Goal: Task Accomplishment & Management: Use online tool/utility

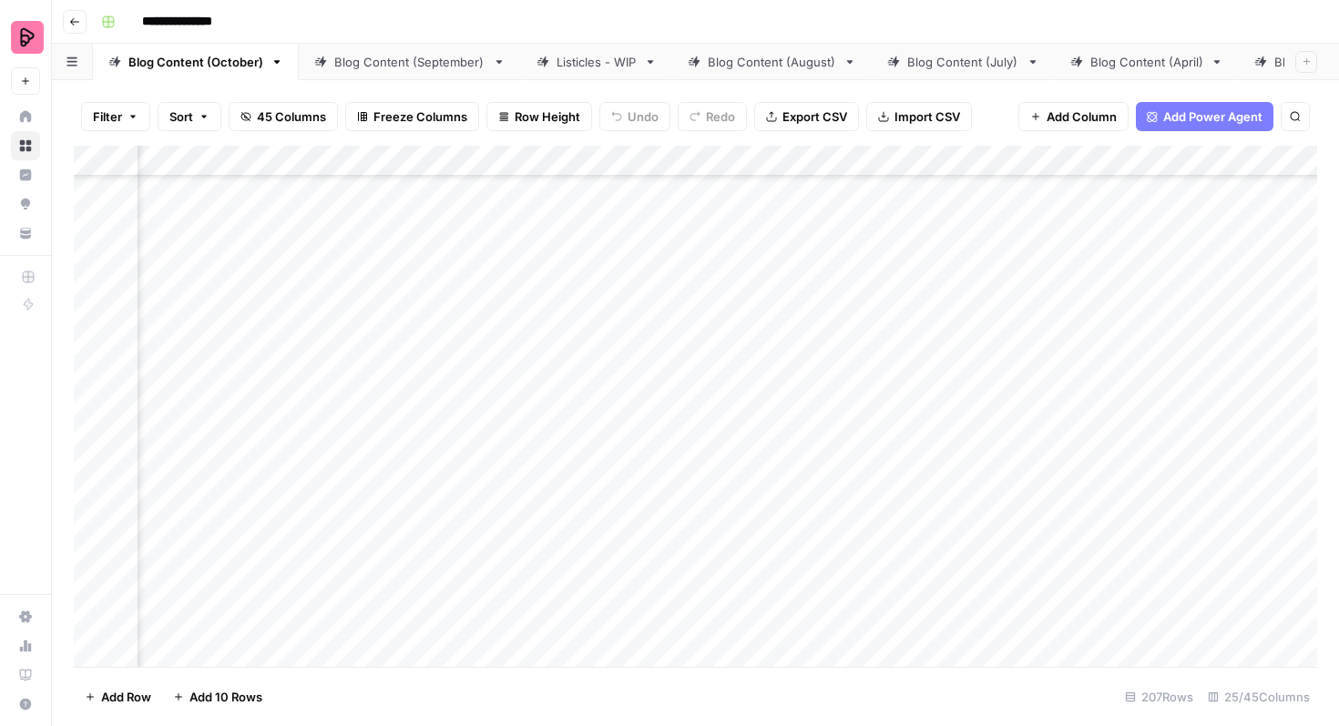
scroll to position [3994, 605]
click at [938, 366] on div "Add Column" at bounding box center [696, 406] width 1244 height 521
click at [942, 415] on div "Add Column" at bounding box center [696, 406] width 1244 height 521
click at [943, 465] on div "Add Column" at bounding box center [696, 406] width 1244 height 521
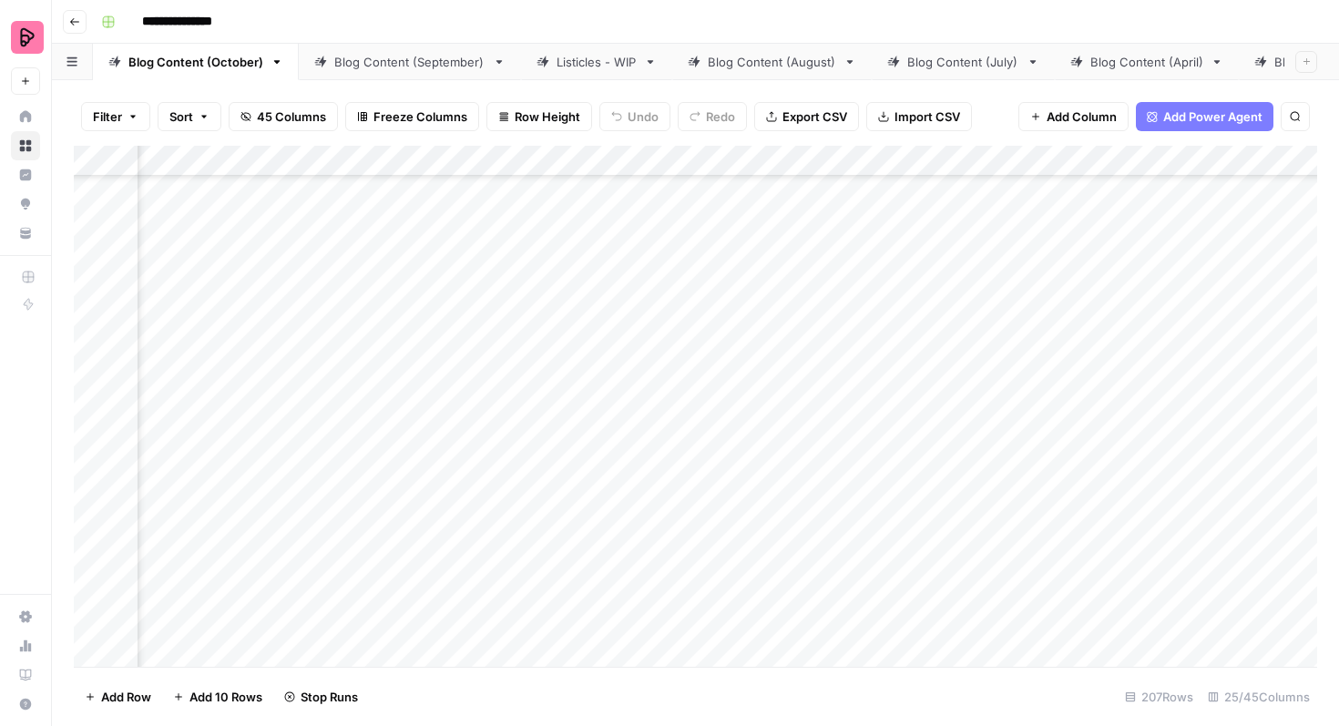
click at [937, 332] on div "Add Column" at bounding box center [696, 406] width 1244 height 521
click at [936, 378] on div "Add Column" at bounding box center [696, 406] width 1244 height 521
click at [937, 429] on div "Add Column" at bounding box center [696, 406] width 1244 height 521
click at [938, 475] on div "Add Column" at bounding box center [696, 406] width 1244 height 521
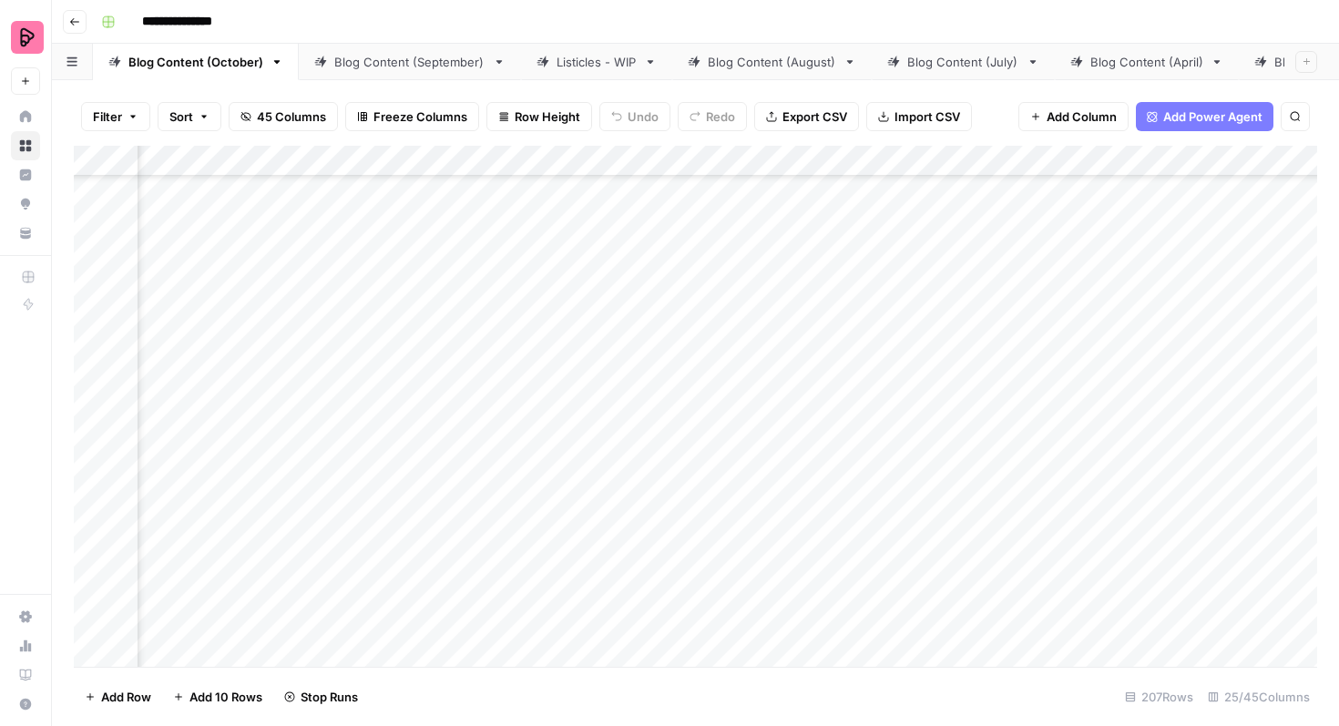
click at [949, 364] on div "Add Column" at bounding box center [696, 406] width 1244 height 521
click at [945, 409] on div "Add Column" at bounding box center [696, 406] width 1244 height 521
click at [939, 460] on div "Add Column" at bounding box center [696, 406] width 1244 height 521
click at [598, 65] on div "Listicles - WIP" at bounding box center [597, 62] width 80 height 18
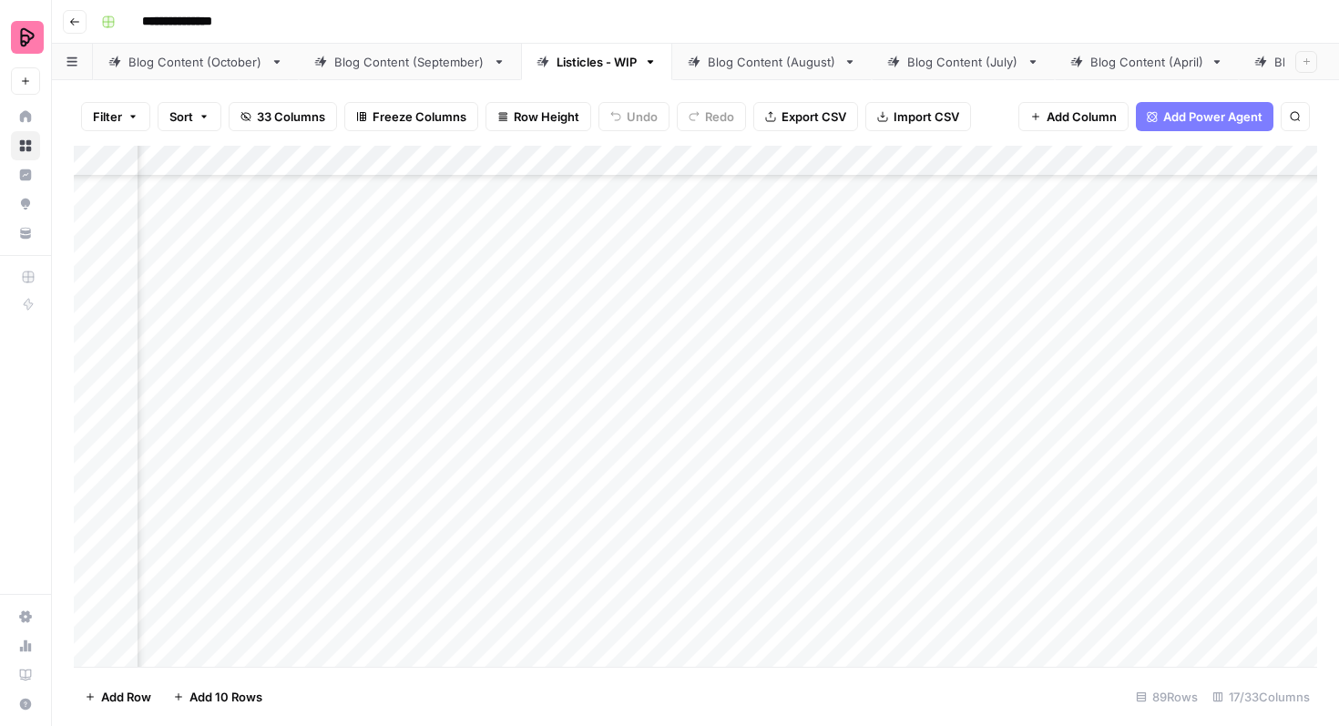
scroll to position [407, 482]
click at [531, 353] on div "Add Column" at bounding box center [696, 406] width 1244 height 521
click at [525, 396] on div "Add Column" at bounding box center [696, 406] width 1244 height 521
click at [522, 446] on div "Add Column" at bounding box center [696, 406] width 1244 height 521
click at [528, 492] on div "Add Column" at bounding box center [696, 406] width 1244 height 521
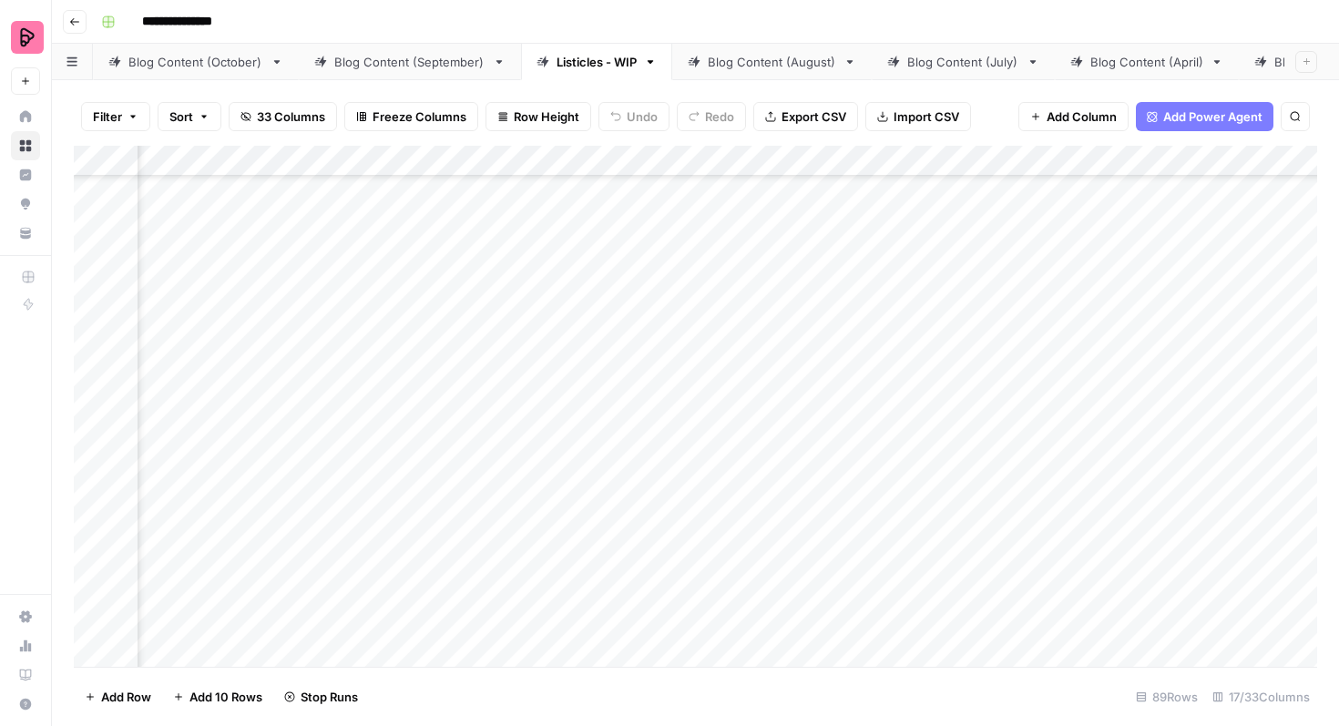
click at [530, 540] on div "Add Column" at bounding box center [696, 406] width 1244 height 521
click at [538, 377] on div "Add Column" at bounding box center [696, 406] width 1244 height 521
click at [538, 424] on div "Add Column" at bounding box center [696, 406] width 1244 height 521
click at [533, 472] on div "Add Column" at bounding box center [696, 406] width 1244 height 521
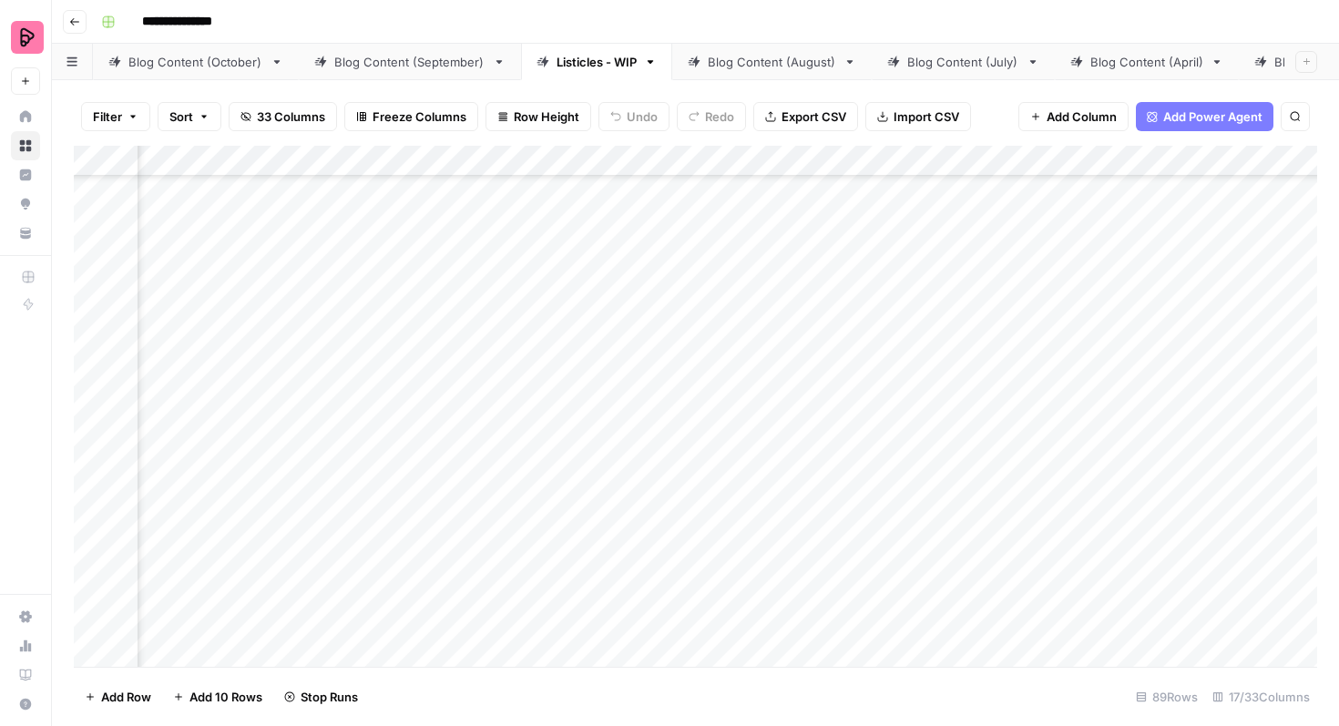
click at [529, 522] on div "Add Column" at bounding box center [696, 406] width 1244 height 521
click at [529, 566] on div "Add Column" at bounding box center [696, 406] width 1244 height 521
click at [228, 67] on div "Blog Content (October)" at bounding box center [195, 62] width 135 height 18
click at [862, 392] on div "Add Column" at bounding box center [696, 406] width 1244 height 521
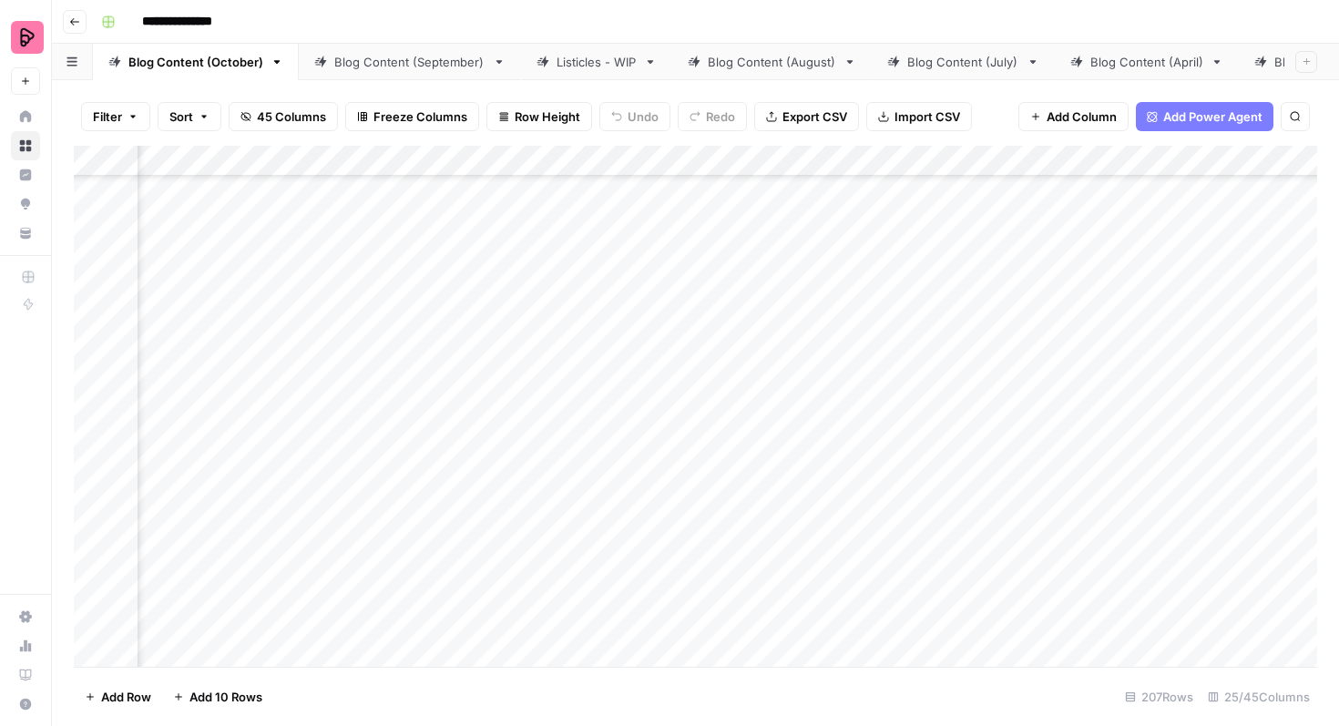
click at [862, 392] on div "Add Column" at bounding box center [696, 406] width 1244 height 521
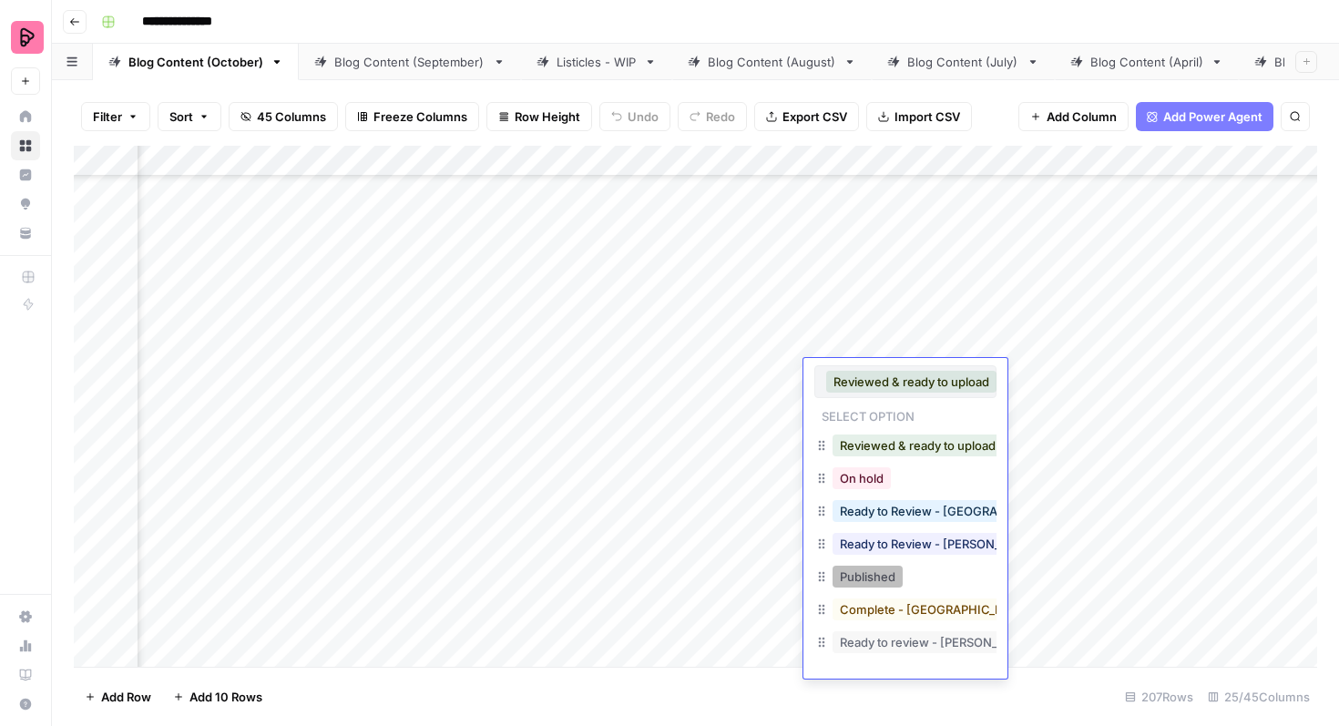
click at [858, 573] on button "Published" at bounding box center [868, 577] width 70 height 22
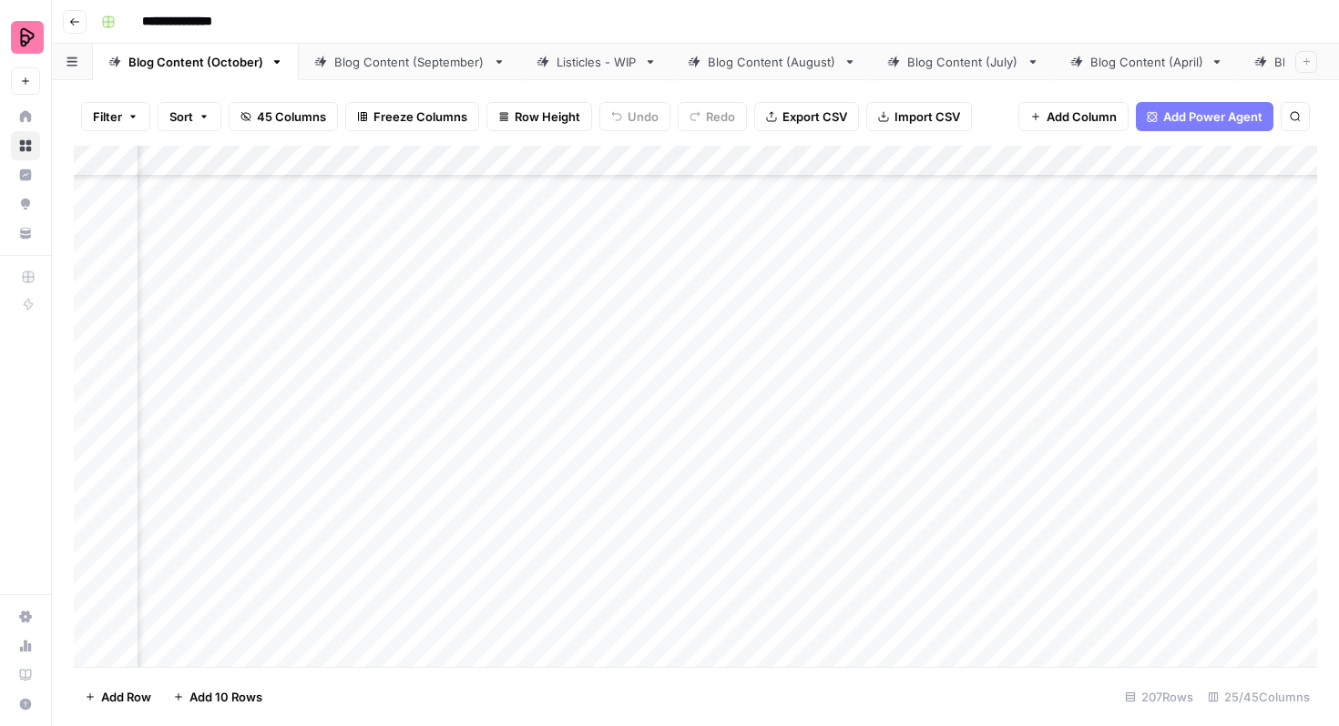
click at [904, 430] on div "Add Column" at bounding box center [696, 406] width 1244 height 521
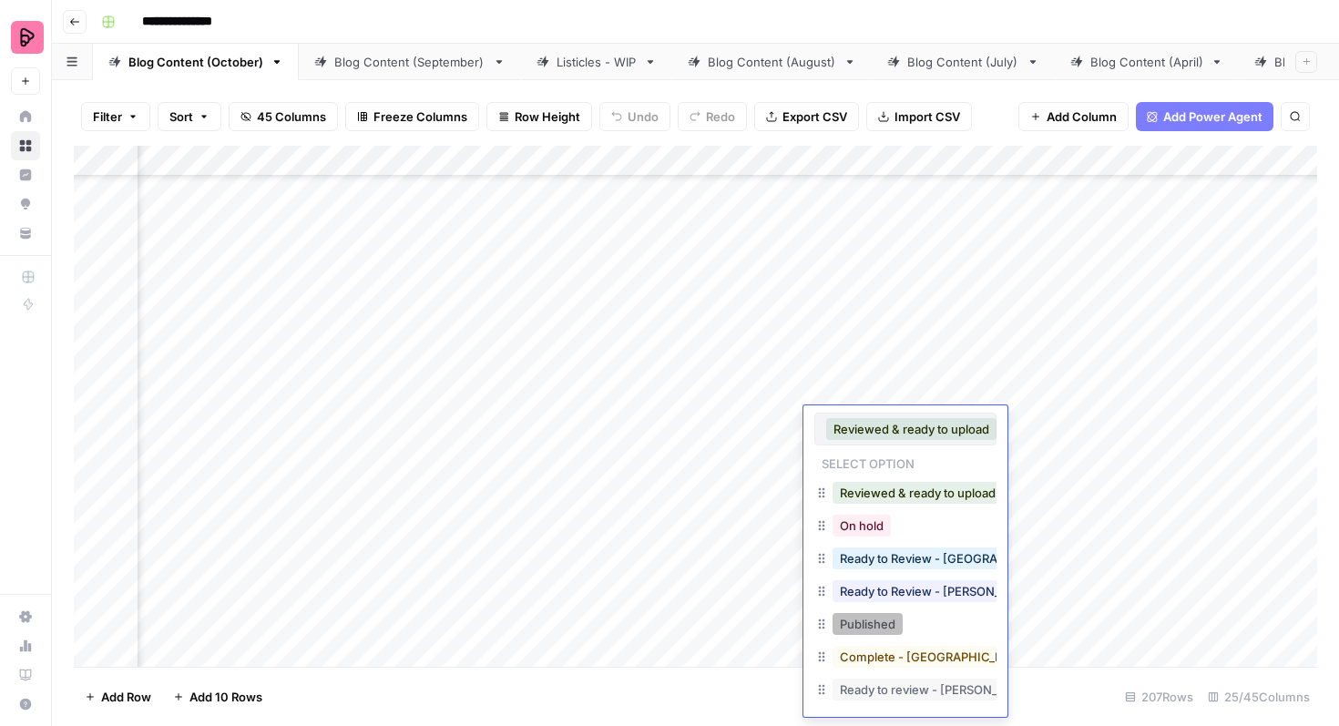
click at [867, 621] on button "Published" at bounding box center [868, 624] width 70 height 22
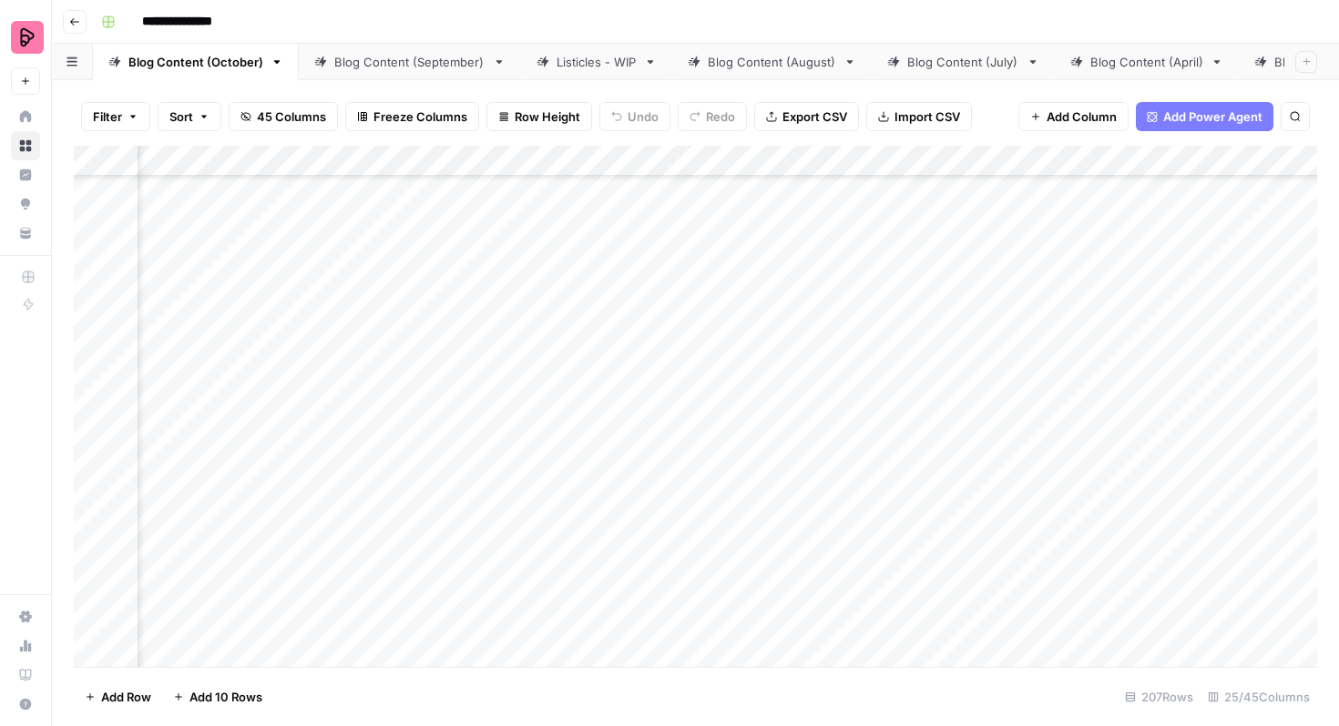
click at [872, 496] on div "Add Column" at bounding box center [696, 406] width 1244 height 521
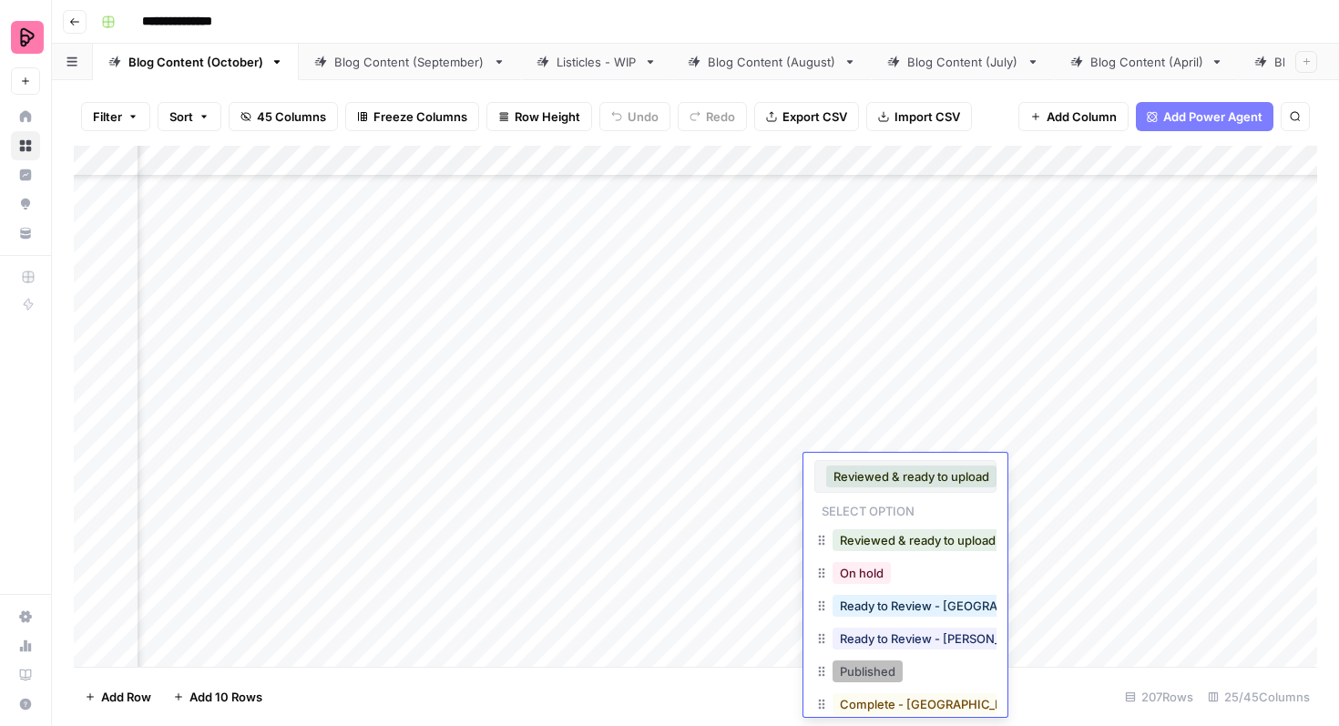
click at [864, 672] on button "Published" at bounding box center [868, 672] width 70 height 22
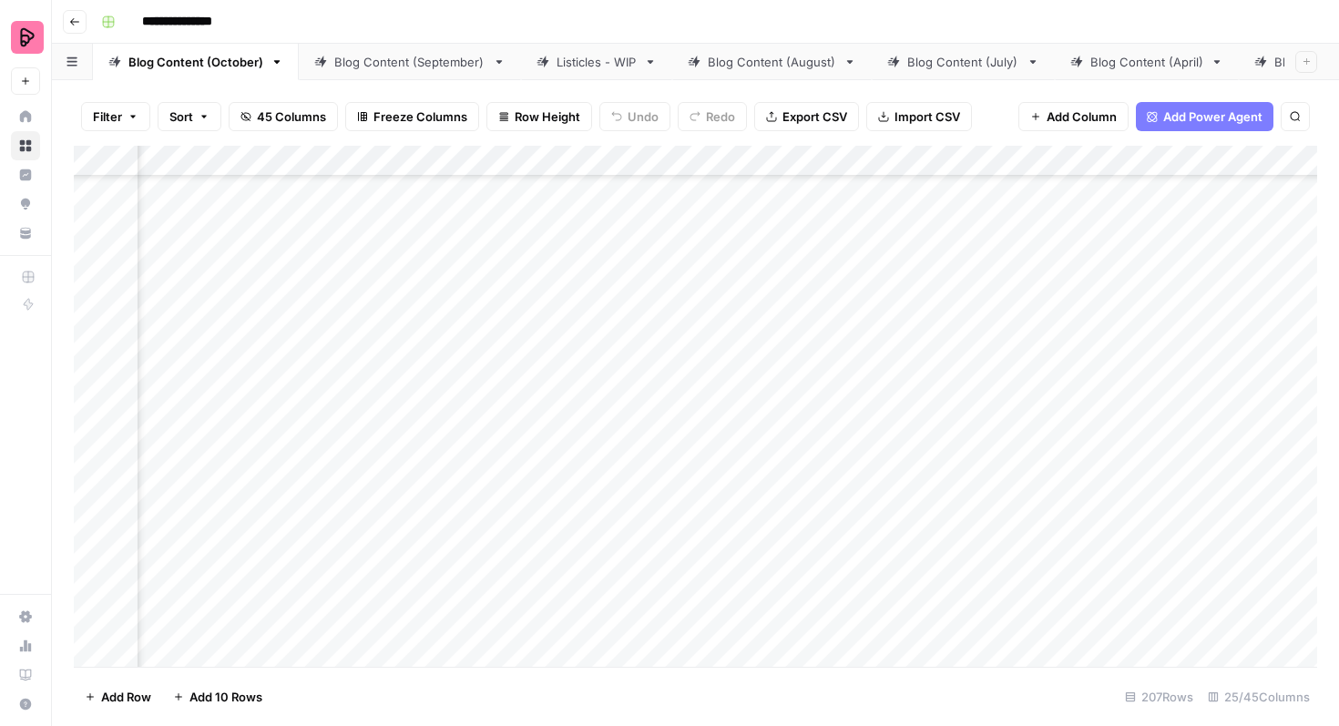
click at [867, 539] on div "Add Column" at bounding box center [696, 406] width 1244 height 521
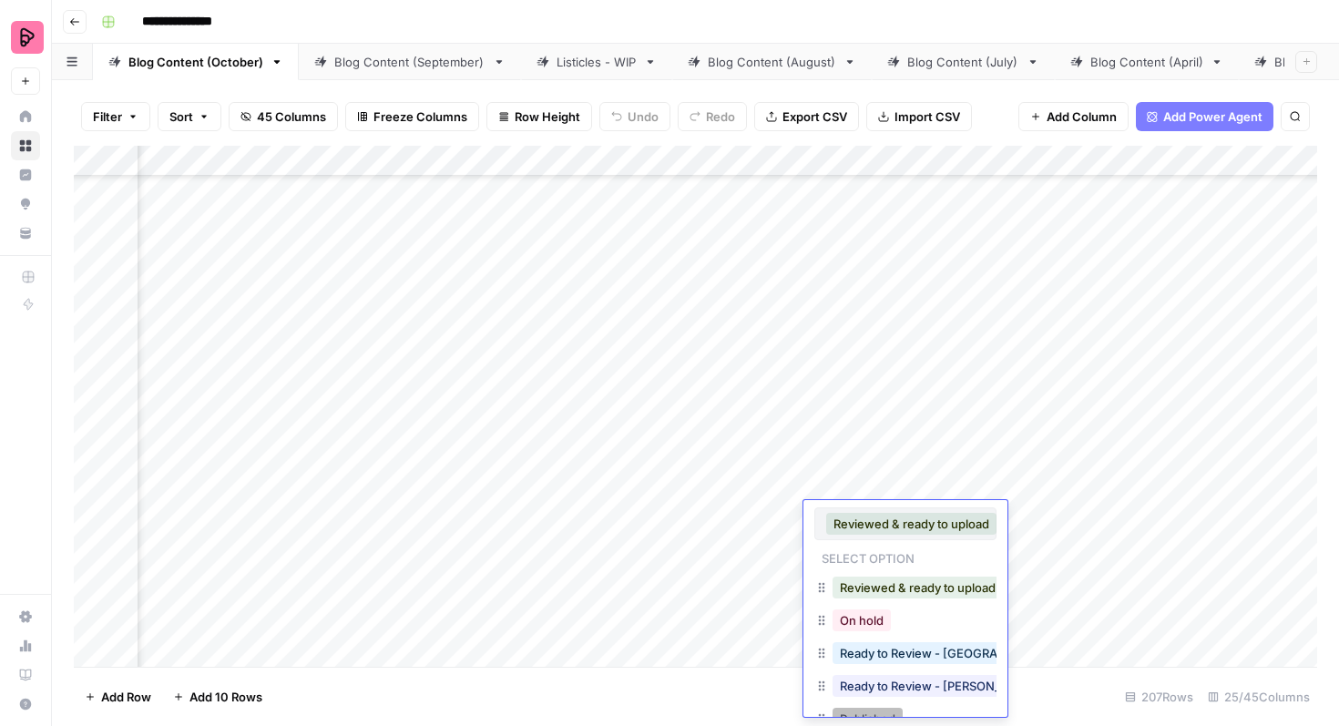
click at [861, 710] on button "Published" at bounding box center [868, 719] width 70 height 22
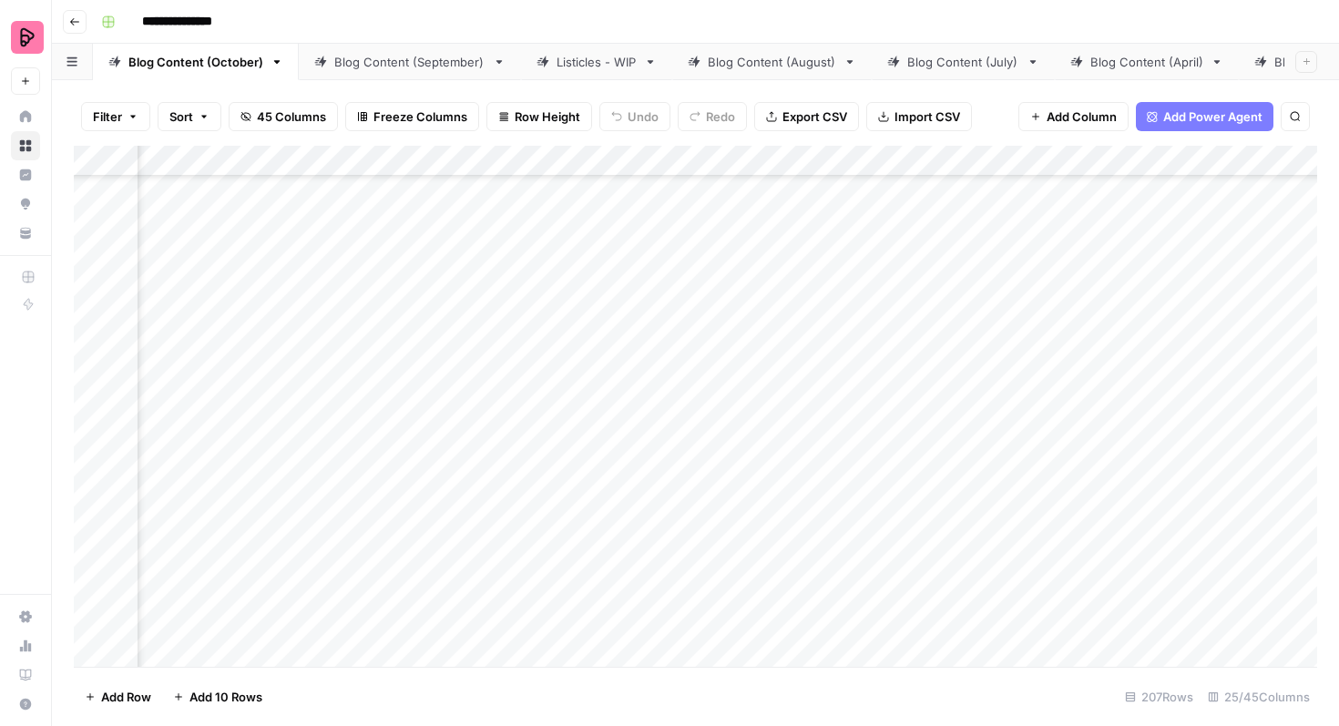
click at [843, 577] on div "Add Column" at bounding box center [696, 406] width 1244 height 521
click at [850, 577] on div "Add Column" at bounding box center [696, 406] width 1244 height 521
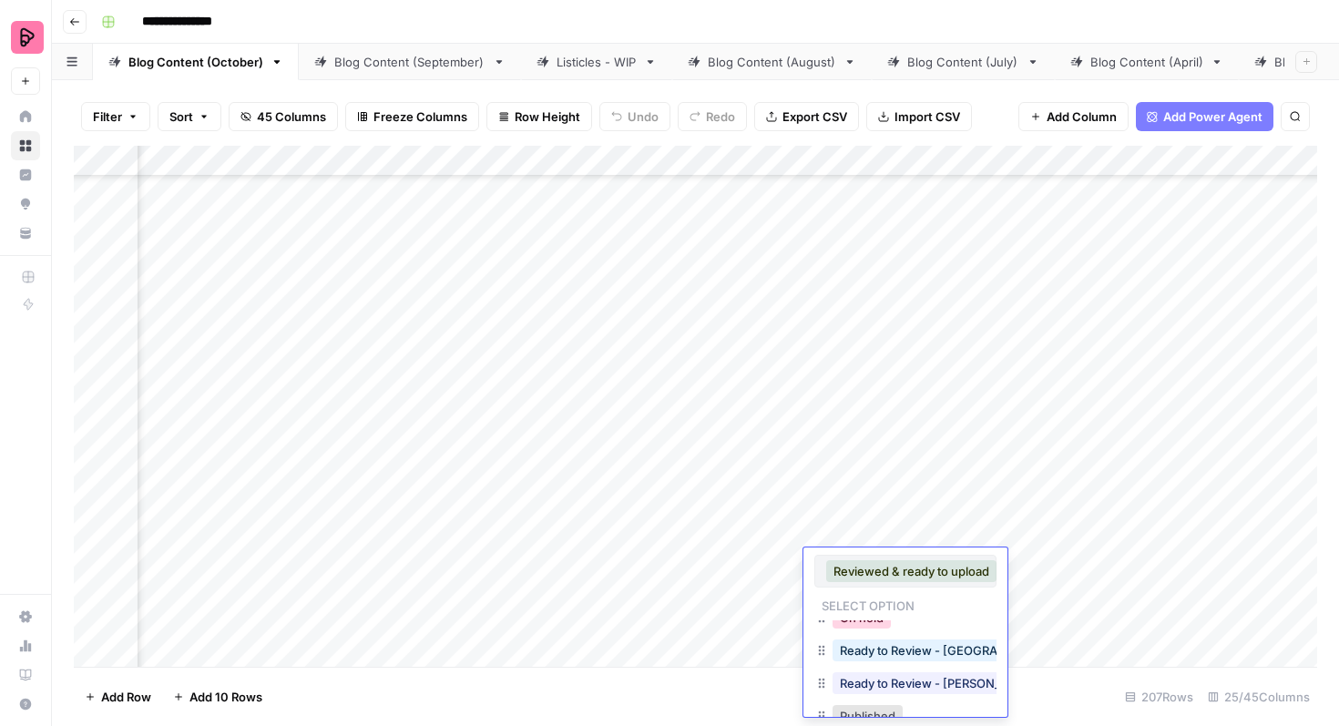
scroll to position [56, 0]
click at [867, 706] on button "Published" at bounding box center [868, 710] width 70 height 22
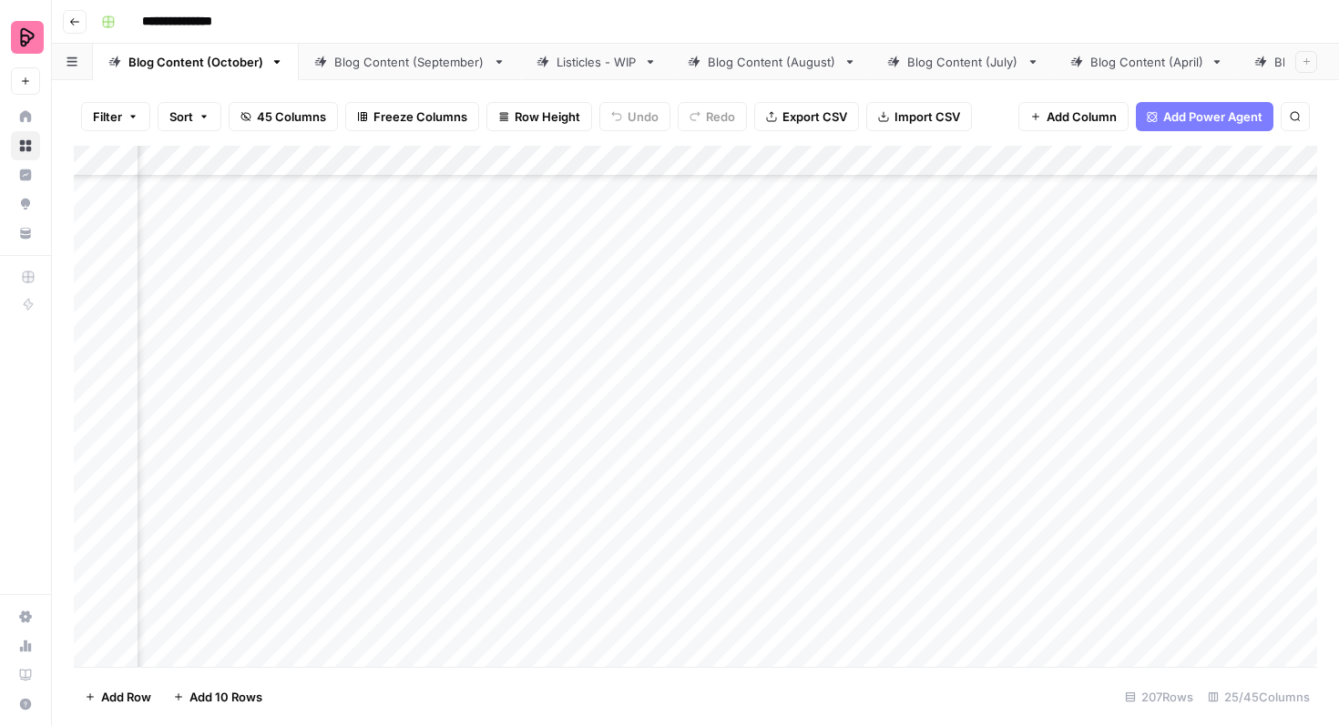
click at [867, 626] on div "Add Column" at bounding box center [696, 406] width 1244 height 521
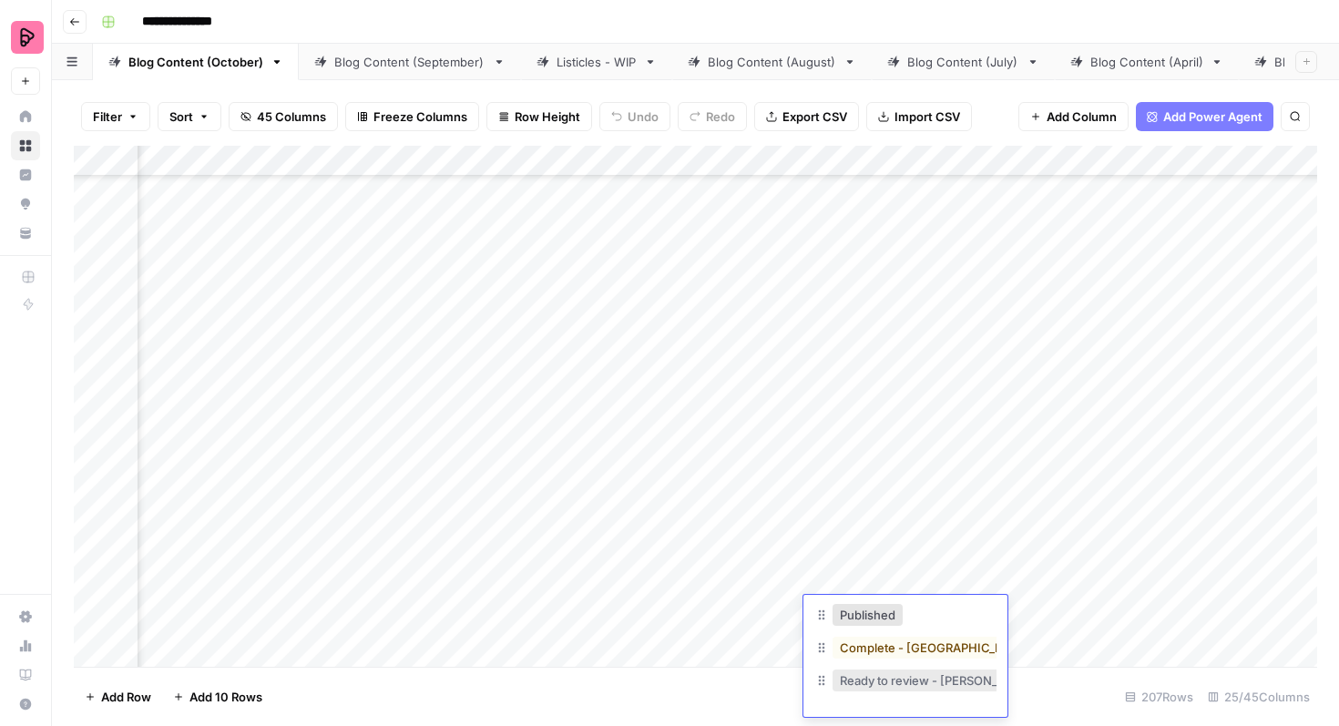
scroll to position [1, 0]
click at [872, 615] on button "Published" at bounding box center [868, 614] width 70 height 22
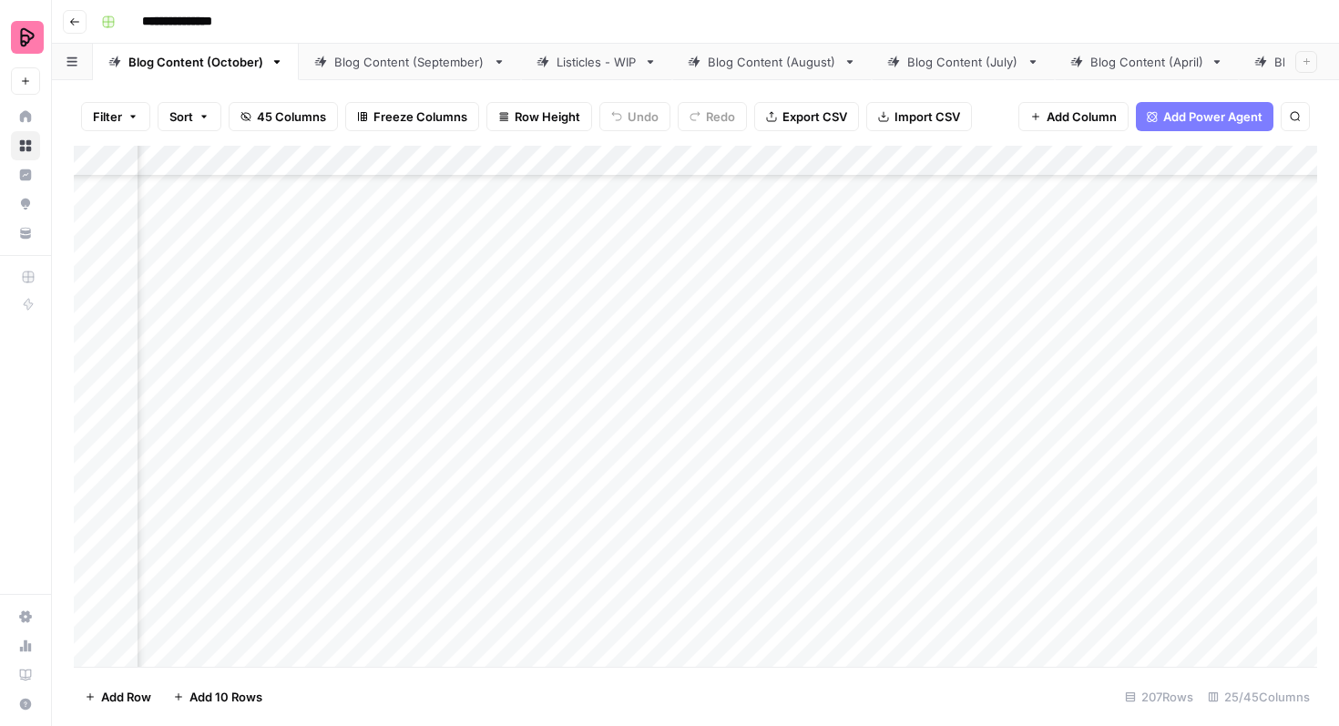
scroll to position [1154, 825]
click at [903, 461] on div "Add Column" at bounding box center [696, 406] width 1244 height 521
click at [890, 465] on div "Add Column" at bounding box center [696, 406] width 1244 height 521
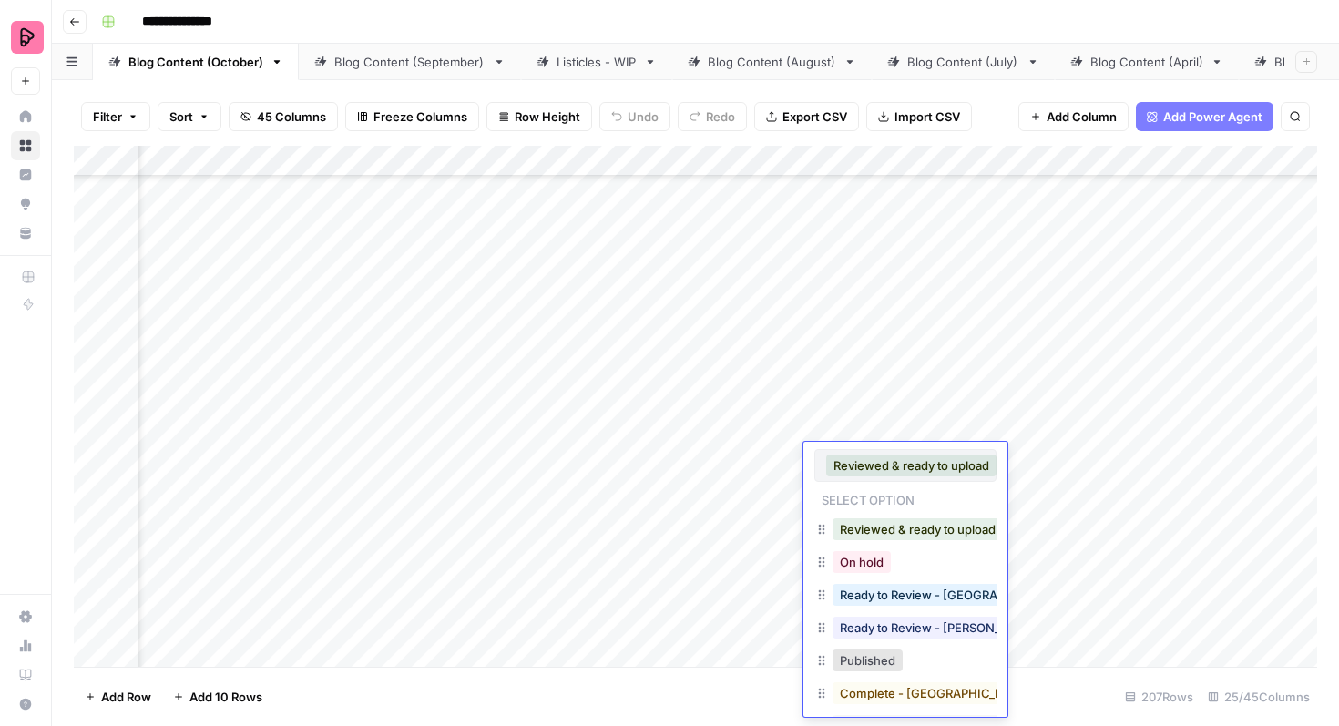
click at [878, 662] on button "Published" at bounding box center [868, 661] width 70 height 22
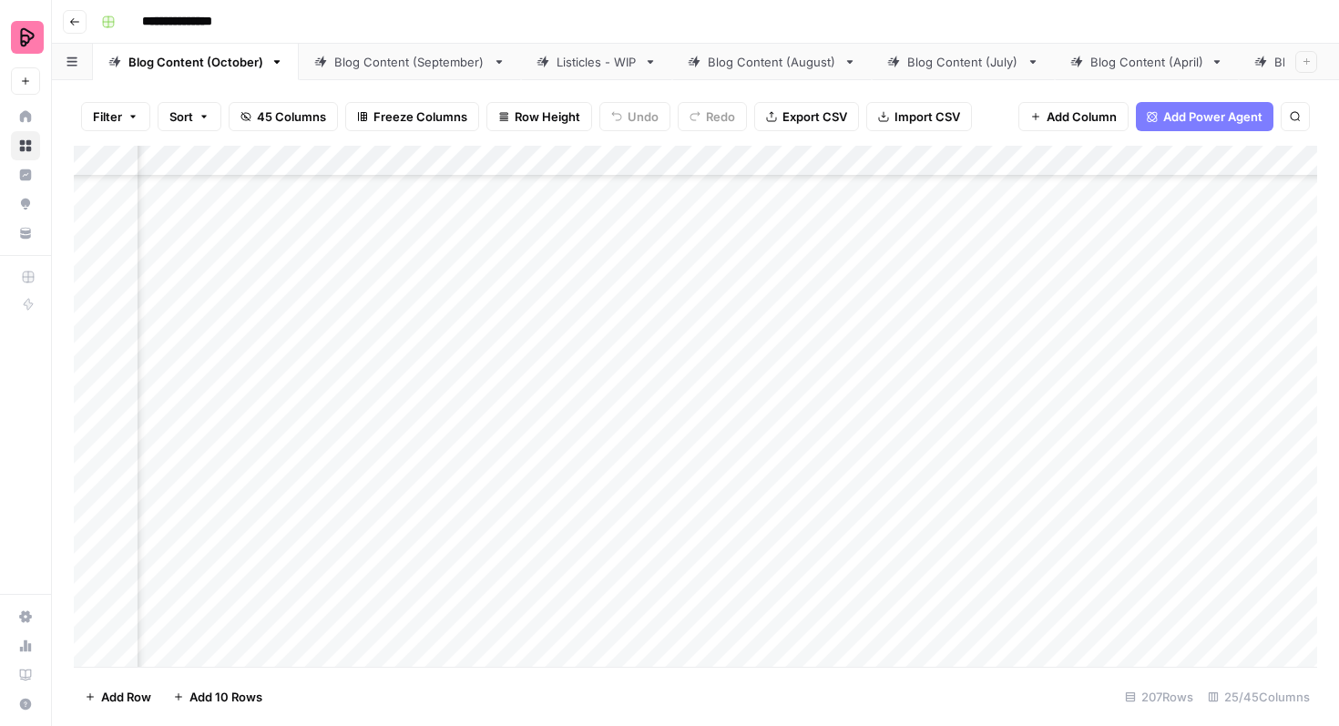
click at [880, 520] on div "Add Column" at bounding box center [696, 406] width 1244 height 521
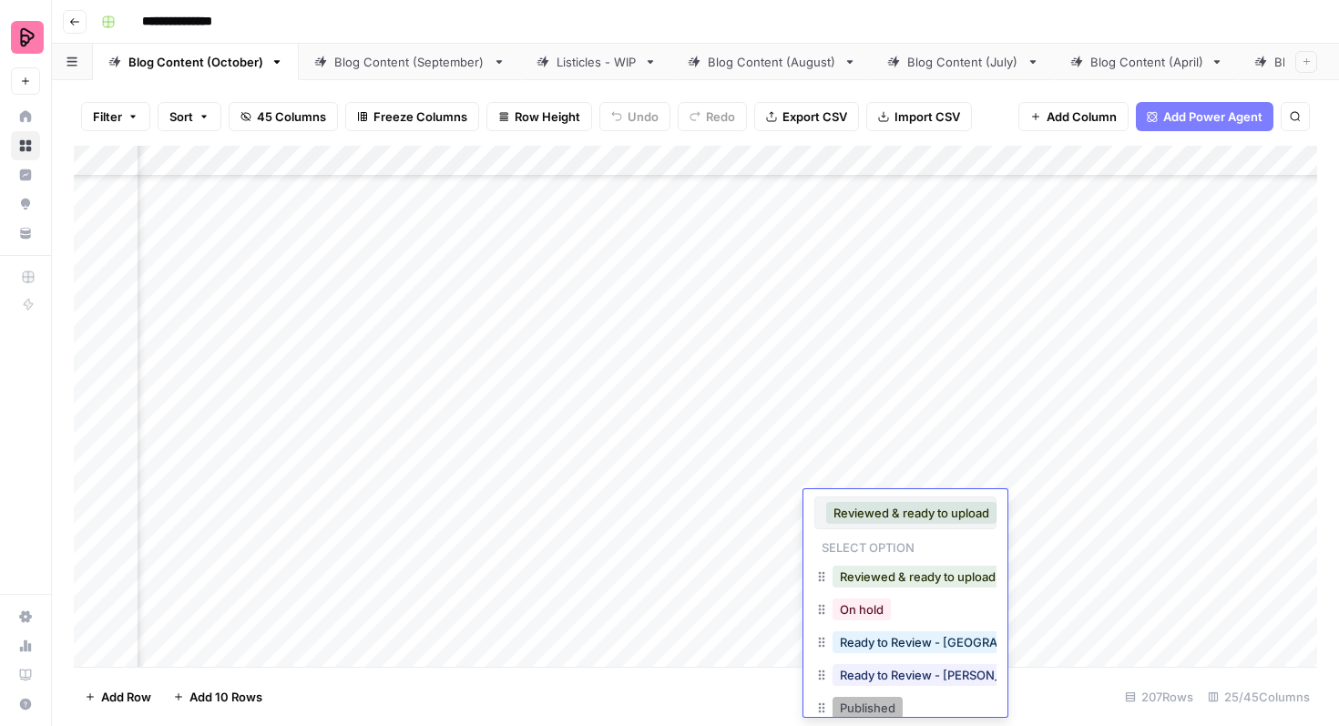
click at [876, 700] on button "Published" at bounding box center [868, 708] width 70 height 22
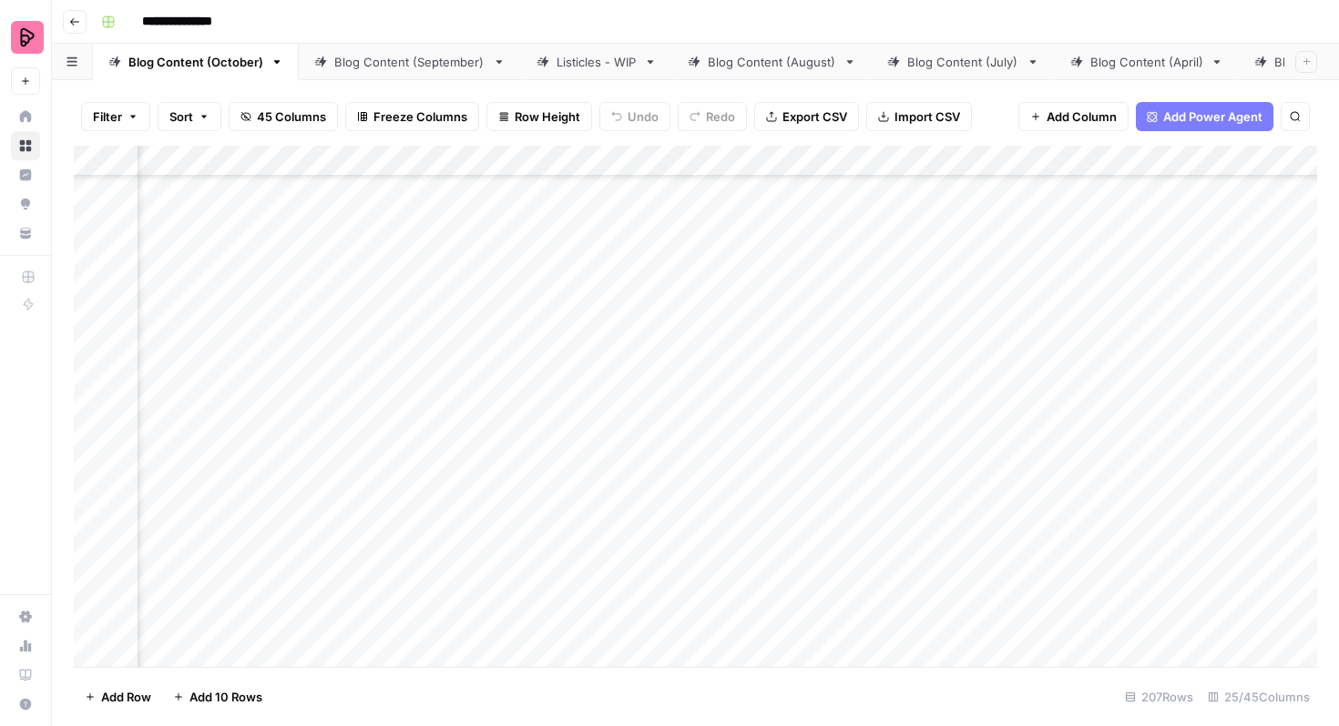
click at [877, 575] on div "Add Column" at bounding box center [696, 406] width 1244 height 521
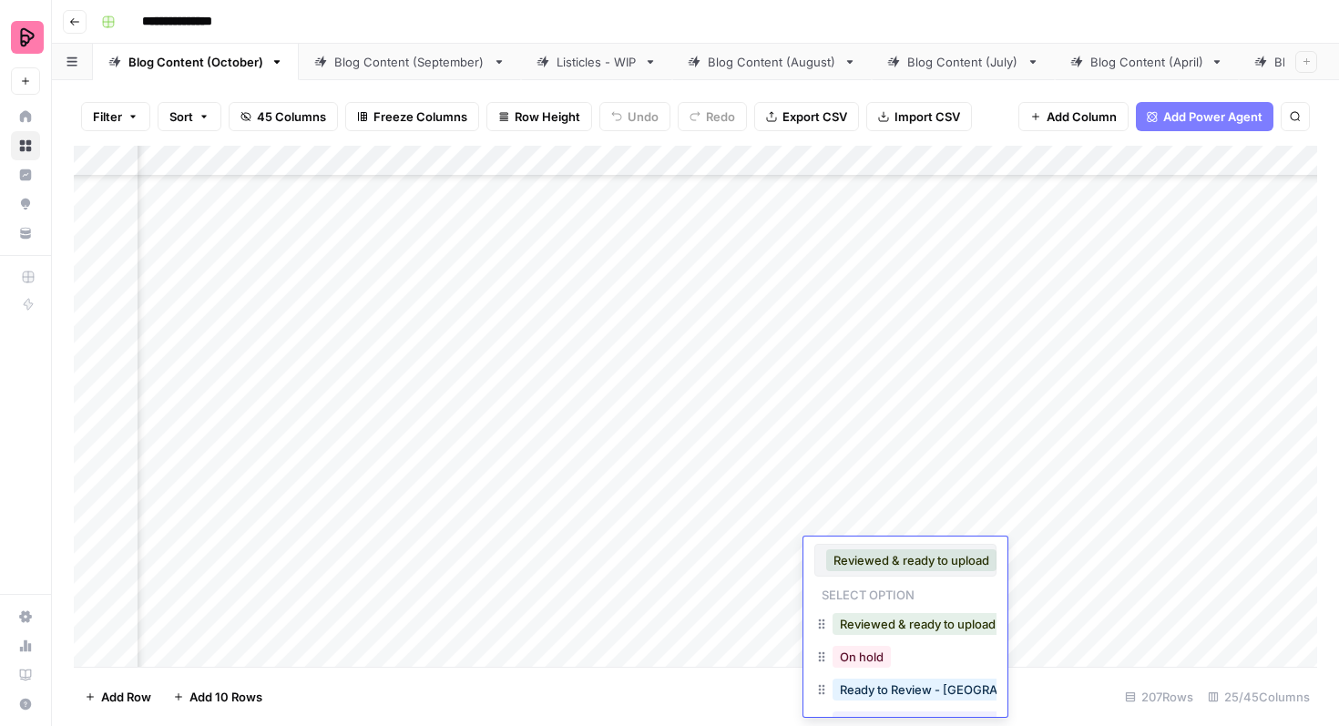
scroll to position [62, 0]
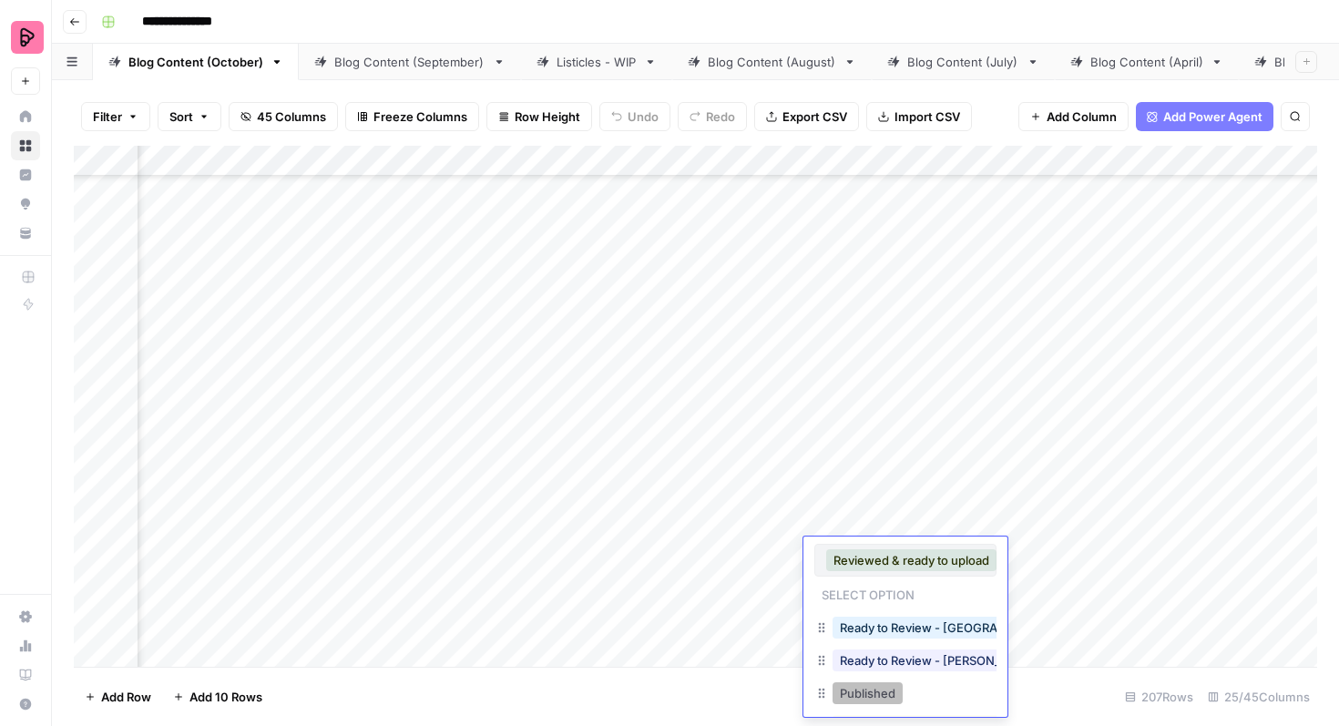
click at [873, 700] on button "Published" at bounding box center [868, 693] width 70 height 22
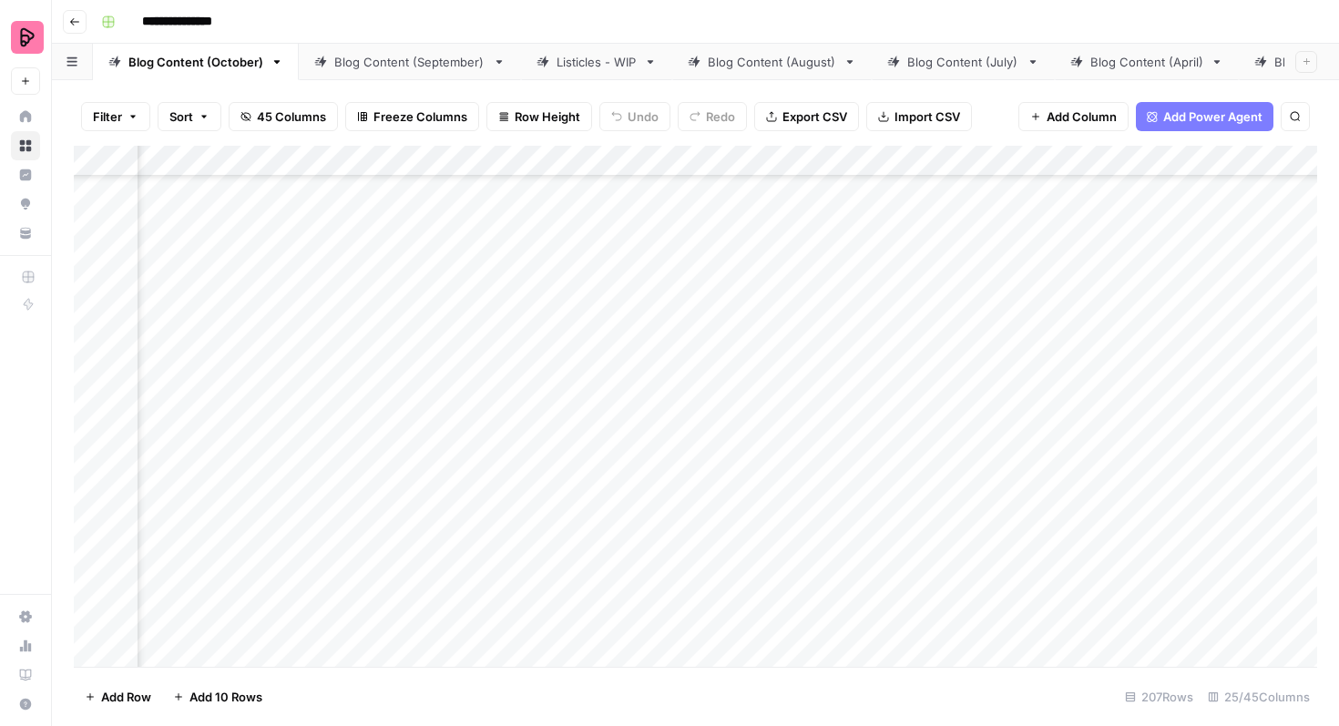
scroll to position [1321, 825]
click at [896, 451] on div "Add Column" at bounding box center [696, 406] width 1244 height 521
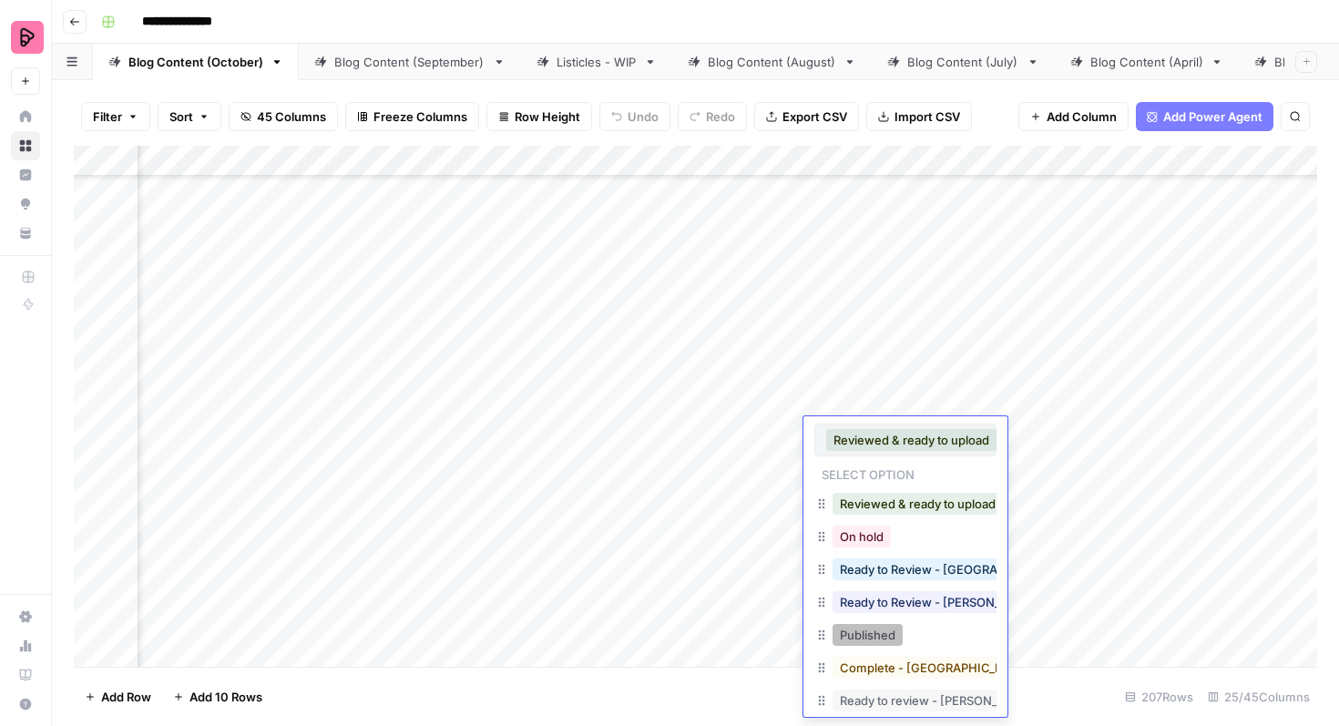
click at [873, 631] on button "Published" at bounding box center [868, 635] width 70 height 22
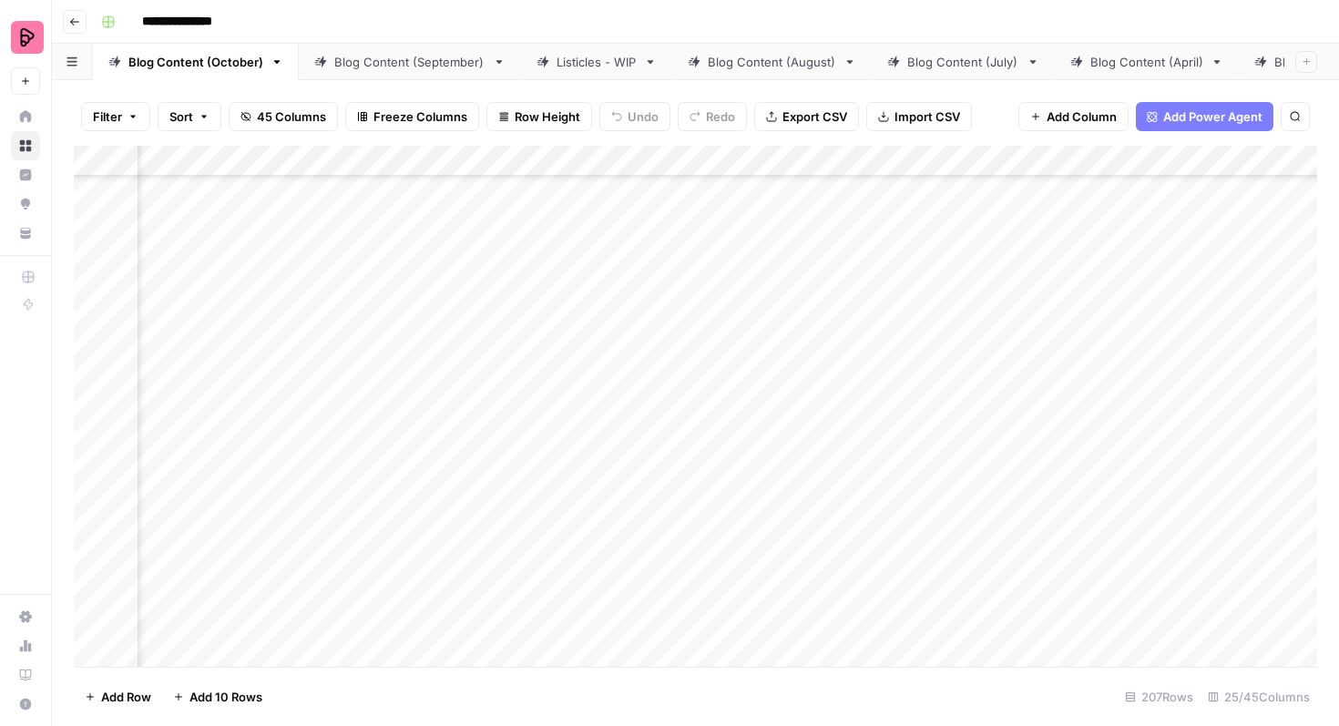
click at [877, 500] on div "Add Column" at bounding box center [696, 406] width 1244 height 521
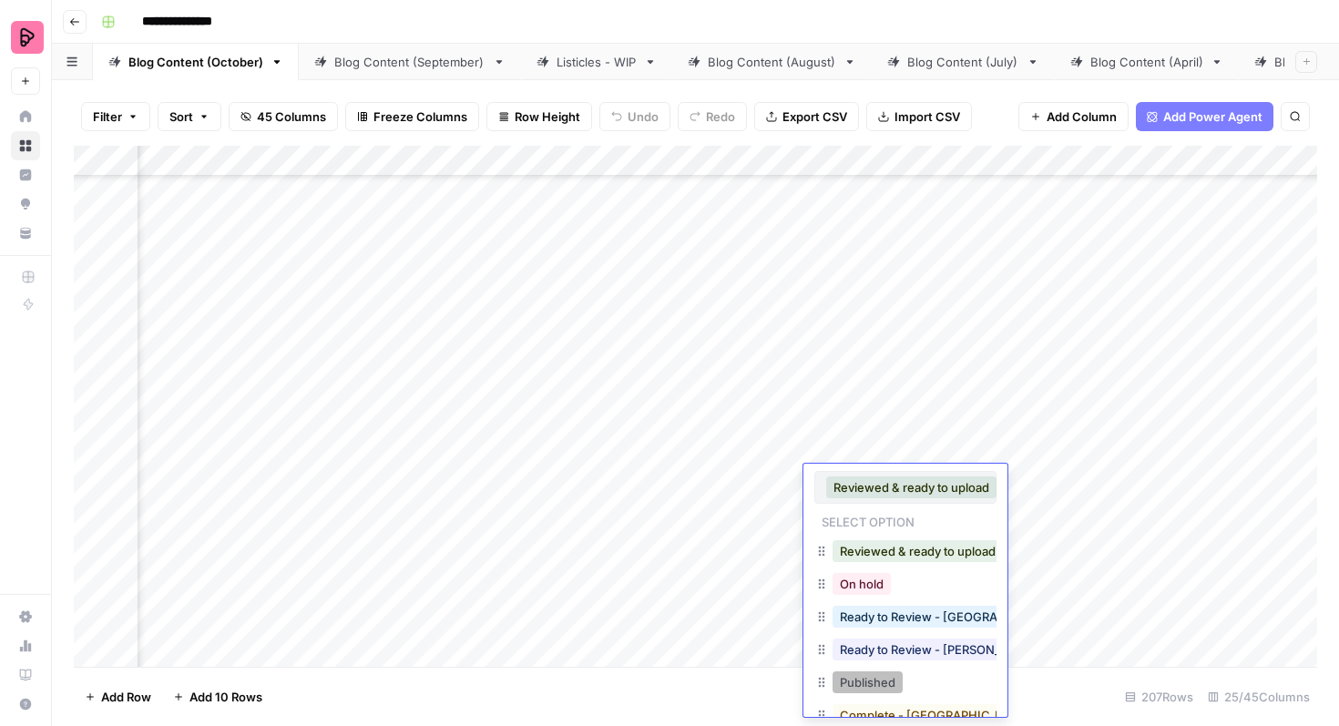
click at [868, 679] on button "Published" at bounding box center [868, 683] width 70 height 22
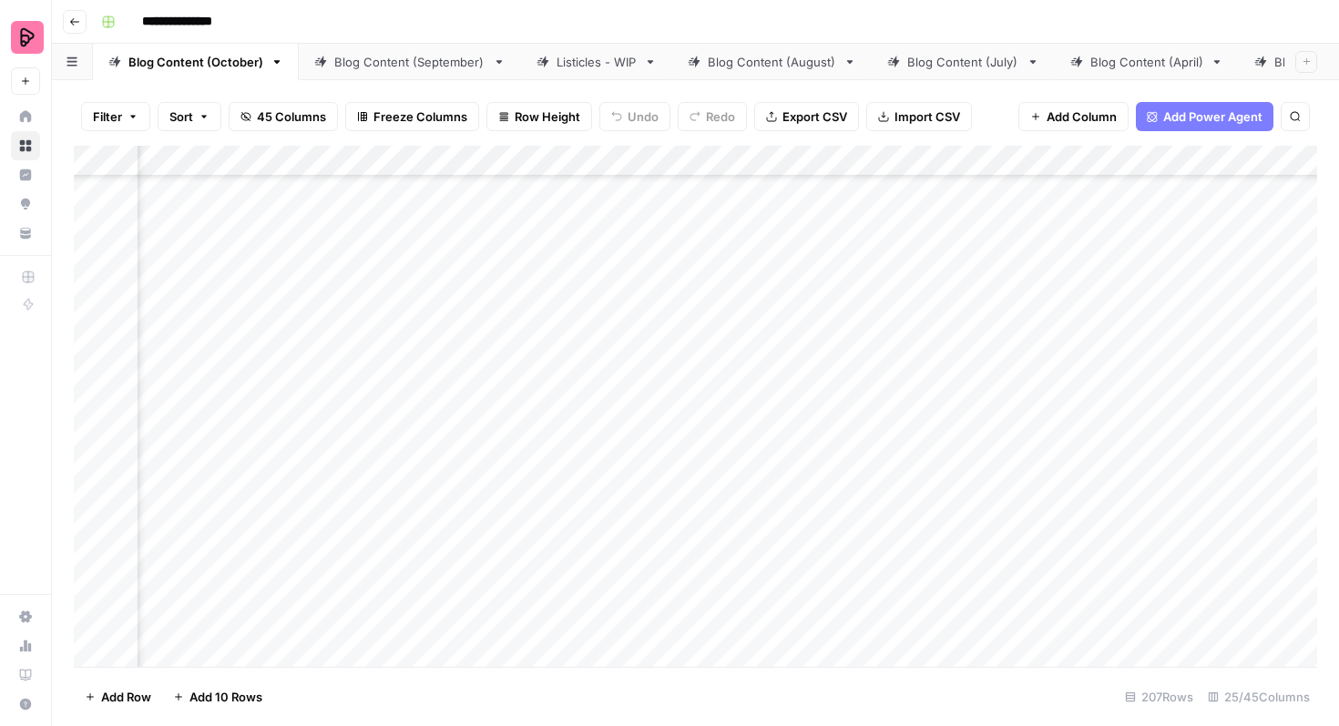
click at [874, 543] on div "Add Column" at bounding box center [696, 406] width 1244 height 521
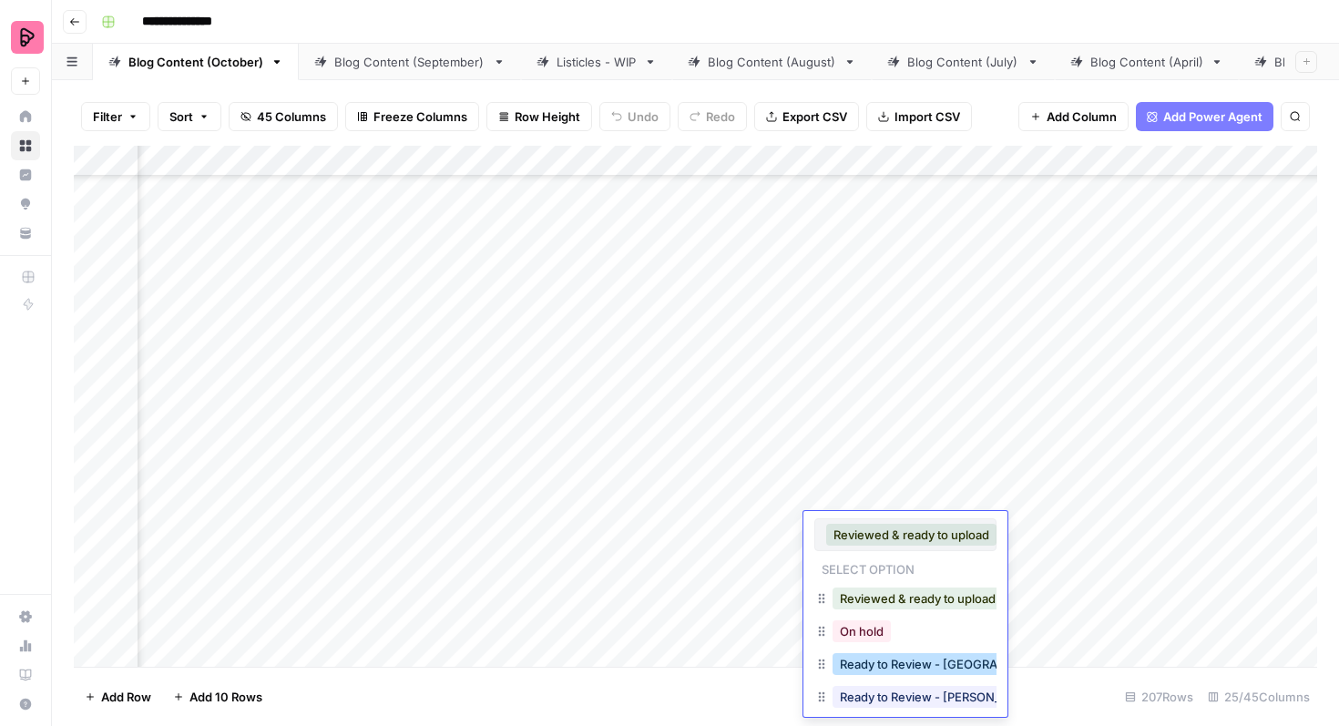
scroll to position [62, 0]
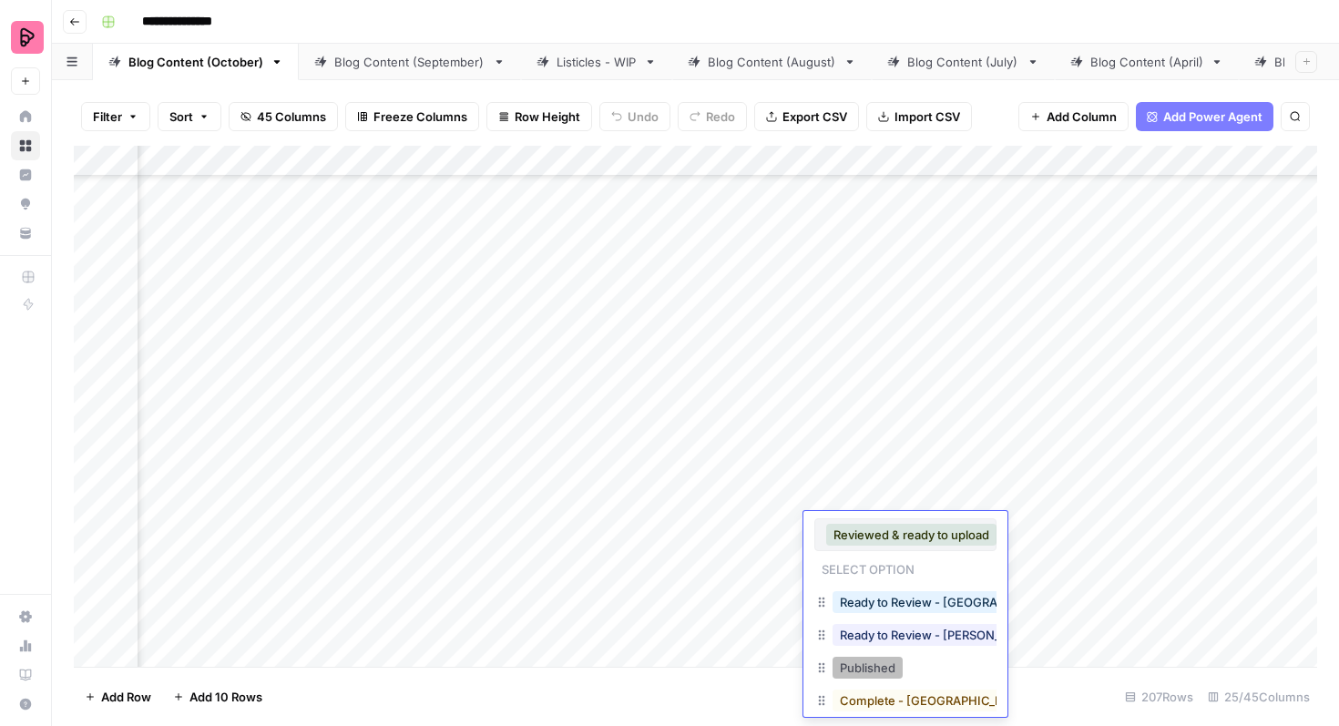
click at [867, 665] on button "Published" at bounding box center [868, 668] width 70 height 22
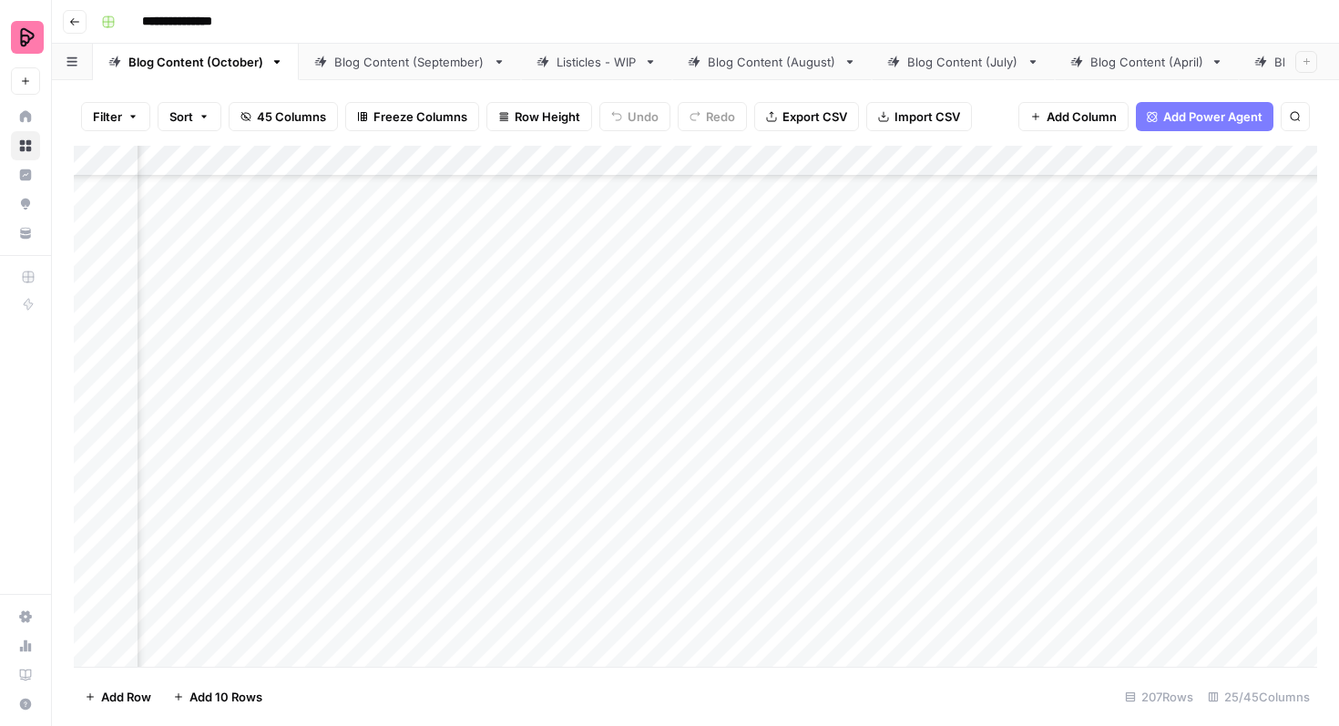
scroll to position [1655, 825]
click at [927, 260] on div "Add Column" at bounding box center [696, 406] width 1244 height 521
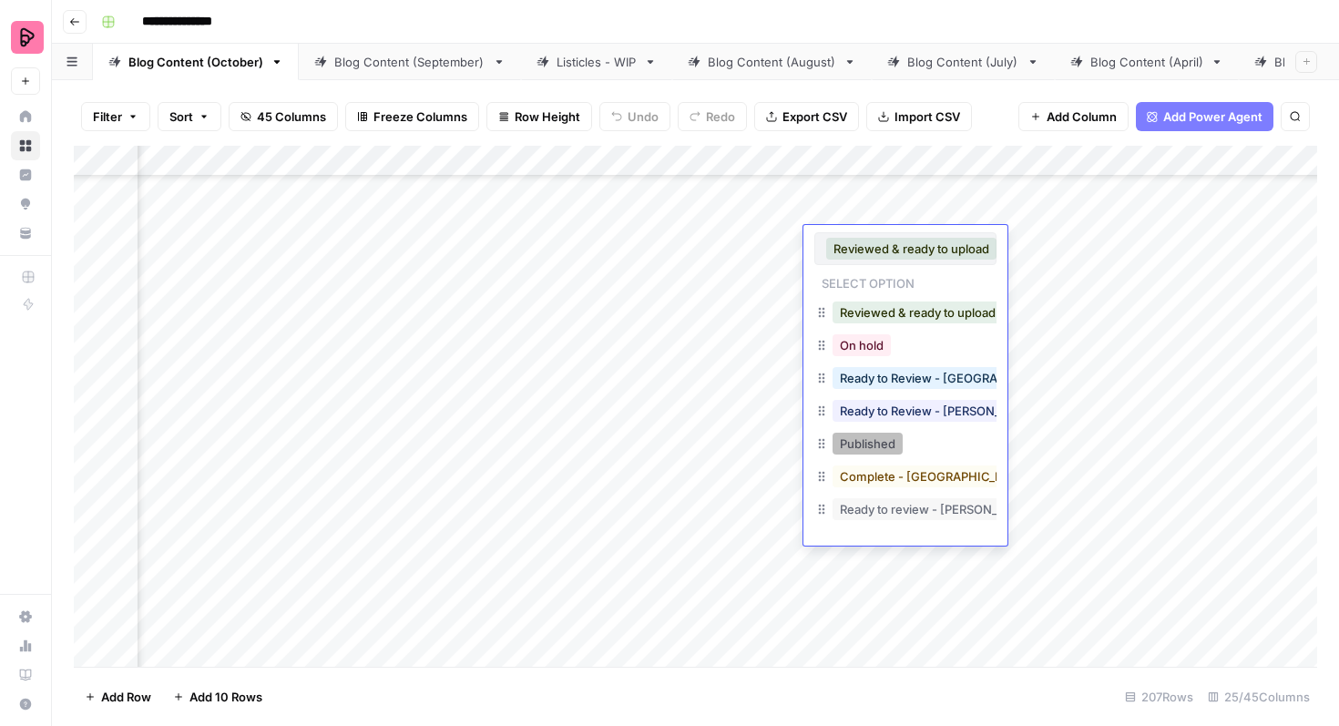
click at [892, 438] on button "Published" at bounding box center [868, 444] width 70 height 22
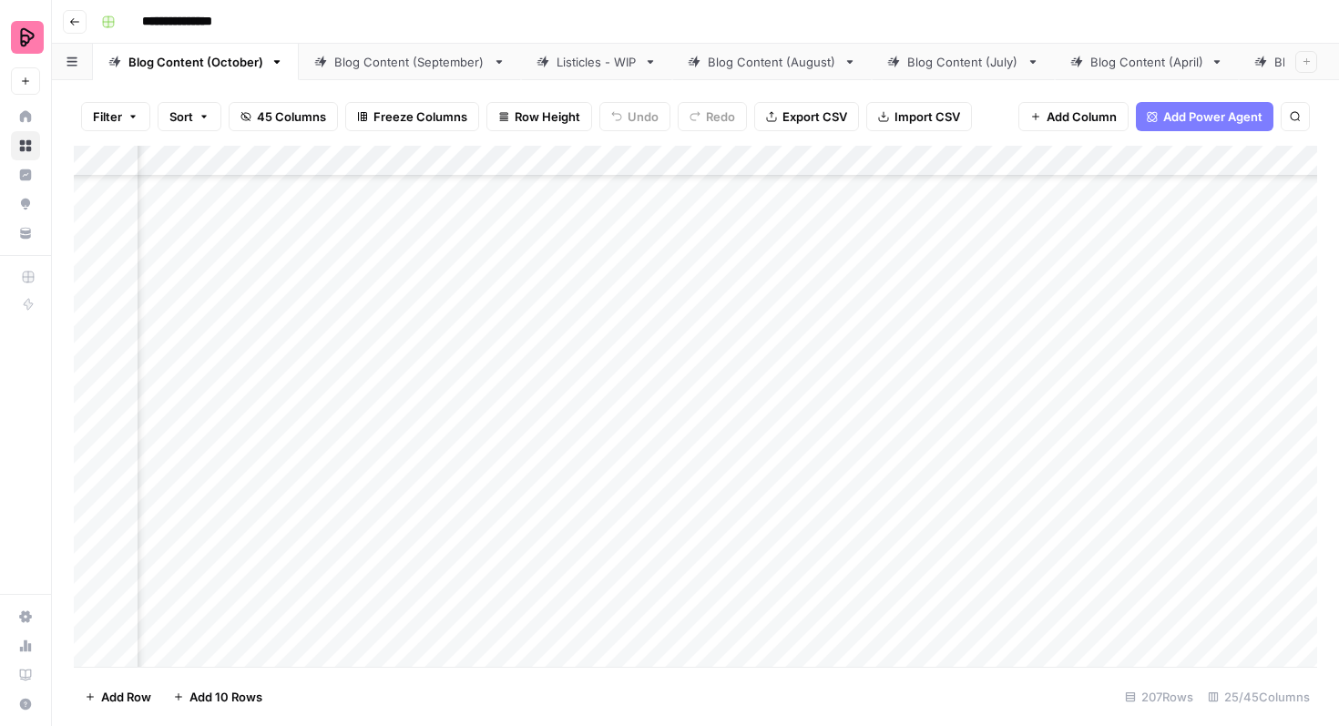
click at [892, 305] on div "Add Column" at bounding box center [696, 406] width 1244 height 521
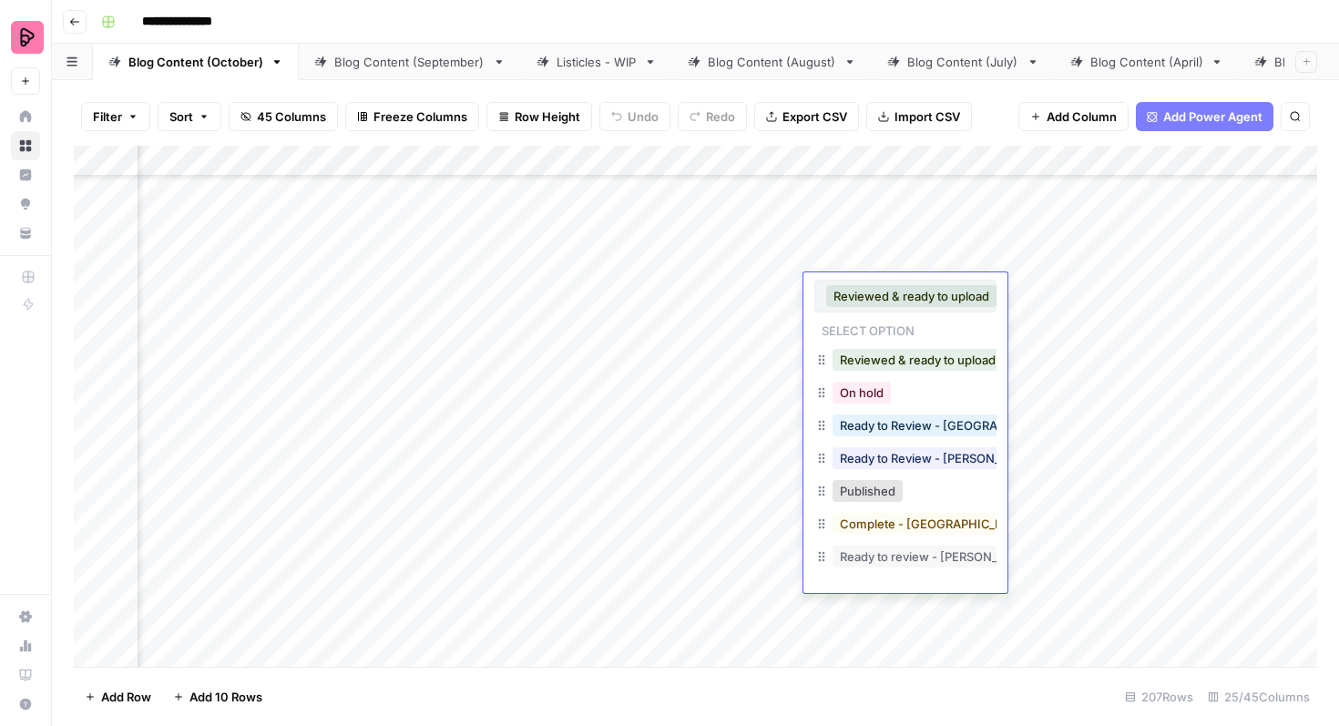
click at [862, 486] on button "Published" at bounding box center [868, 491] width 70 height 22
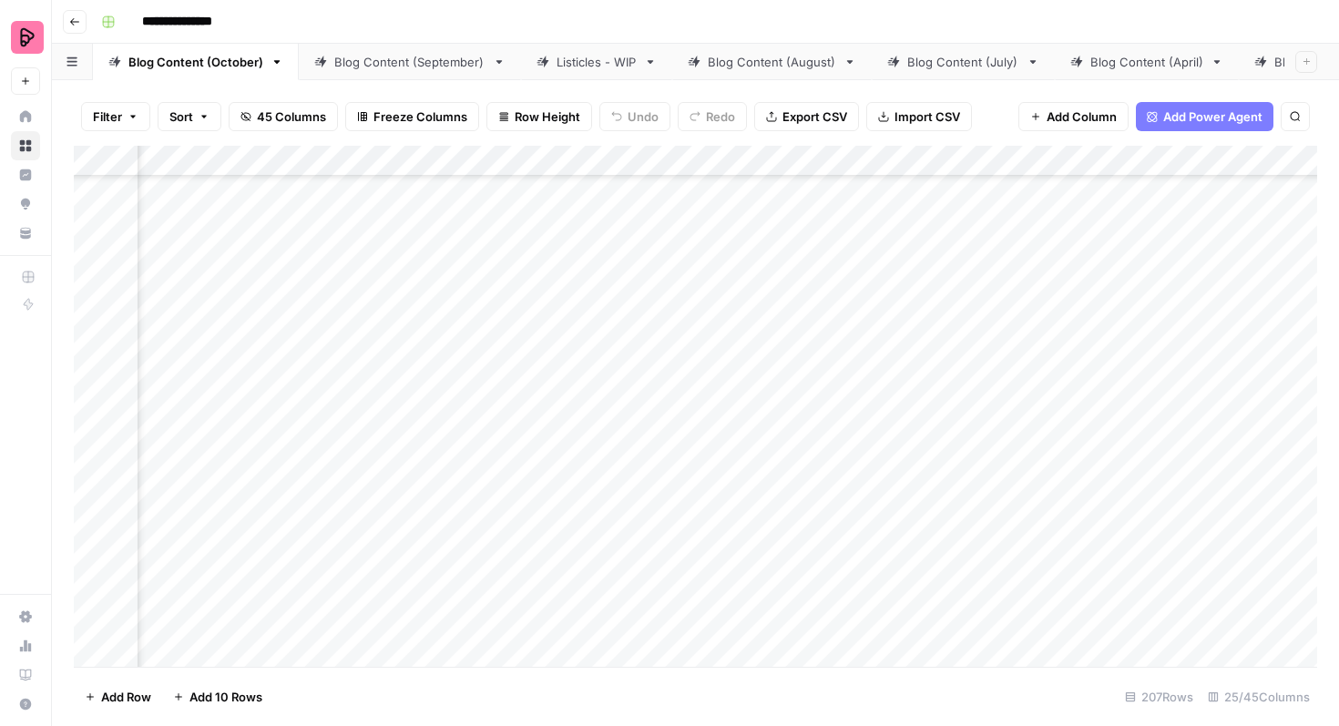
click at [880, 364] on div "Add Column" at bounding box center [696, 406] width 1244 height 521
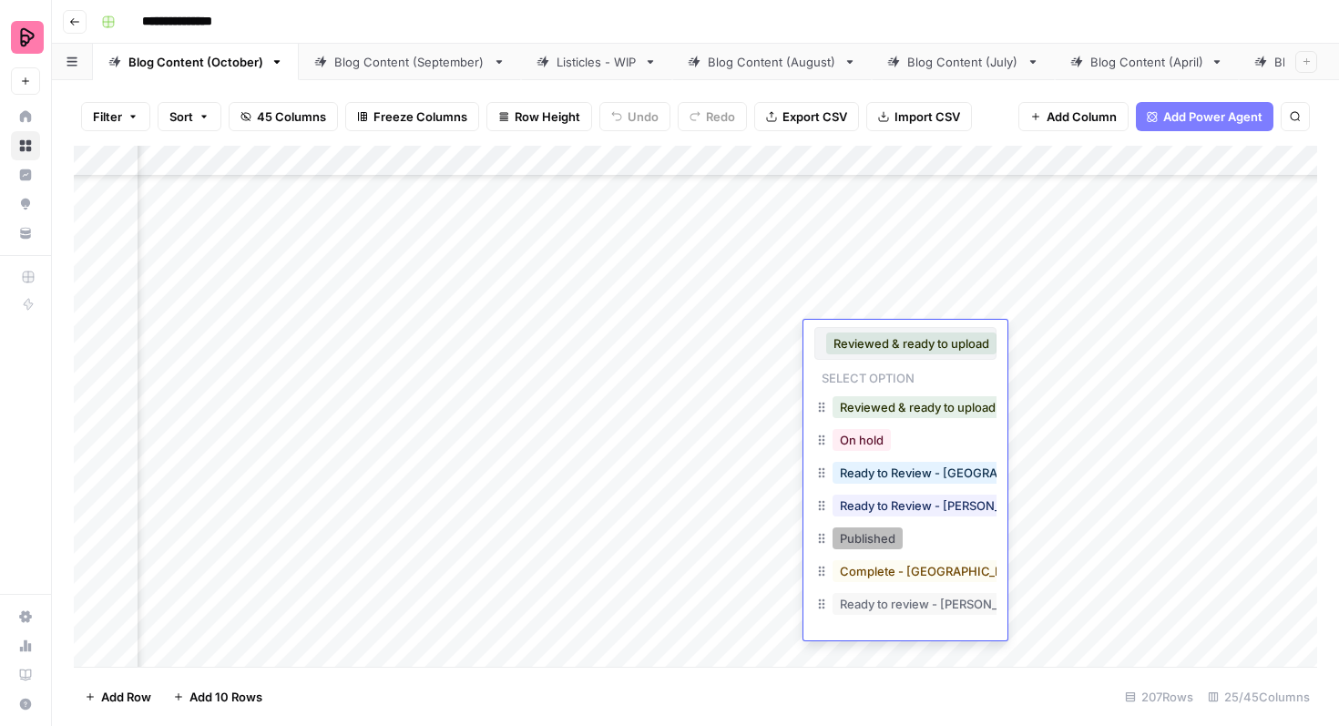
click at [874, 539] on button "Published" at bounding box center [868, 539] width 70 height 22
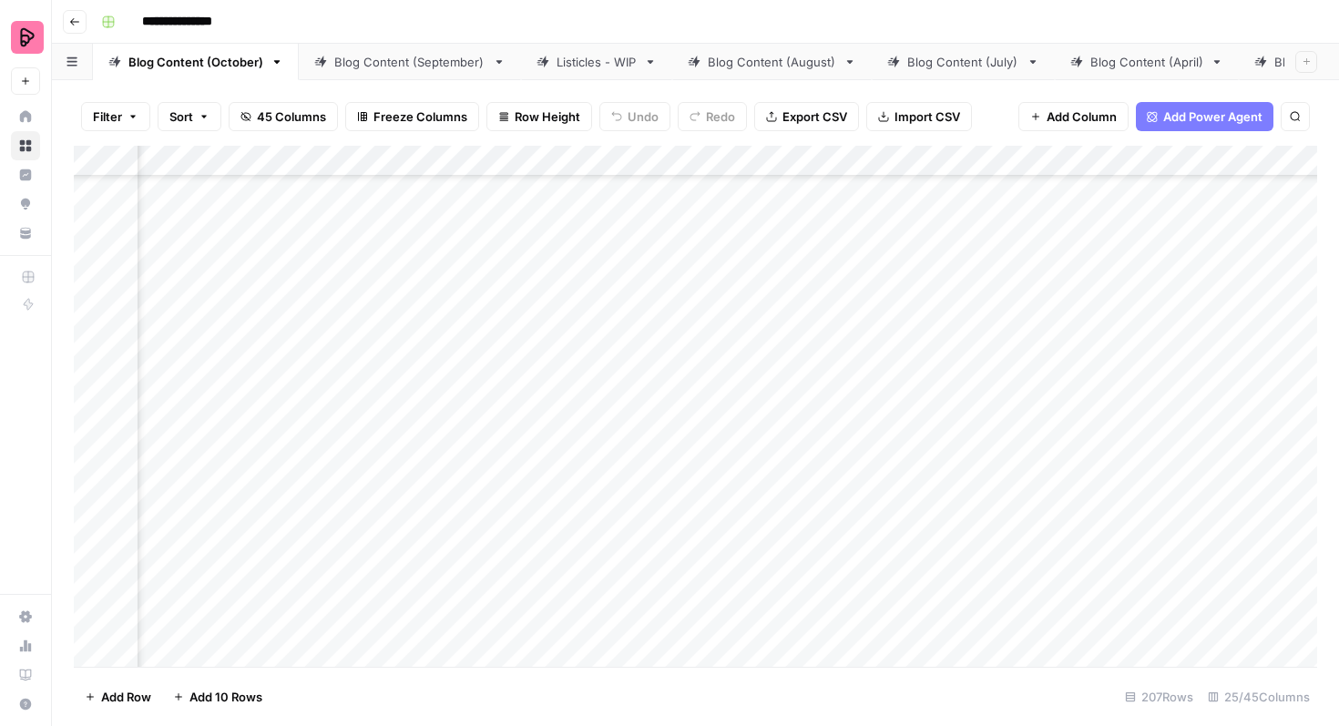
click at [915, 405] on div "Add Column" at bounding box center [696, 406] width 1244 height 521
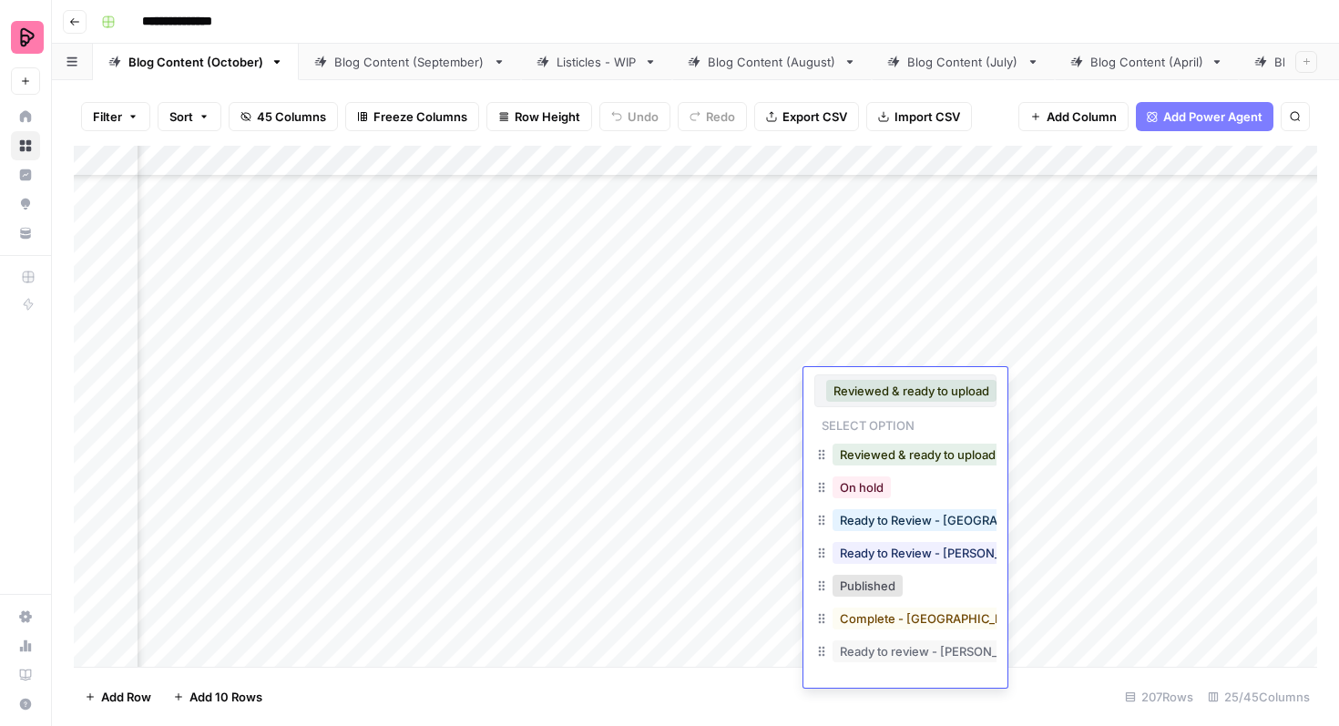
click at [889, 573] on div "Published" at bounding box center [867, 586] width 77 height 26
click at [888, 578] on button "Published" at bounding box center [868, 586] width 70 height 22
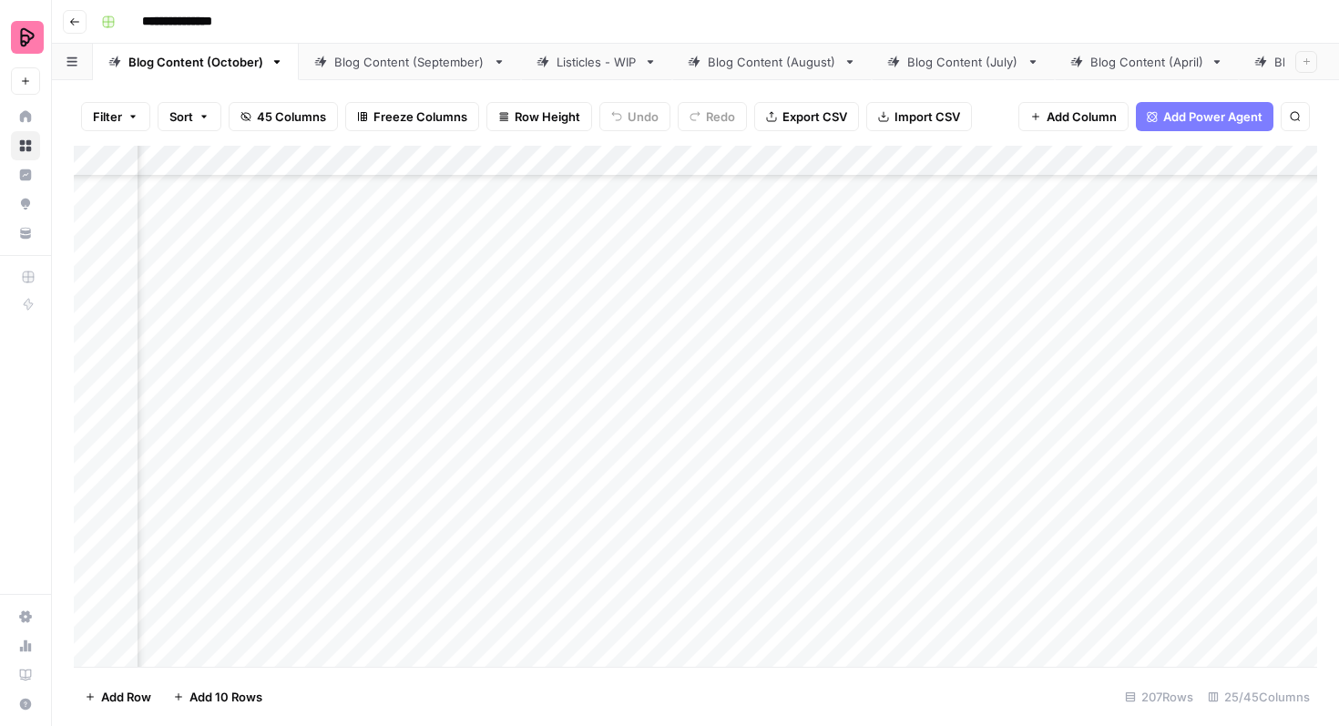
click at [892, 451] on div "Add Column" at bounding box center [696, 406] width 1244 height 521
click at [852, 453] on div "Add Column" at bounding box center [696, 406] width 1244 height 521
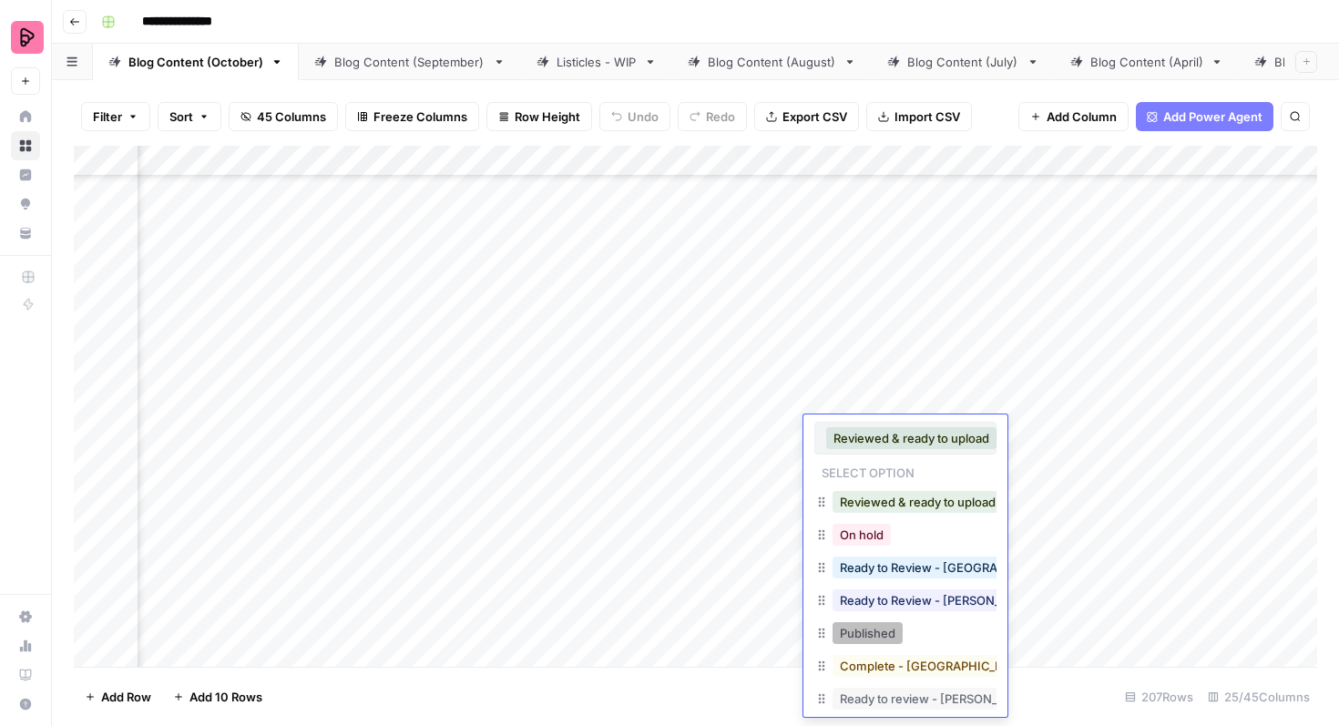
click at [862, 637] on button "Published" at bounding box center [868, 633] width 70 height 22
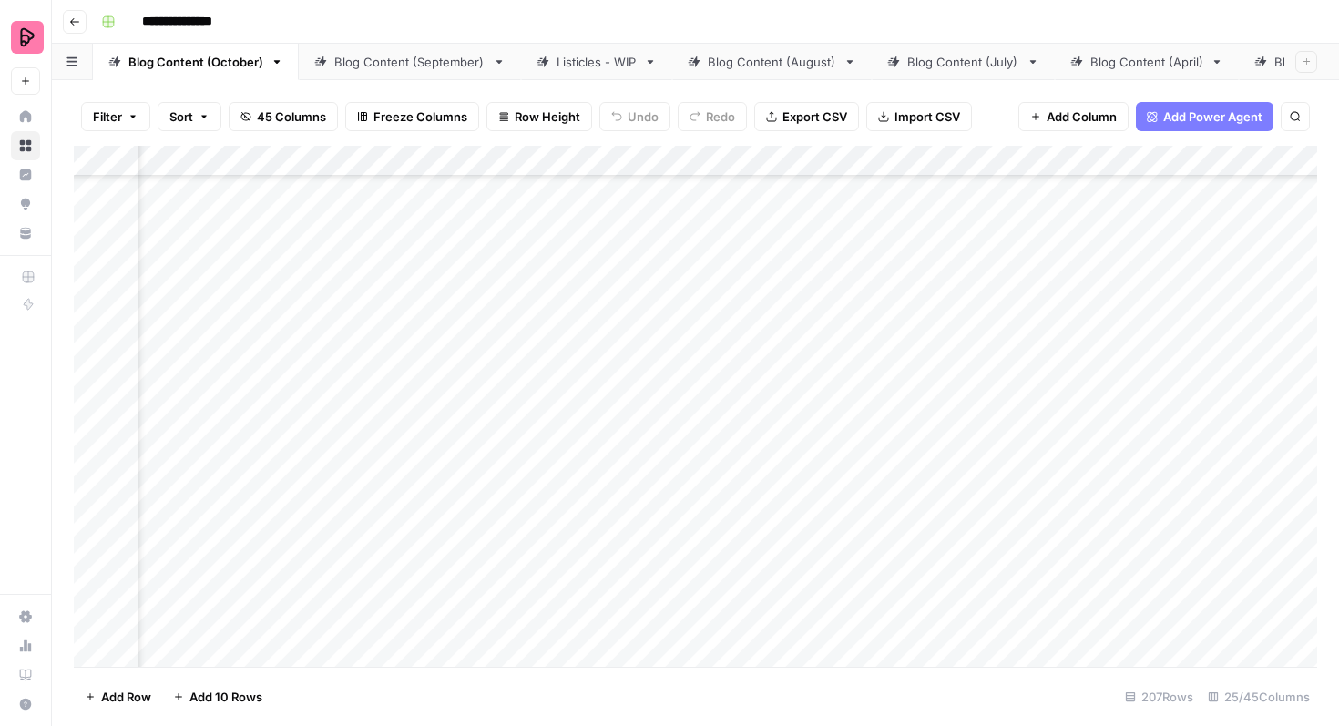
click at [880, 499] on div "Add Column" at bounding box center [696, 406] width 1244 height 521
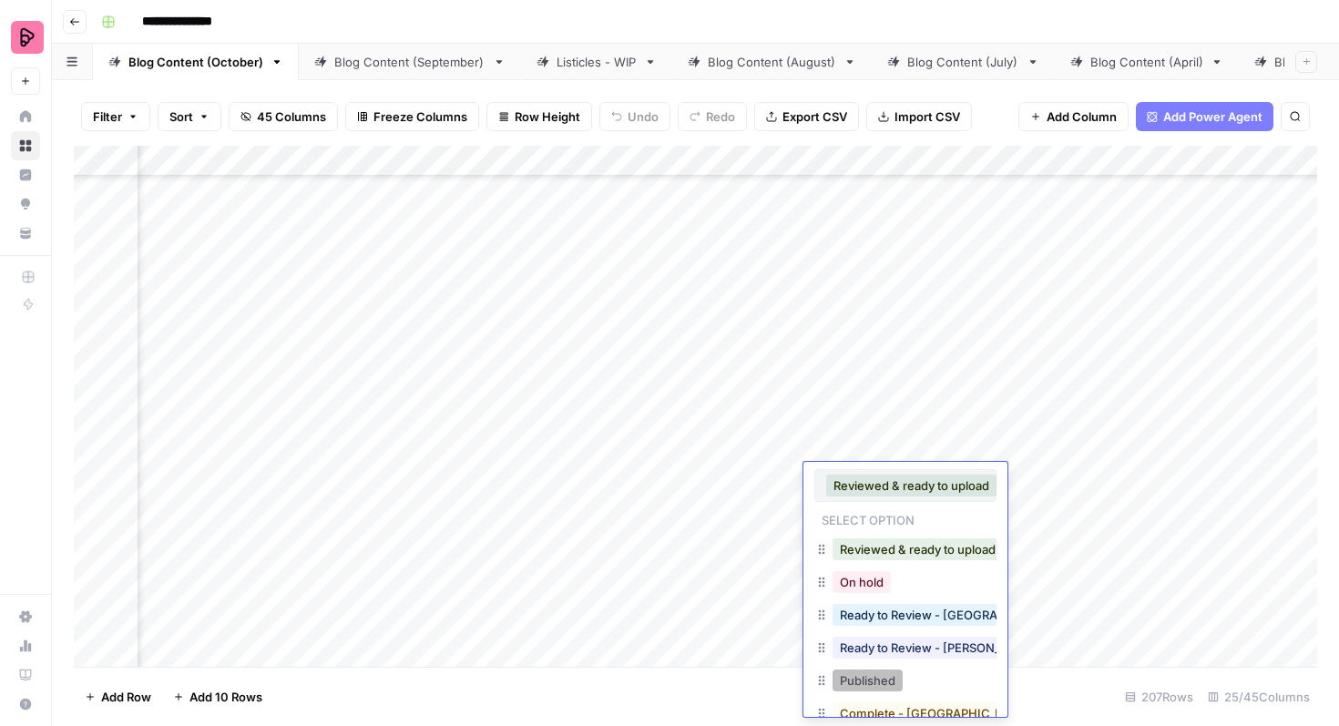
click at [868, 678] on button "Published" at bounding box center [868, 681] width 70 height 22
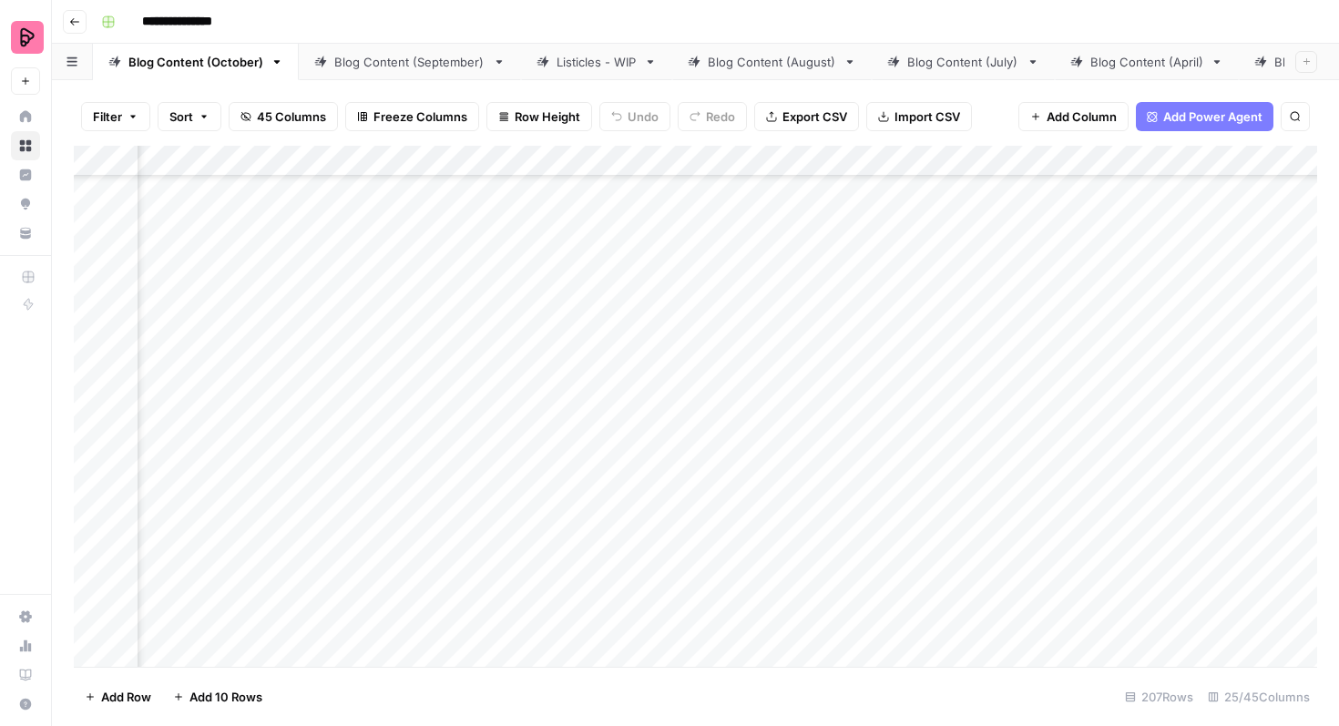
click at [877, 557] on div "Add Column" at bounding box center [696, 406] width 1244 height 521
click at [877, 545] on div "Add Column" at bounding box center [696, 406] width 1244 height 521
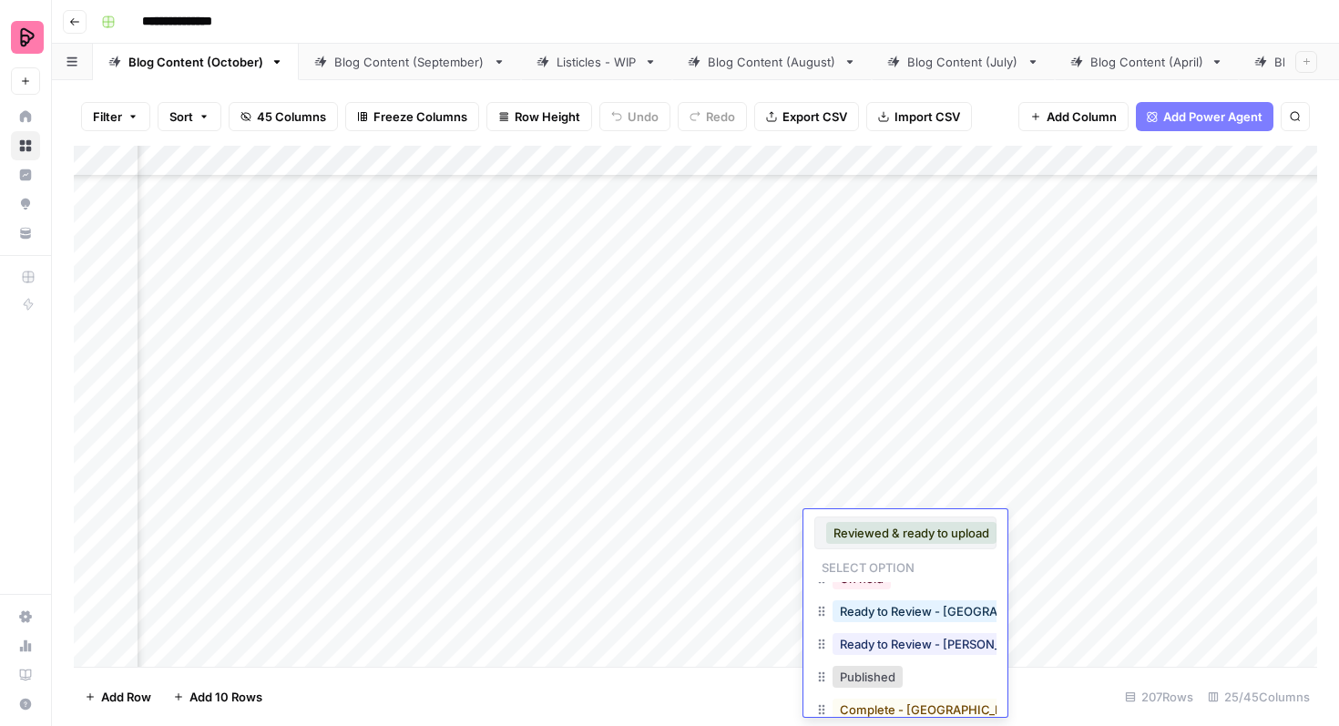
scroll to position [62, 0]
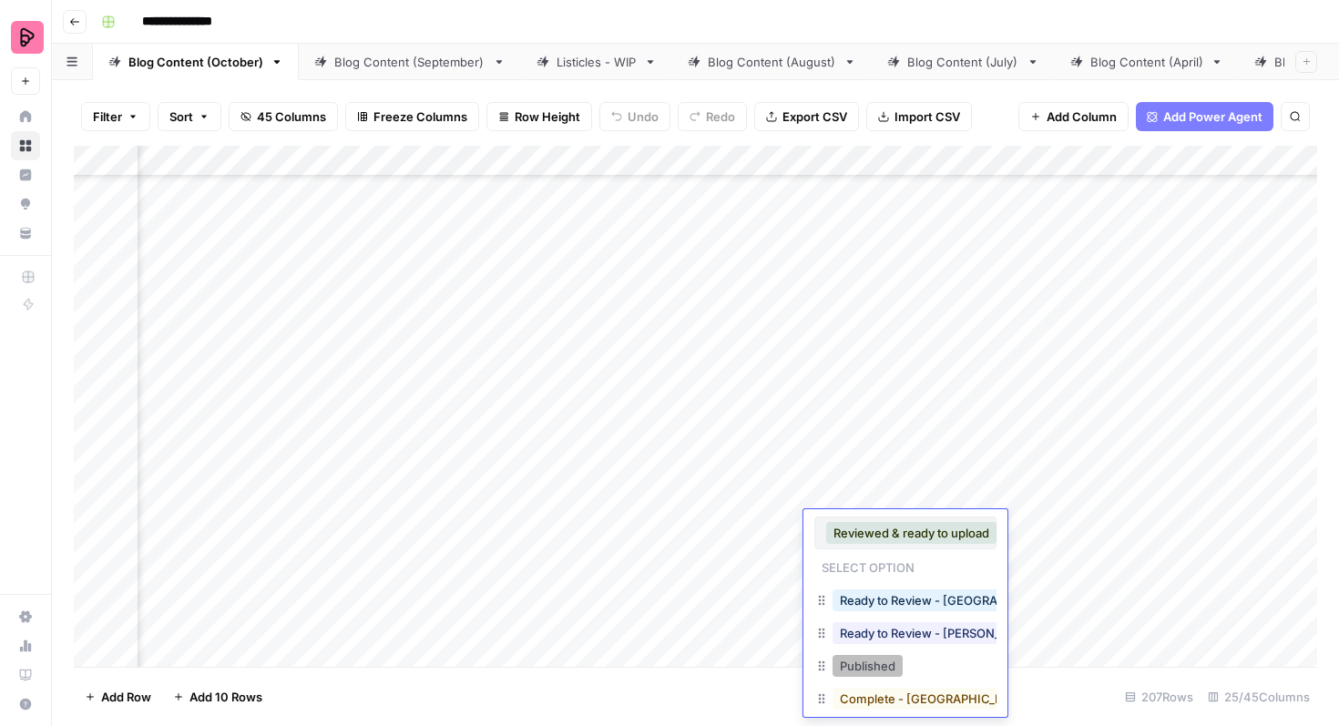
click at [872, 670] on button "Published" at bounding box center [868, 666] width 70 height 22
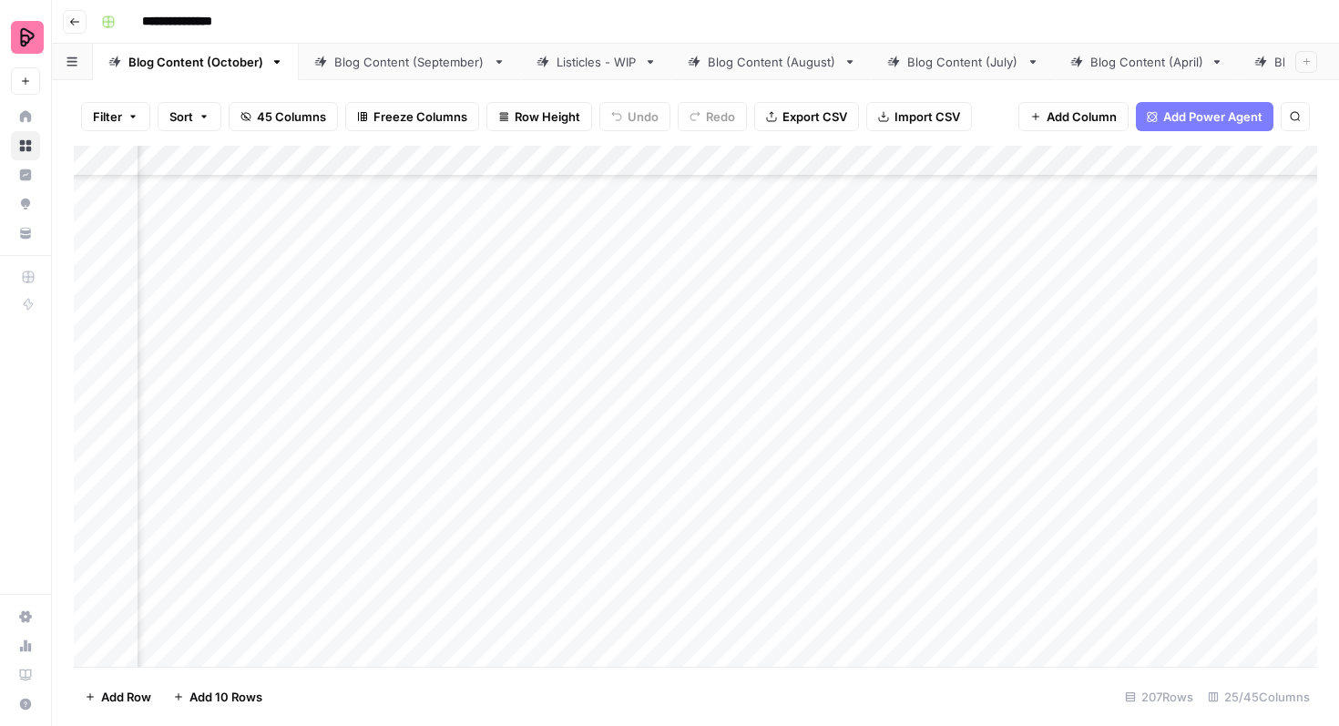
click at [877, 588] on div "Add Column" at bounding box center [696, 406] width 1244 height 521
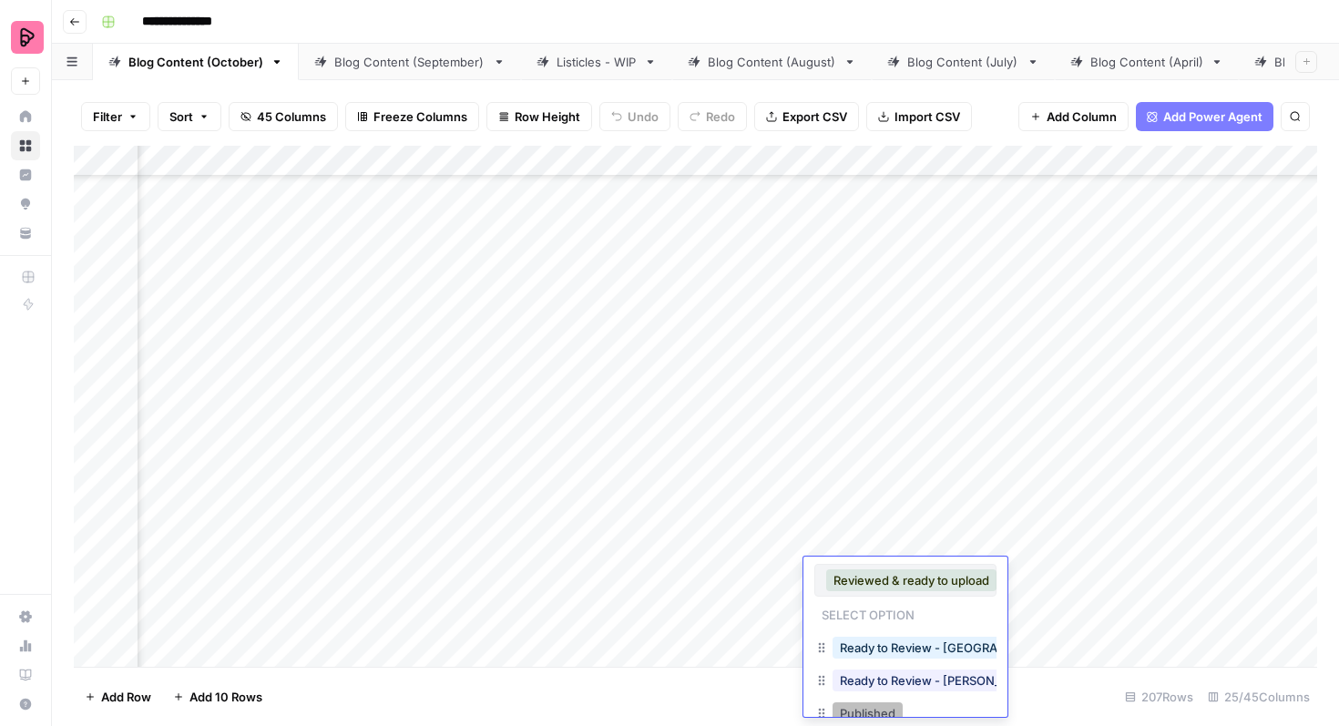
click at [870, 713] on button "Published" at bounding box center [868, 714] width 70 height 22
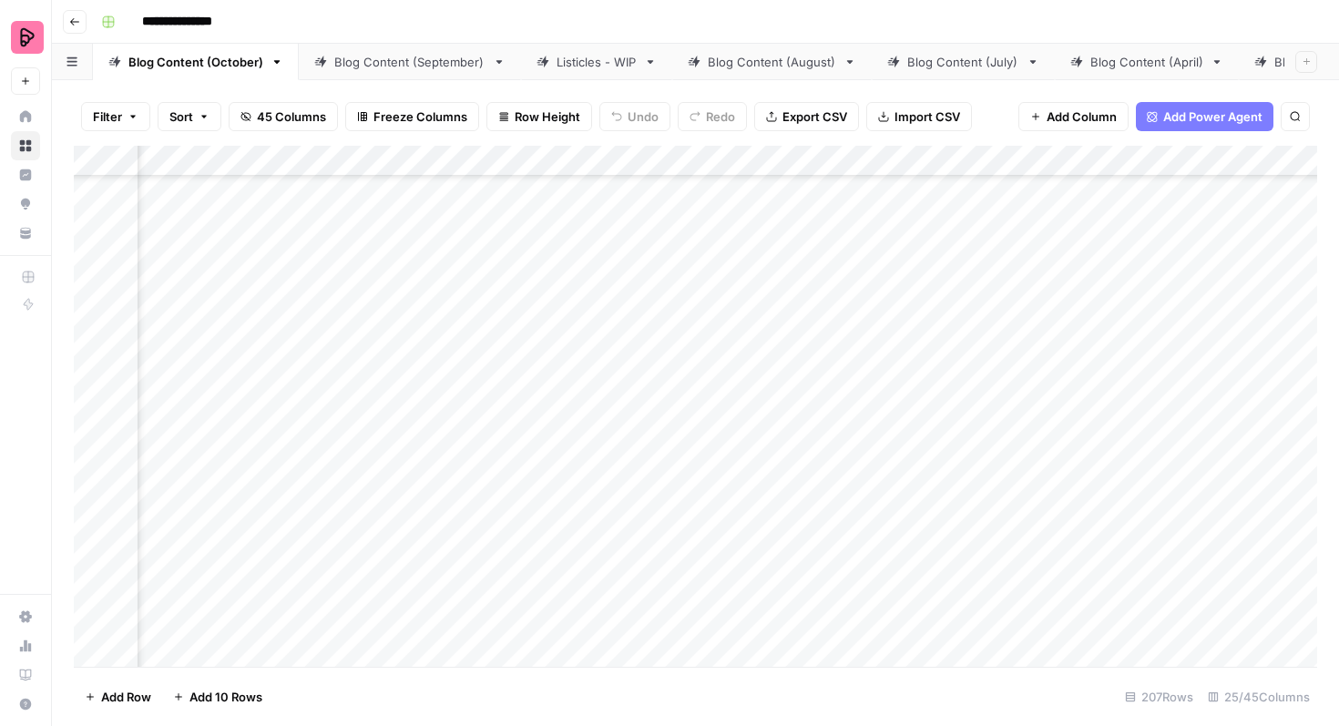
scroll to position [1776, 825]
click at [876, 514] on div "Add Column" at bounding box center [696, 406] width 1244 height 521
click at [869, 514] on div "Add Column" at bounding box center [696, 406] width 1244 height 521
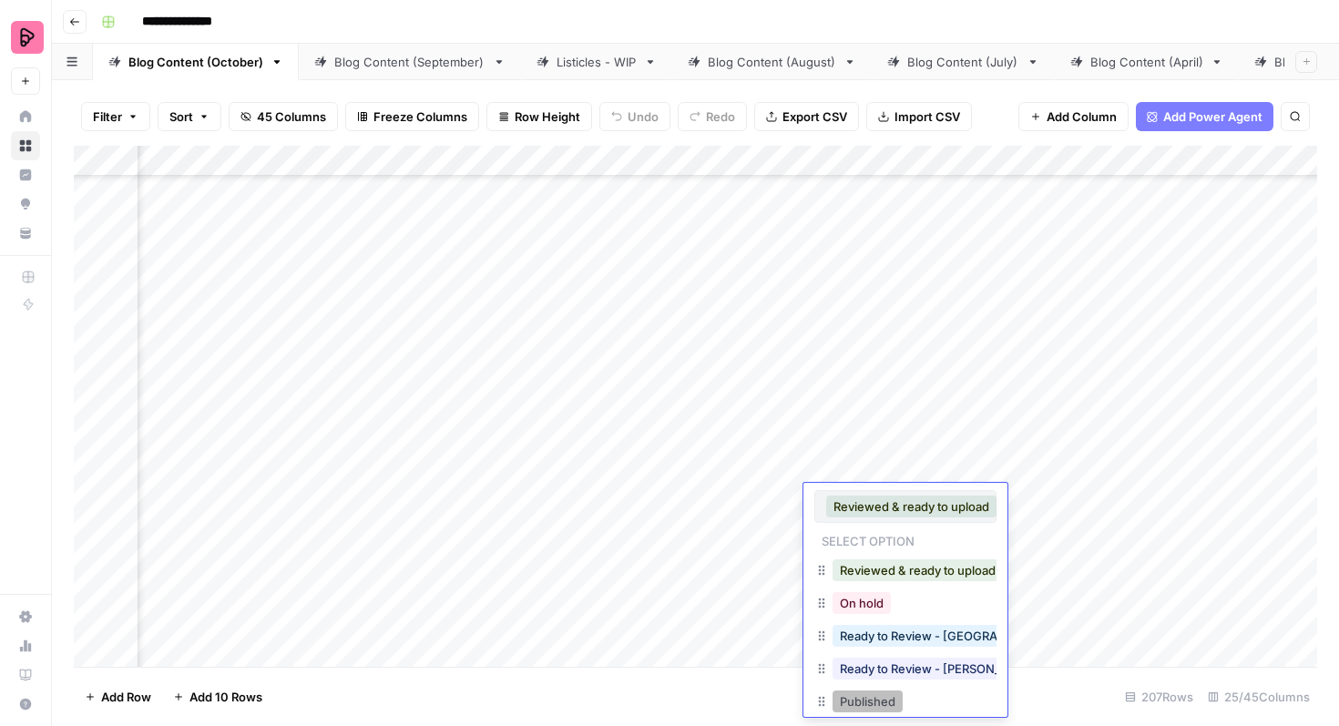
click at [874, 693] on button "Published" at bounding box center [868, 702] width 70 height 22
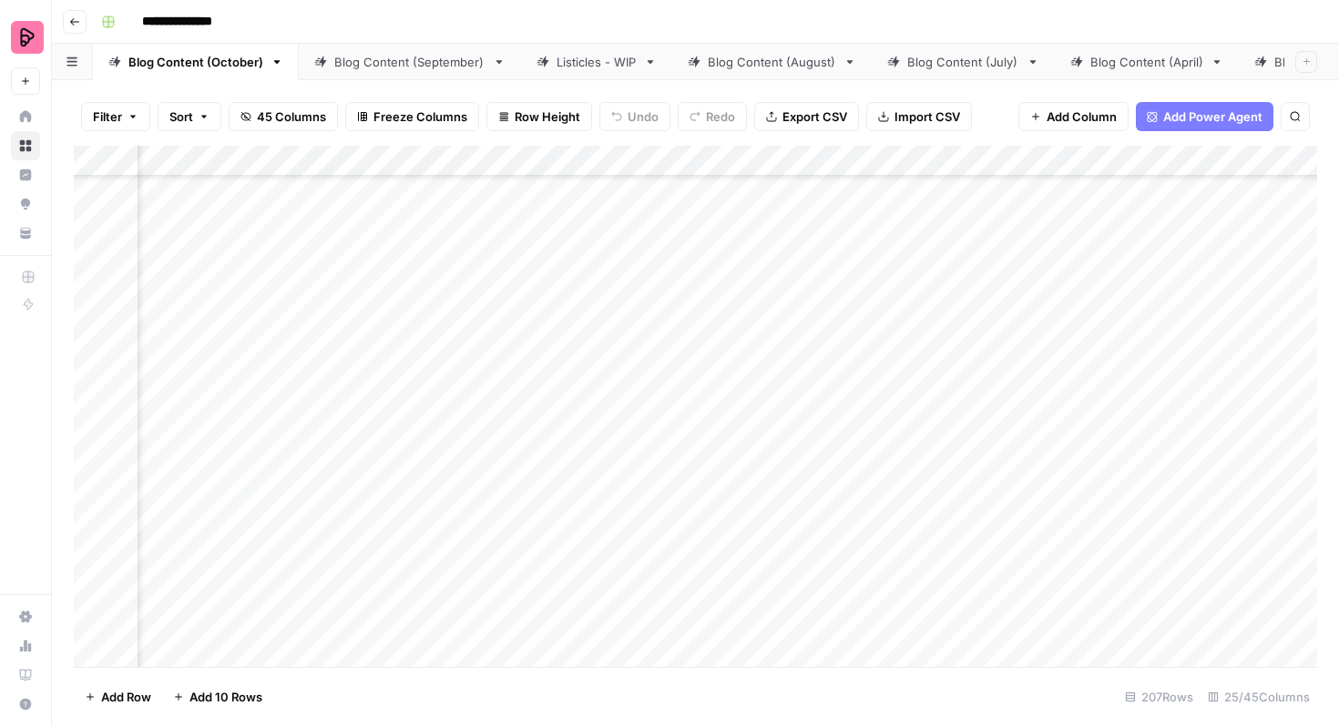
click at [964, 549] on div "Add Column" at bounding box center [696, 406] width 1244 height 521
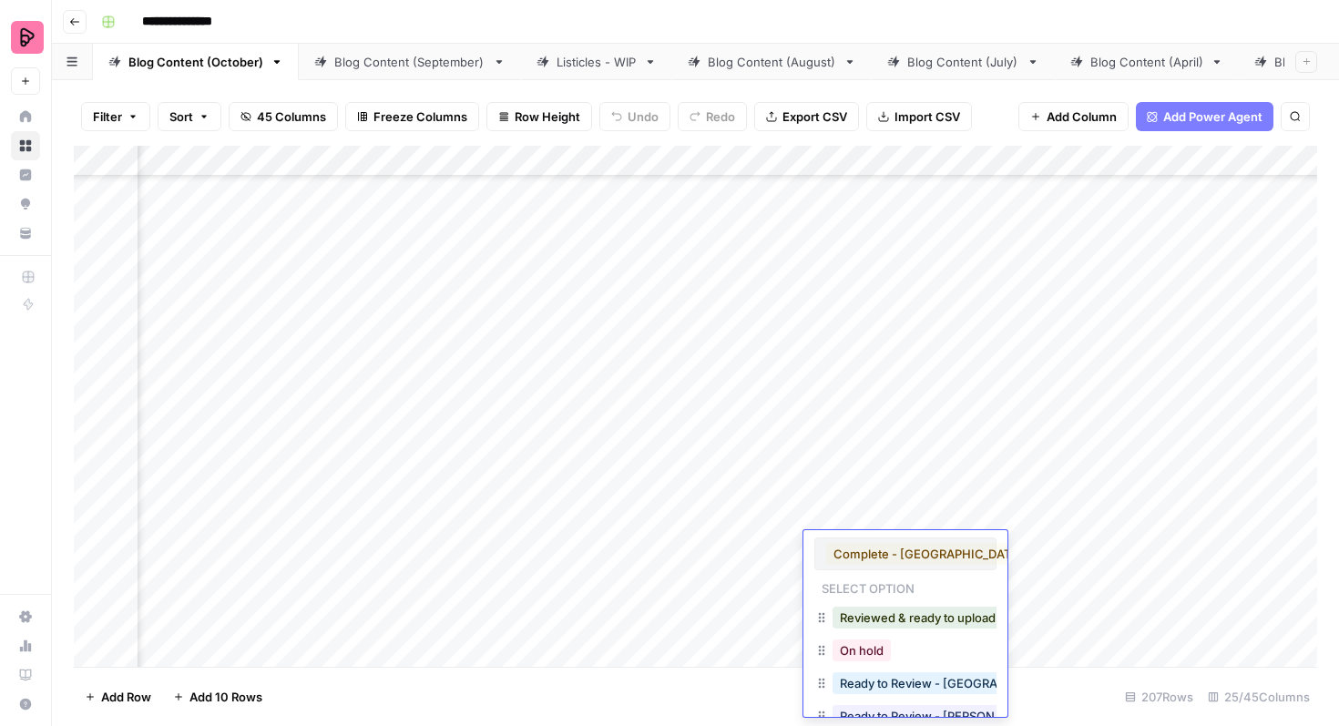
scroll to position [62, 0]
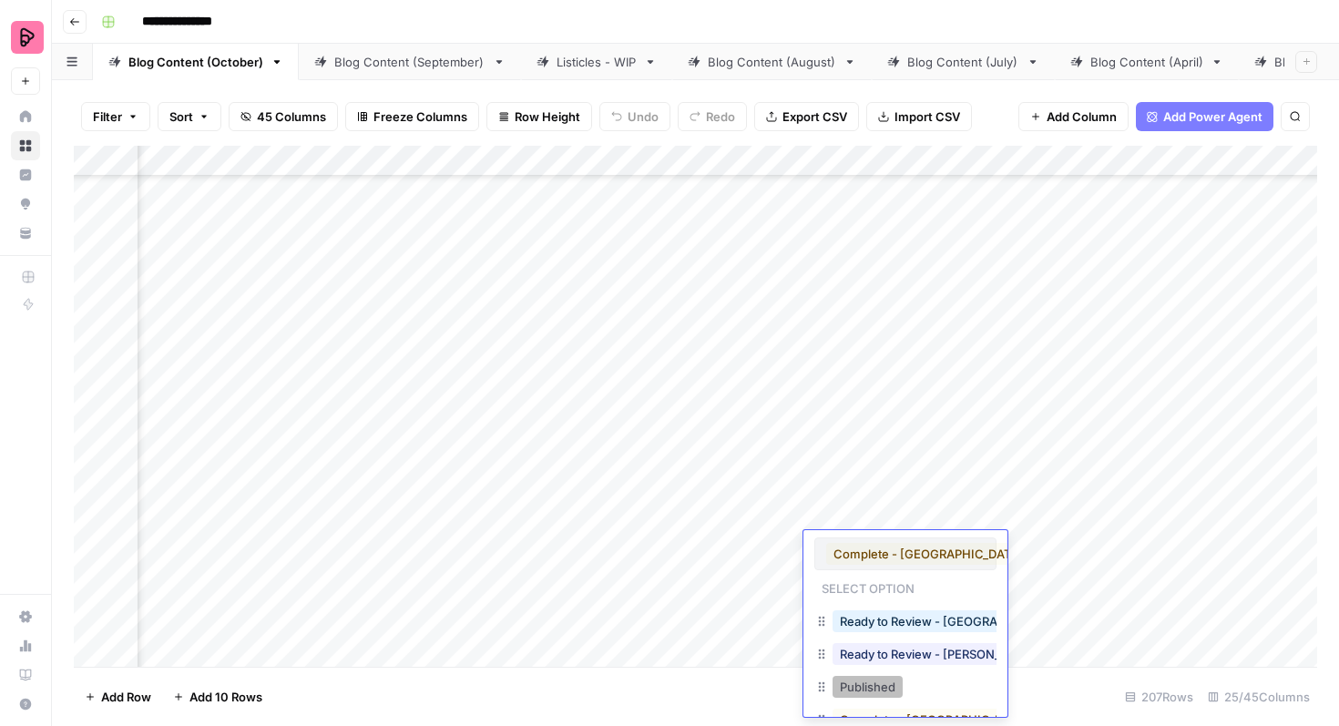
click at [887, 683] on button "Published" at bounding box center [868, 687] width 70 height 22
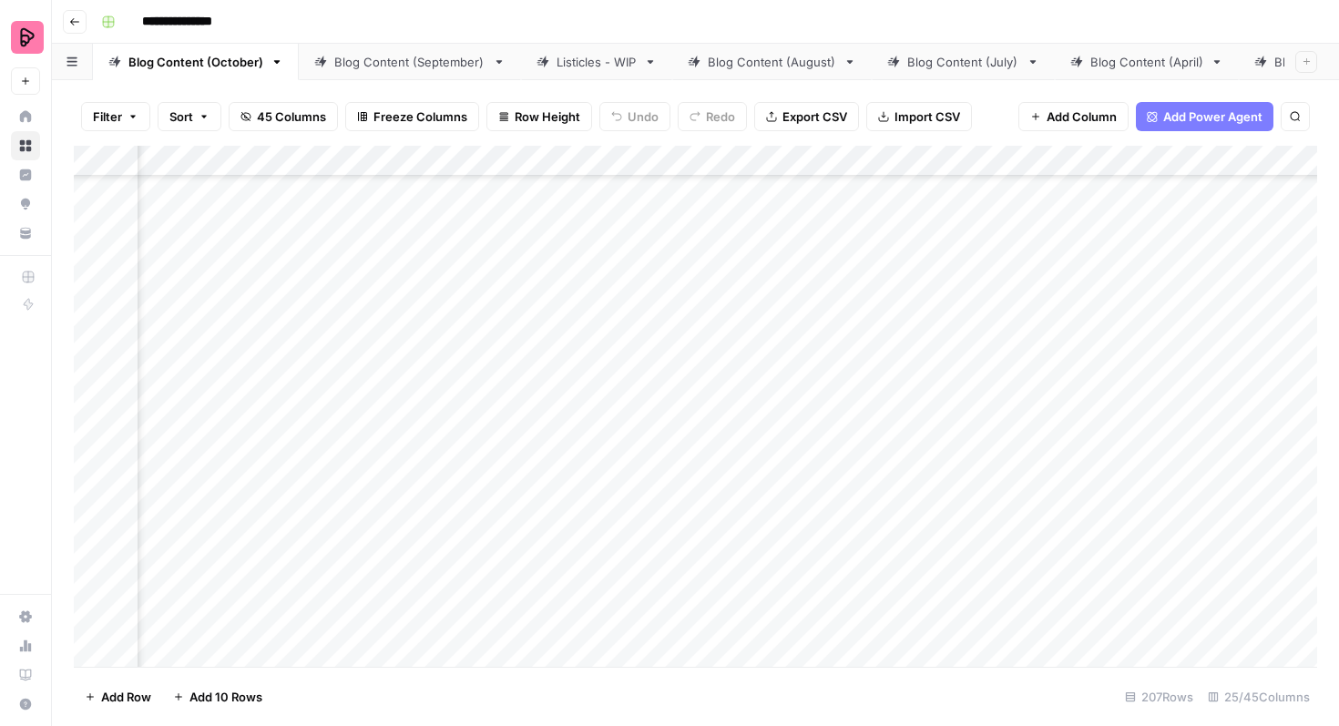
click at [949, 652] on div "Add Column" at bounding box center [696, 406] width 1244 height 521
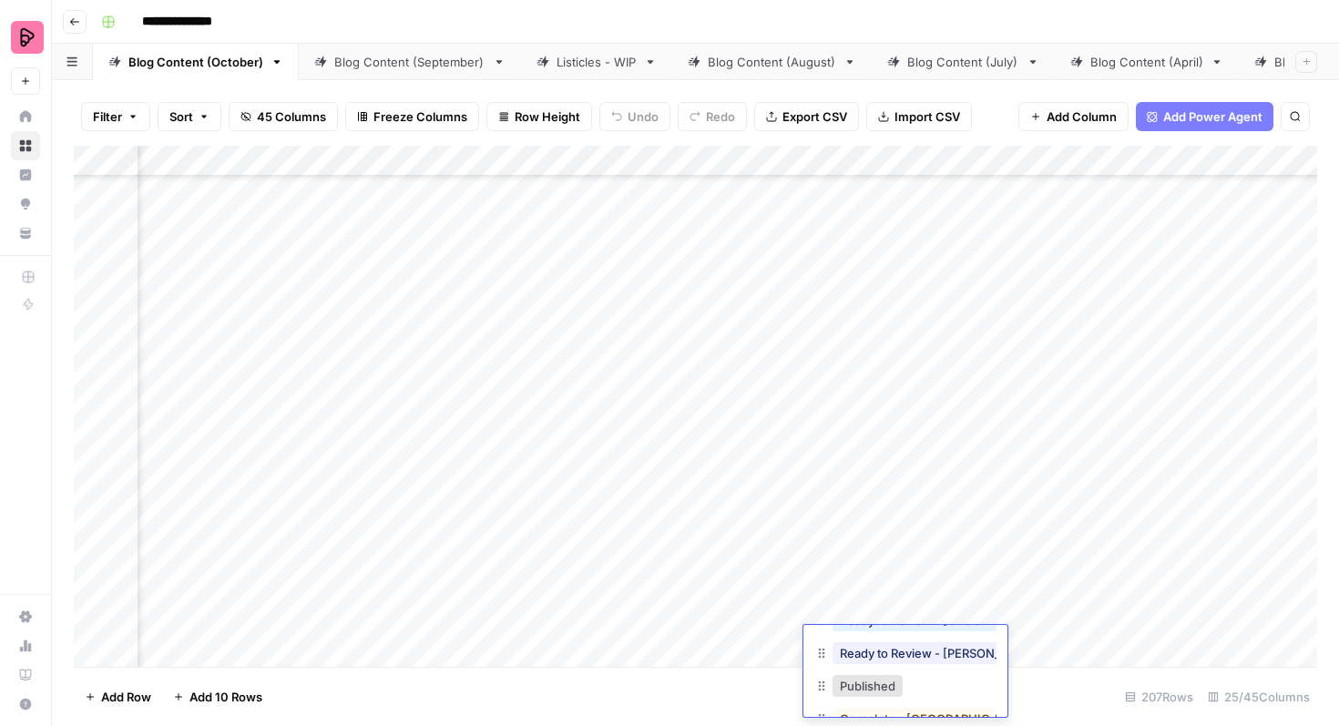
scroll to position [159, 0]
click at [877, 689] on button "Published" at bounding box center [868, 685] width 70 height 22
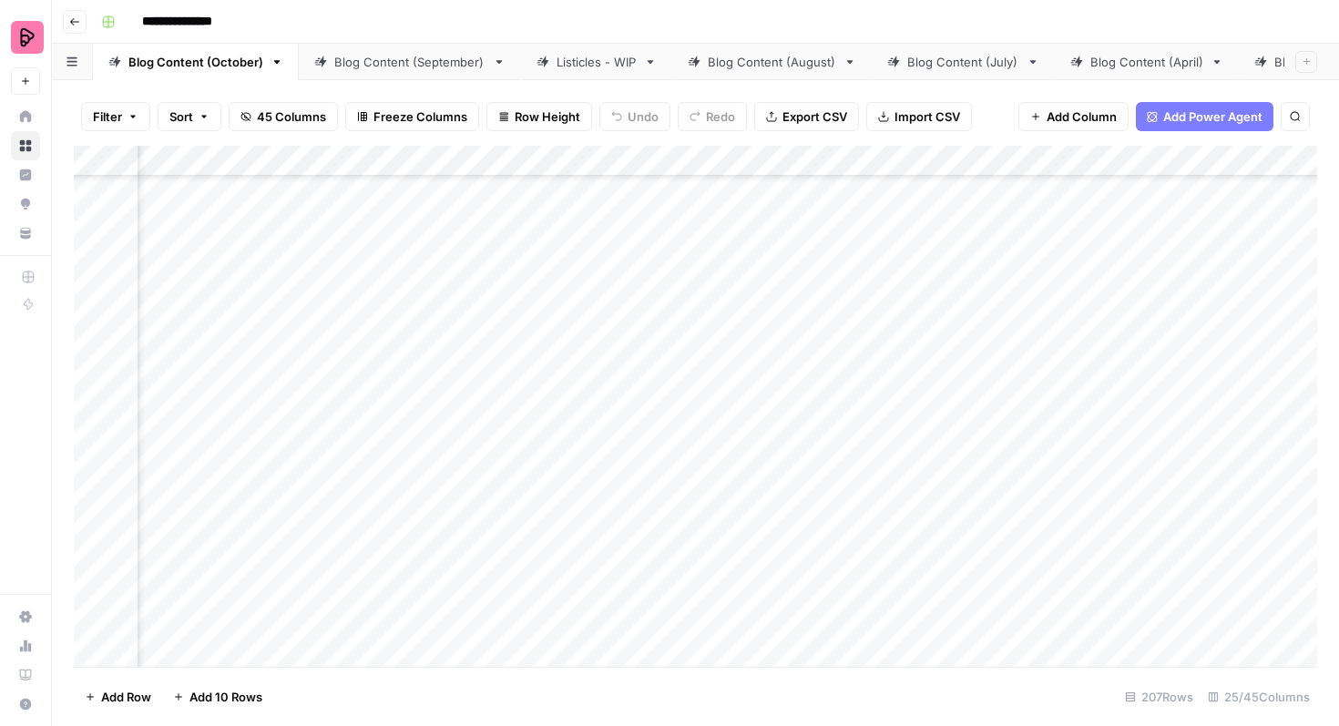
scroll to position [2183, 825]
click at [878, 306] on div "Add Column" at bounding box center [696, 406] width 1244 height 521
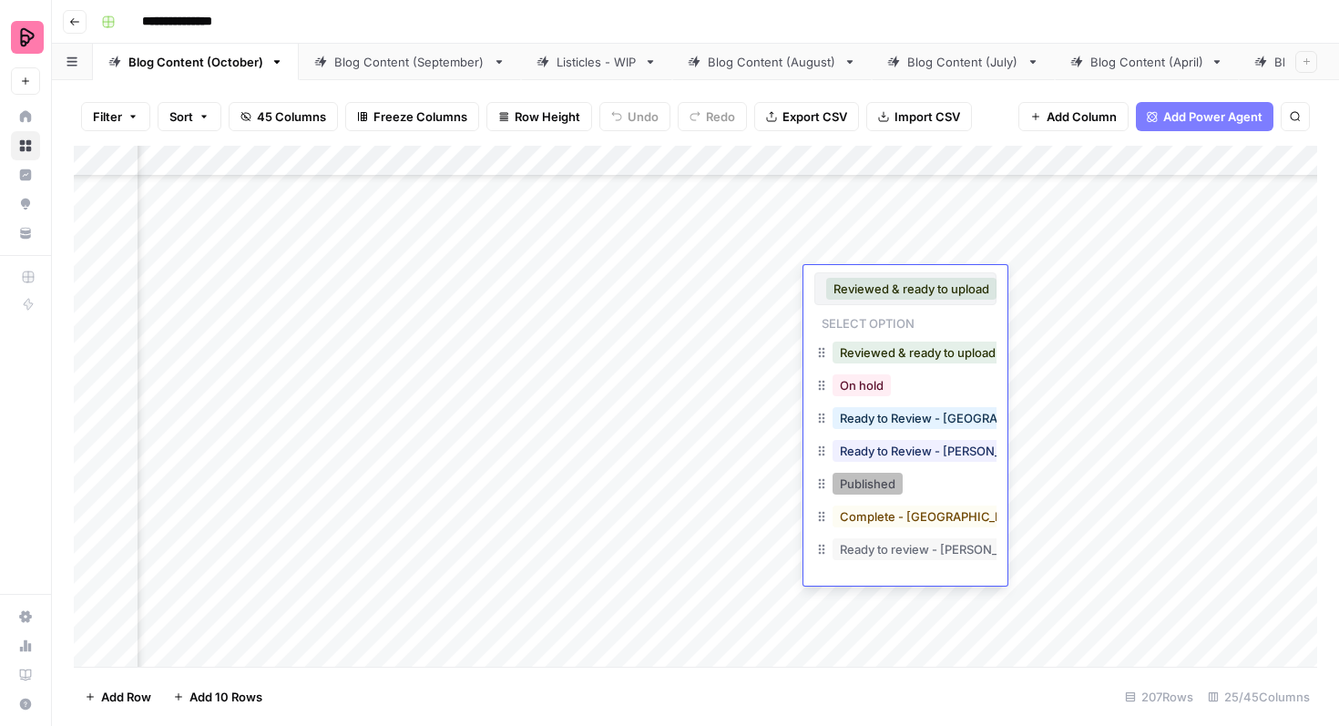
click at [877, 487] on button "Published" at bounding box center [868, 484] width 70 height 22
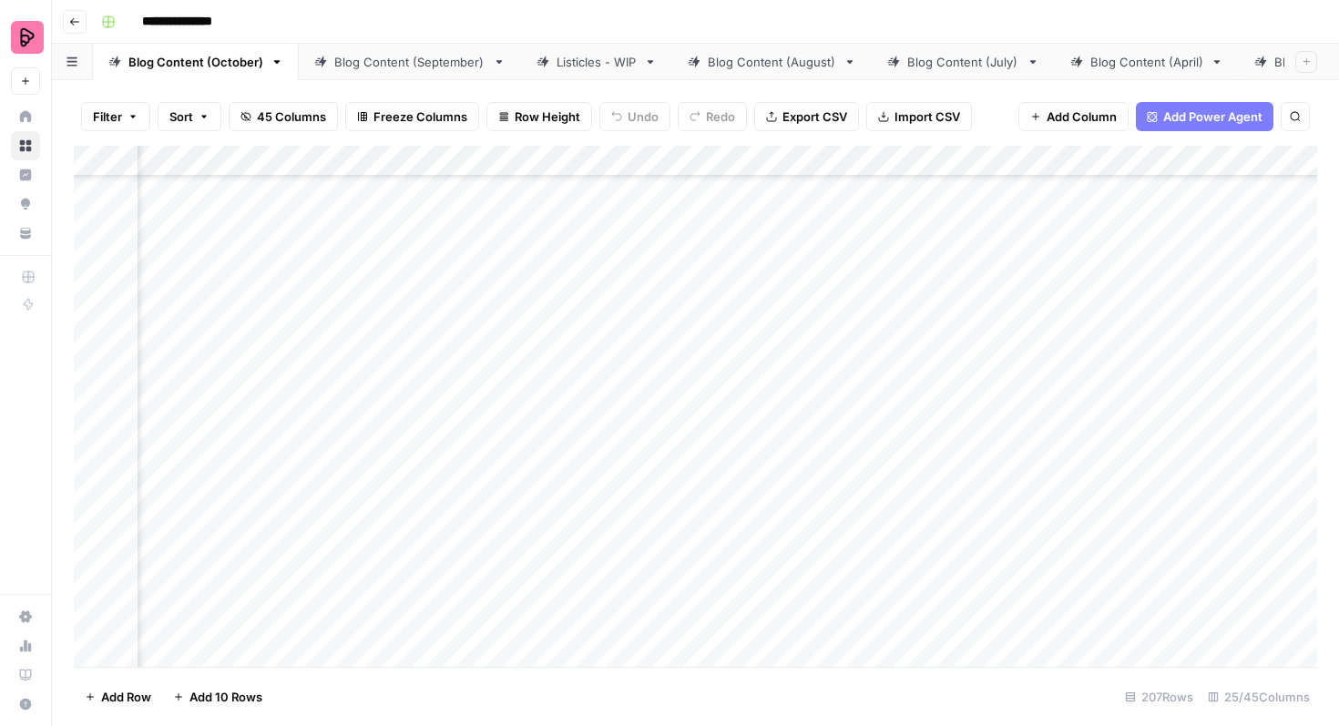
click at [885, 346] on div "Add Column" at bounding box center [696, 406] width 1244 height 521
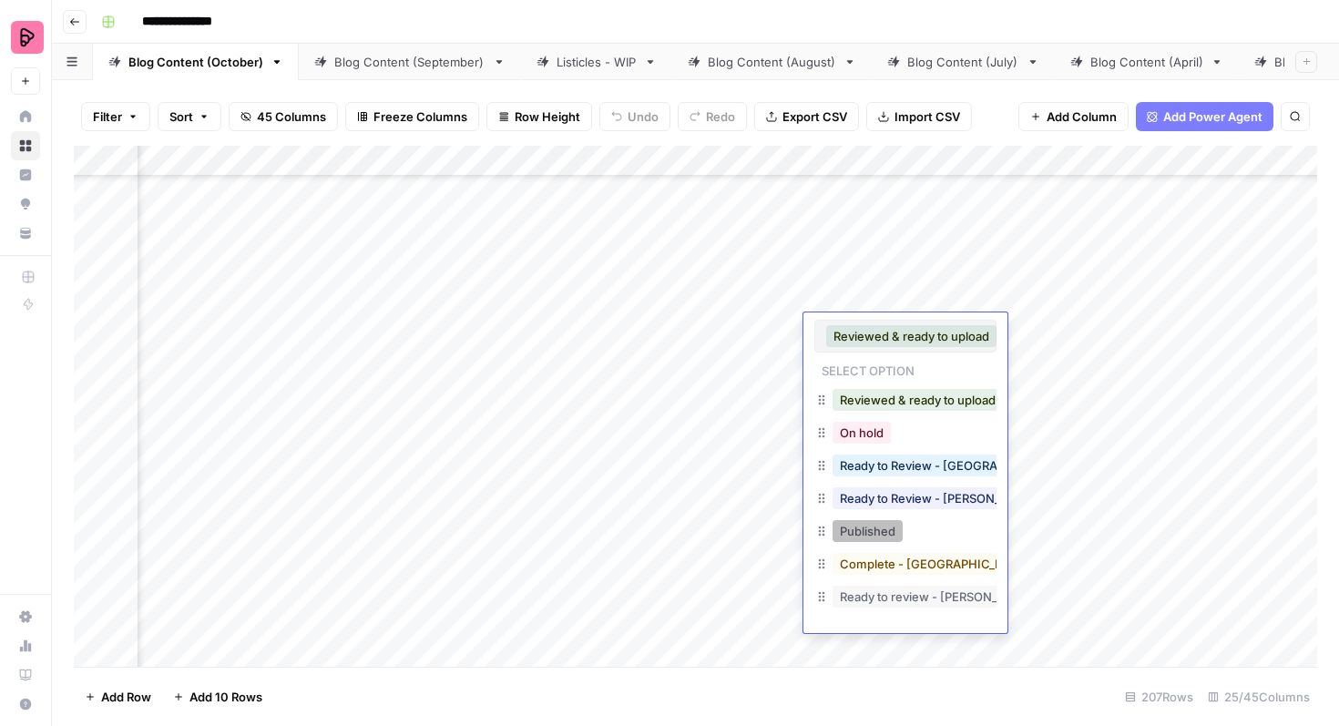
click at [881, 525] on button "Published" at bounding box center [868, 531] width 70 height 22
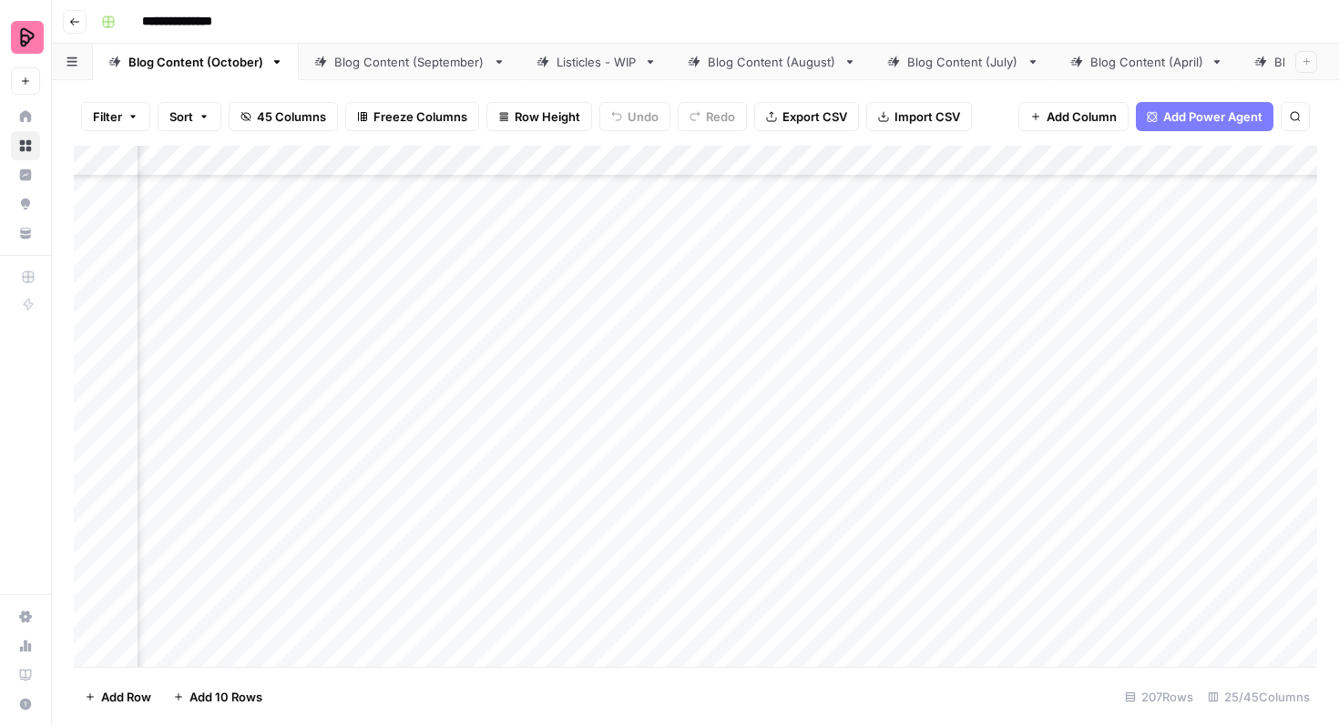
click at [873, 394] on div "Add Column" at bounding box center [696, 406] width 1244 height 521
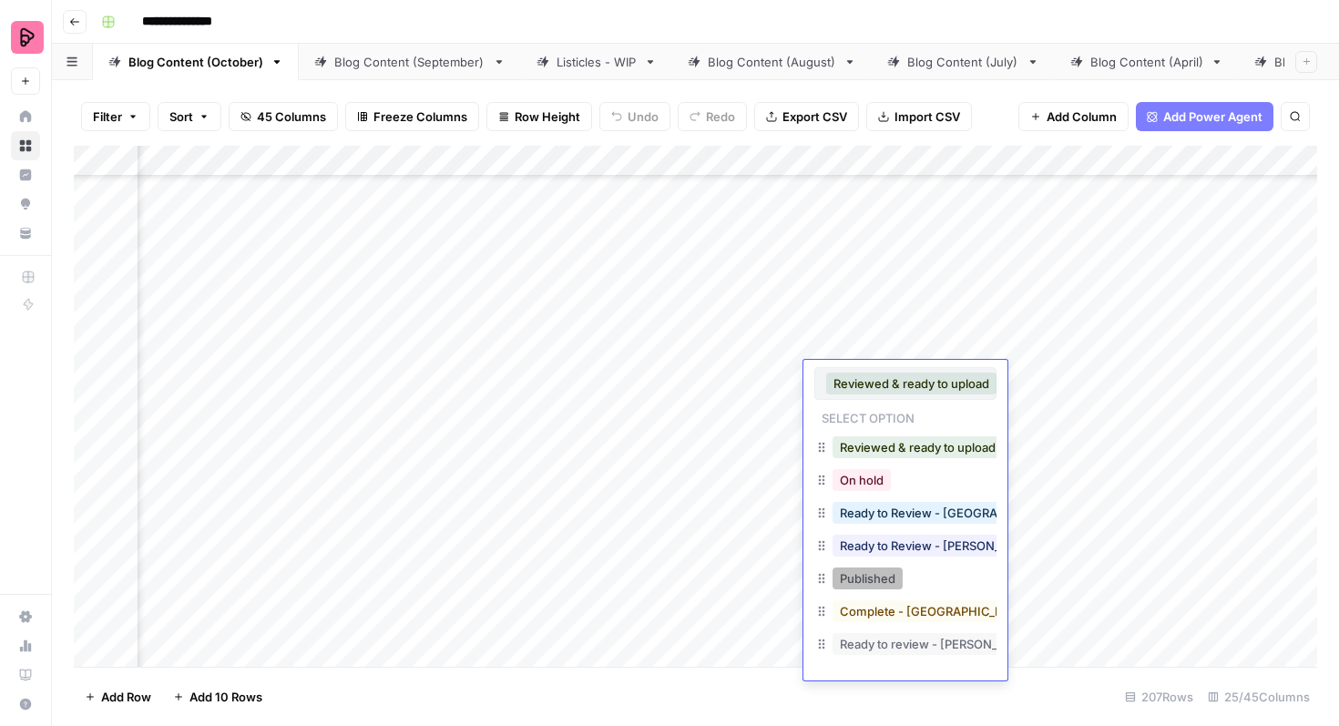
click at [877, 570] on button "Published" at bounding box center [868, 579] width 70 height 22
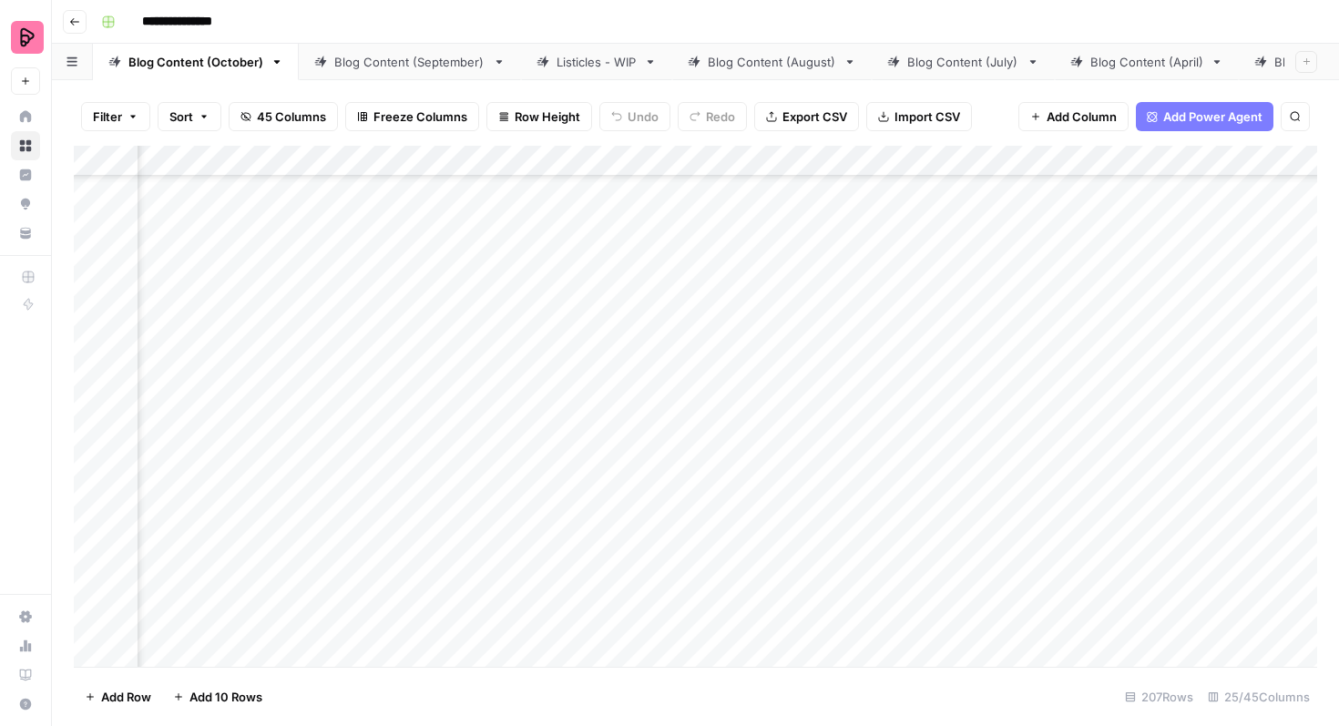
click at [883, 446] on div "Add Column" at bounding box center [696, 406] width 1244 height 521
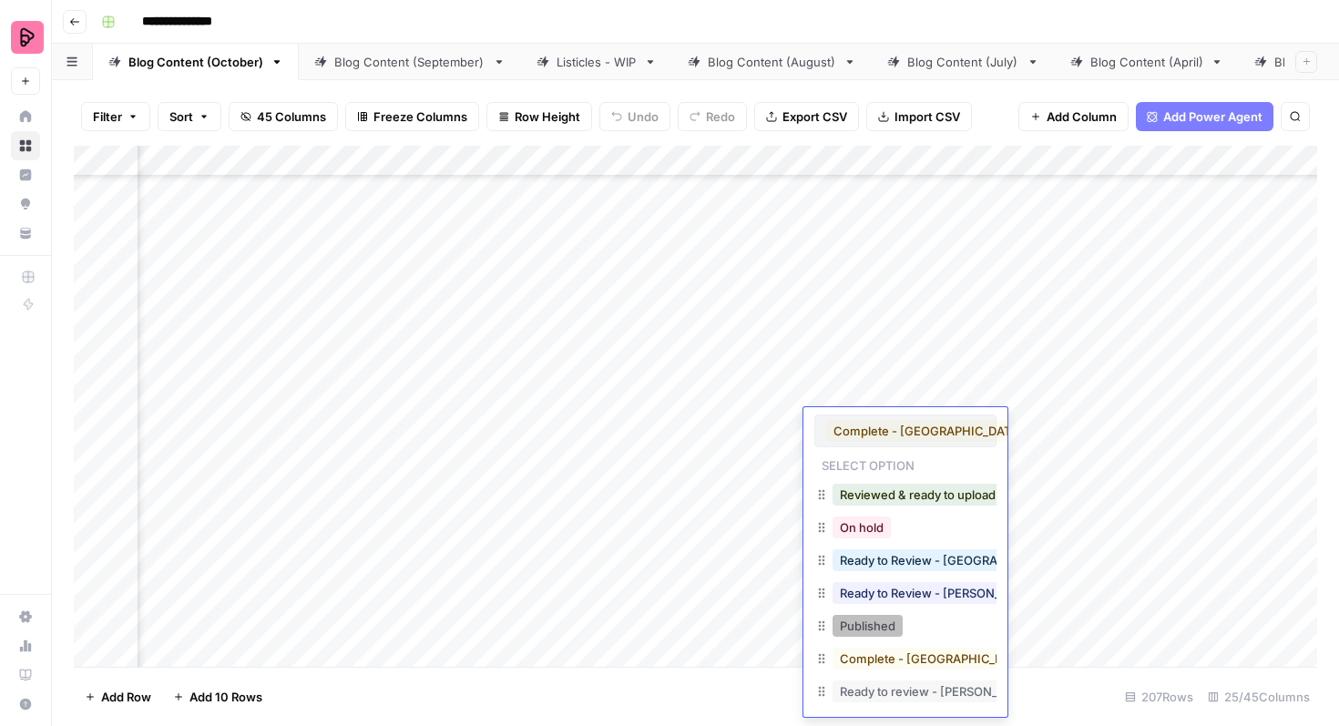
click at [870, 631] on button "Published" at bounding box center [868, 626] width 70 height 22
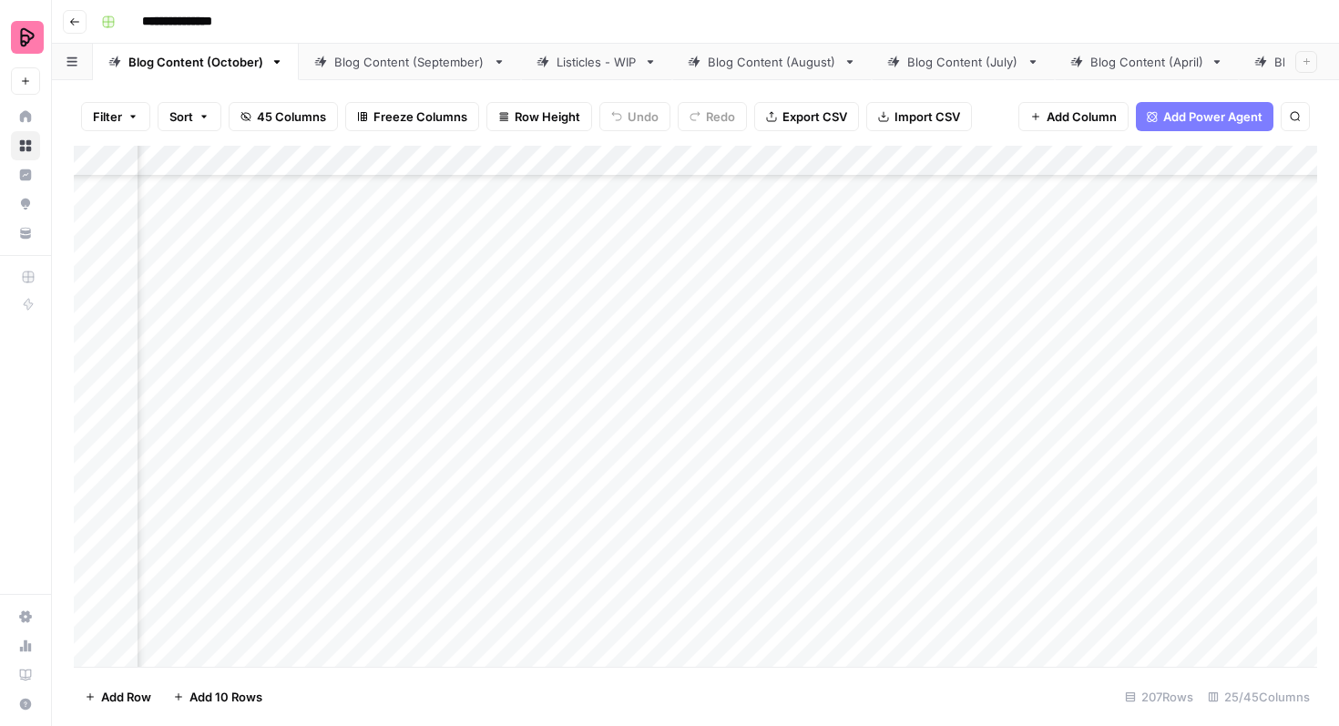
click at [936, 497] on div "Add Column" at bounding box center [696, 406] width 1244 height 521
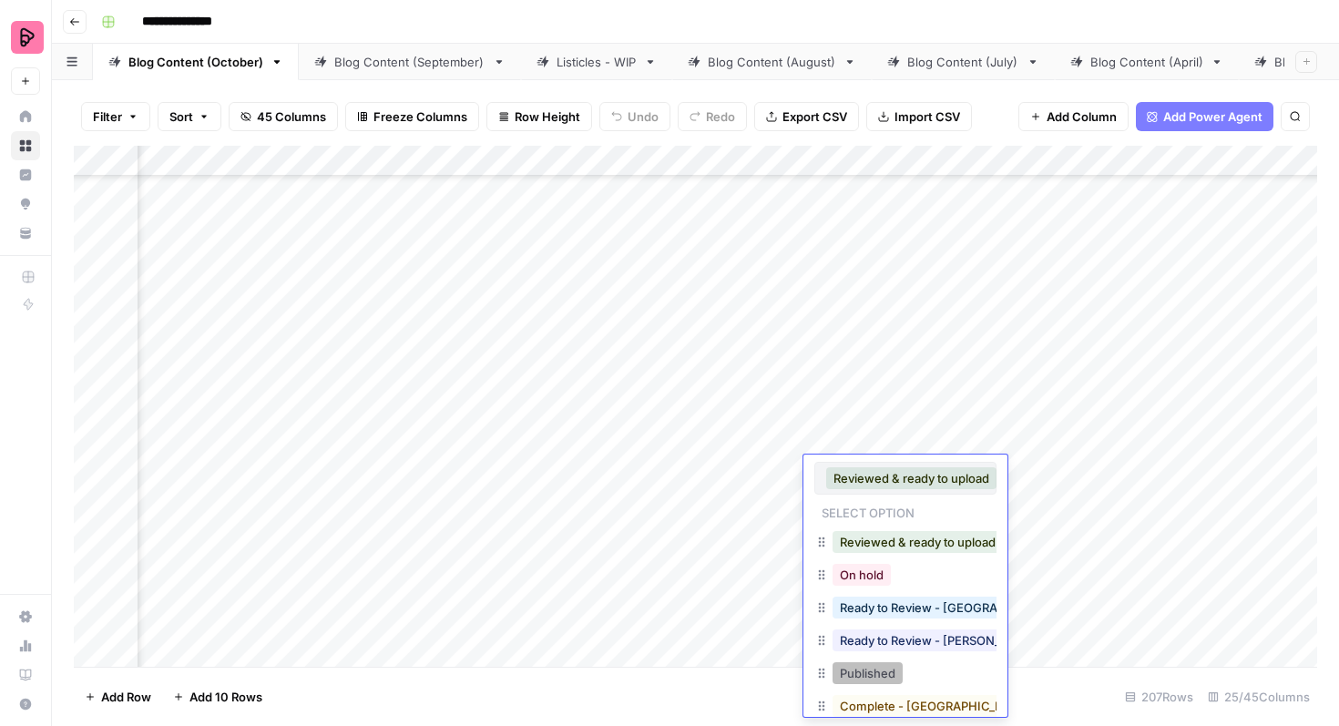
click at [896, 669] on button "Published" at bounding box center [868, 673] width 70 height 22
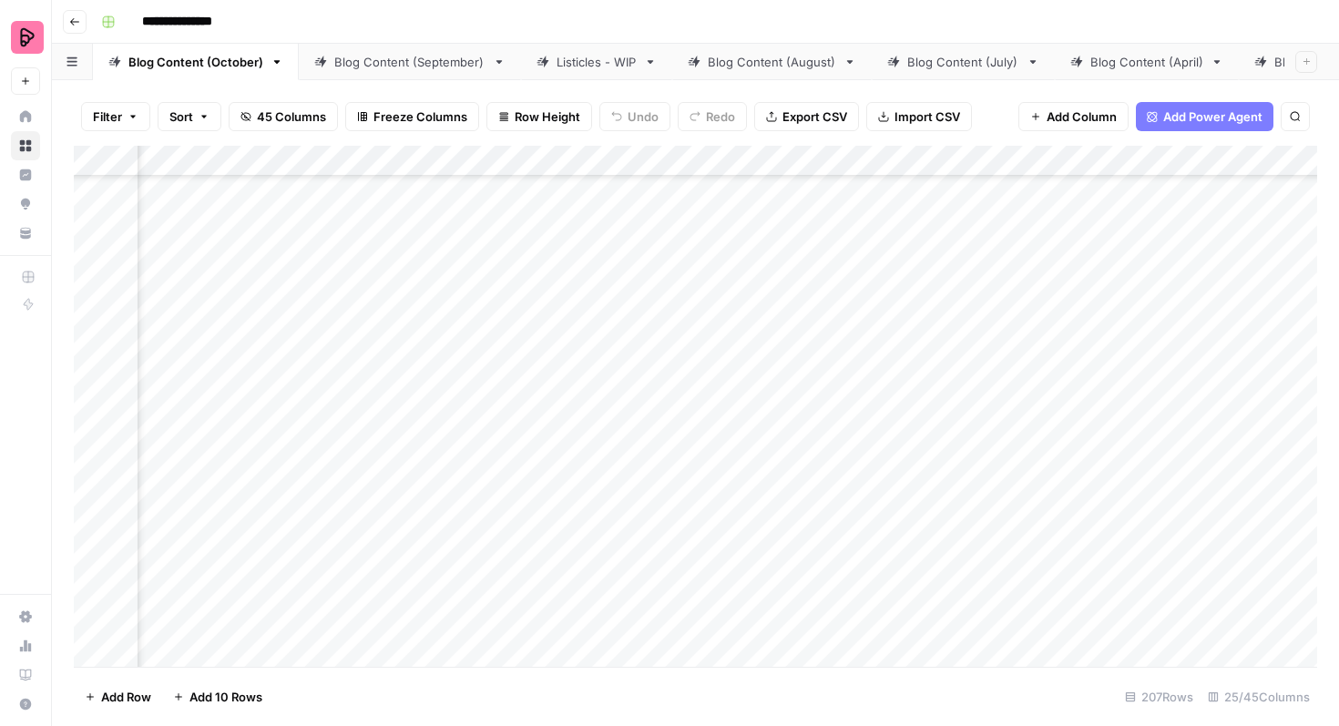
click at [857, 544] on div "Add Column" at bounding box center [696, 406] width 1244 height 521
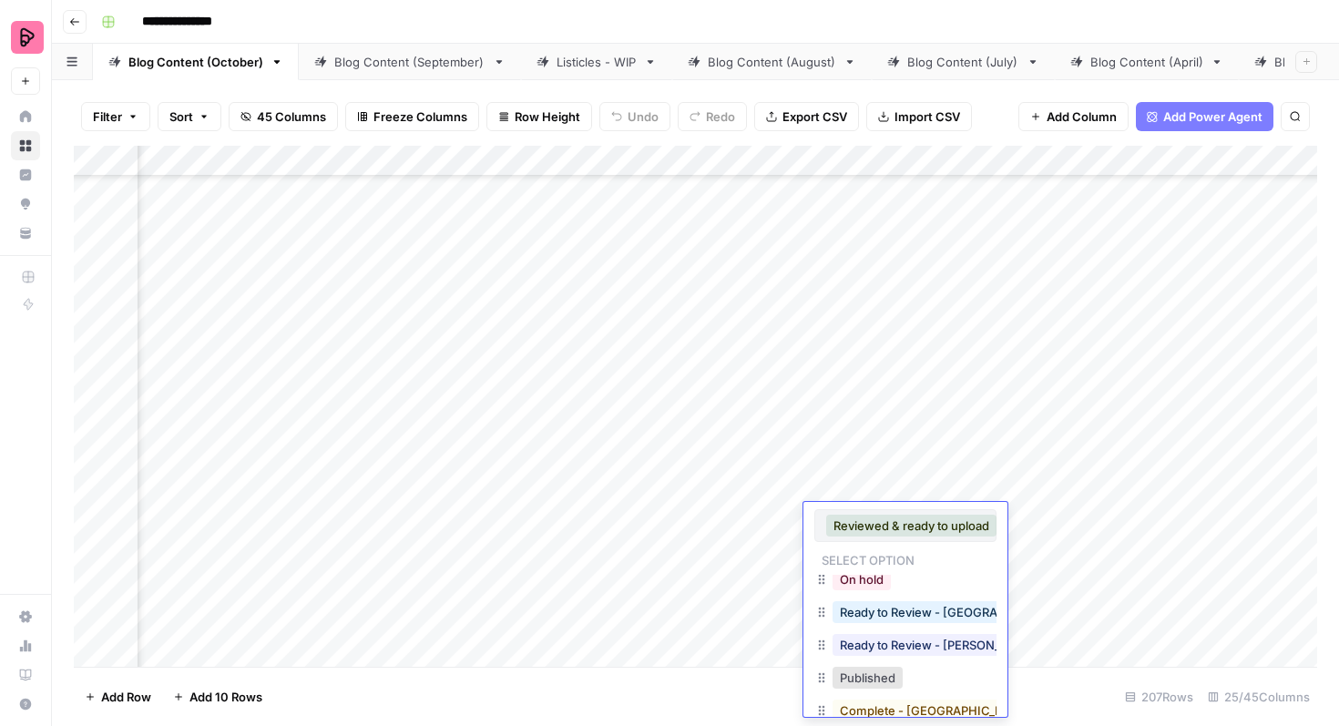
scroll to position [62, 0]
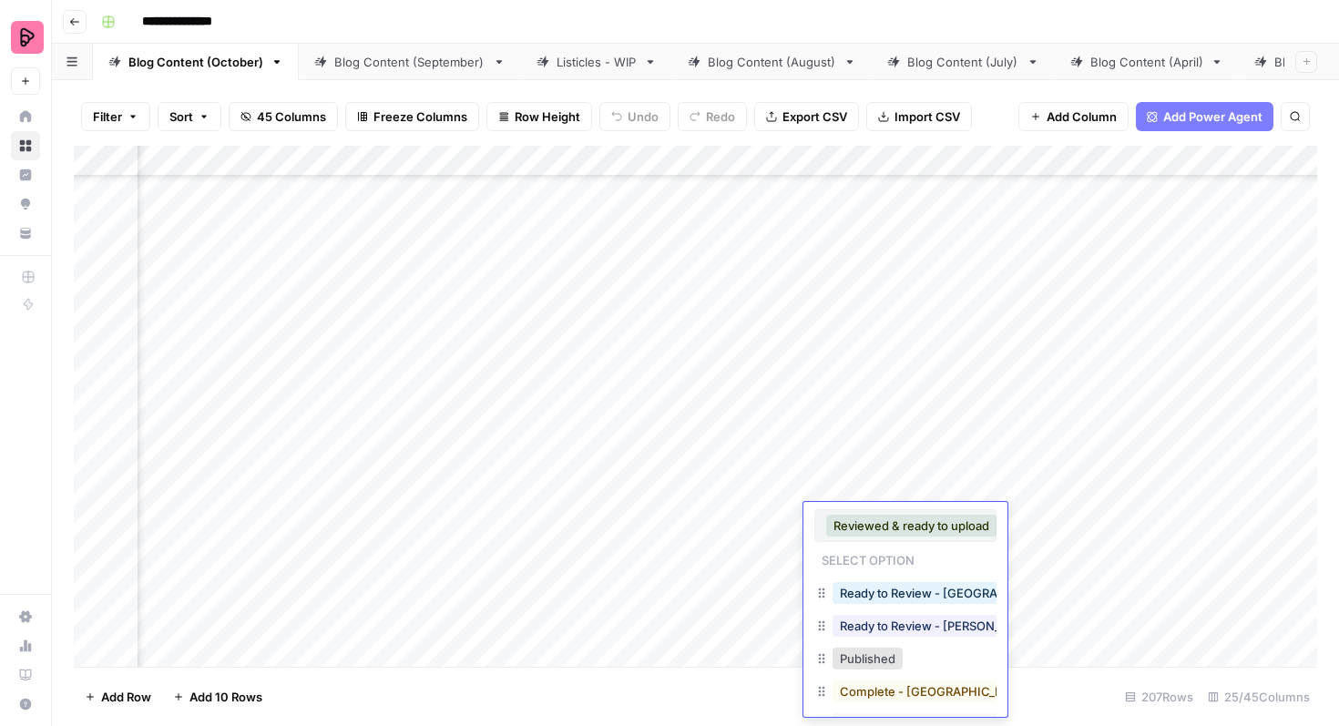
click at [859, 672] on div "Published" at bounding box center [906, 660] width 182 height 33
click at [867, 662] on button "Published" at bounding box center [868, 659] width 70 height 22
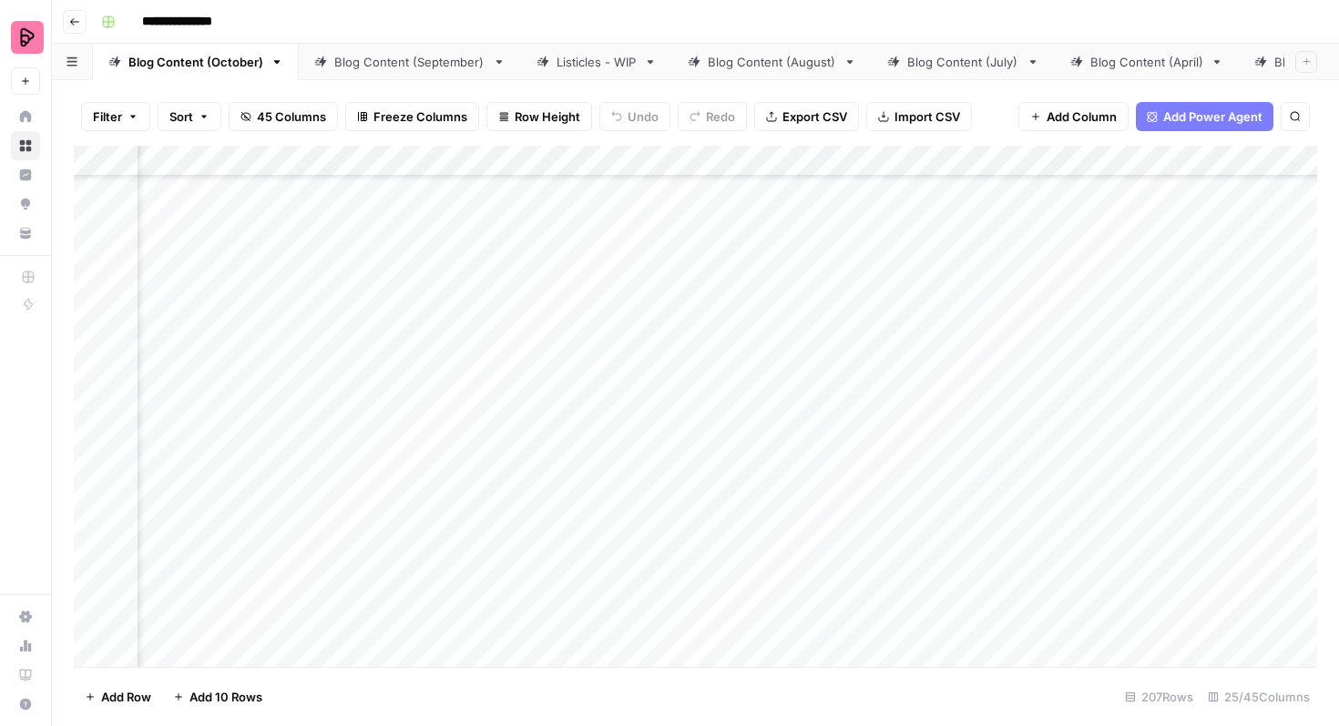
click at [865, 590] on div "Add Column" at bounding box center [696, 406] width 1244 height 521
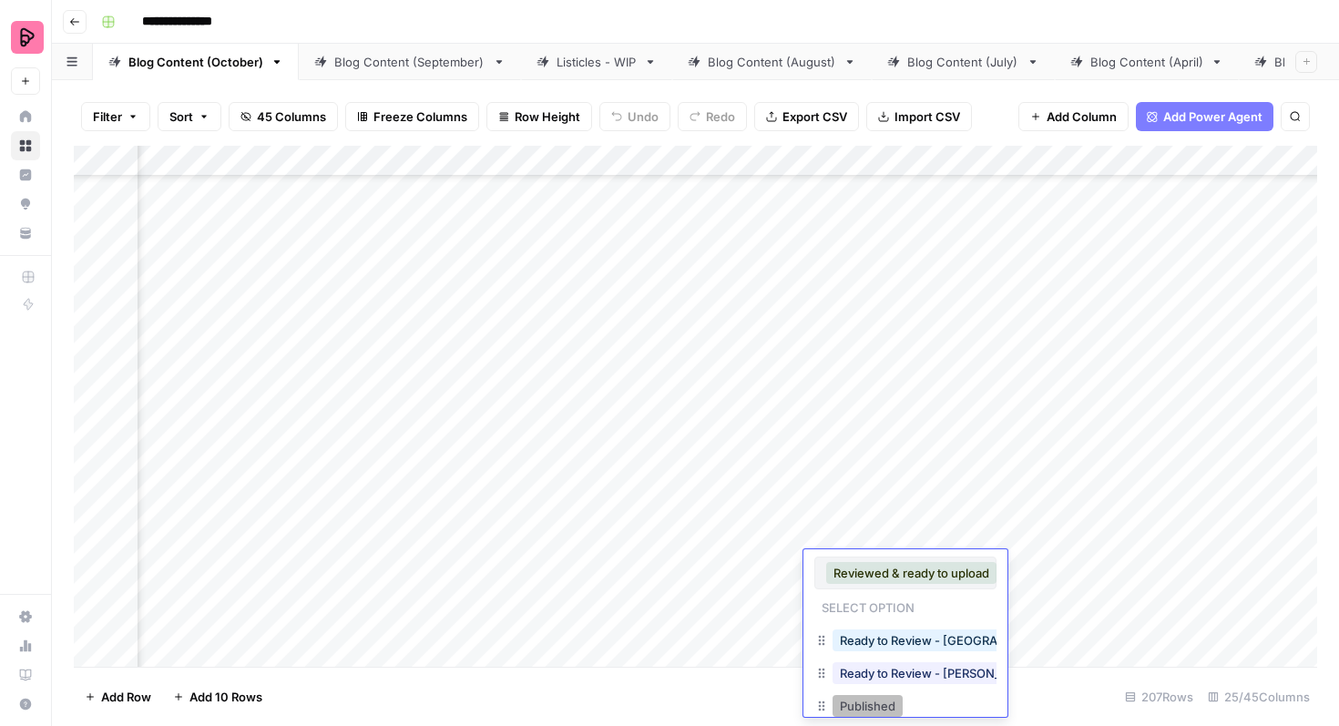
click at [870, 695] on button "Published" at bounding box center [868, 706] width 70 height 22
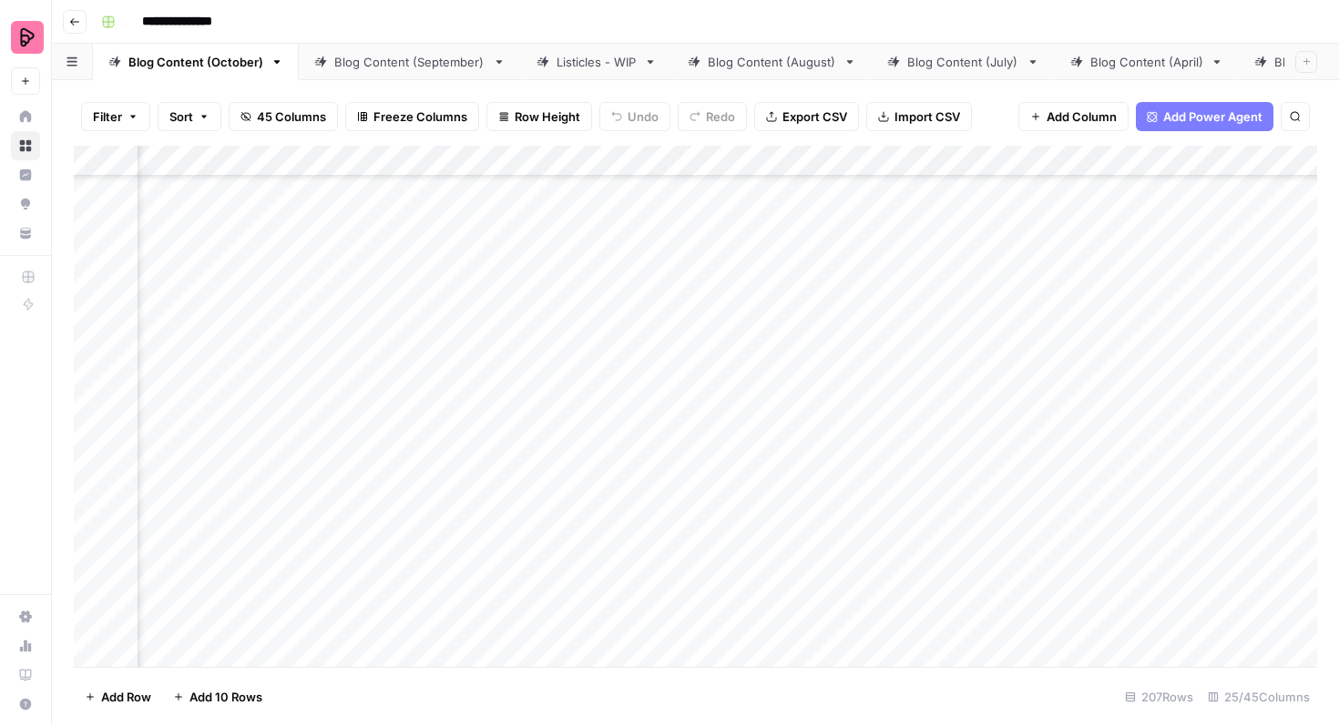
scroll to position [2372, 825]
click at [952, 482] on div "Add Column" at bounding box center [696, 406] width 1244 height 521
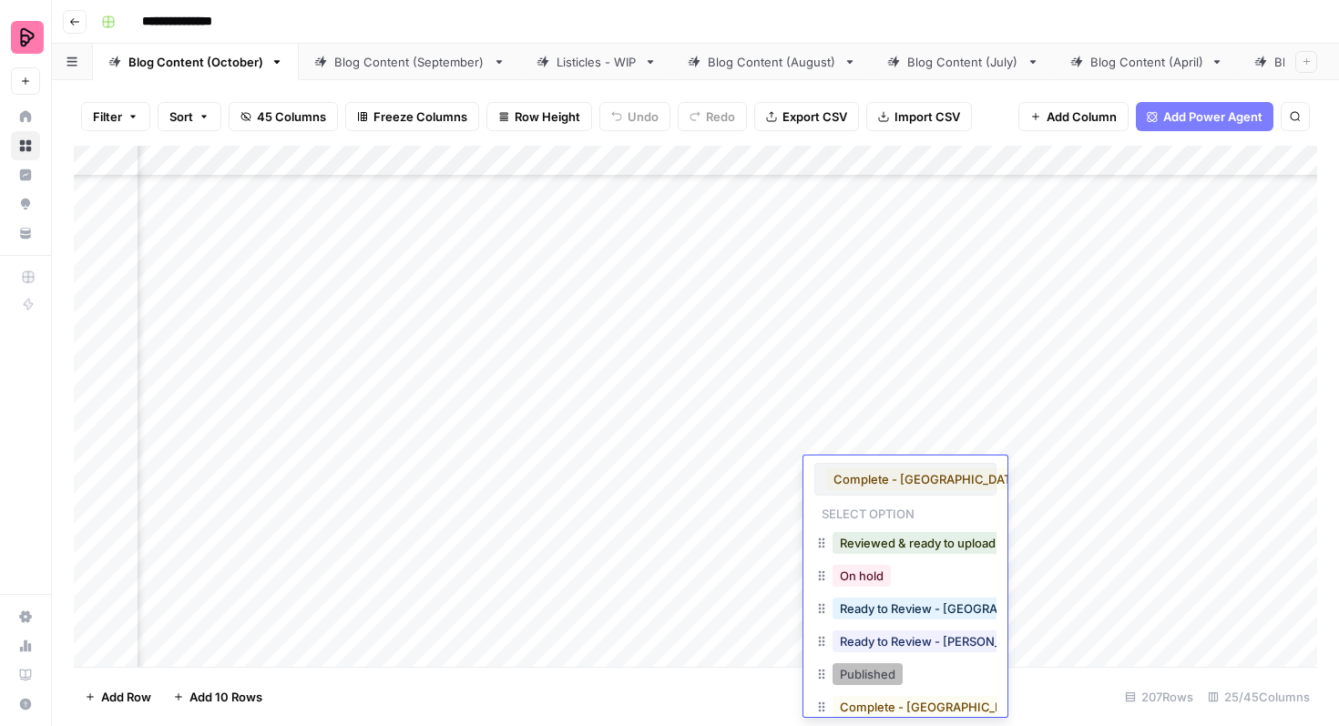
click at [882, 672] on button "Published" at bounding box center [868, 674] width 70 height 22
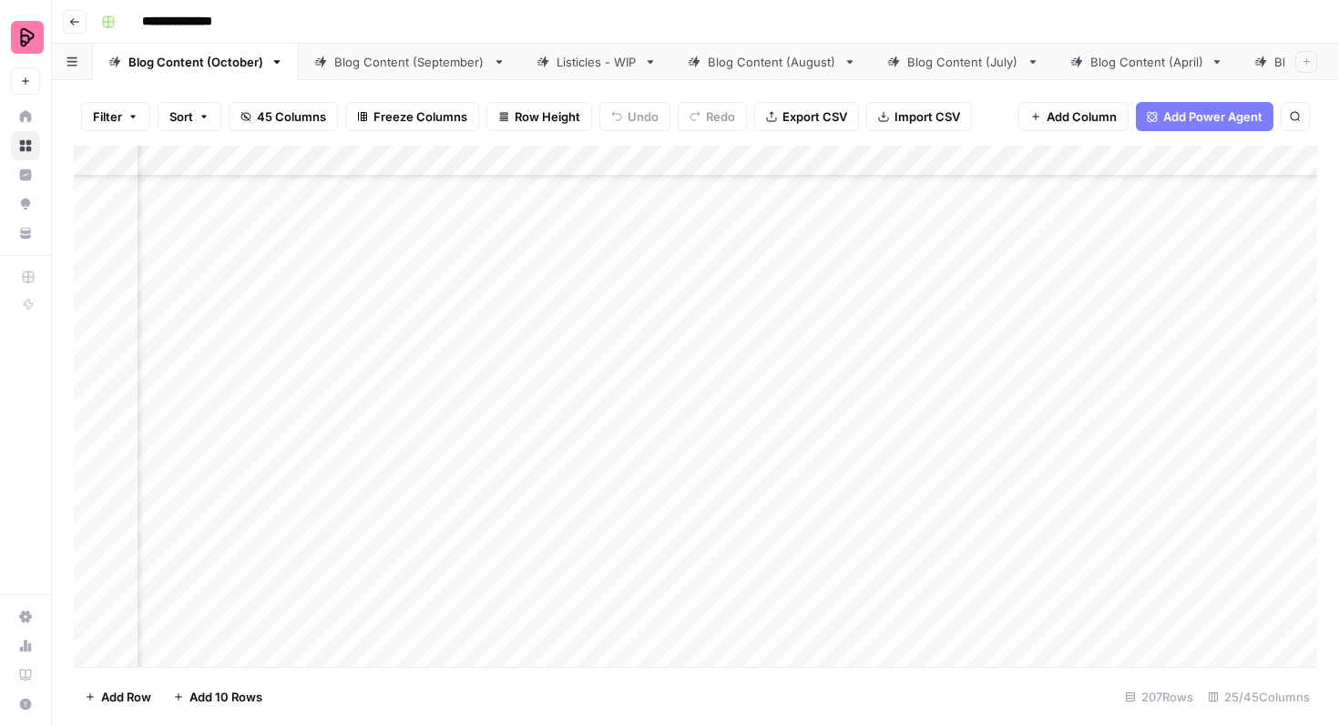
click at [941, 577] on div "Add Column" at bounding box center [696, 406] width 1244 height 521
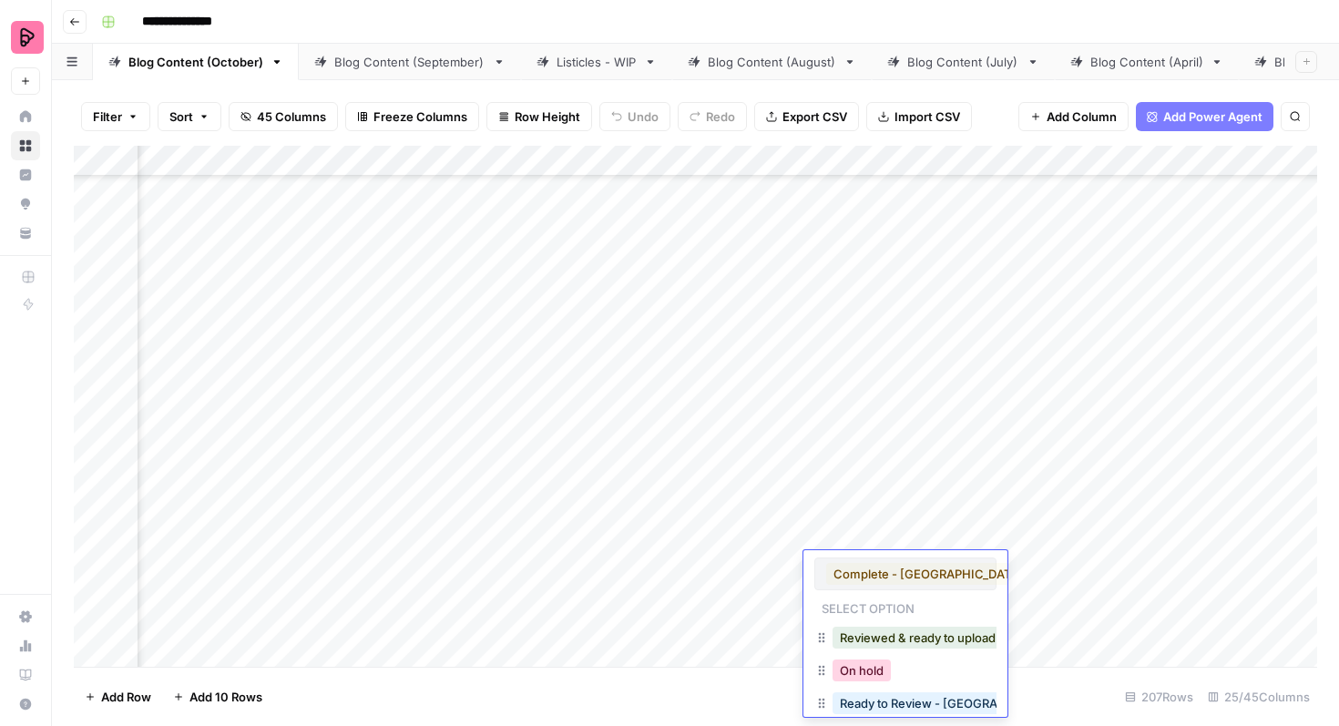
scroll to position [62, 0]
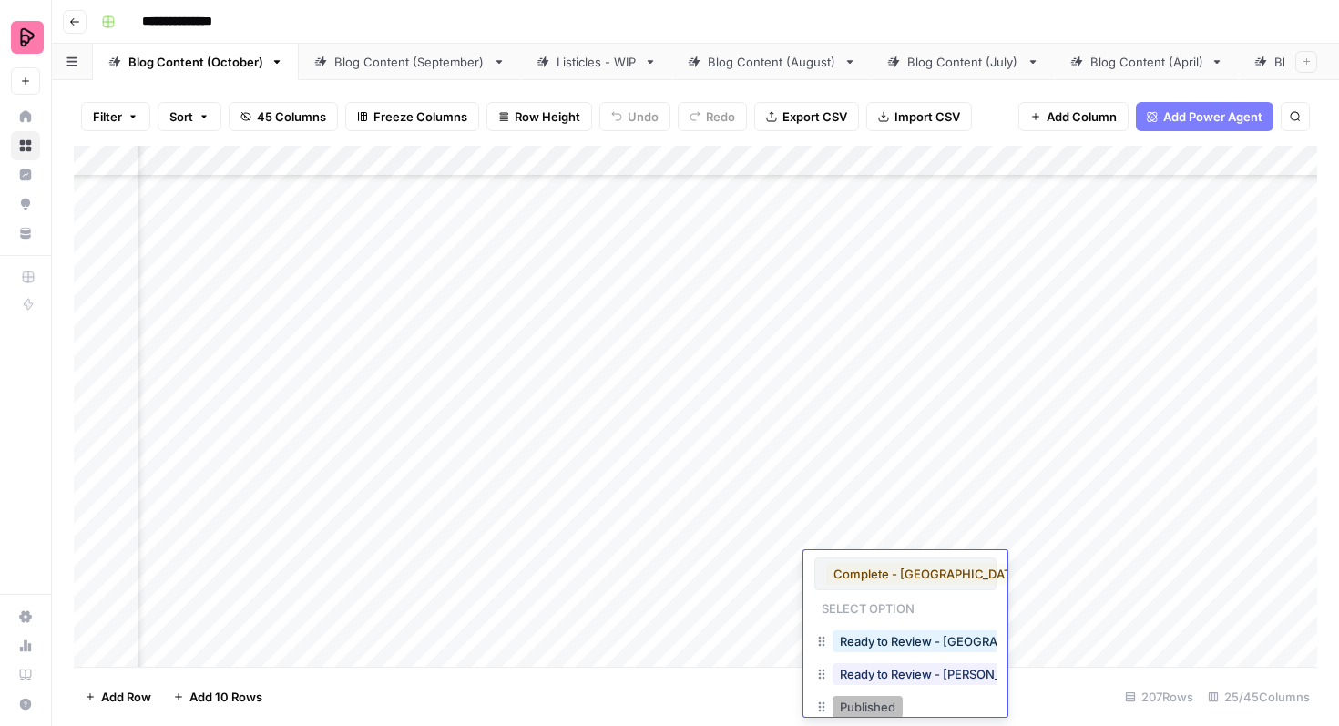
click at [876, 702] on button "Published" at bounding box center [868, 707] width 70 height 22
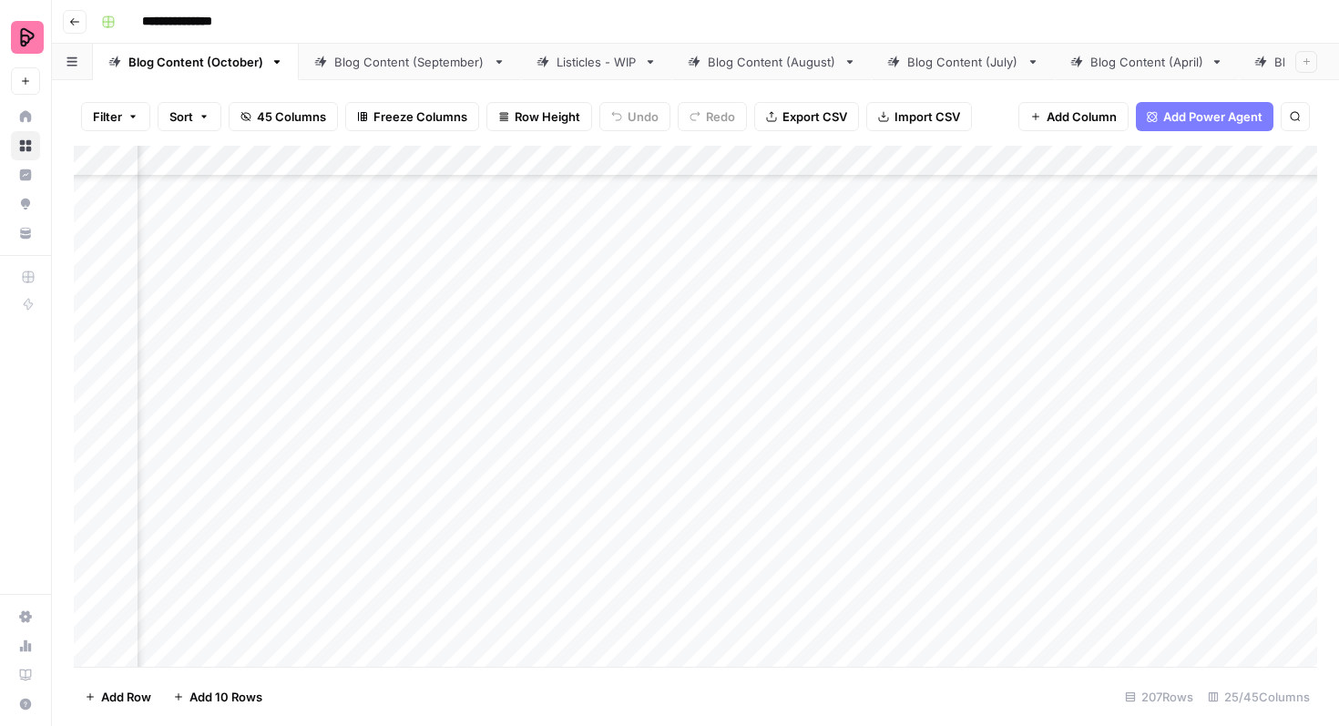
scroll to position [0, 825]
drag, startPoint x: 94, startPoint y: 198, endPoint x: 95, endPoint y: 223, distance: 25.5
click at [93, 198] on div "Add Column" at bounding box center [696, 406] width 1244 height 521
click at [93, 244] on div "Add Column" at bounding box center [696, 406] width 1244 height 521
click at [97, 294] on div "Add Column" at bounding box center [696, 406] width 1244 height 521
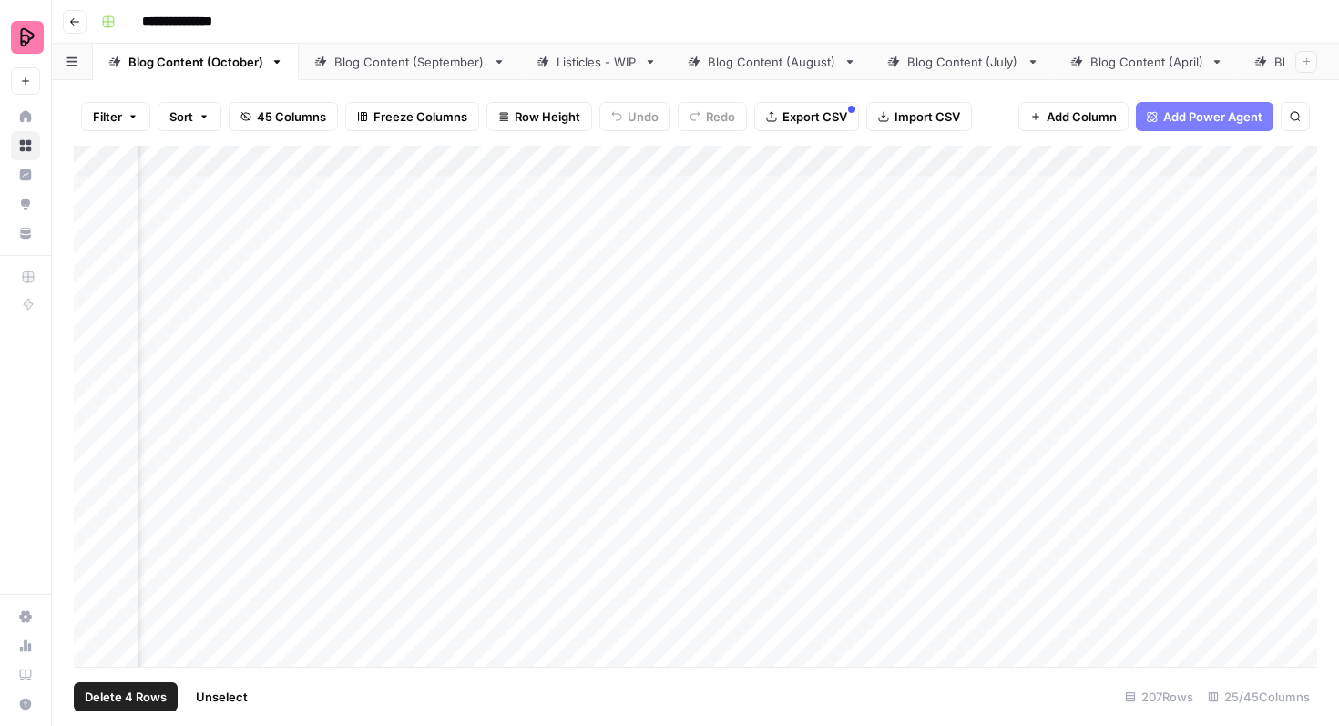
click at [97, 350] on div "Add Column" at bounding box center [696, 406] width 1244 height 521
click at [97, 383] on div "Add Column" at bounding box center [696, 406] width 1244 height 521
click at [97, 421] on div "Add Column" at bounding box center [696, 406] width 1244 height 521
click at [93, 439] on div "Add Column" at bounding box center [696, 406] width 1244 height 521
click at [93, 493] on div "Add Column" at bounding box center [696, 406] width 1244 height 521
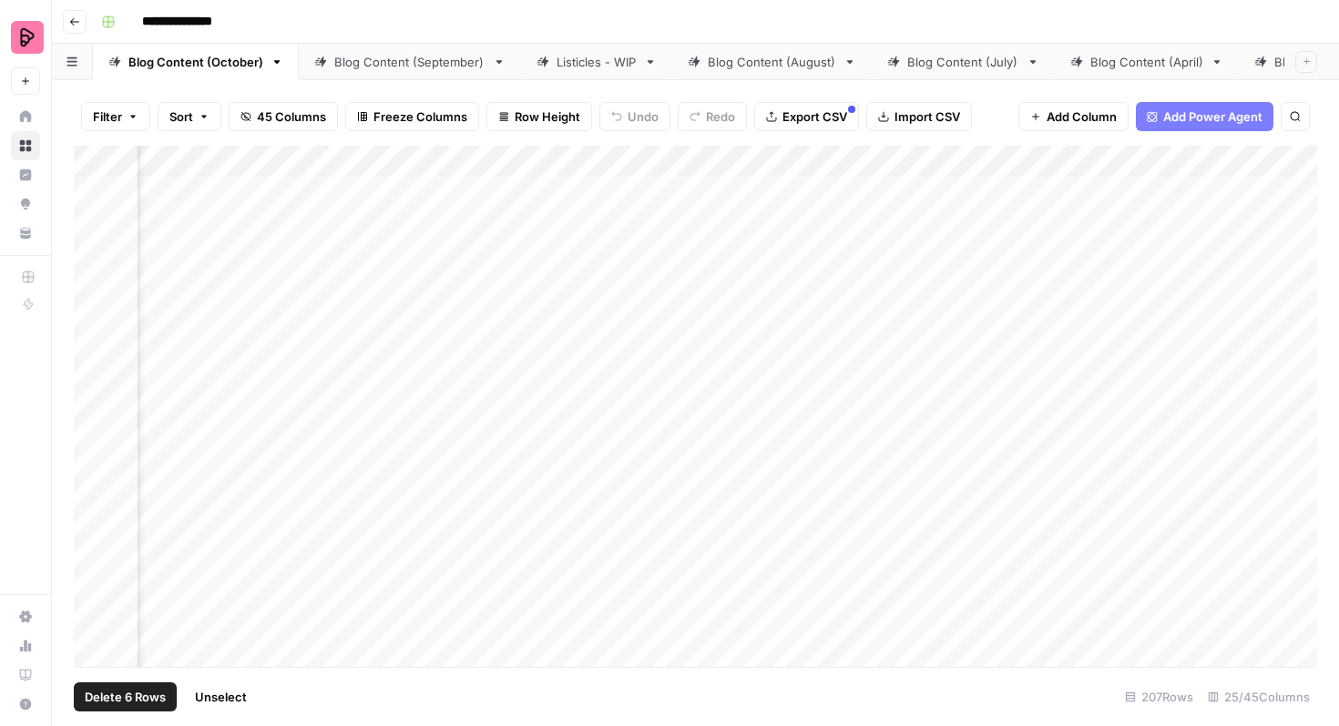
click at [93, 480] on div "Add Column" at bounding box center [696, 406] width 1244 height 521
click at [93, 537] on div "Add Column" at bounding box center [696, 406] width 1244 height 521
click at [96, 577] on div "Add Column" at bounding box center [696, 406] width 1244 height 521
click at [97, 621] on div "Add Column" at bounding box center [696, 406] width 1244 height 521
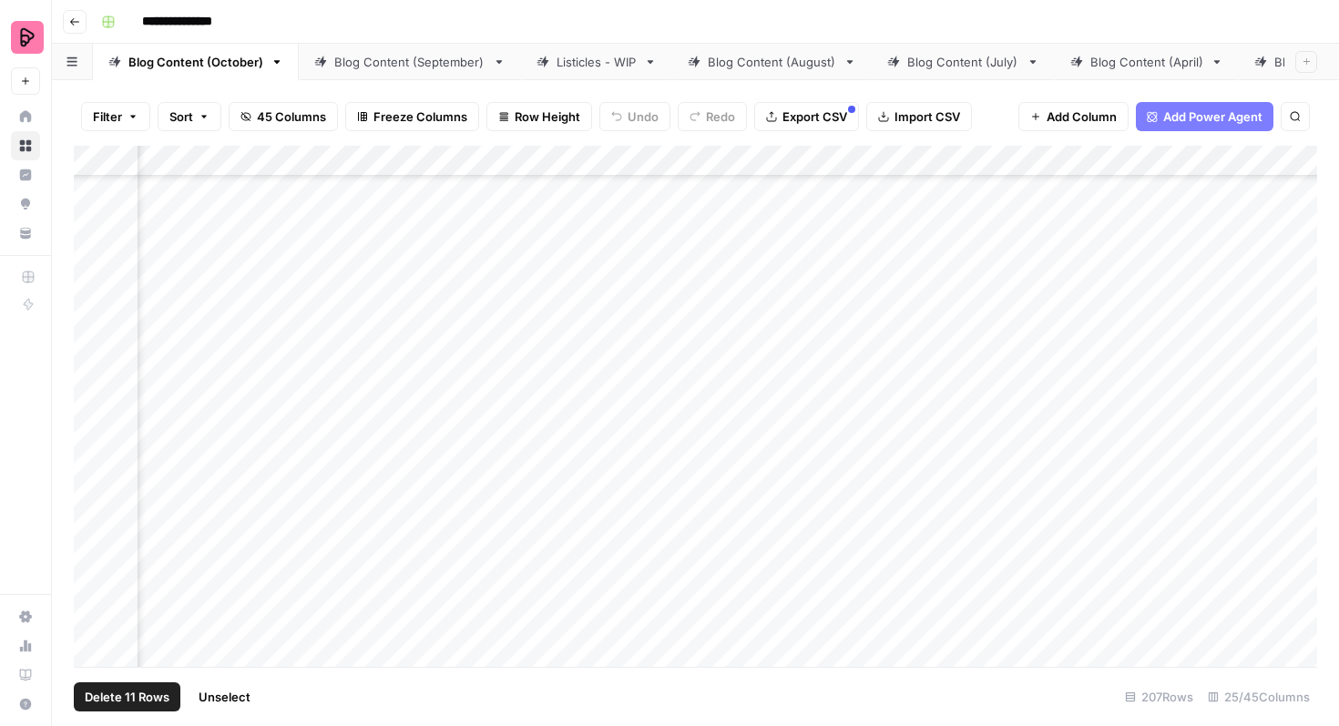
click at [91, 331] on div "Add Column" at bounding box center [696, 406] width 1244 height 521
click at [93, 372] on div "Add Column" at bounding box center [696, 406] width 1244 height 521
click at [93, 432] on div "Add Column" at bounding box center [696, 406] width 1244 height 521
click at [94, 468] on div "Add Column" at bounding box center [696, 406] width 1244 height 521
click at [97, 524] on div "Add Column" at bounding box center [696, 406] width 1244 height 521
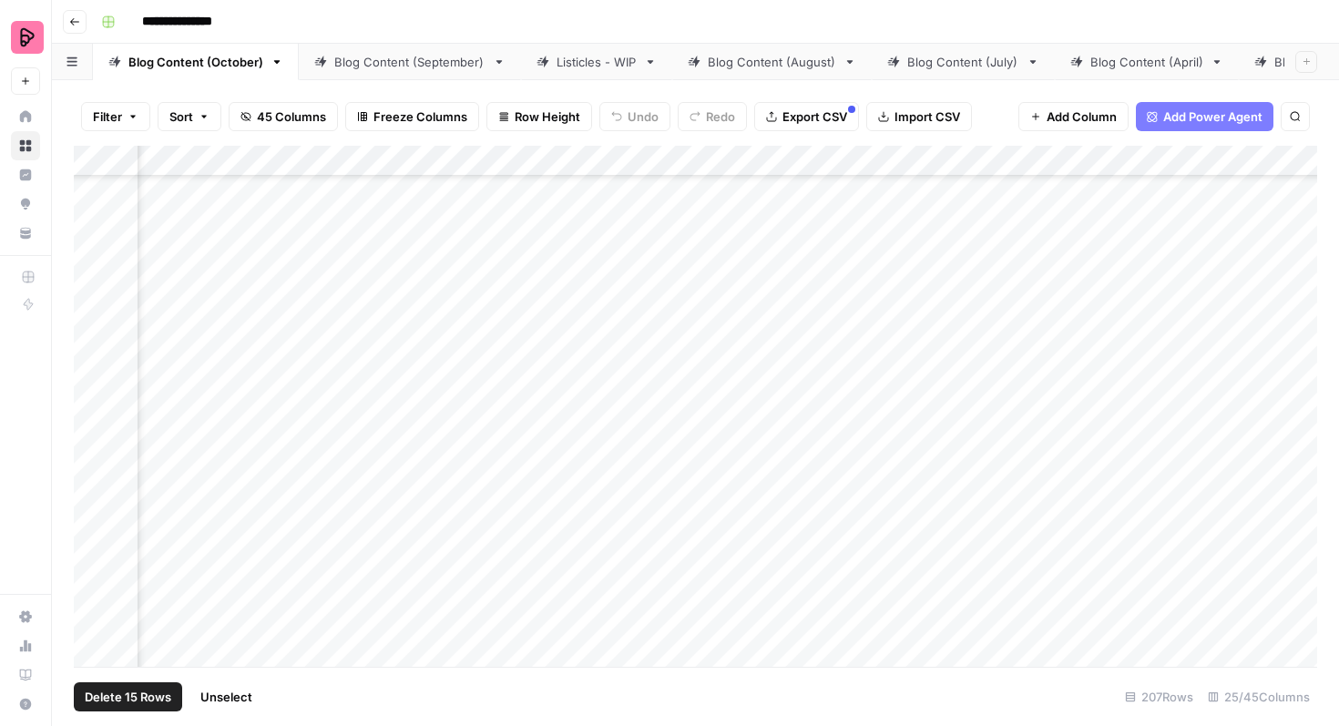
click at [96, 563] on div "Add Column" at bounding box center [696, 406] width 1244 height 521
click at [95, 607] on div "Add Column" at bounding box center [696, 406] width 1244 height 521
click at [91, 389] on div "Add Column" at bounding box center [696, 406] width 1244 height 521
click at [91, 434] on div "Add Column" at bounding box center [696, 406] width 1244 height 521
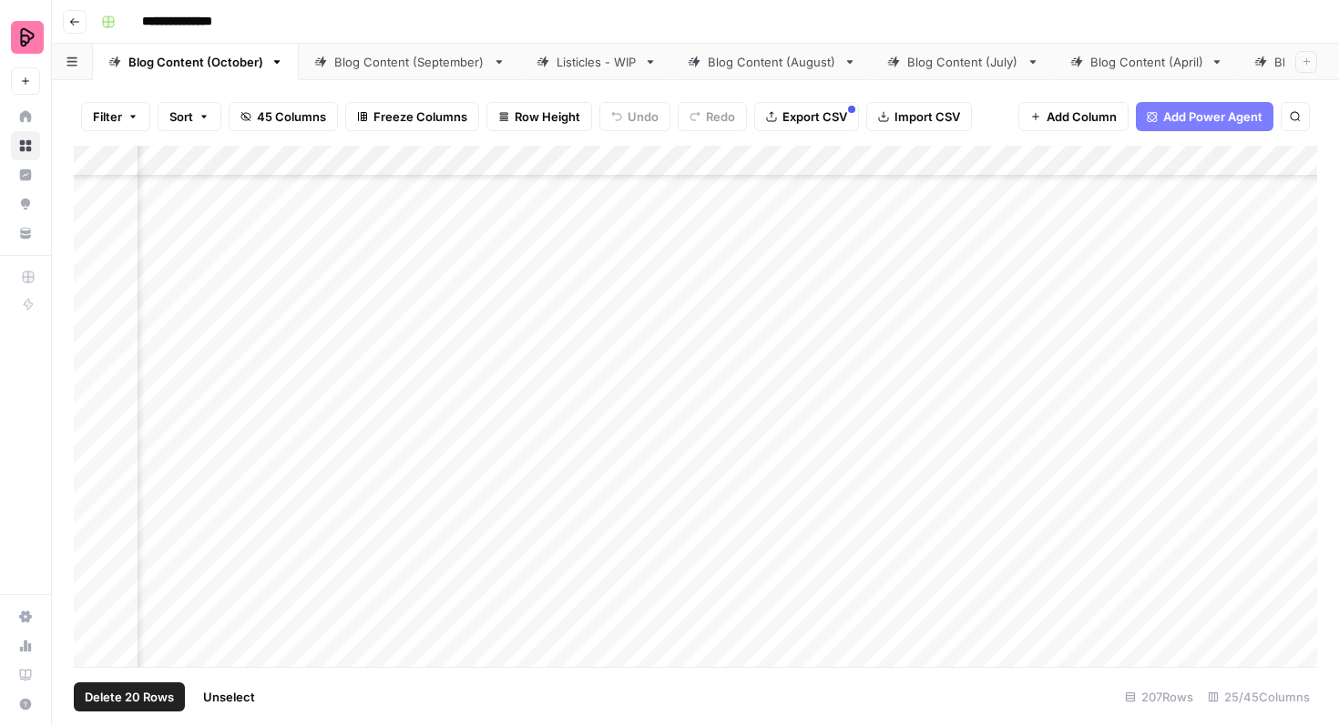
click at [91, 484] on div "Add Column" at bounding box center [696, 406] width 1244 height 521
click at [94, 299] on div "Add Column" at bounding box center [696, 406] width 1244 height 521
click at [93, 350] on div "Add Column" at bounding box center [696, 406] width 1244 height 521
click at [94, 392] on div "Add Column" at bounding box center [696, 406] width 1244 height 521
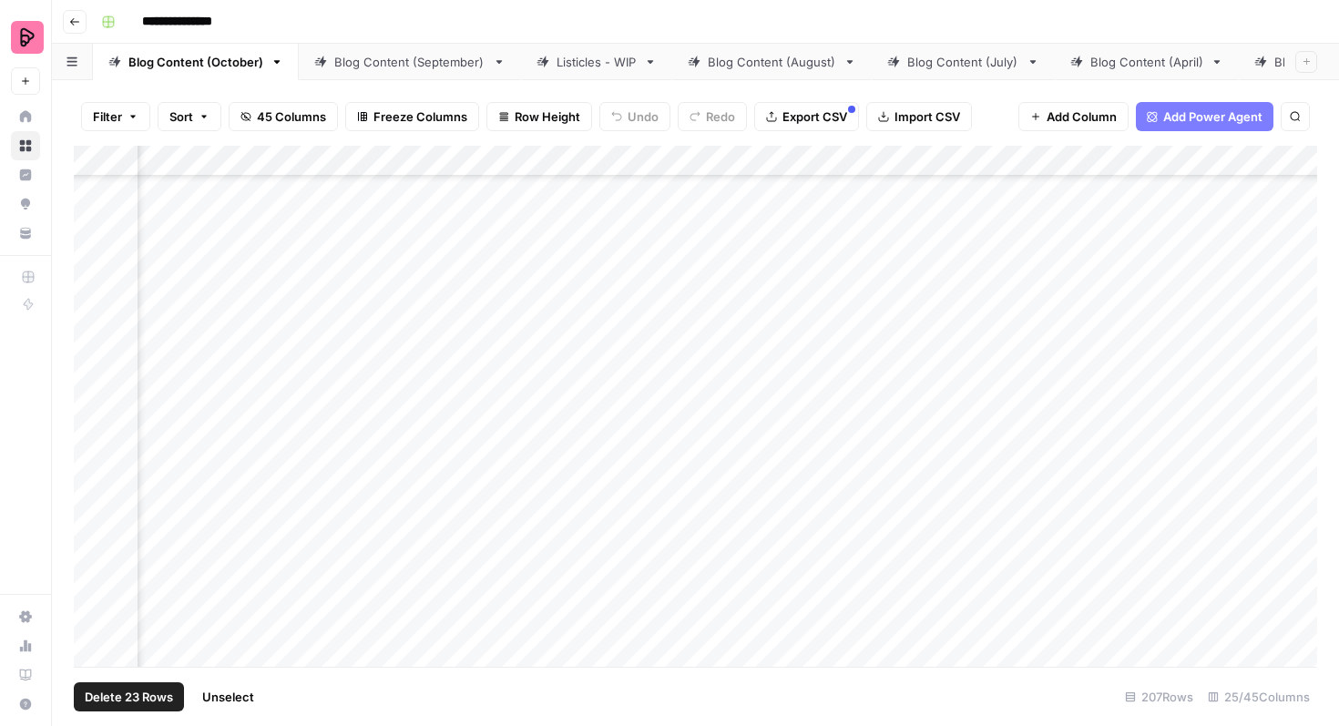
click at [94, 436] on div "Add Column" at bounding box center [696, 406] width 1244 height 521
drag, startPoint x: 98, startPoint y: 354, endPoint x: 98, endPoint y: 384, distance: 30.1
click at [98, 354] on div "Add Column" at bounding box center [696, 406] width 1244 height 521
click at [93, 446] on div "Add Column" at bounding box center [696, 406] width 1244 height 521
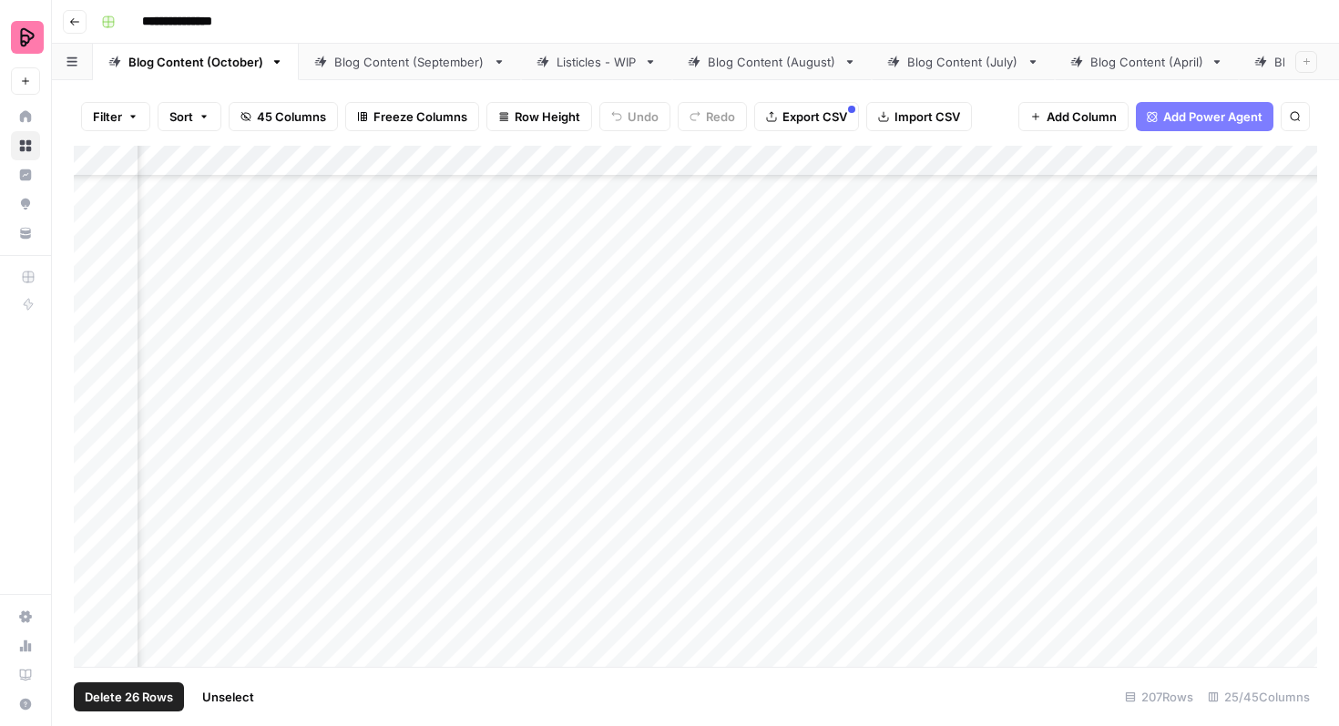
click at [806, 121] on span "Export CSV" at bounding box center [815, 117] width 65 height 18
click at [826, 116] on span "Export CSV" at bounding box center [815, 117] width 65 height 18
click at [242, 697] on span "Unselect" at bounding box center [228, 697] width 52 height 18
click at [96, 438] on div "Add Column" at bounding box center [696, 406] width 1244 height 521
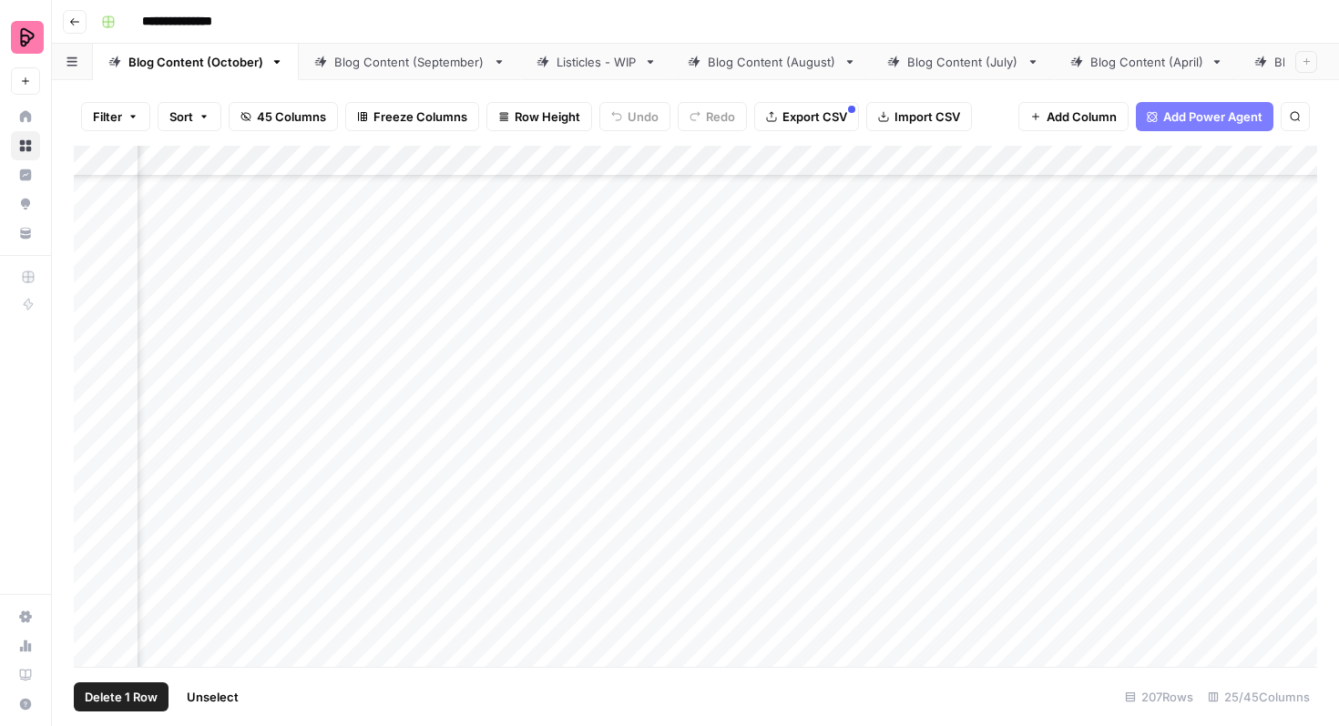
click at [786, 109] on span "Export CSV" at bounding box center [815, 117] width 65 height 18
click at [596, 56] on div "Listicles - WIP" at bounding box center [597, 62] width 80 height 18
click at [573, 336] on div "Add Column" at bounding box center [696, 406] width 1244 height 521
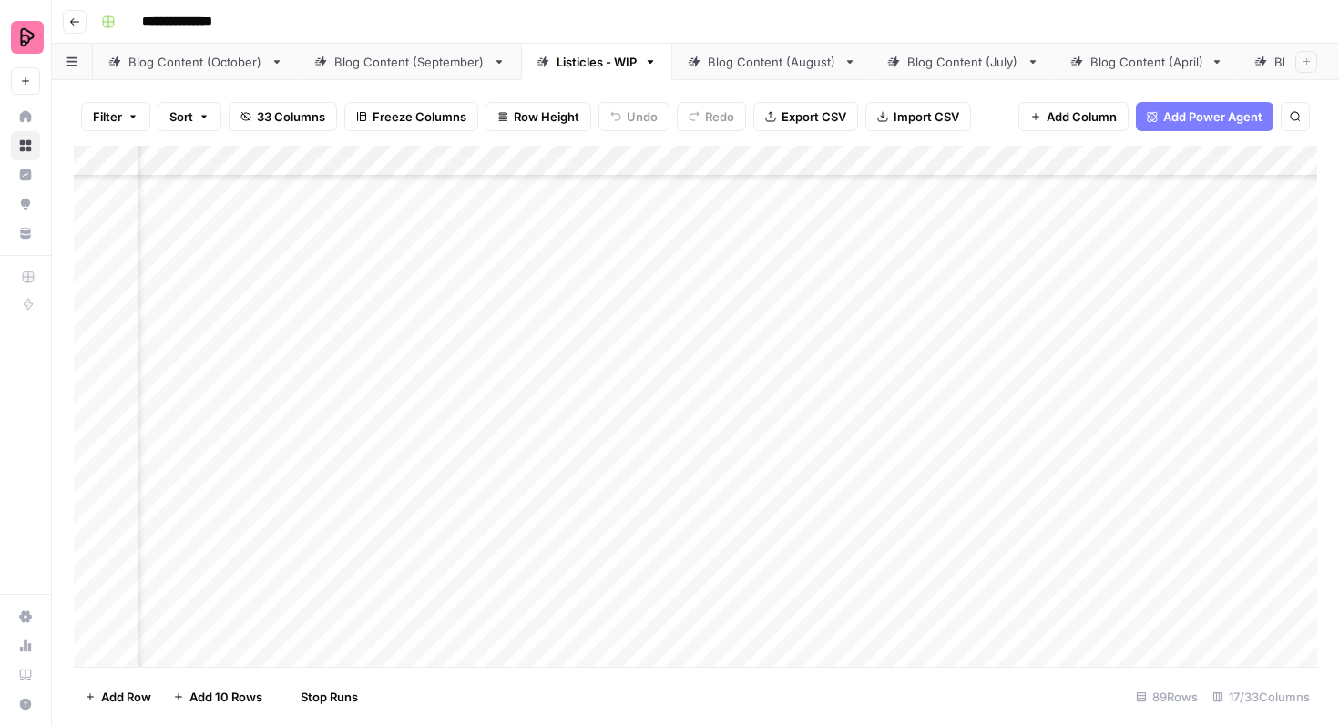
click at [577, 382] on div "Add Column" at bounding box center [696, 406] width 1244 height 521
click at [576, 428] on div "Add Column" at bounding box center [696, 406] width 1244 height 521
click at [575, 477] on div "Add Column" at bounding box center [696, 406] width 1244 height 521
click at [572, 280] on div "Add Column" at bounding box center [696, 406] width 1244 height 521
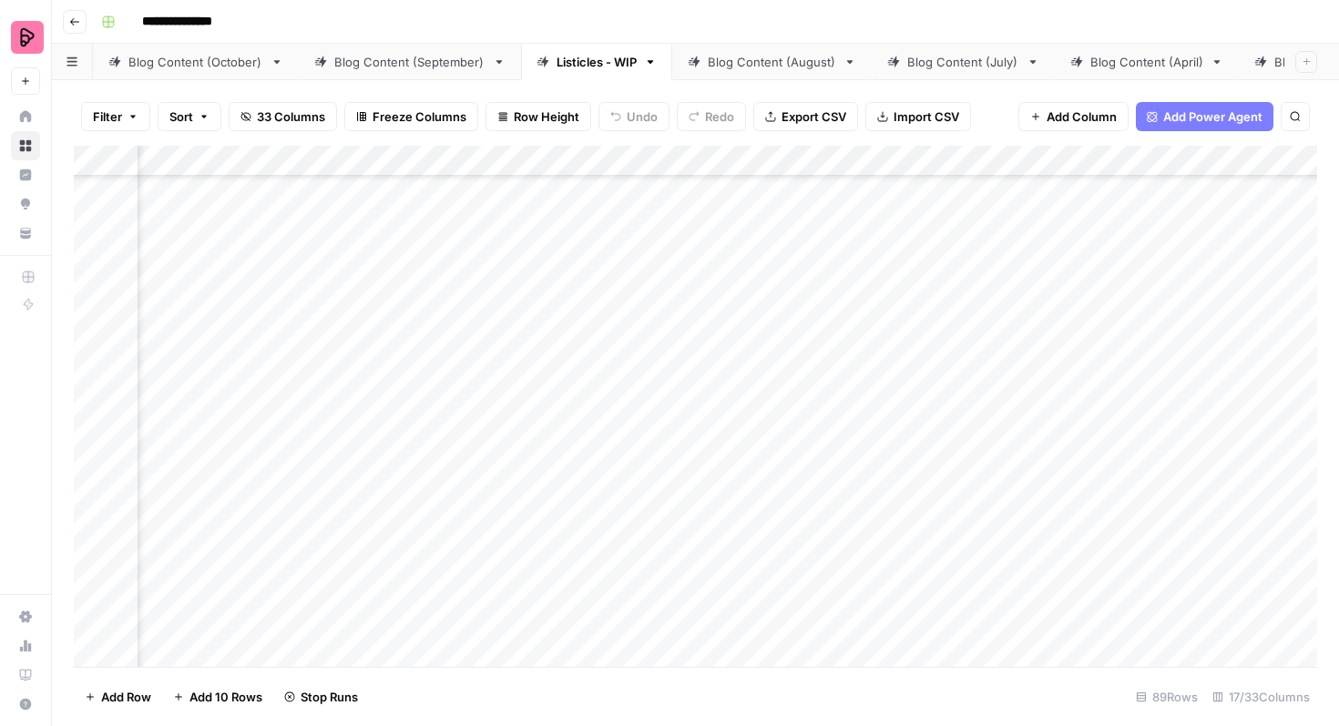
click at [573, 323] on div "Add Column" at bounding box center [696, 406] width 1244 height 521
click at [574, 372] on div "Add Column" at bounding box center [696, 406] width 1244 height 521
click at [577, 419] on div "Add Column" at bounding box center [696, 406] width 1244 height 521
click at [583, 464] on div "Add Column" at bounding box center [696, 406] width 1244 height 521
click at [576, 518] on div "Add Column" at bounding box center [696, 406] width 1244 height 521
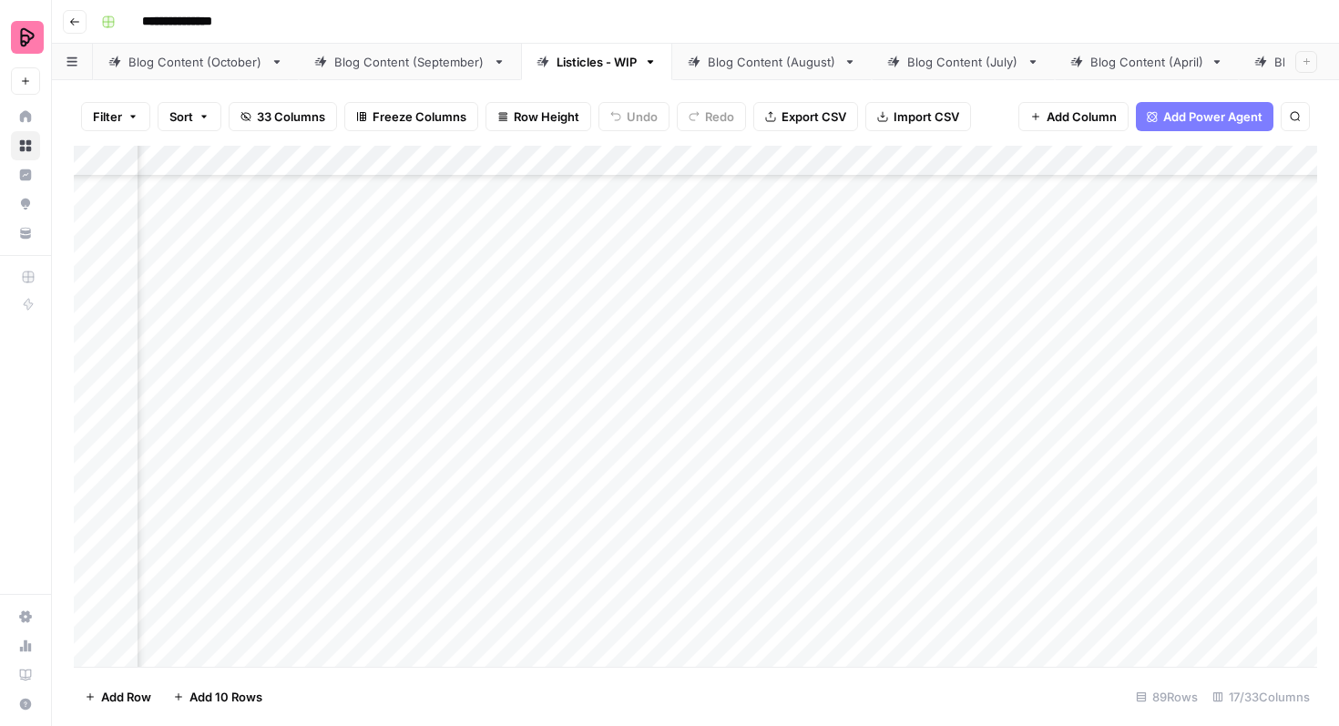
scroll to position [282, 790]
click at [231, 68] on div "Blog Content (October)" at bounding box center [195, 62] width 135 height 18
click at [869, 190] on div "Add Column" at bounding box center [696, 406] width 1244 height 521
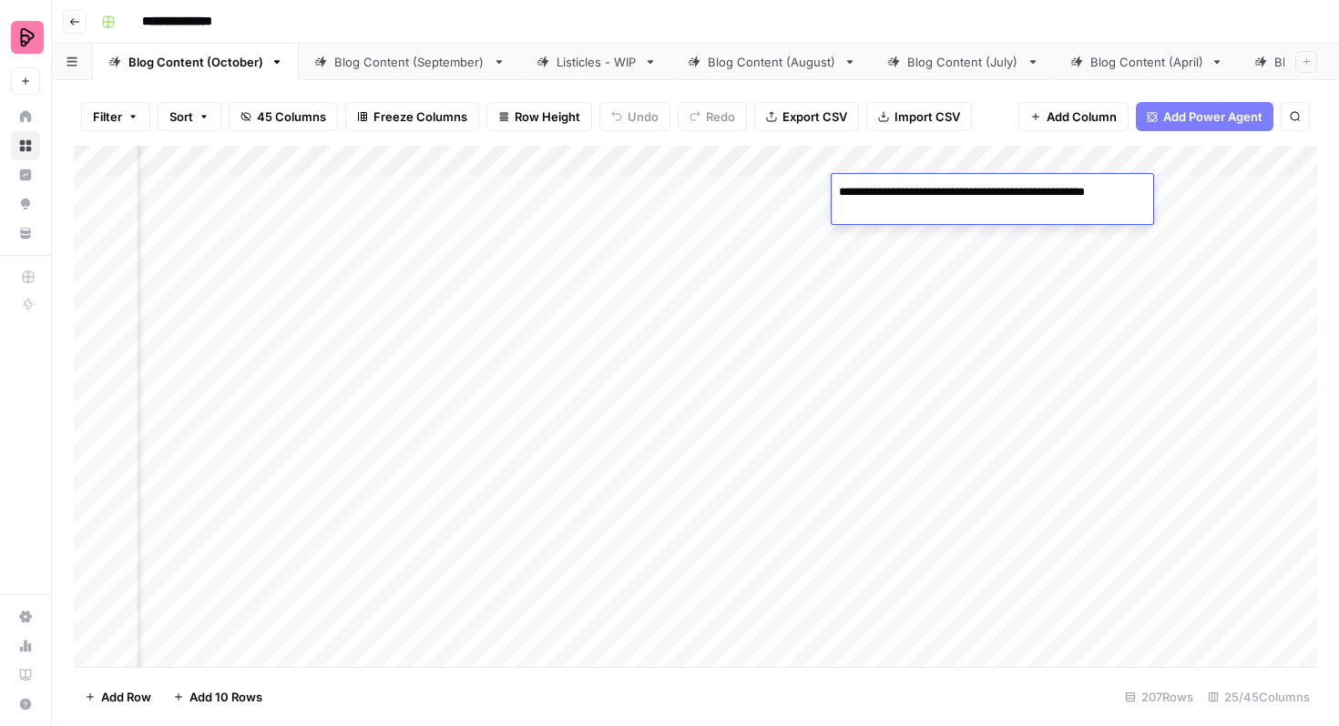
click at [869, 190] on textarea "**********" at bounding box center [990, 193] width 317 height 26
click at [904, 518] on div "Add Column" at bounding box center [696, 406] width 1244 height 521
click at [738, 462] on div "Add Column" at bounding box center [696, 406] width 1244 height 521
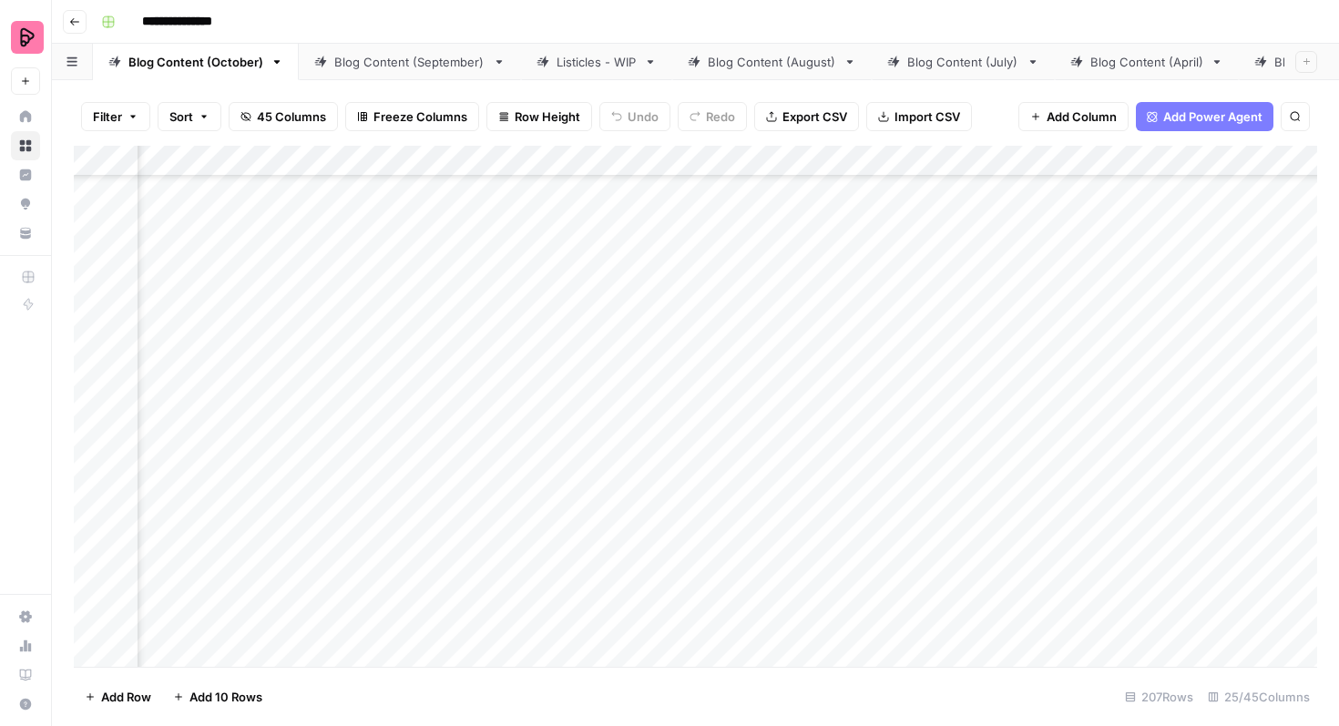
click at [738, 462] on div "Add Column" at bounding box center [696, 406] width 1244 height 521
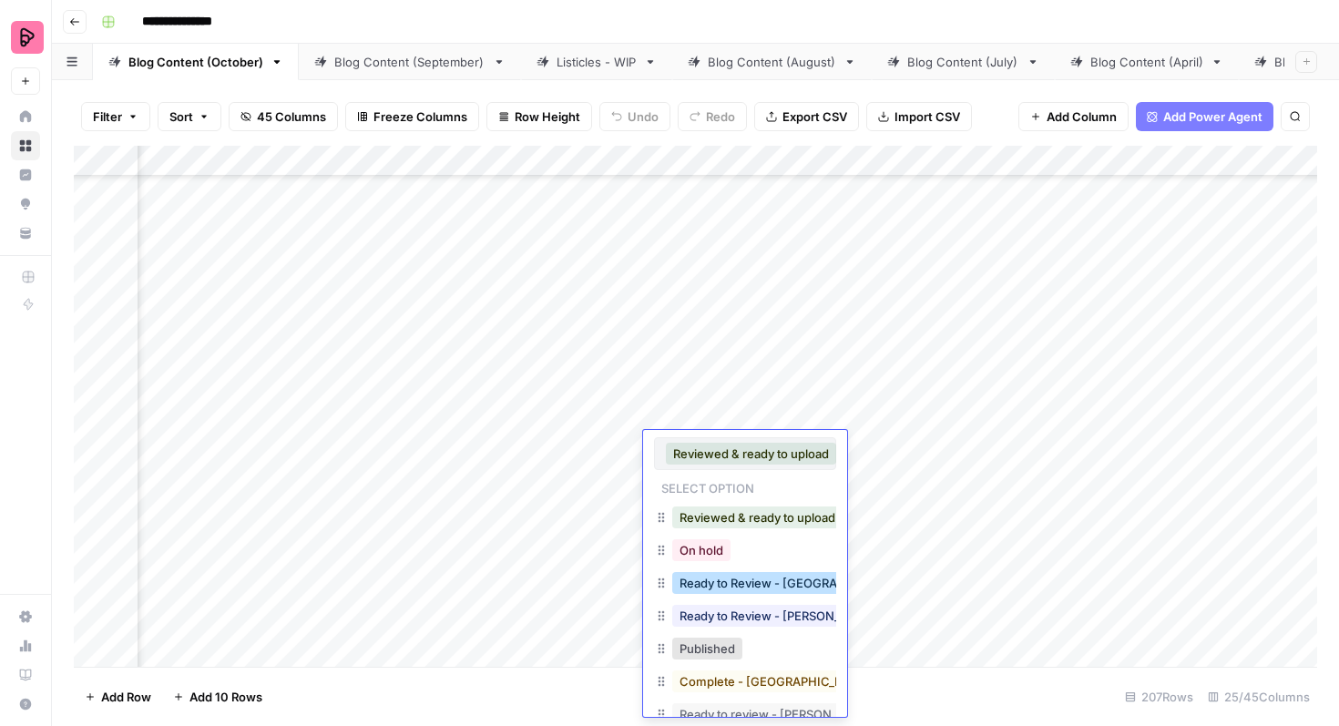
scroll to position [35, 0]
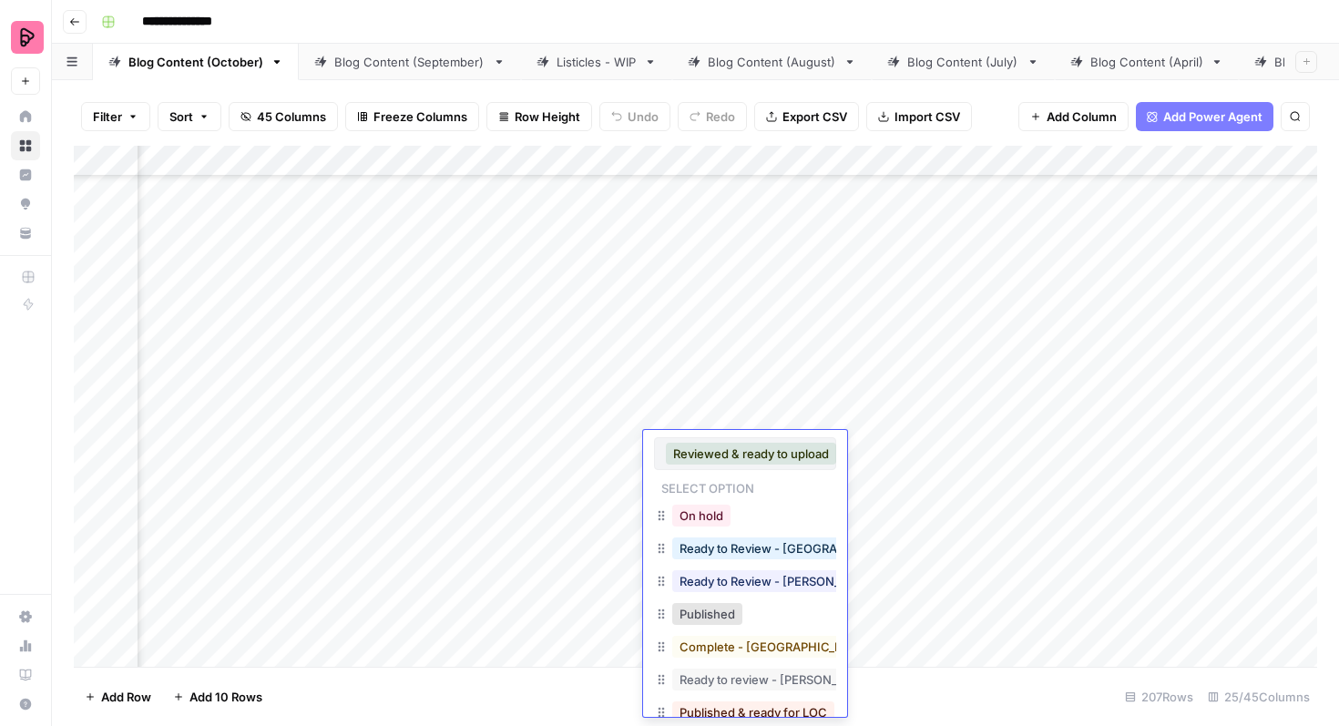
click at [722, 603] on button "Published" at bounding box center [707, 614] width 70 height 22
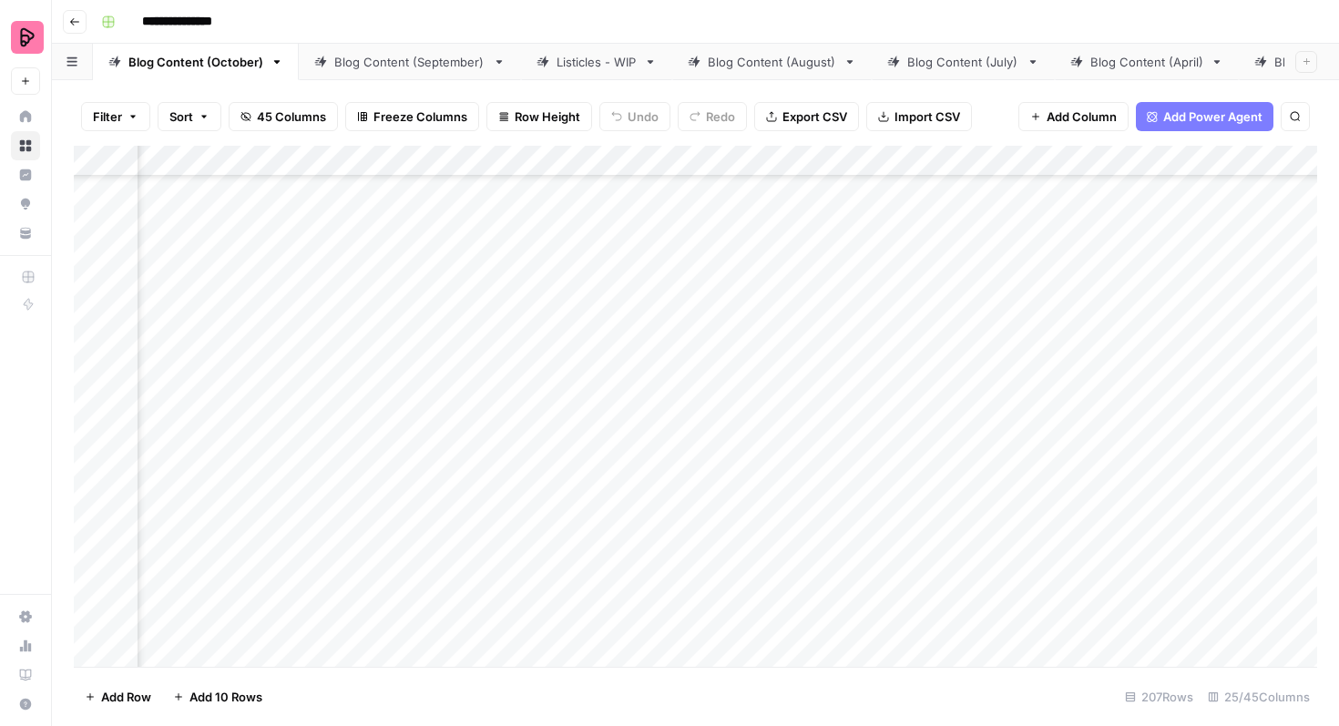
click at [751, 419] on div "Add Column" at bounding box center [696, 406] width 1244 height 521
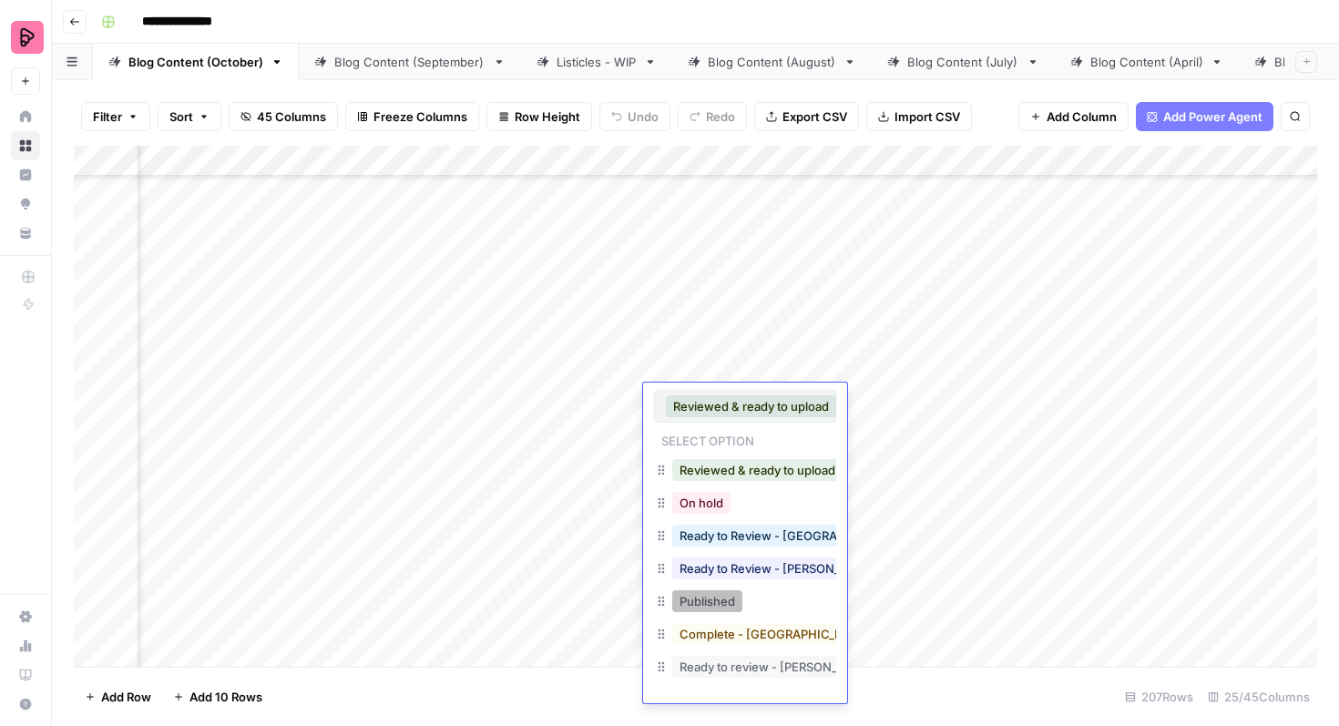
click at [720, 600] on button "Published" at bounding box center [707, 601] width 70 height 22
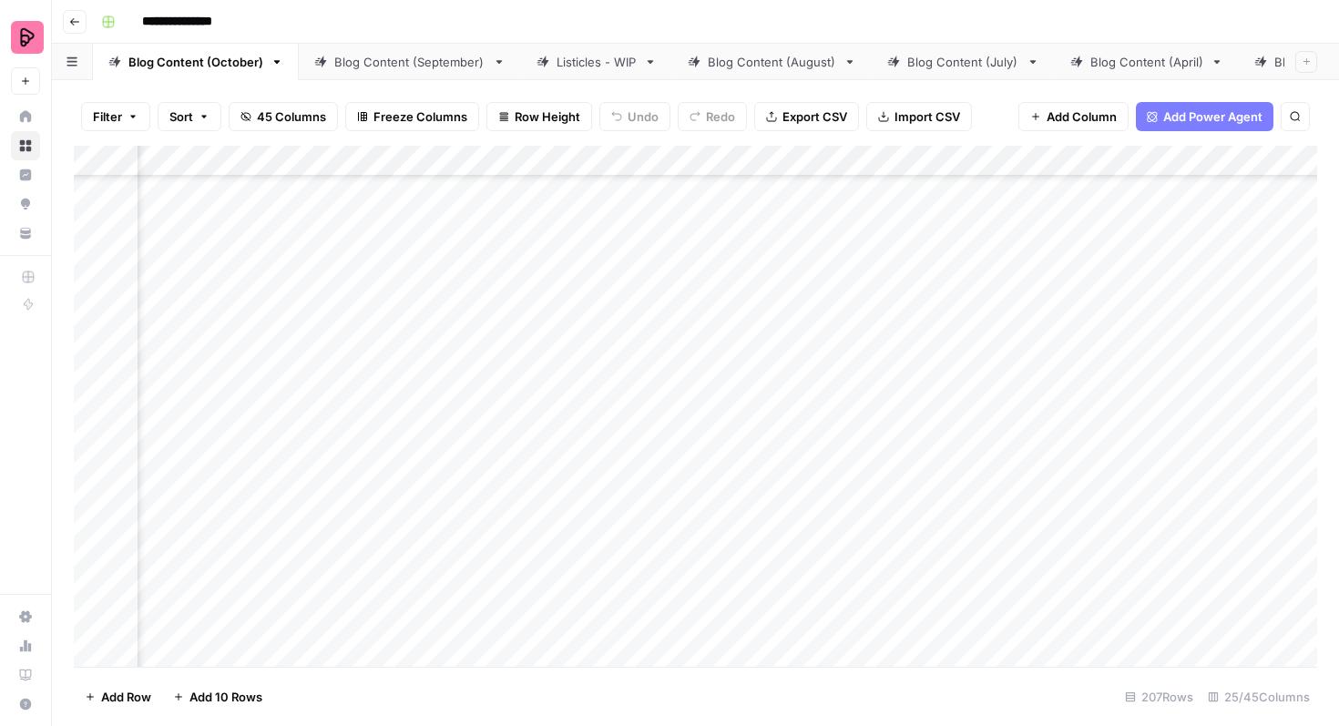
click at [751, 373] on div "Add Column" at bounding box center [696, 406] width 1244 height 521
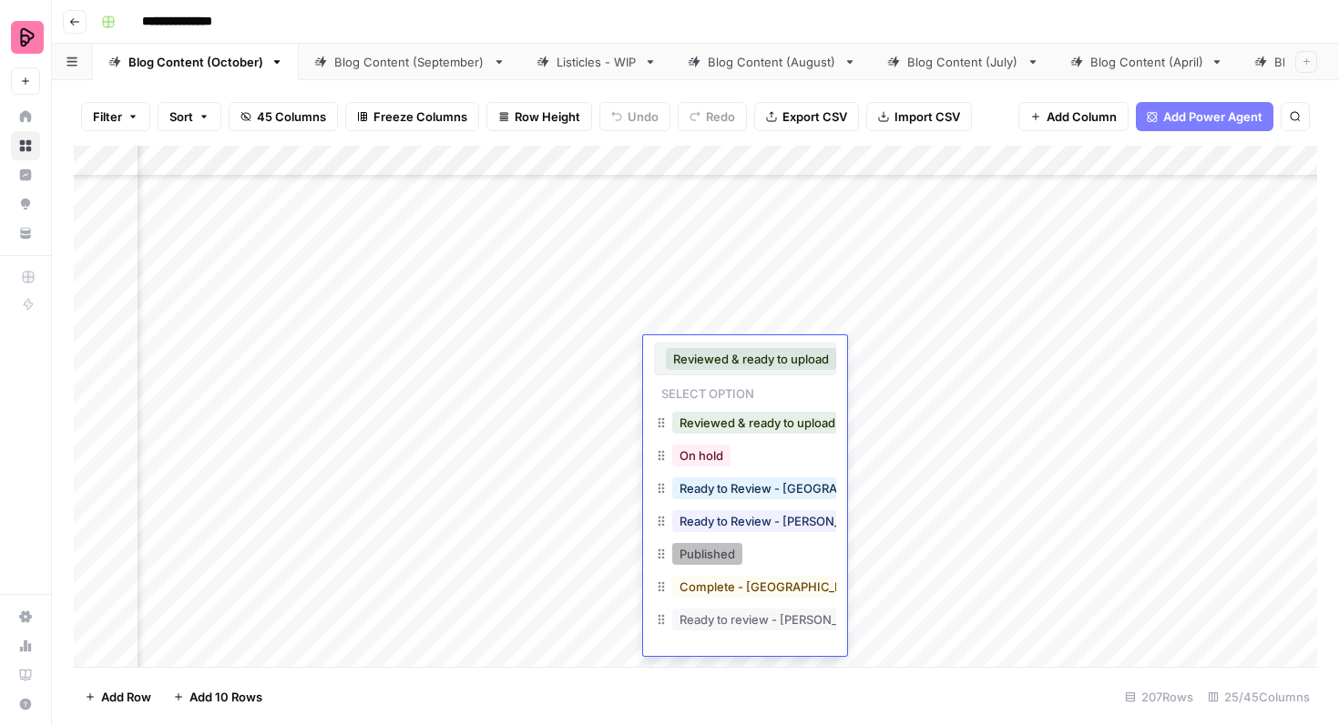
click at [720, 554] on button "Published" at bounding box center [707, 554] width 70 height 22
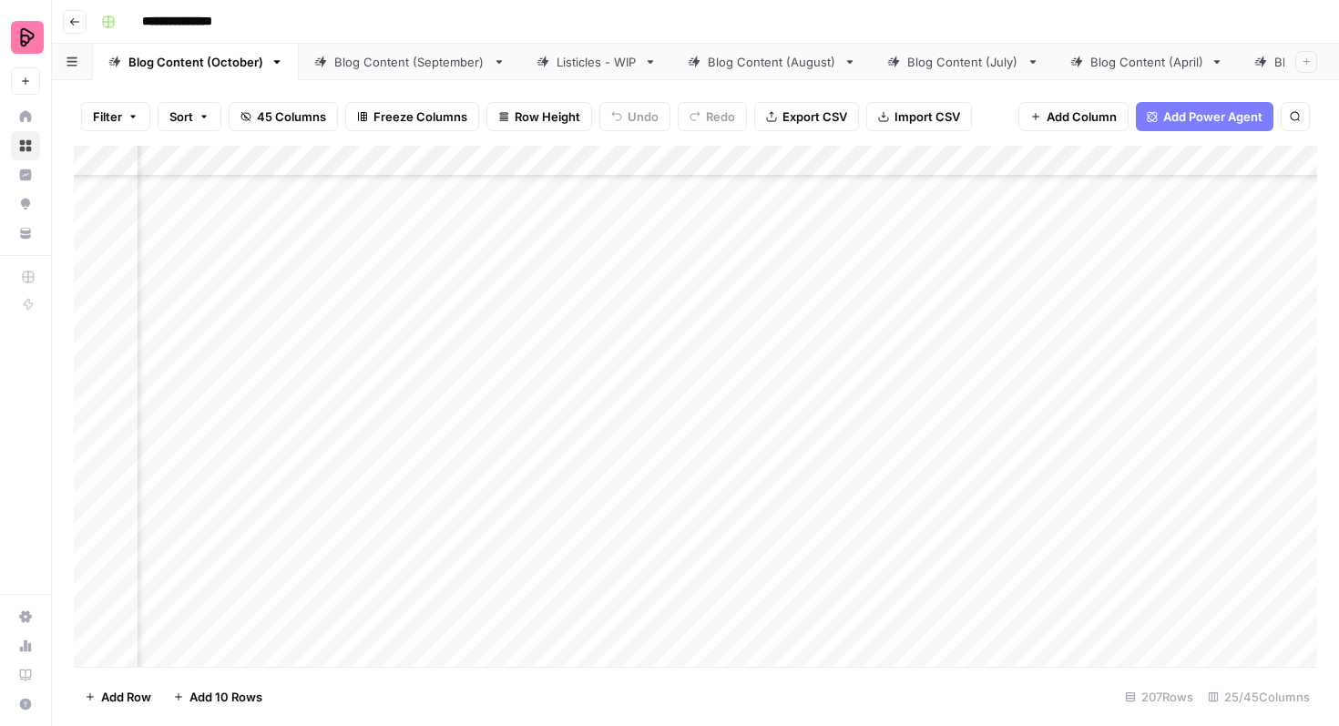
click at [757, 320] on div "Add Column" at bounding box center [696, 406] width 1244 height 521
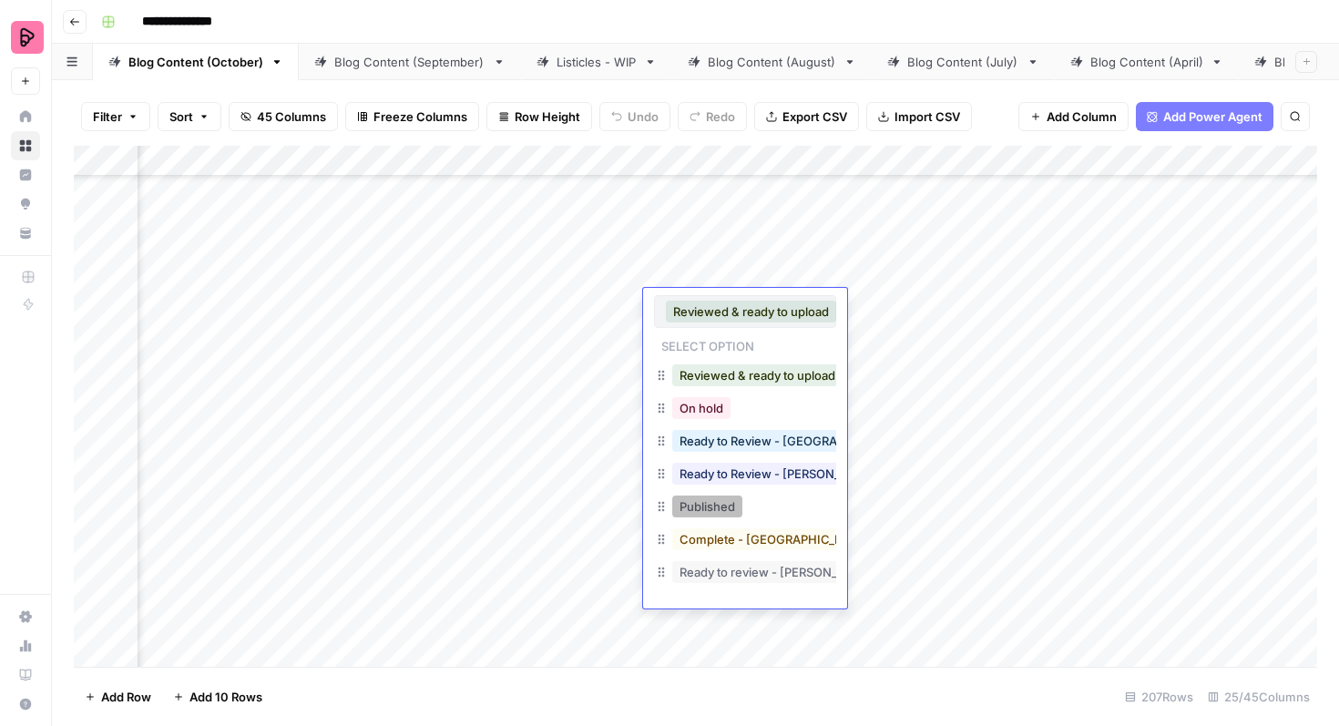
click at [707, 506] on button "Published" at bounding box center [707, 507] width 70 height 22
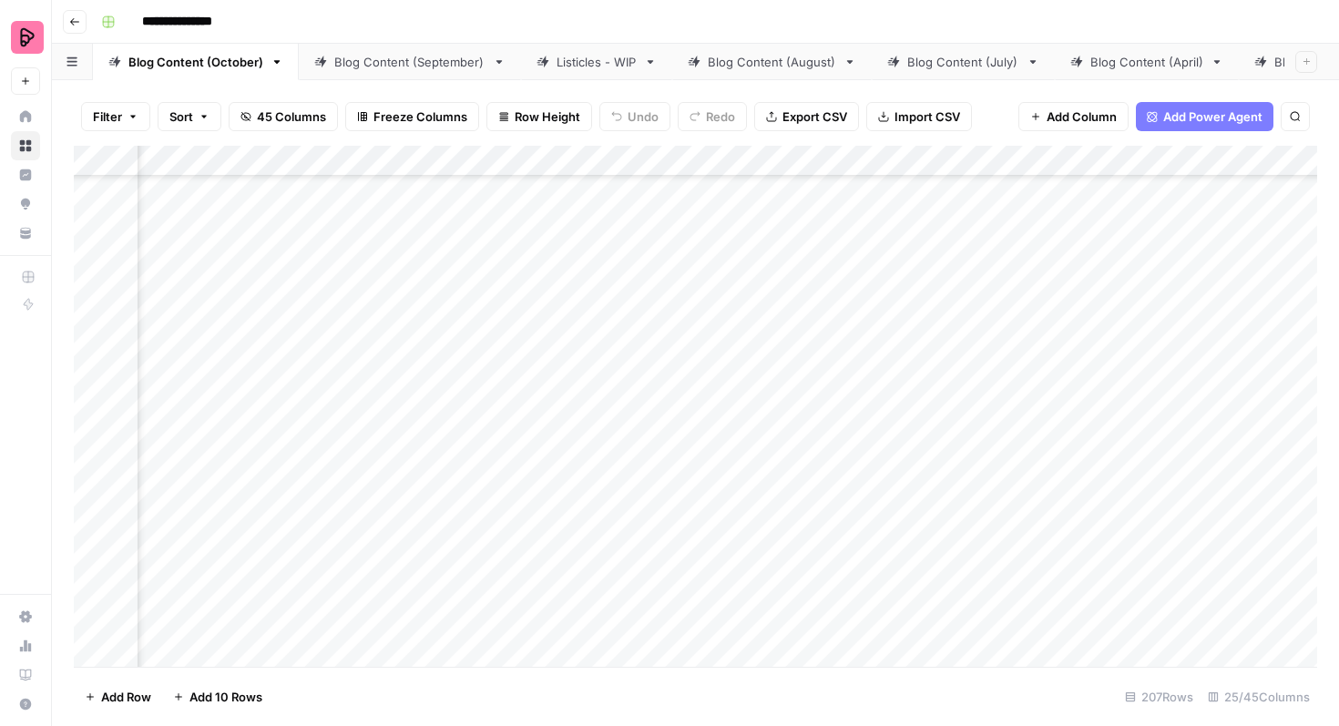
scroll to position [556, 985]
click at [716, 548] on div "Add Column" at bounding box center [696, 406] width 1244 height 521
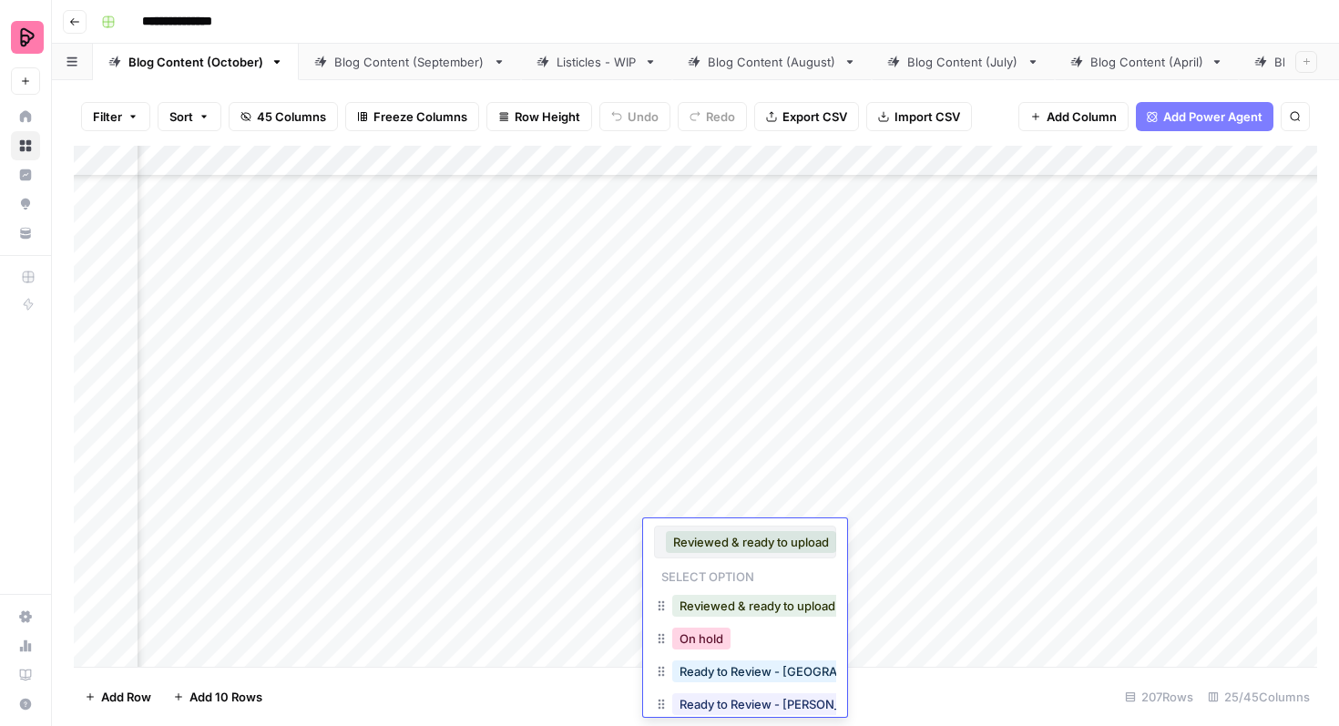
scroll to position [62, 0]
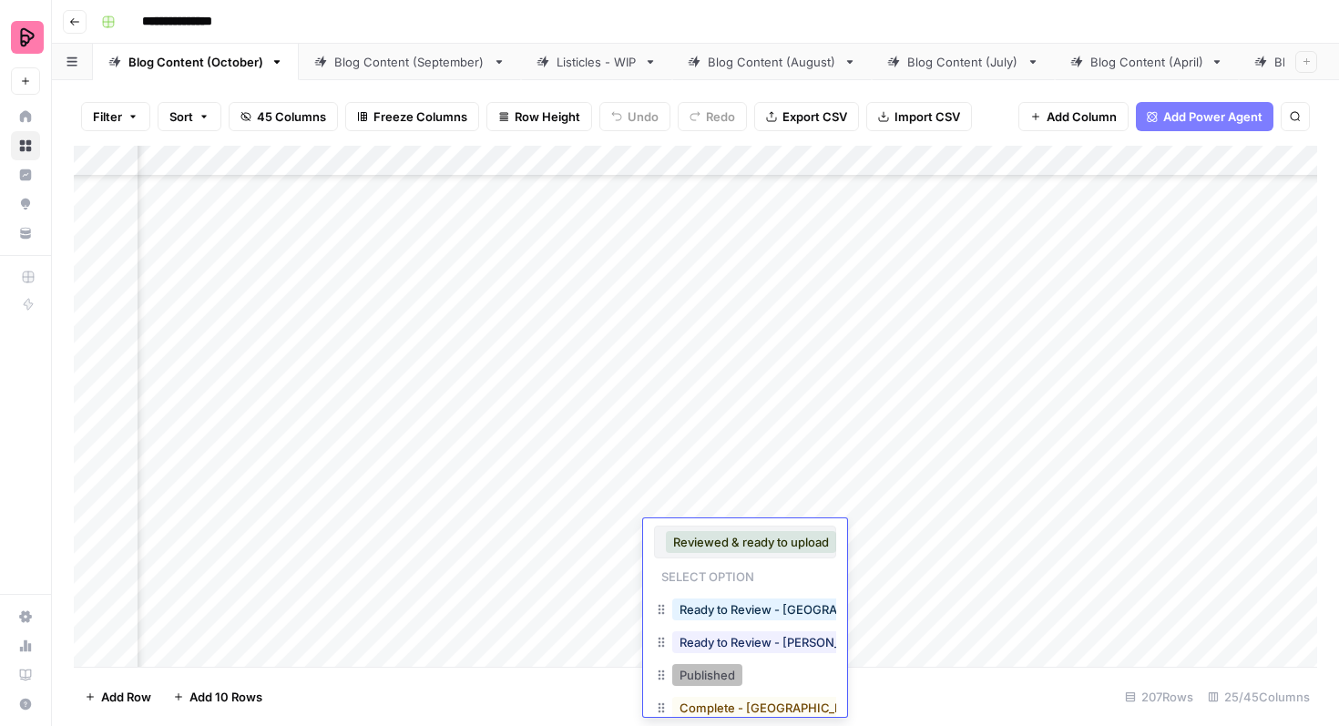
click at [711, 672] on button "Published" at bounding box center [707, 675] width 70 height 22
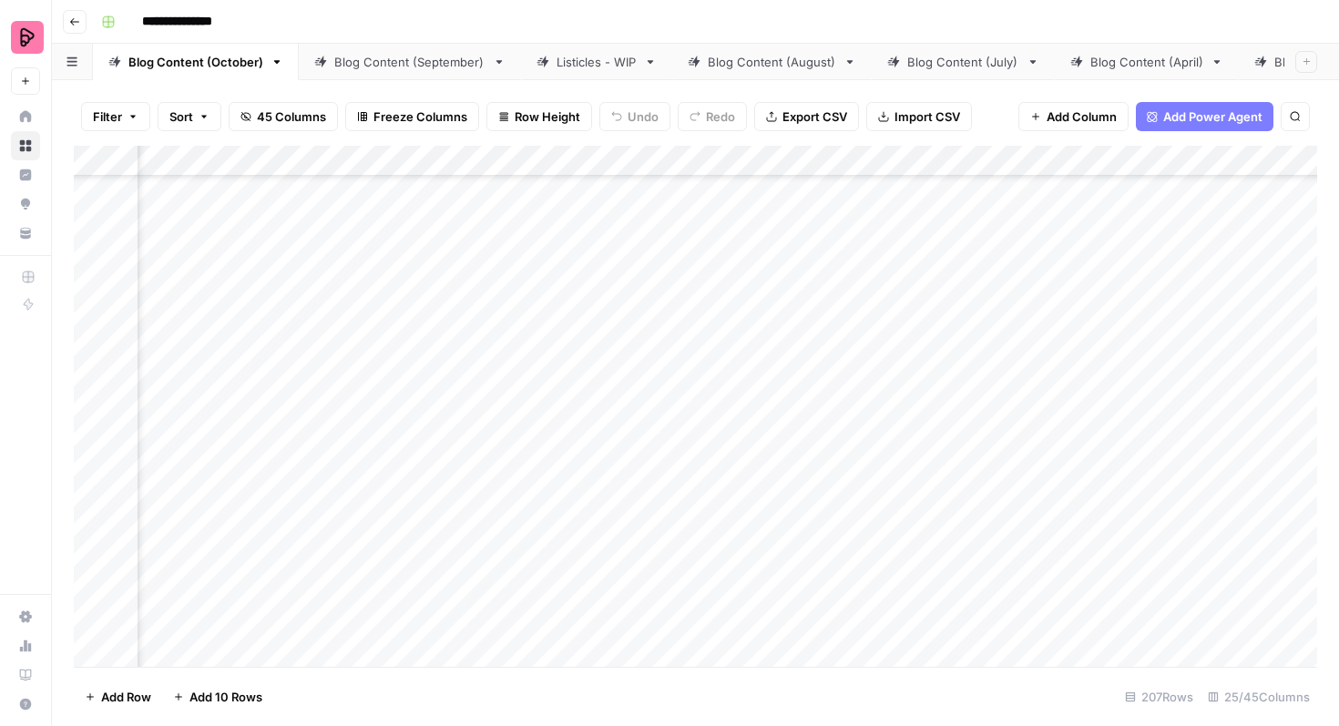
click at [736, 506] on div "Add Column" at bounding box center [696, 406] width 1244 height 521
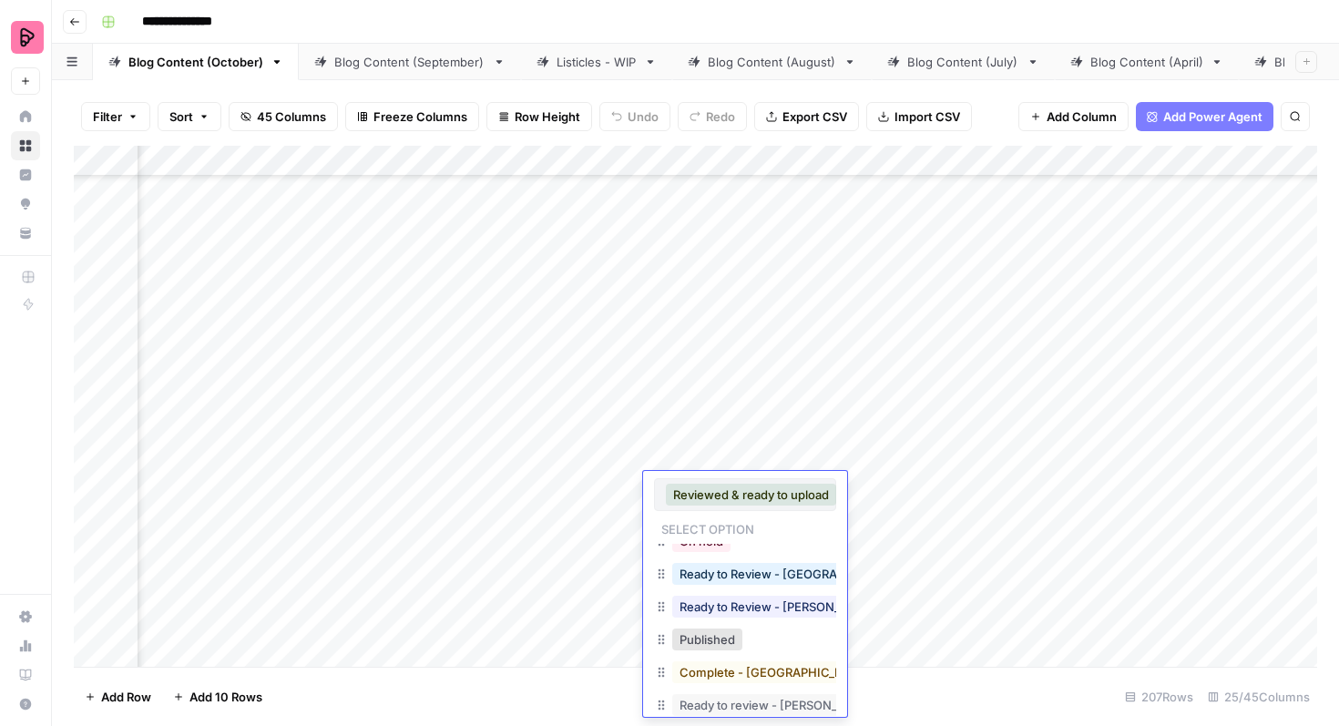
scroll to position [58, 0]
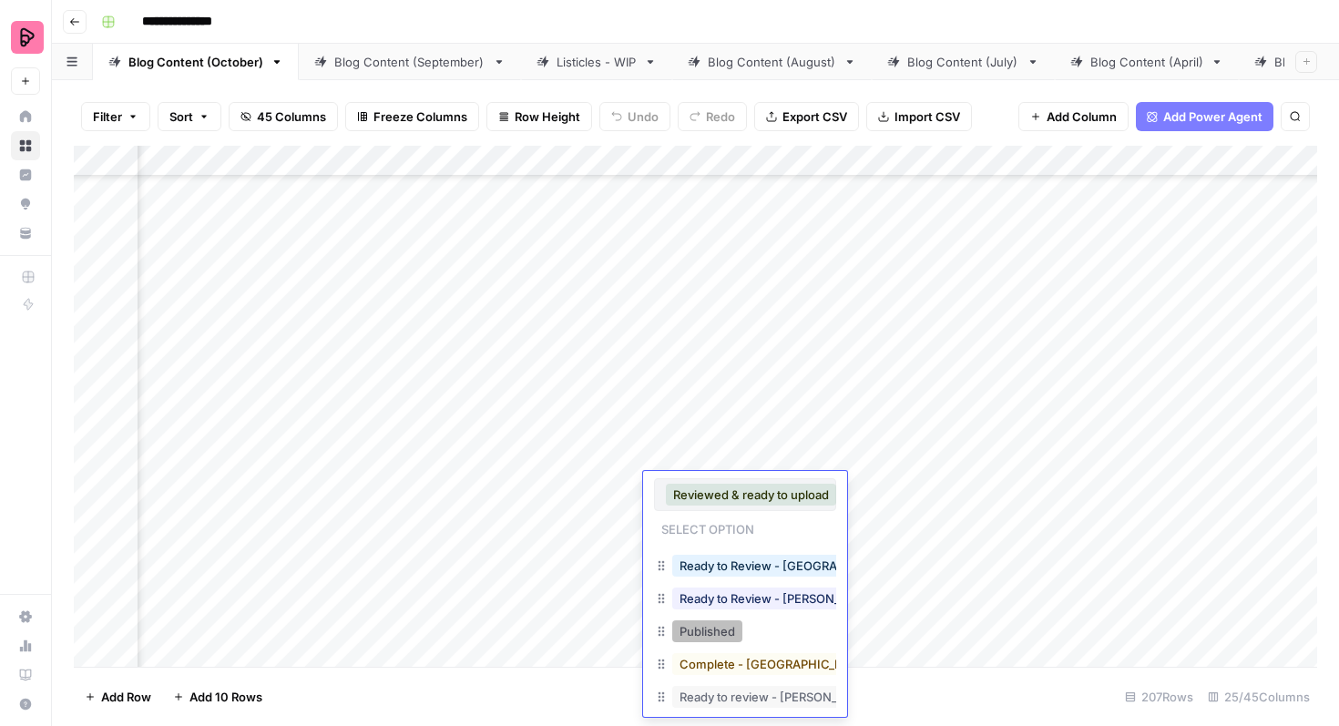
click at [722, 633] on button "Published" at bounding box center [707, 632] width 70 height 22
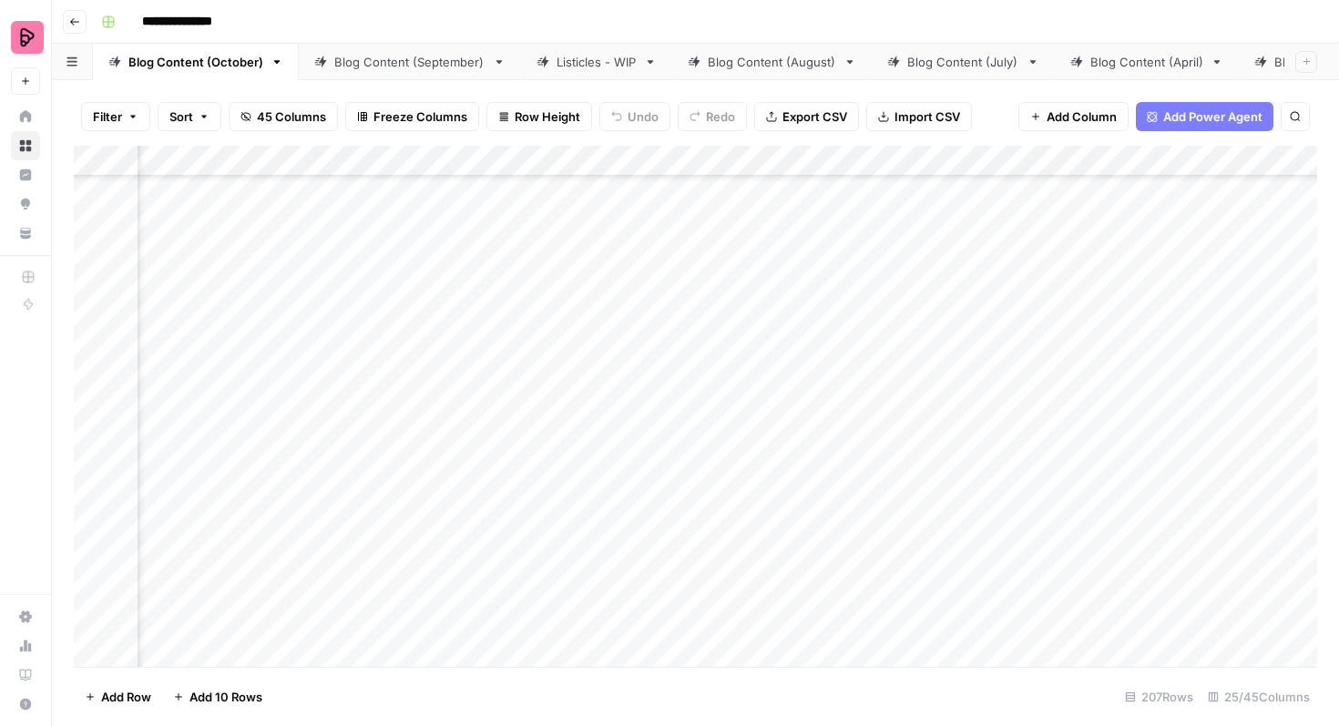
click at [746, 456] on div "Add Column" at bounding box center [696, 406] width 1244 height 521
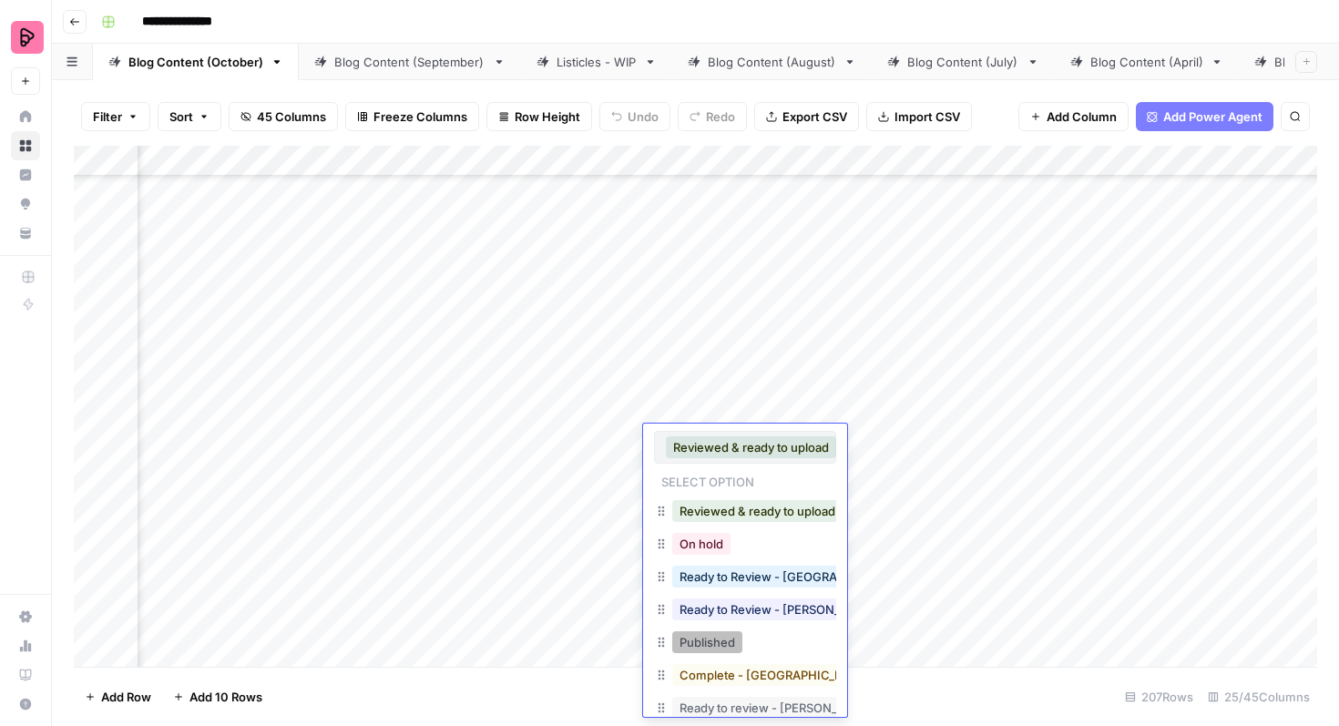
click at [715, 647] on button "Published" at bounding box center [707, 642] width 70 height 22
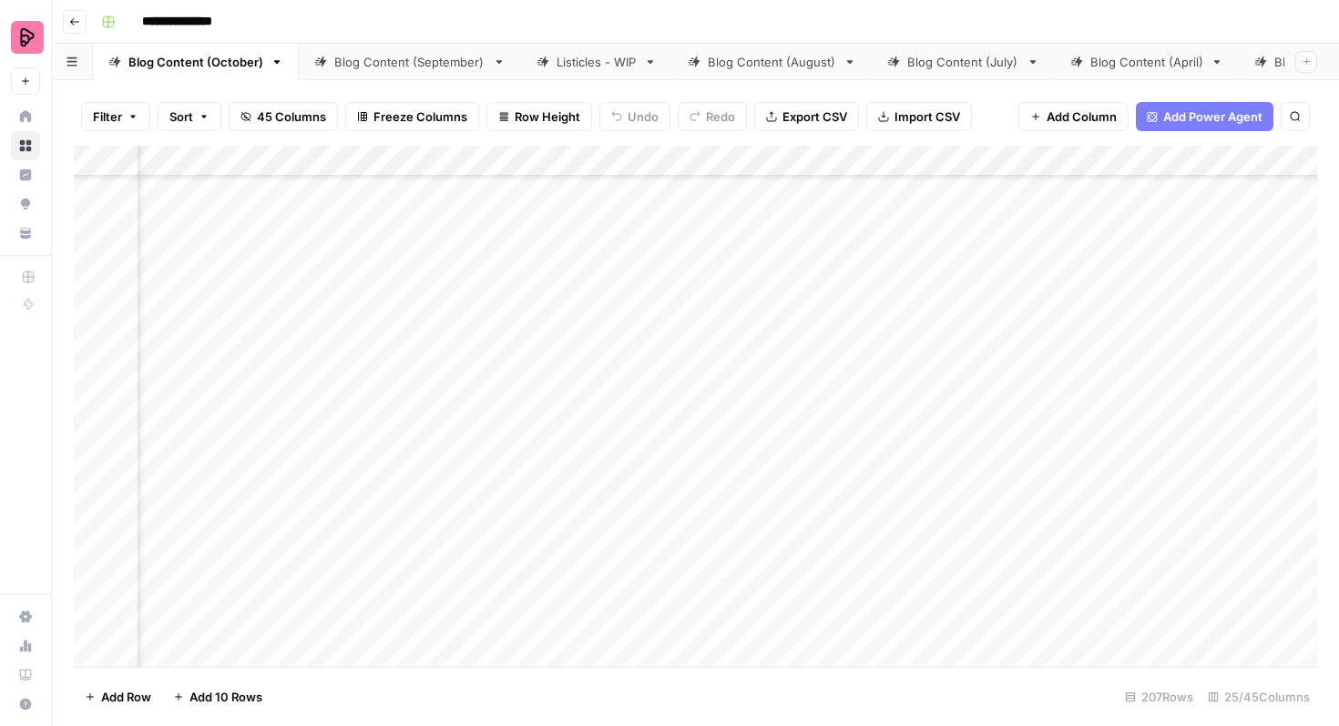
click at [749, 409] on div "Add Column" at bounding box center [696, 406] width 1244 height 521
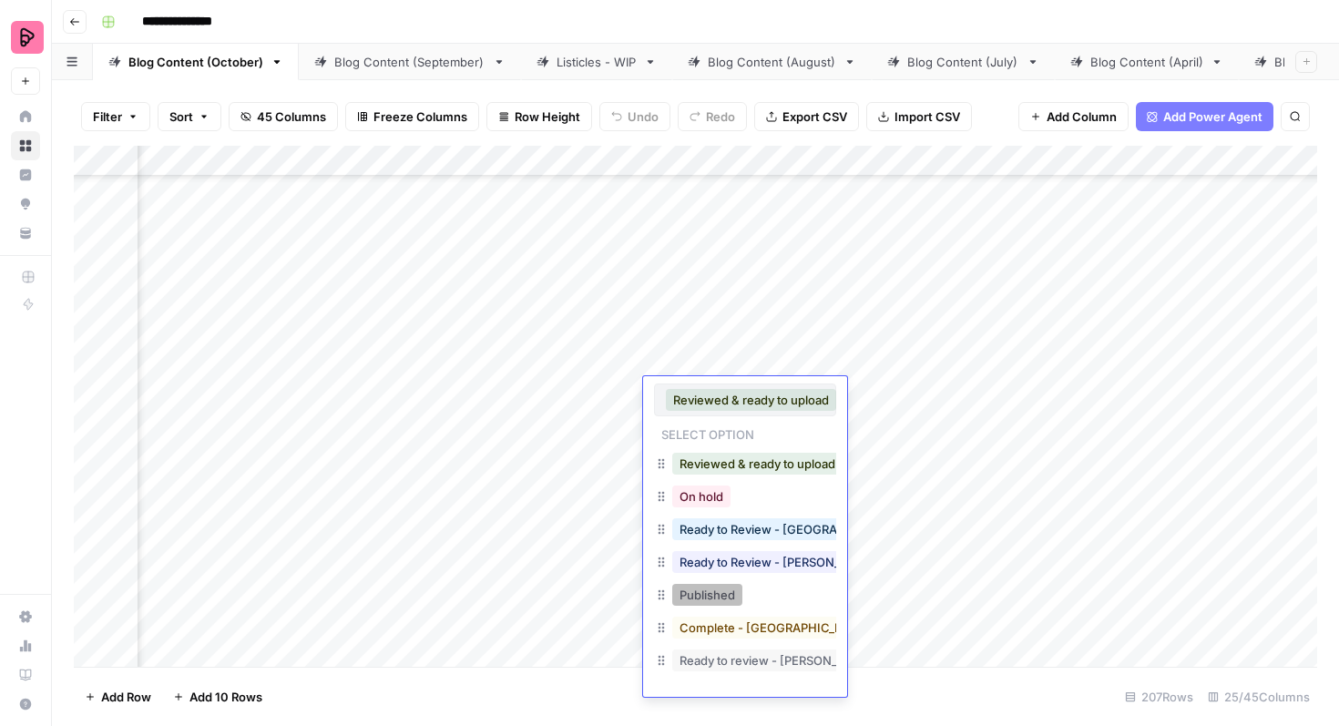
click at [708, 600] on button "Published" at bounding box center [707, 595] width 70 height 22
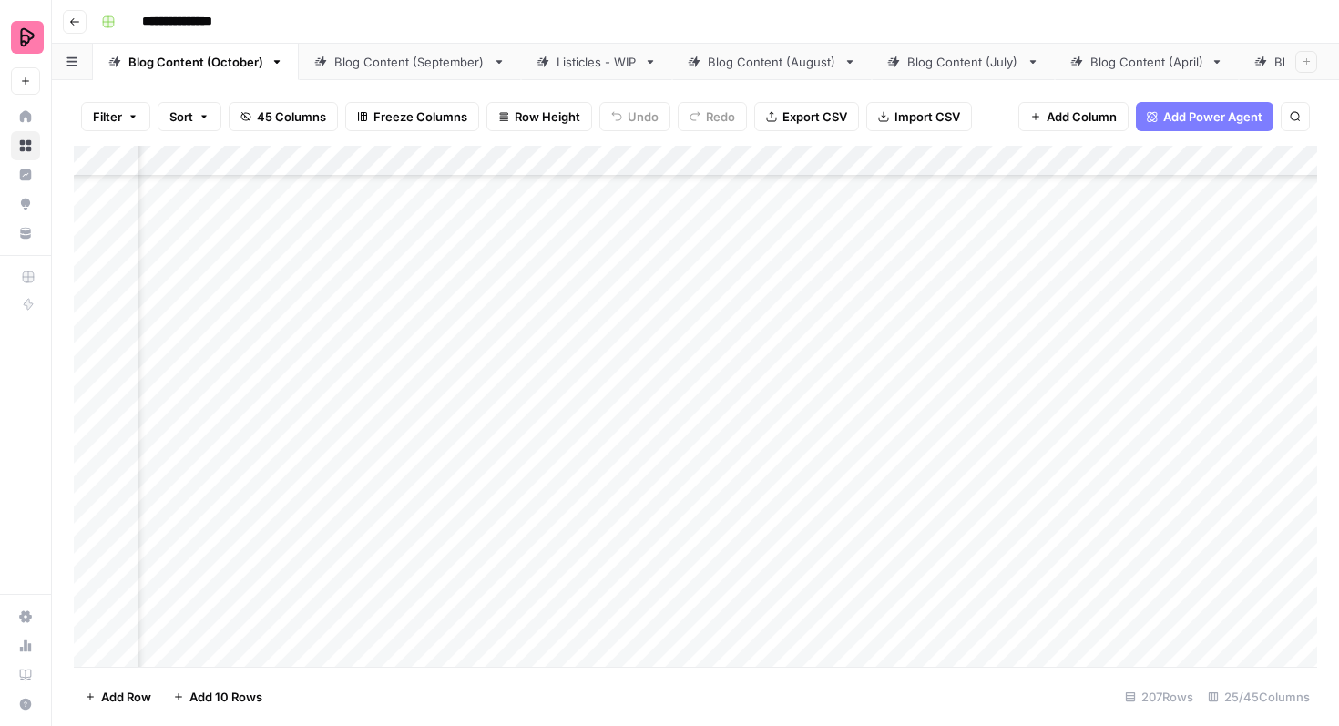
scroll to position [412, 985]
click at [724, 507] on div "Add Column" at bounding box center [696, 406] width 1244 height 521
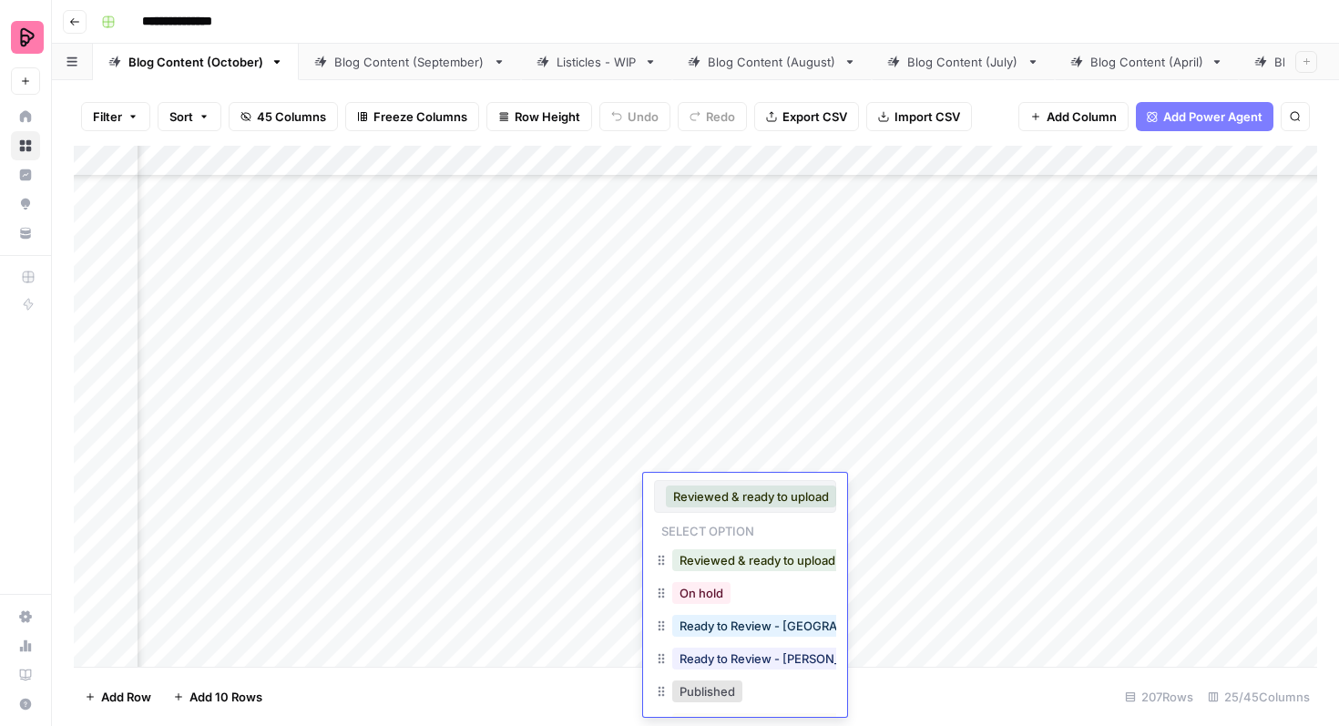
click at [703, 683] on button "Published" at bounding box center [707, 692] width 70 height 22
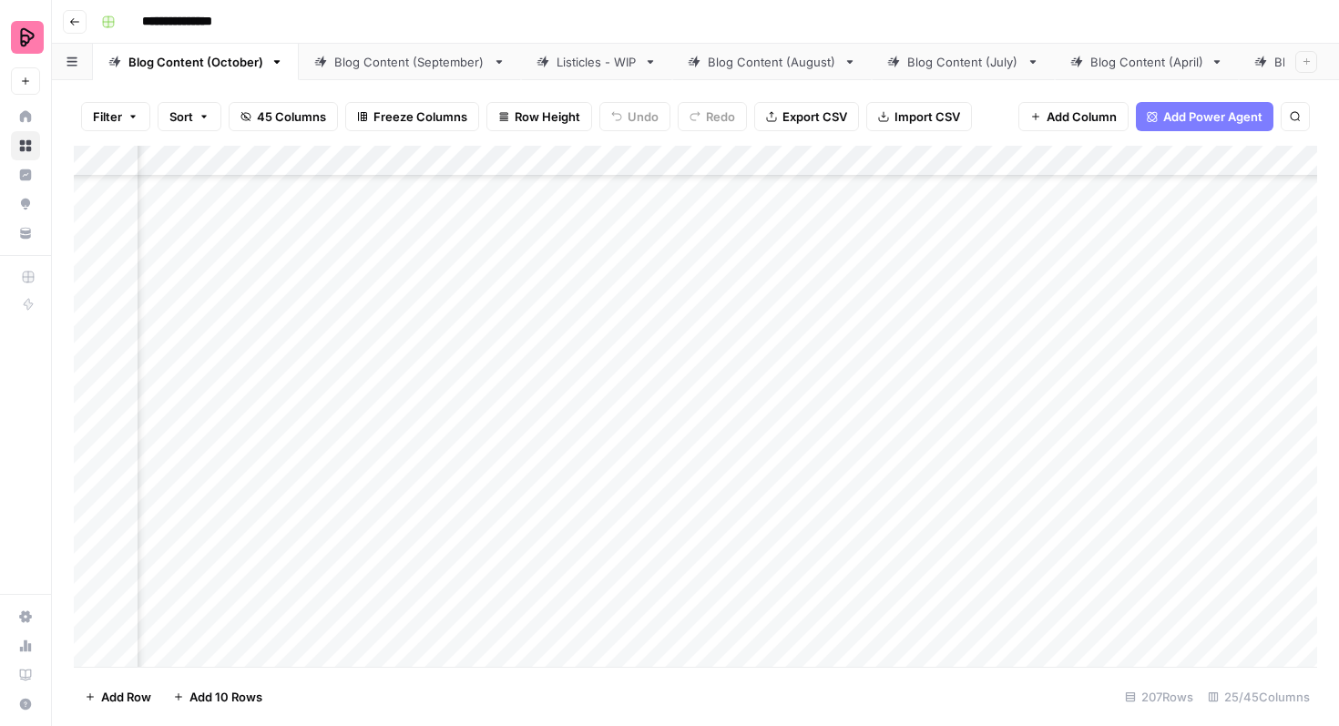
click at [715, 464] on div "Add Column" at bounding box center [696, 406] width 1244 height 521
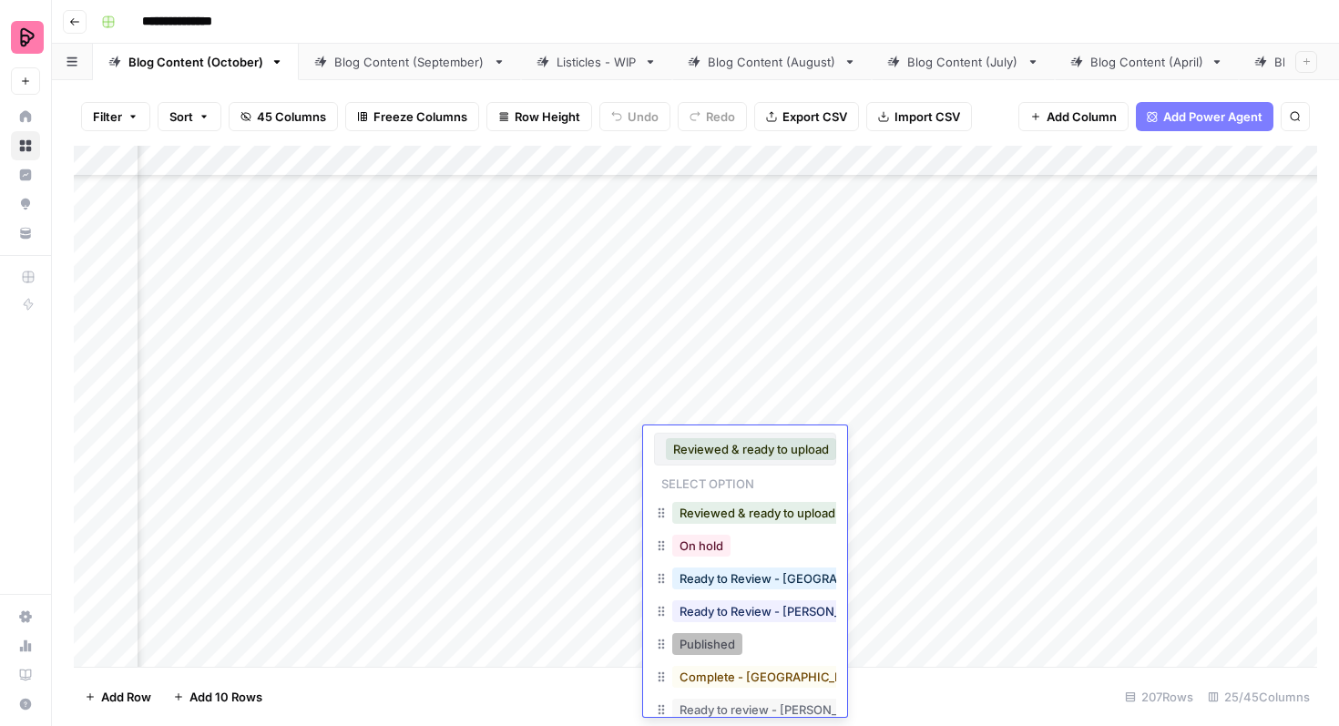
click at [719, 640] on button "Published" at bounding box center [707, 644] width 70 height 22
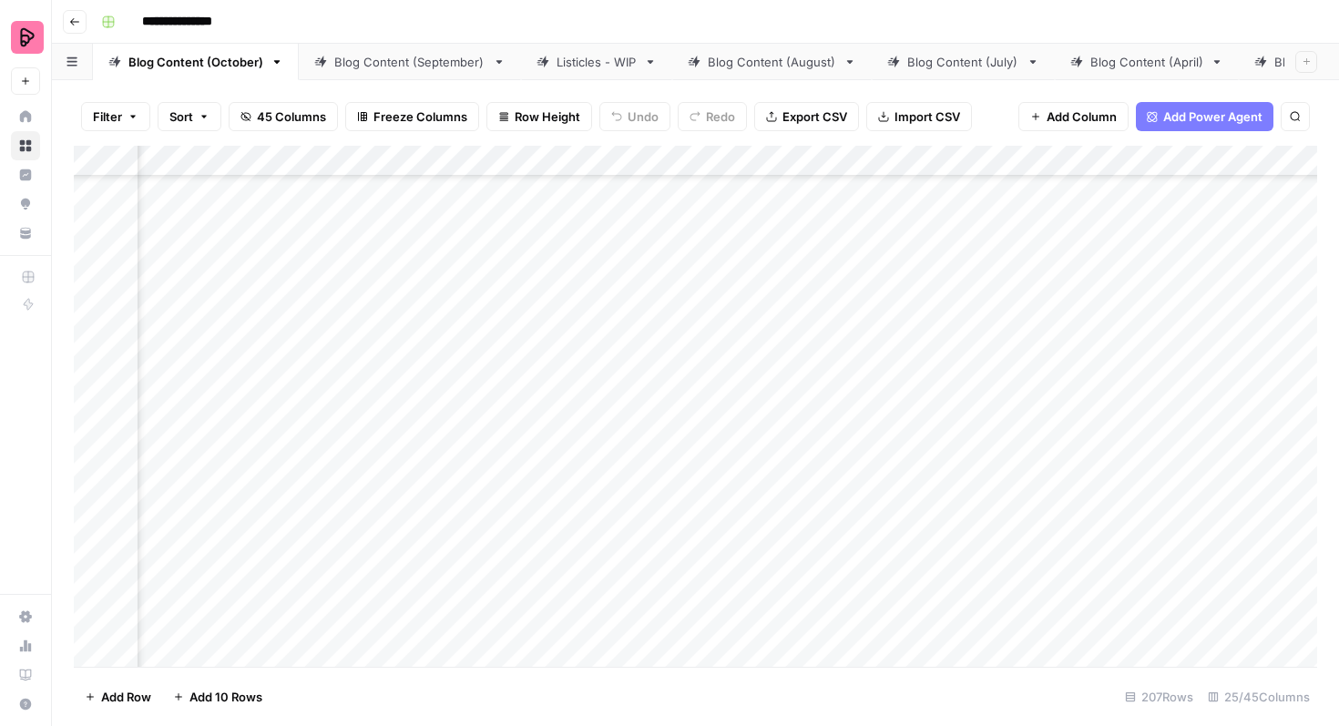
click at [742, 408] on div "Add Column" at bounding box center [696, 406] width 1244 height 521
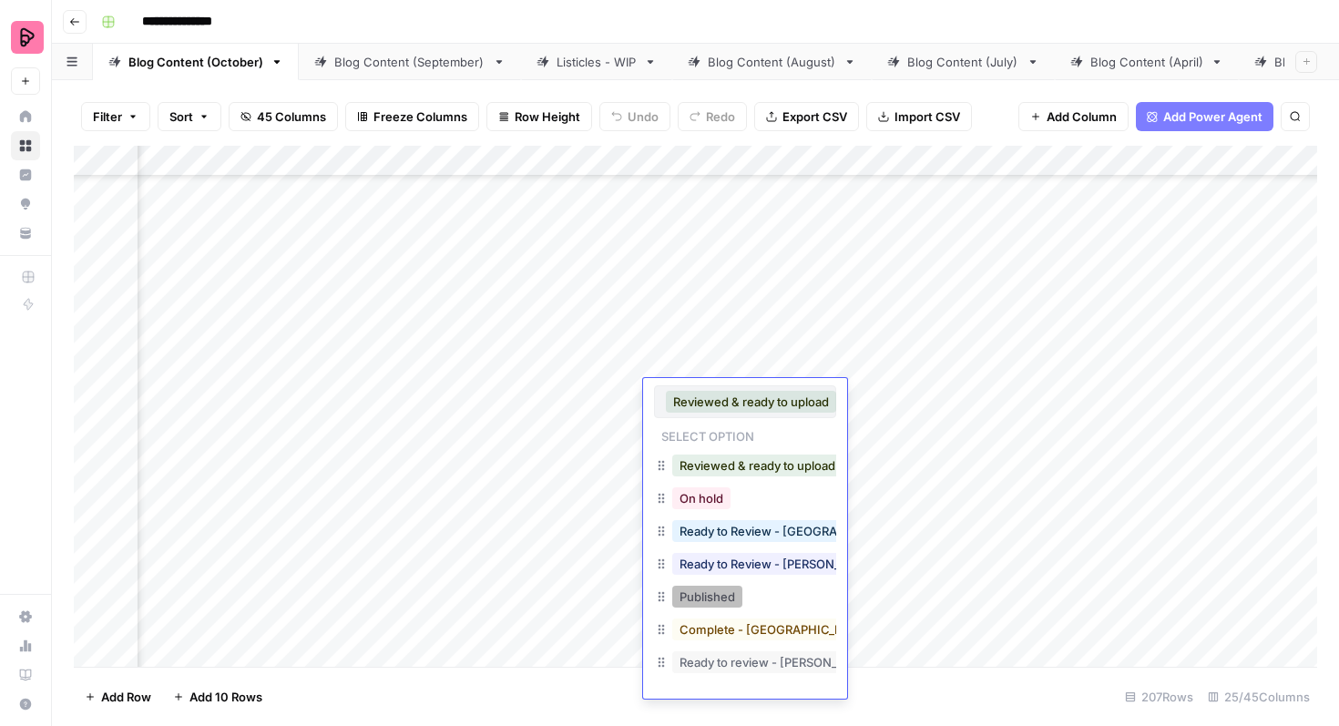
click at [723, 594] on button "Published" at bounding box center [707, 597] width 70 height 22
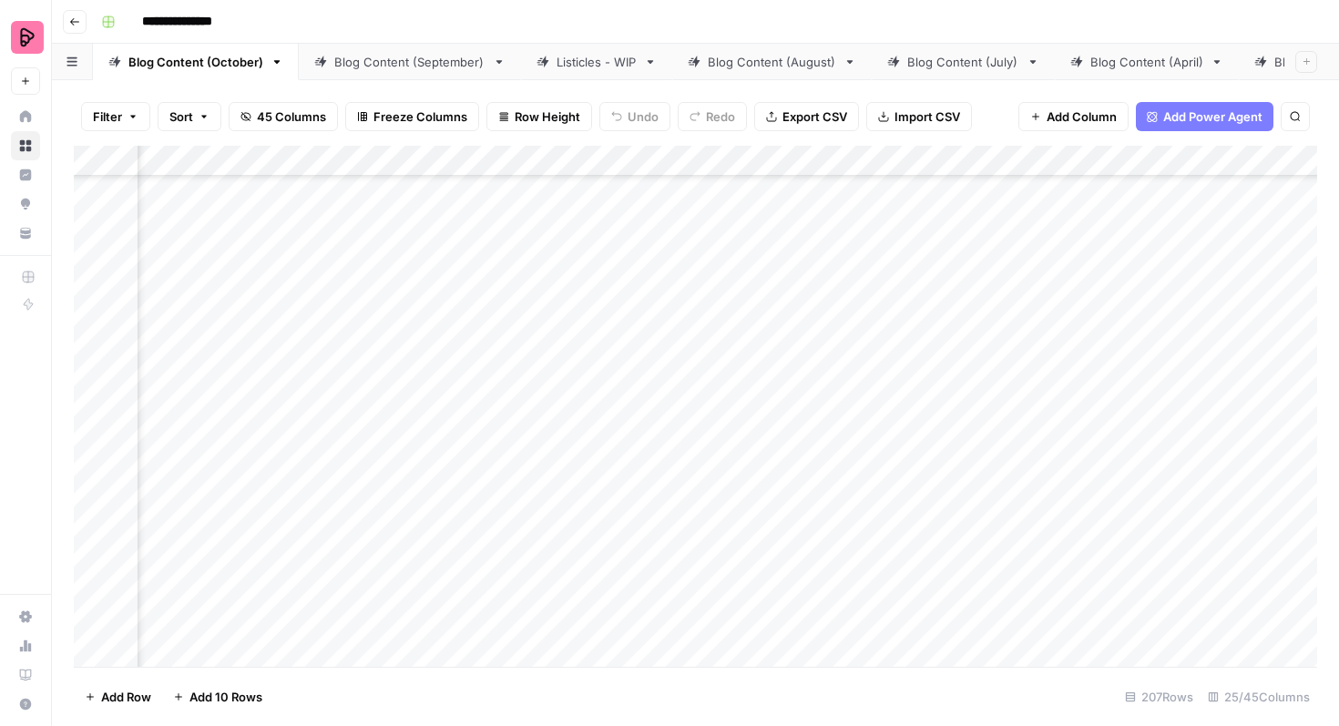
click at [753, 368] on div "Add Column" at bounding box center [696, 406] width 1244 height 521
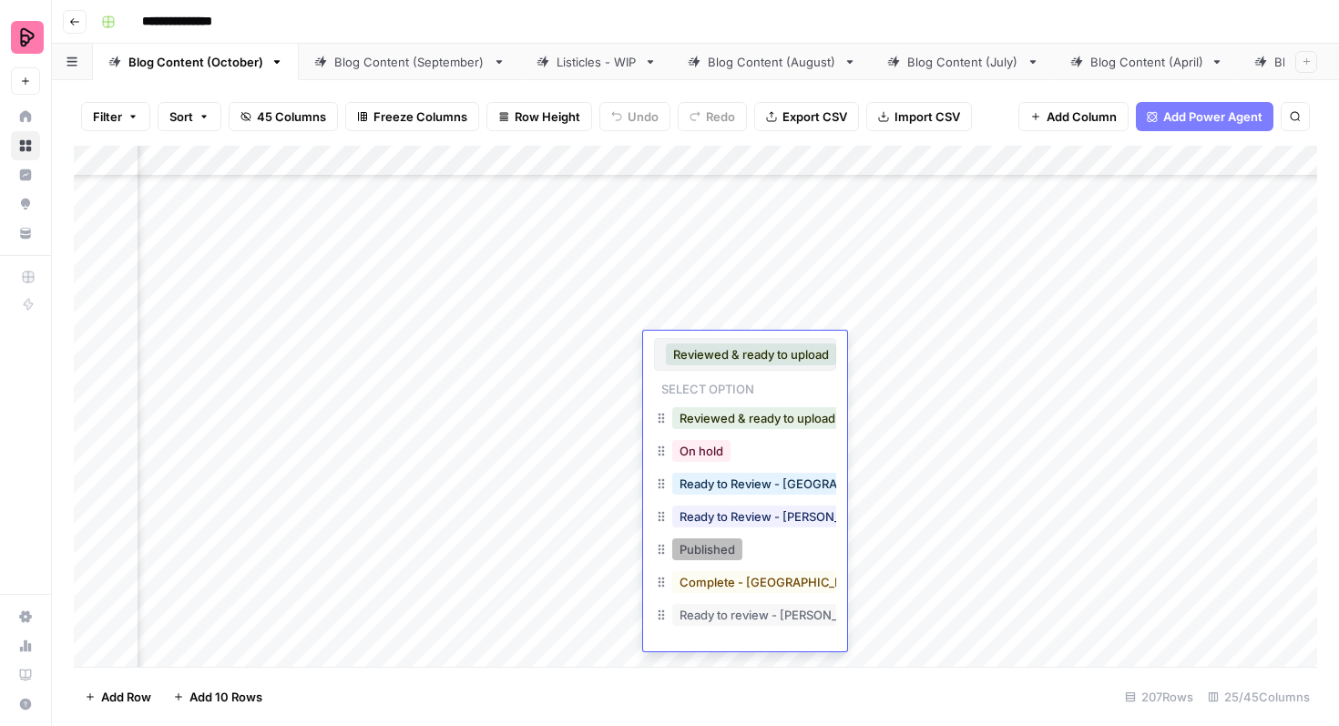
click at [724, 539] on button "Published" at bounding box center [707, 550] width 70 height 22
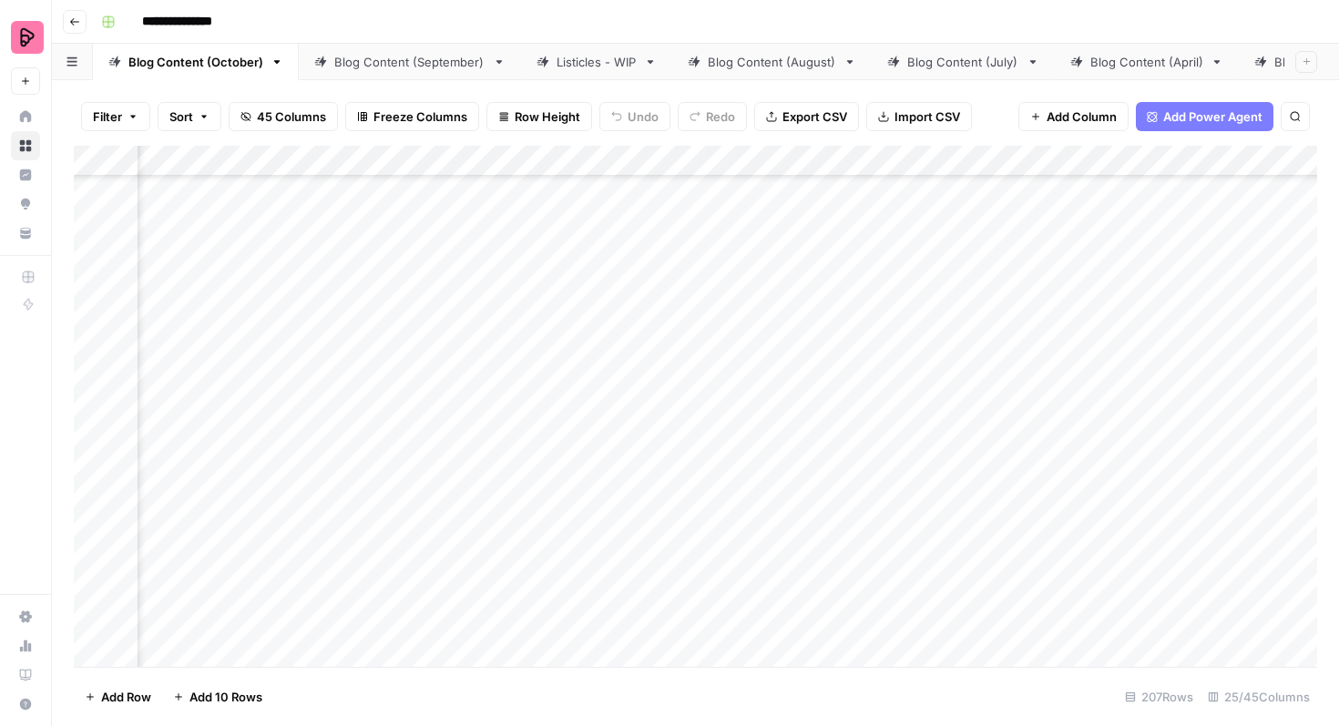
click at [758, 317] on div "Add Column" at bounding box center [696, 406] width 1244 height 521
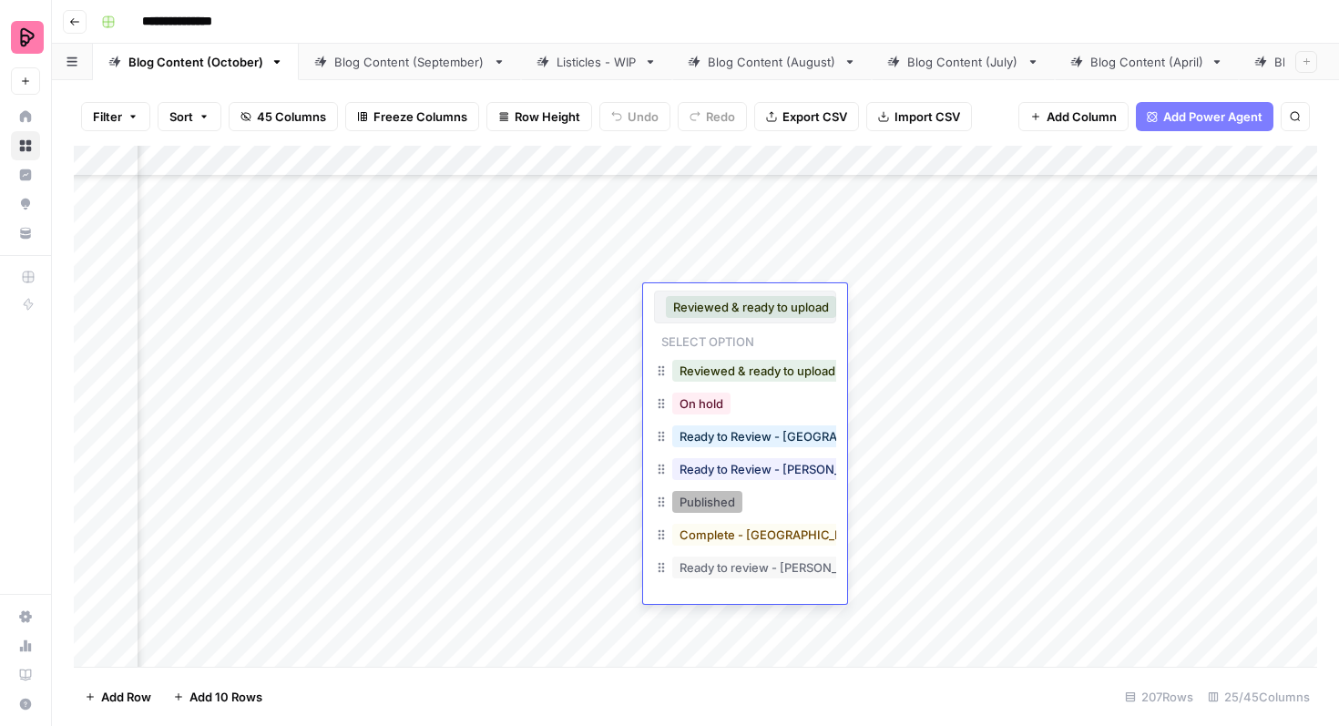
click at [728, 506] on button "Published" at bounding box center [707, 502] width 70 height 22
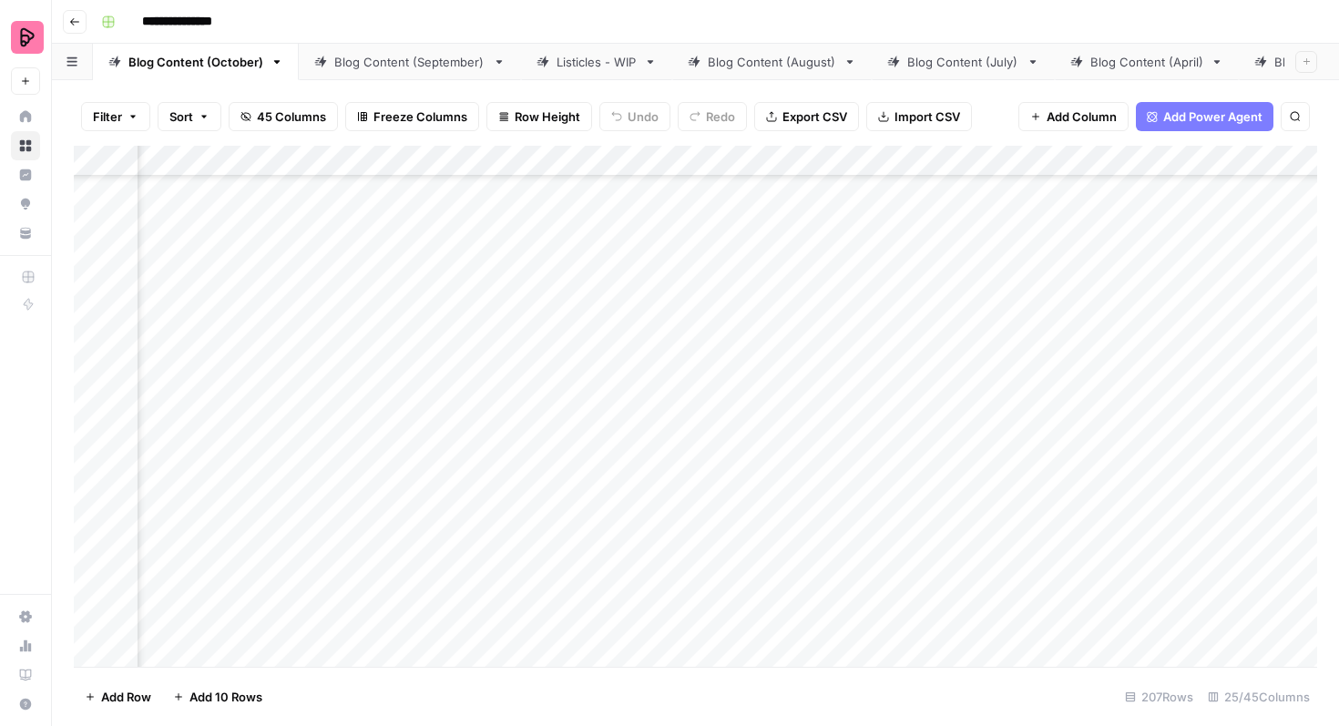
scroll to position [152, 985]
click at [721, 529] on div "Add Column" at bounding box center [696, 406] width 1244 height 521
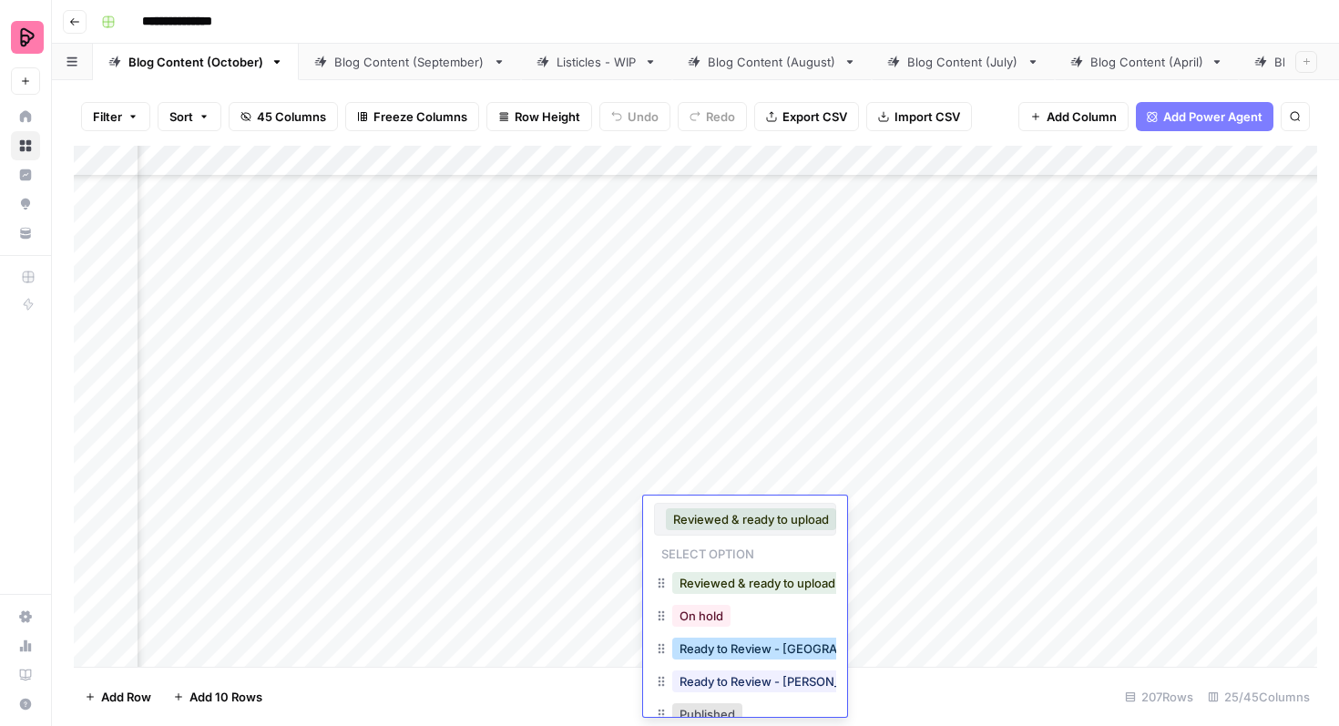
scroll to position [33, 0]
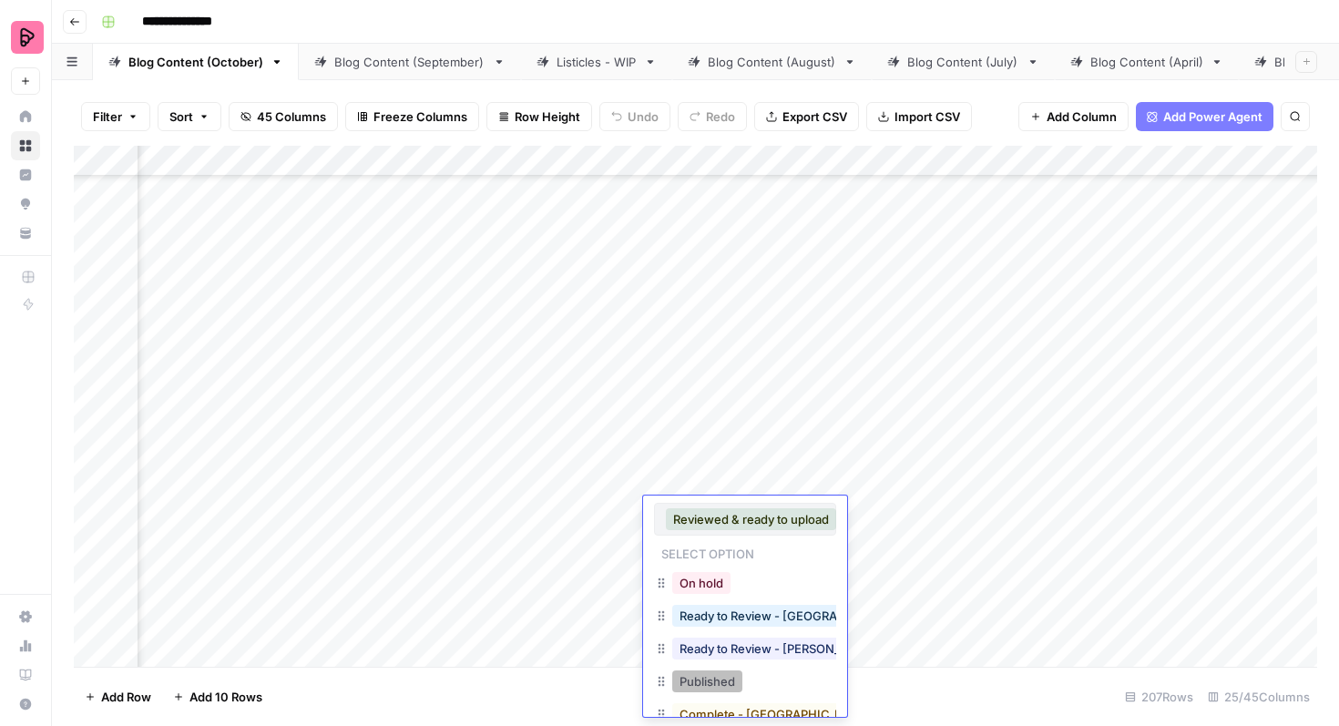
click at [714, 684] on button "Published" at bounding box center [707, 682] width 70 height 22
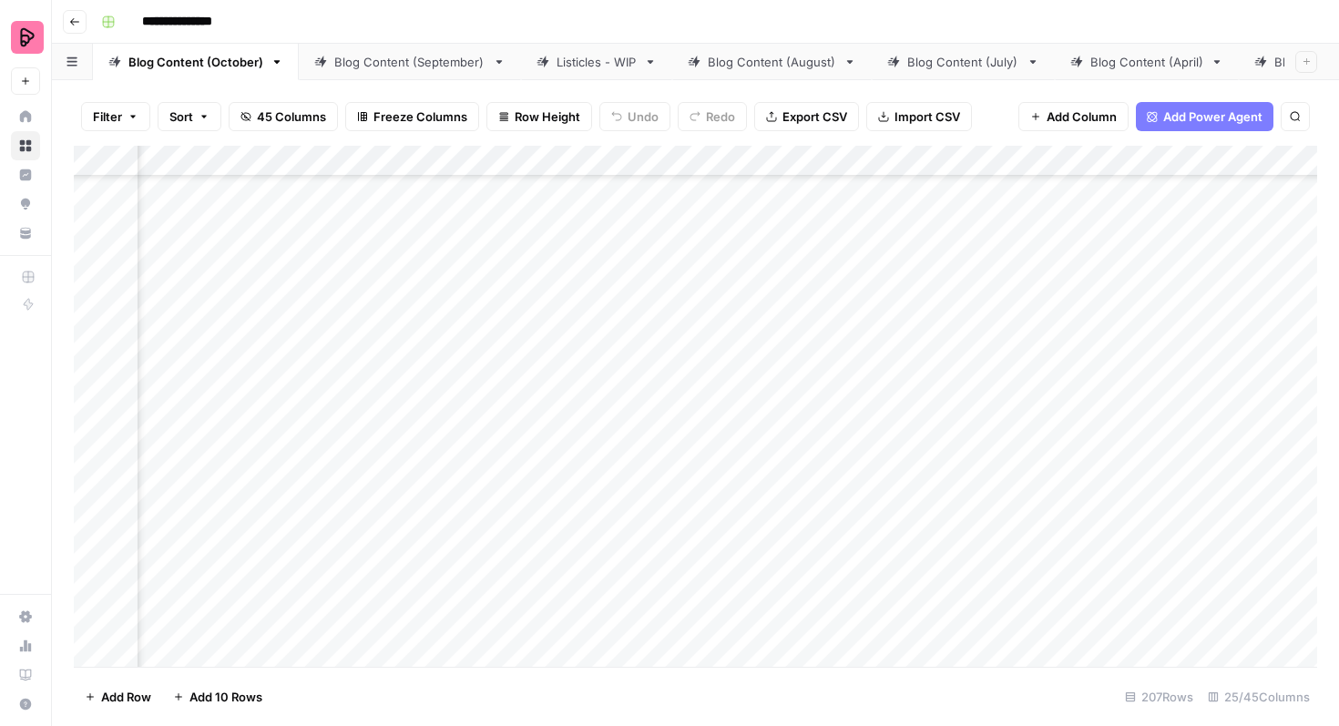
click at [759, 480] on div "Add Column" at bounding box center [696, 406] width 1244 height 521
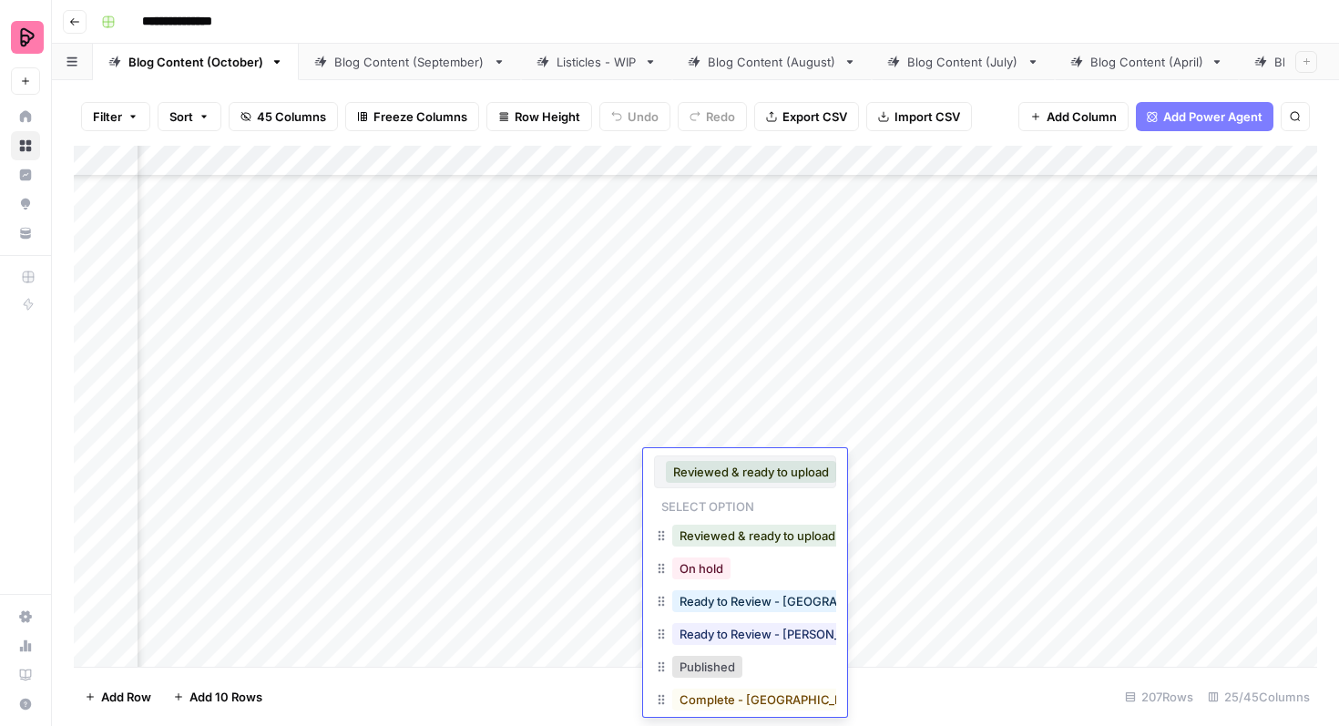
click at [717, 666] on button "Published" at bounding box center [707, 667] width 70 height 22
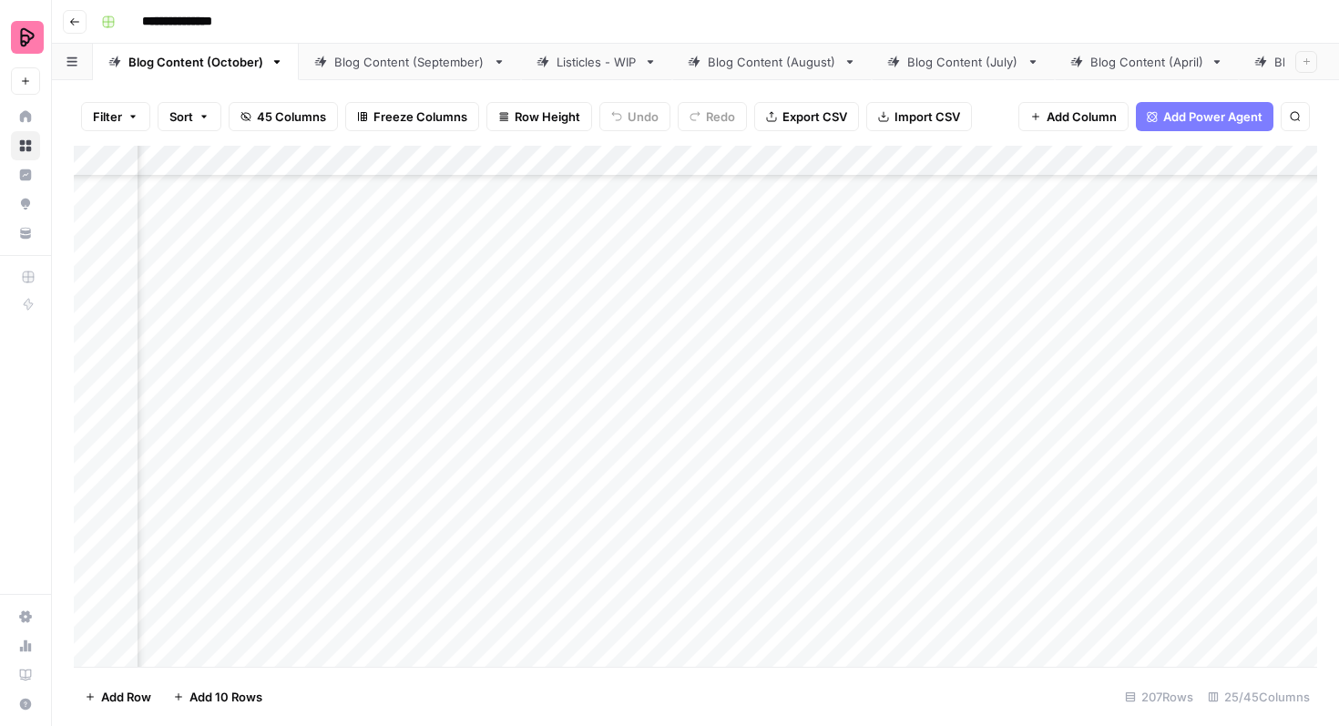
click at [747, 436] on div "Add Column" at bounding box center [696, 406] width 1244 height 521
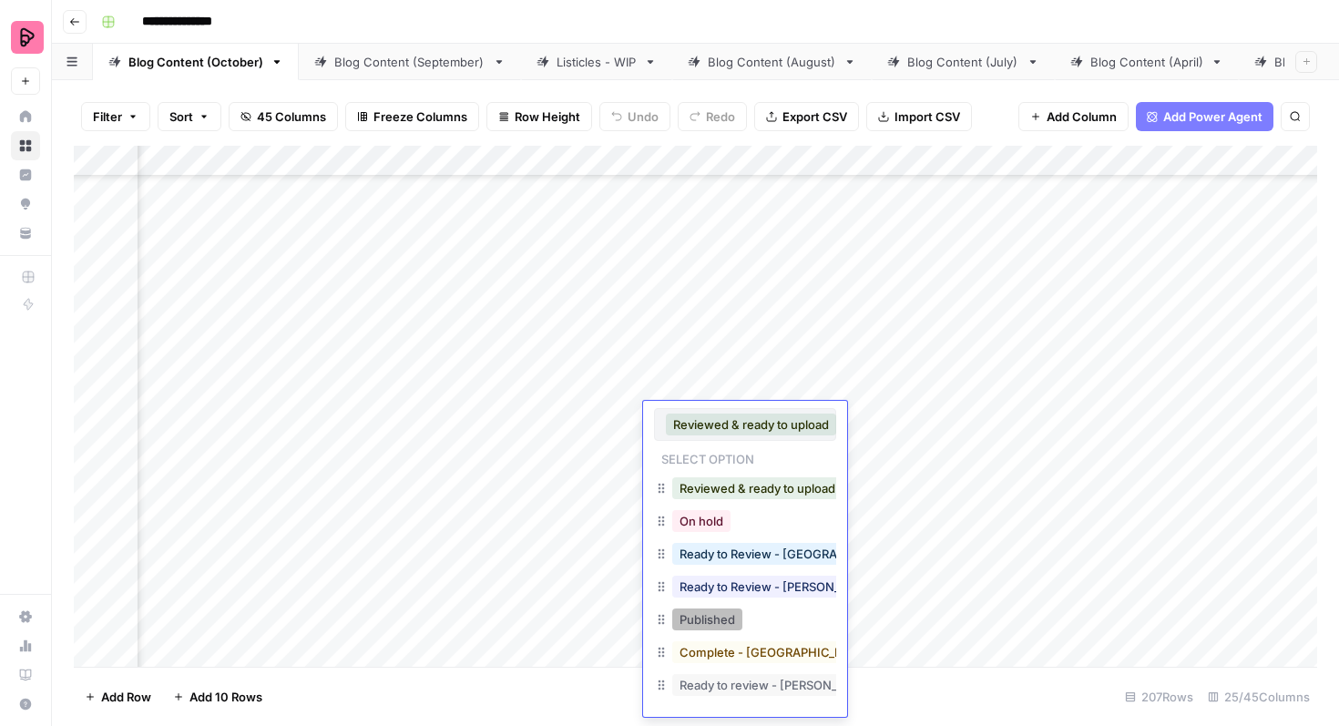
click at [708, 614] on button "Published" at bounding box center [707, 620] width 70 height 22
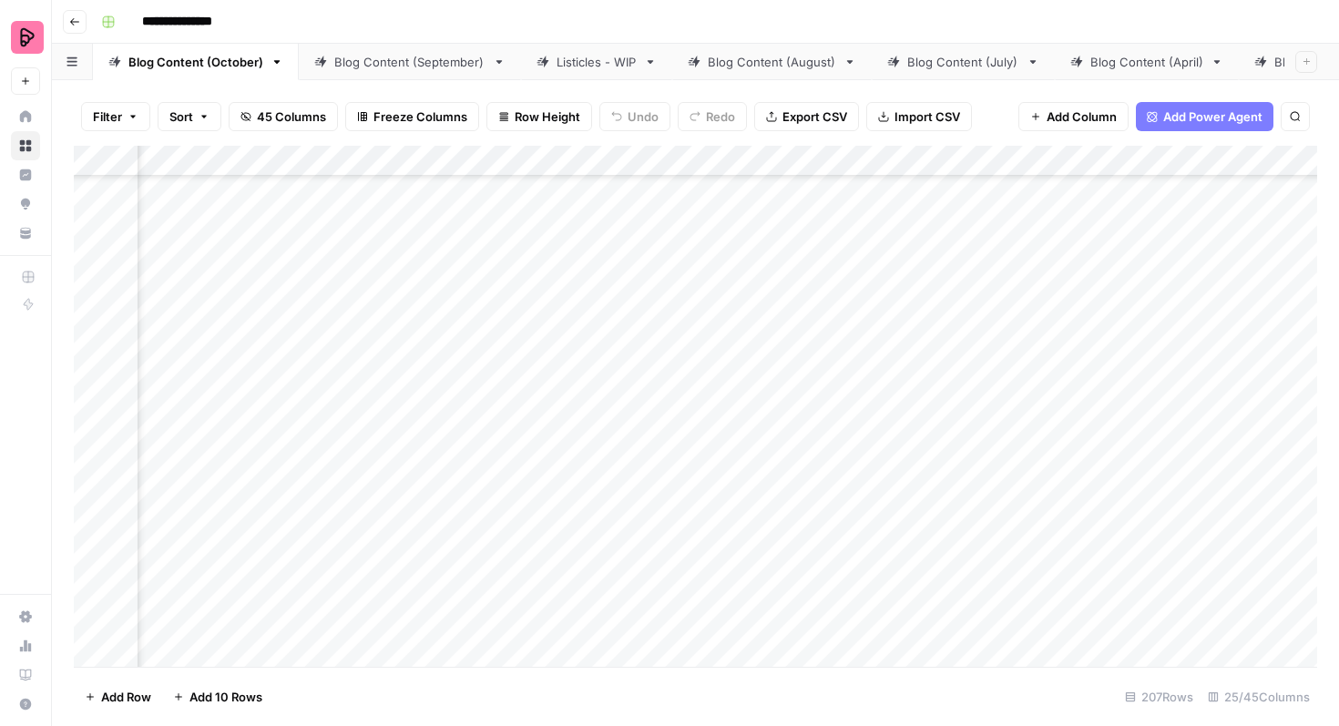
click at [753, 387] on div "Add Column" at bounding box center [696, 406] width 1244 height 521
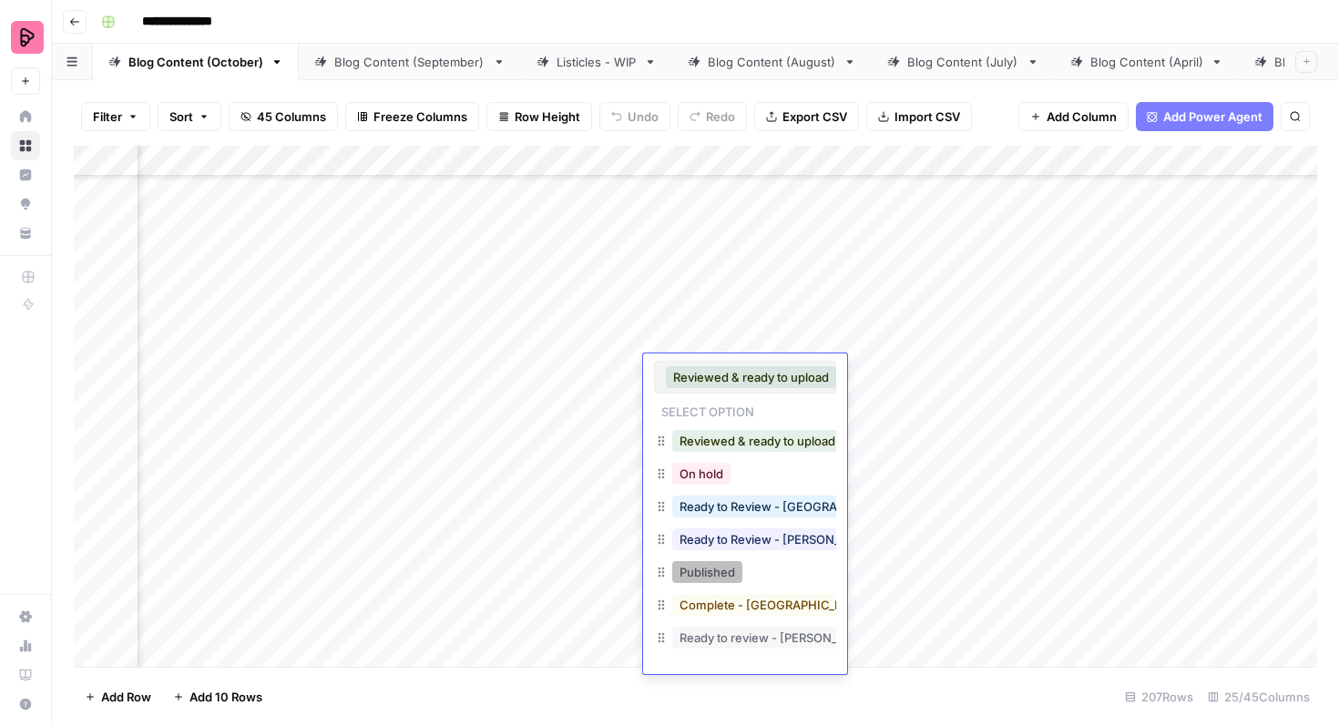
click at [715, 567] on button "Published" at bounding box center [707, 572] width 70 height 22
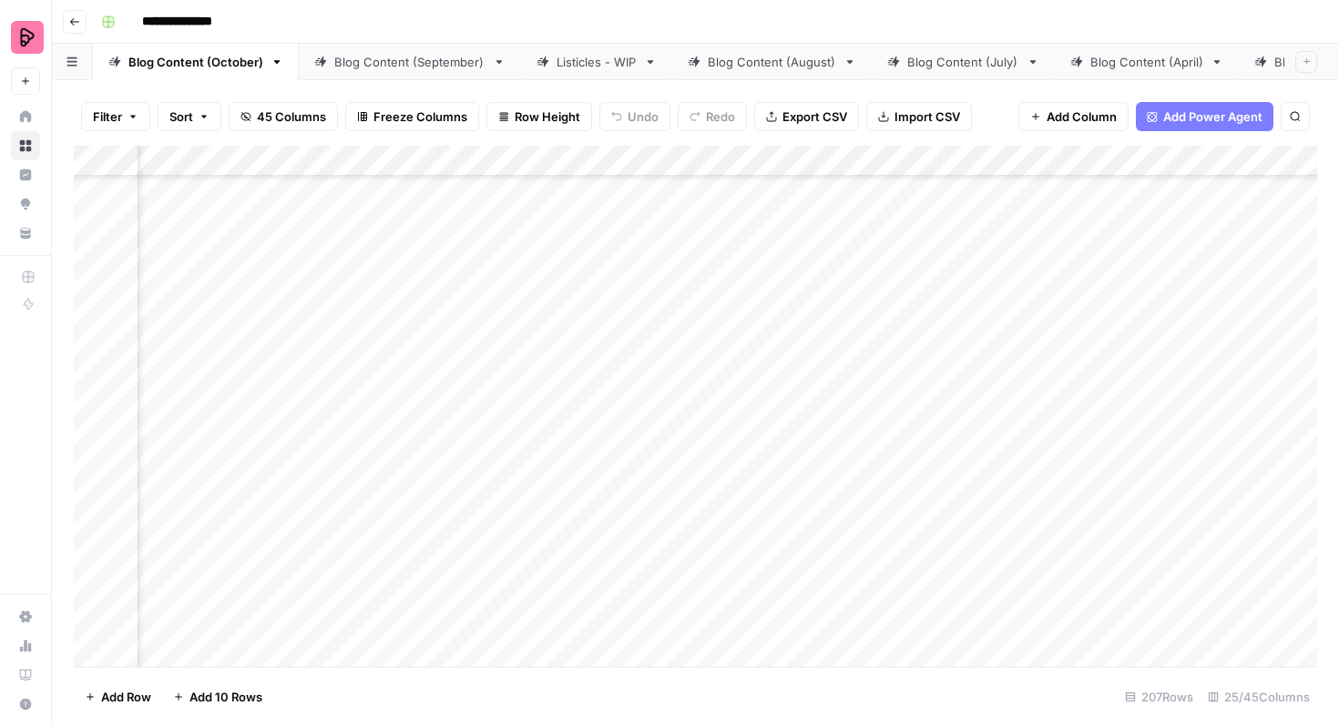
click at [759, 345] on div "Add Column" at bounding box center [696, 406] width 1244 height 521
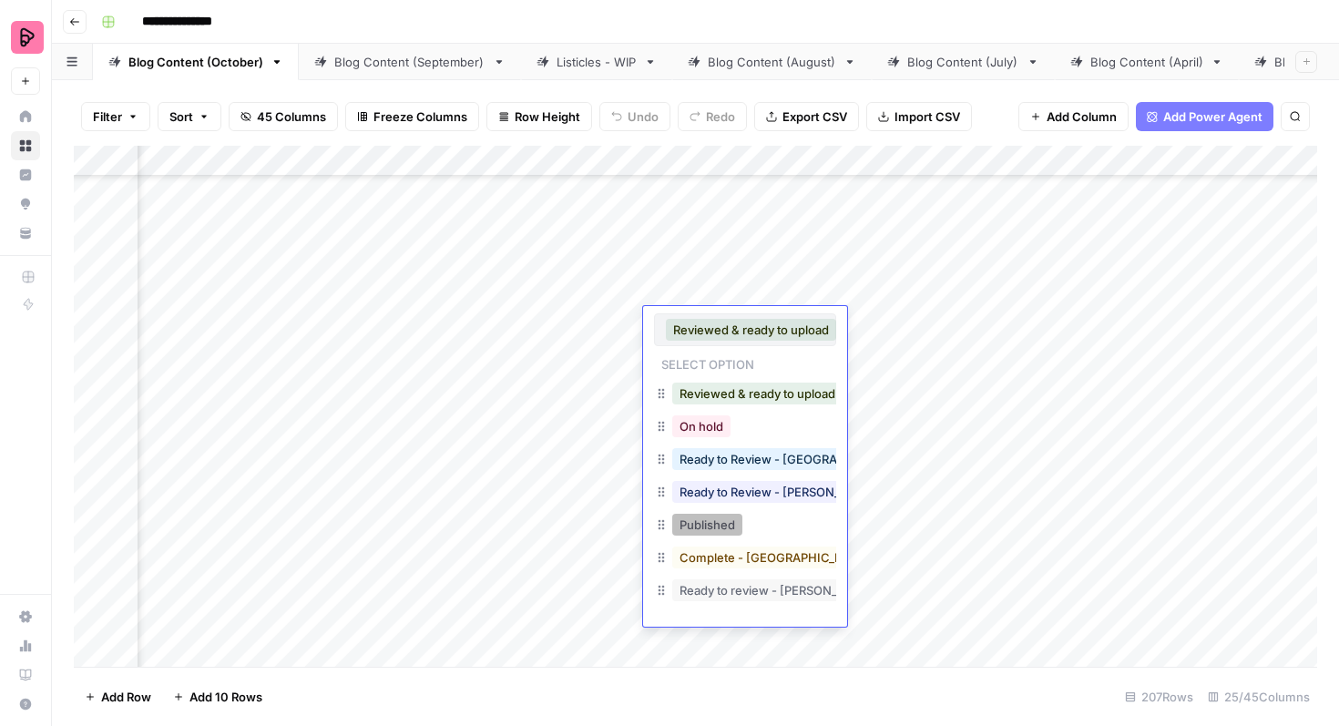
click at [716, 532] on button "Published" at bounding box center [707, 525] width 70 height 22
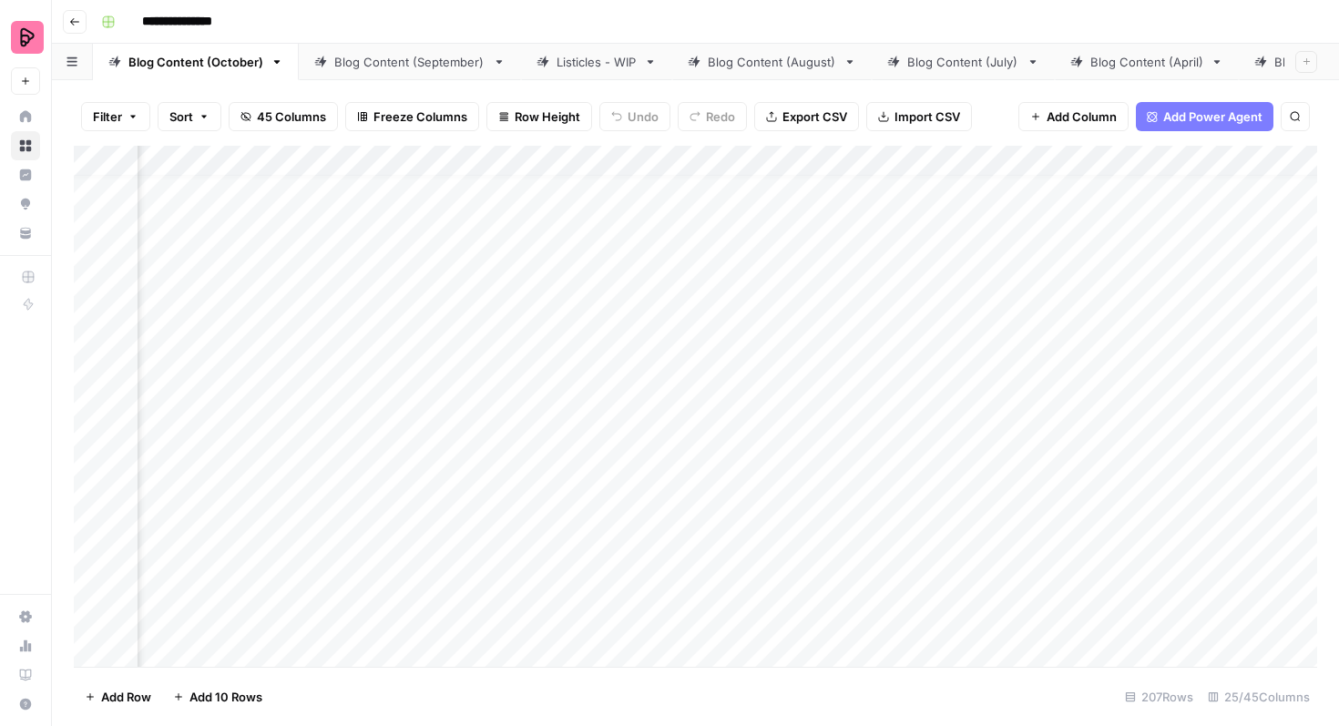
scroll to position [0, 985]
click at [733, 447] on div "Add Column" at bounding box center [696, 406] width 1244 height 521
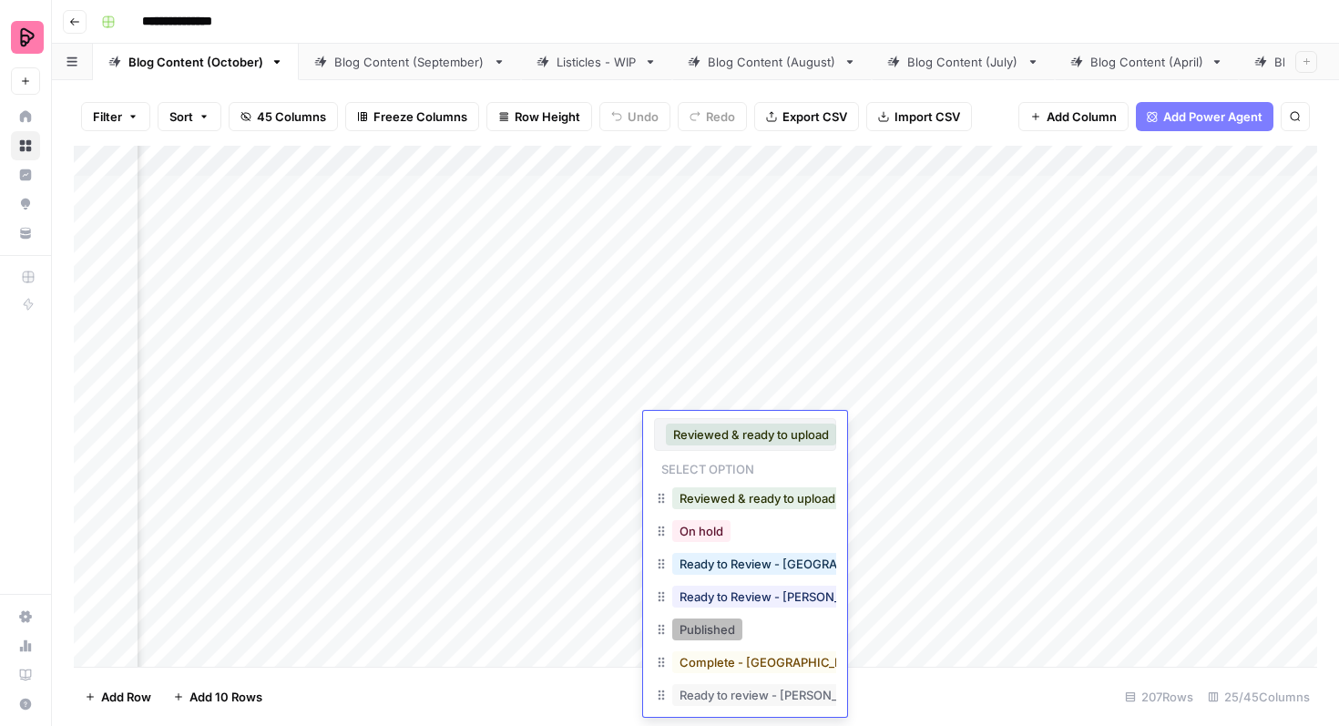
click at [703, 624] on button "Published" at bounding box center [707, 630] width 70 height 22
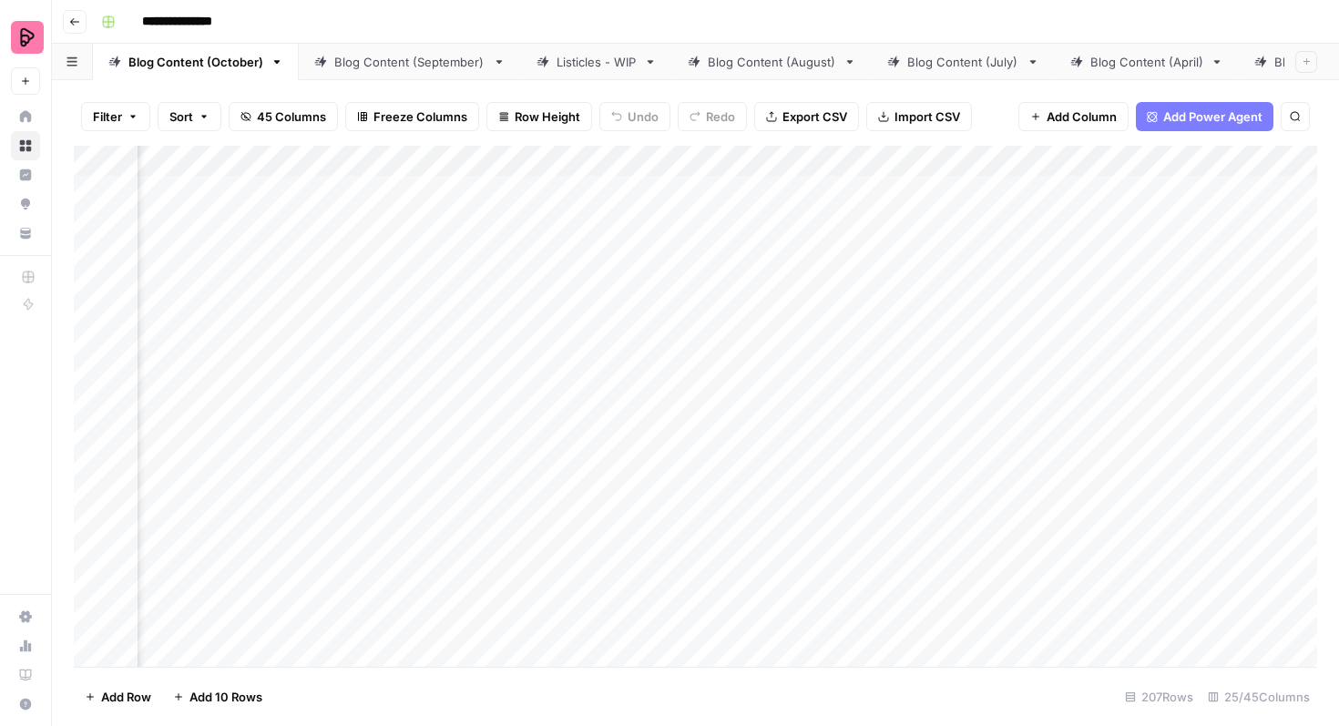
click at [747, 396] on div "Add Column" at bounding box center [696, 406] width 1244 height 521
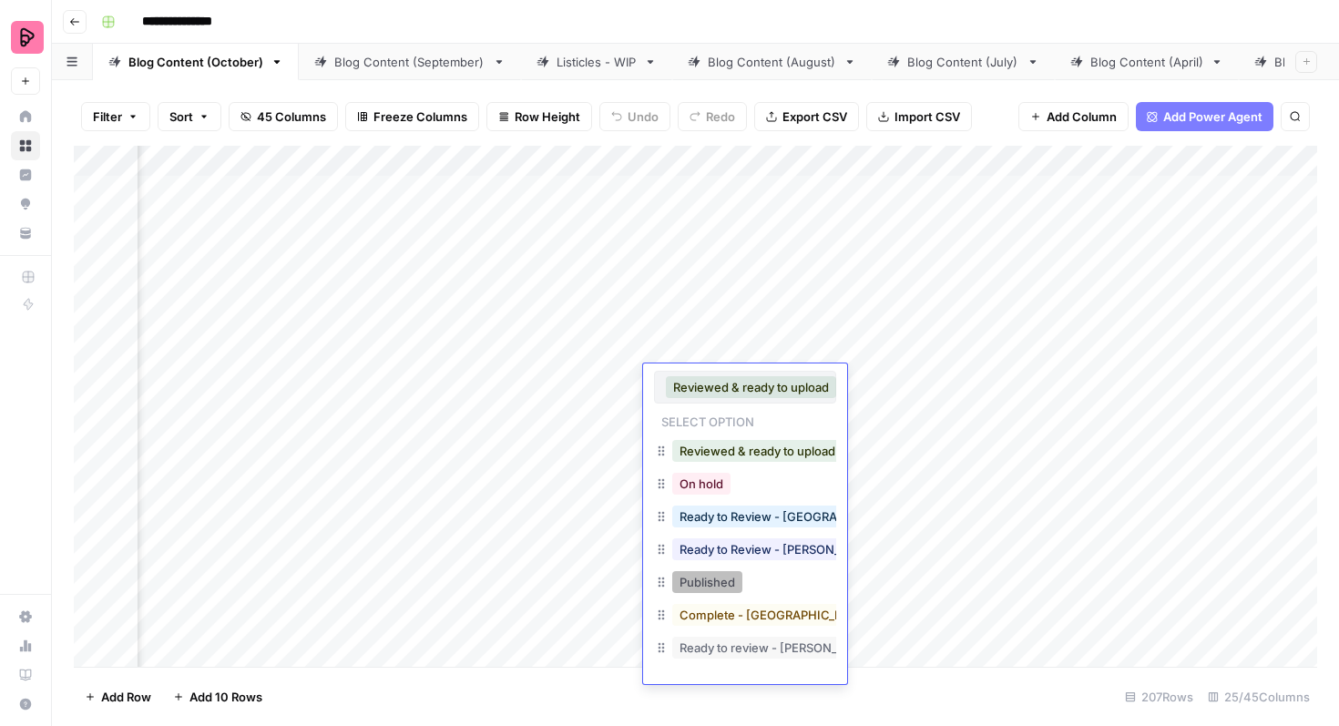
click at [707, 587] on button "Published" at bounding box center [707, 582] width 70 height 22
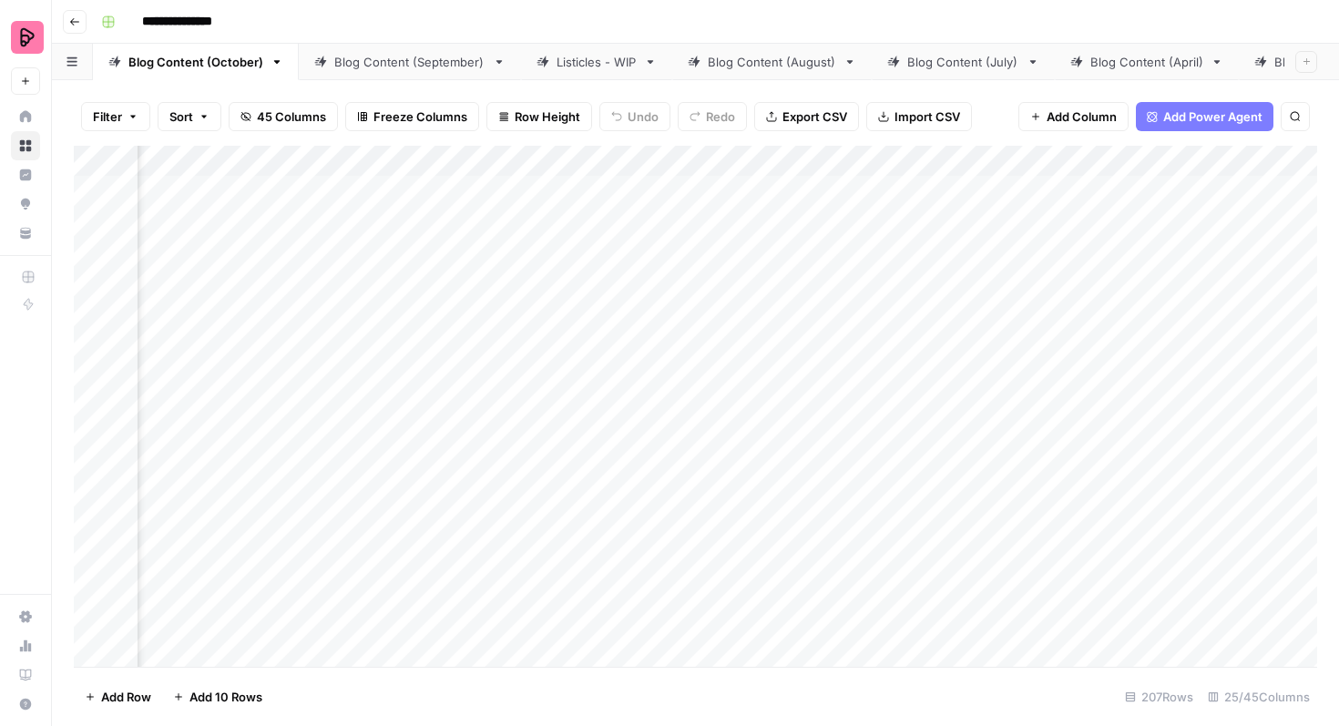
click at [746, 358] on div "Add Column" at bounding box center [696, 406] width 1244 height 521
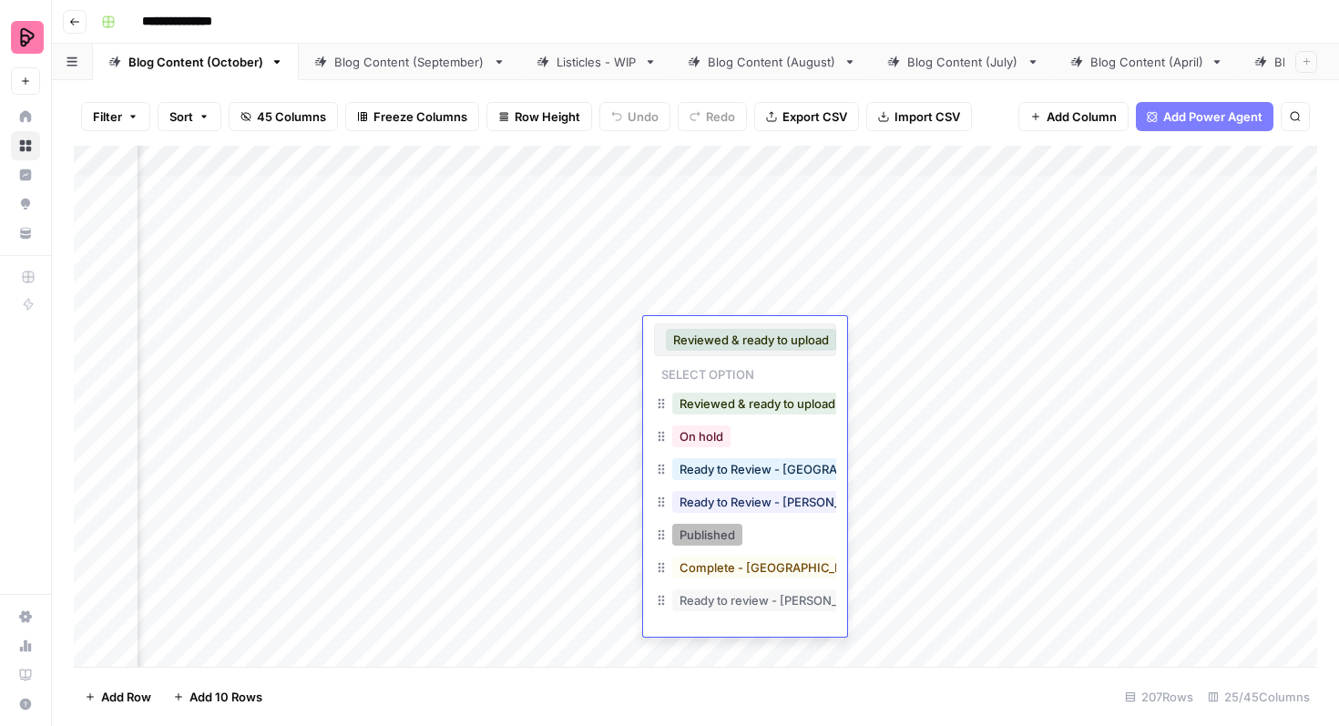
click at [717, 535] on button "Published" at bounding box center [707, 535] width 70 height 22
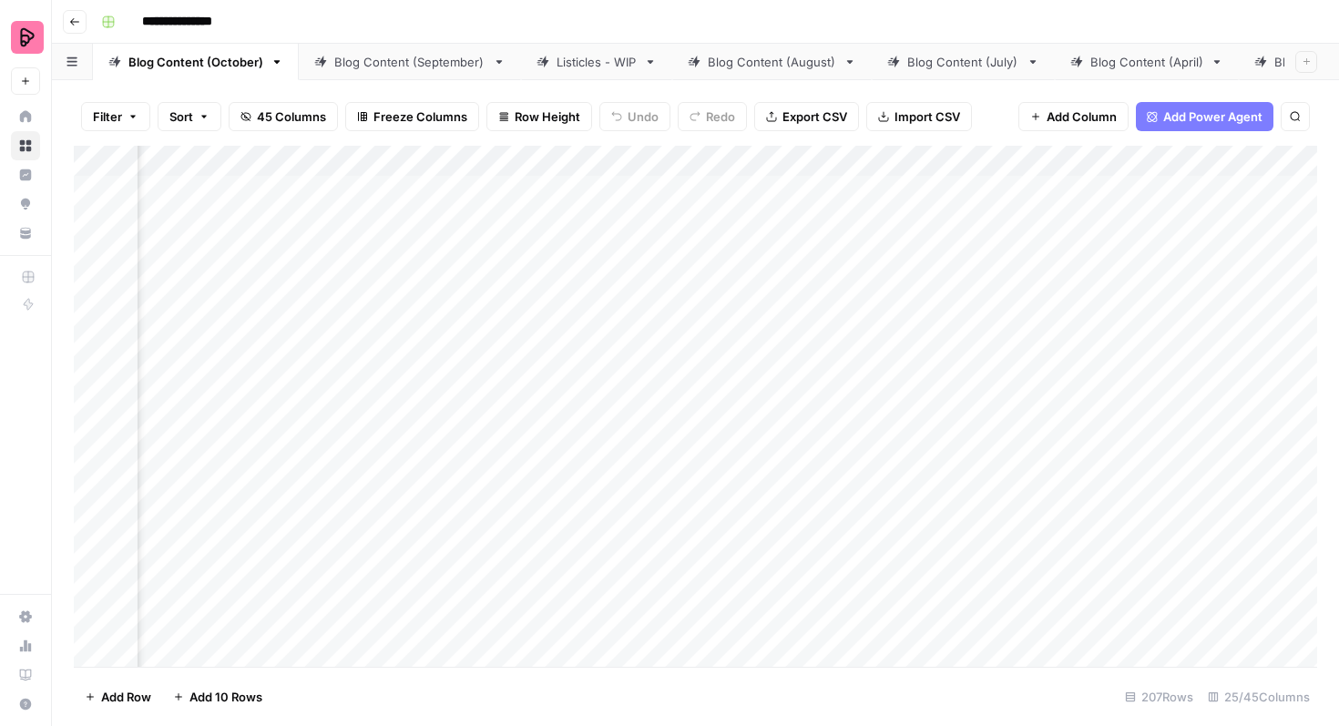
click at [765, 303] on div "Add Column" at bounding box center [696, 406] width 1244 height 521
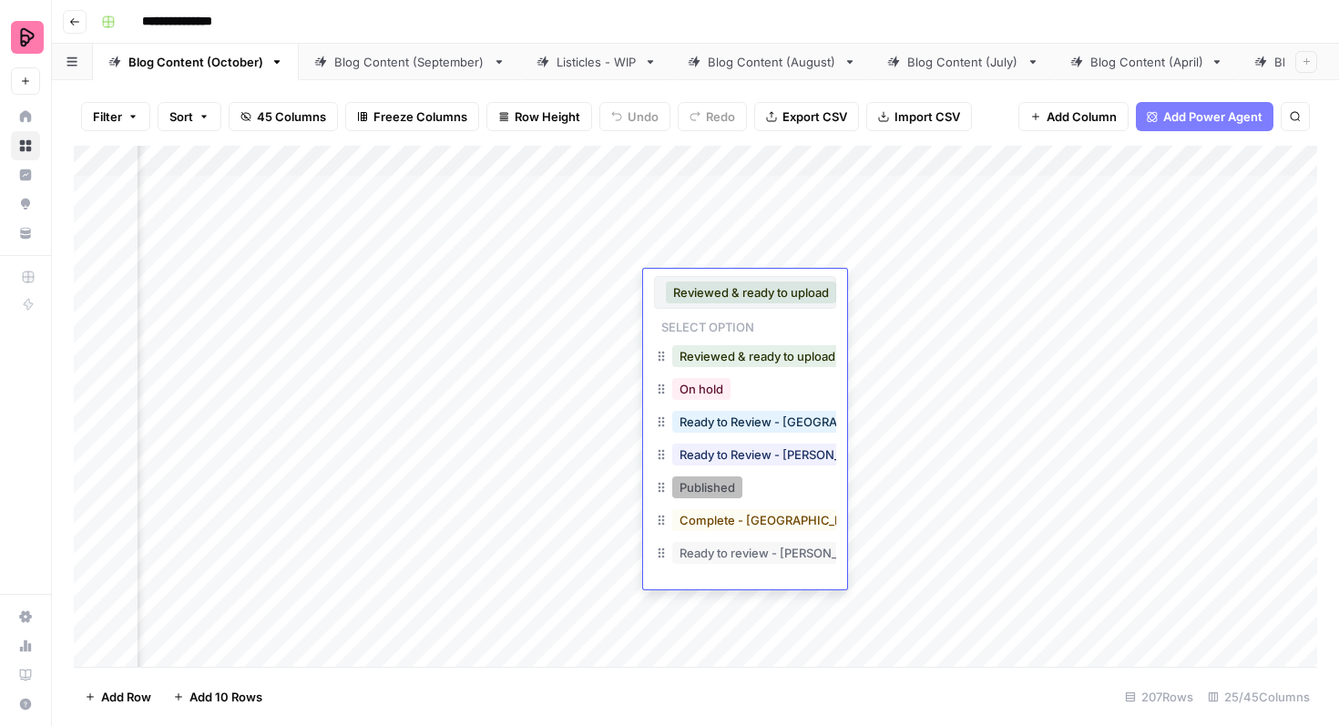
click at [728, 478] on button "Published" at bounding box center [707, 488] width 70 height 22
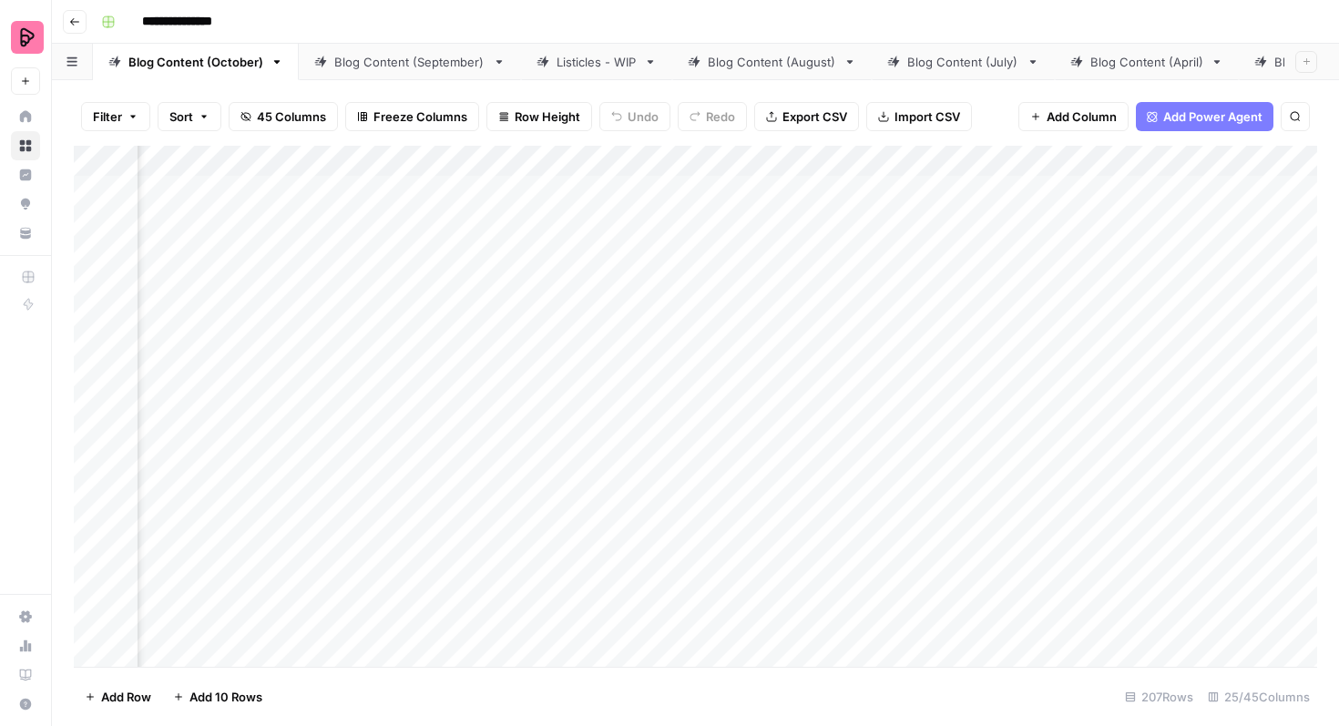
click at [770, 256] on div "Add Column" at bounding box center [696, 406] width 1244 height 521
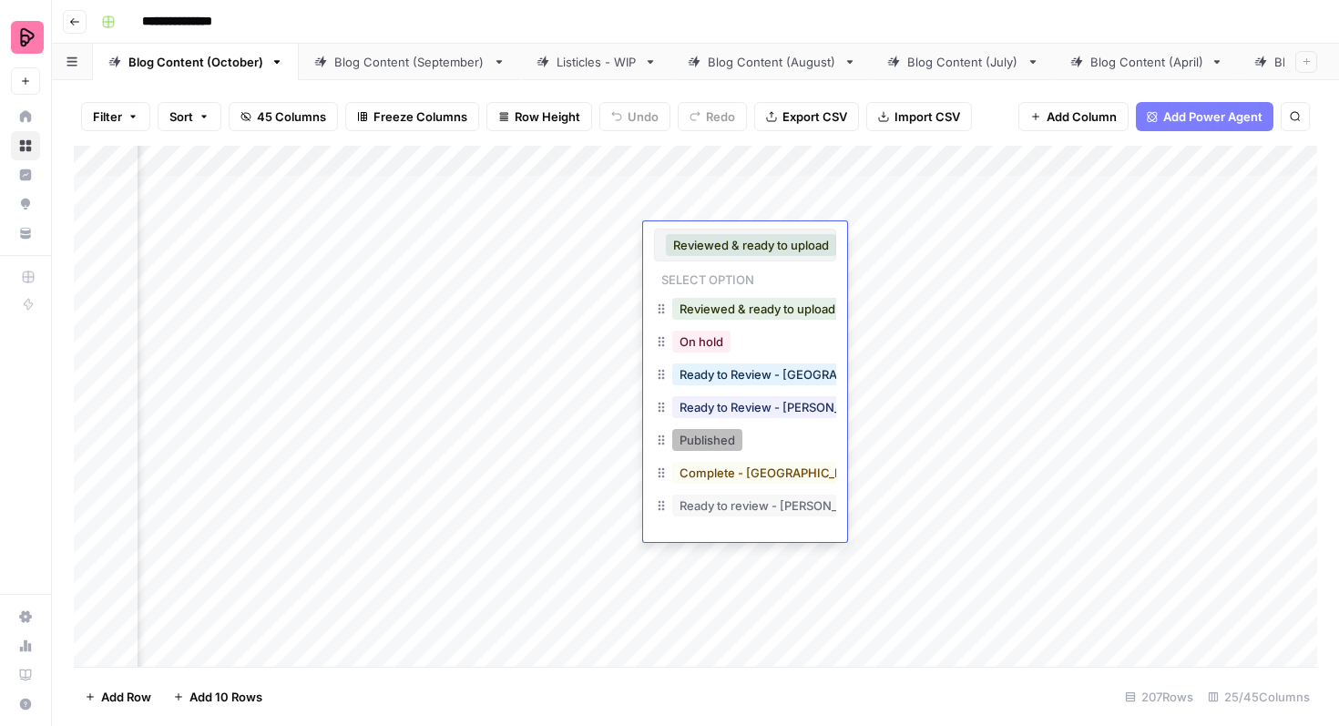
click at [706, 437] on button "Published" at bounding box center [707, 440] width 70 height 22
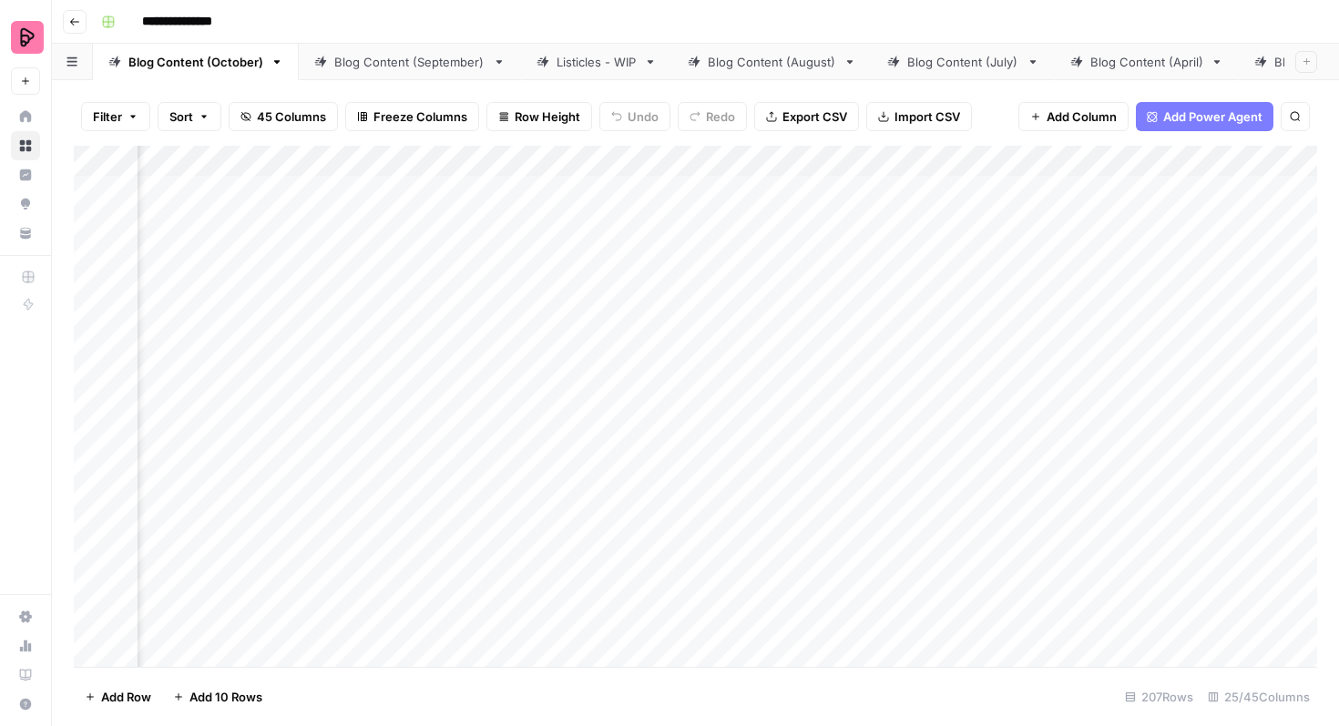
click at [771, 205] on div "Add Column" at bounding box center [696, 406] width 1244 height 521
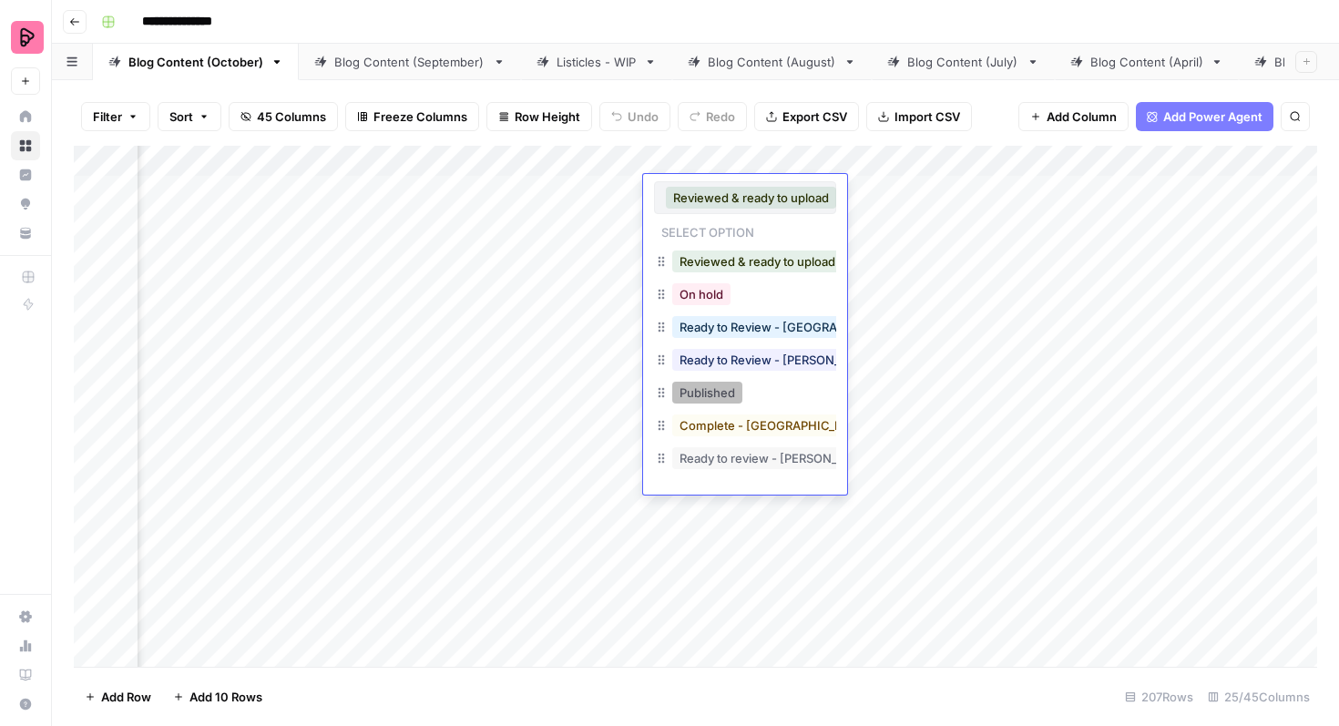
click at [713, 394] on button "Published" at bounding box center [707, 393] width 70 height 22
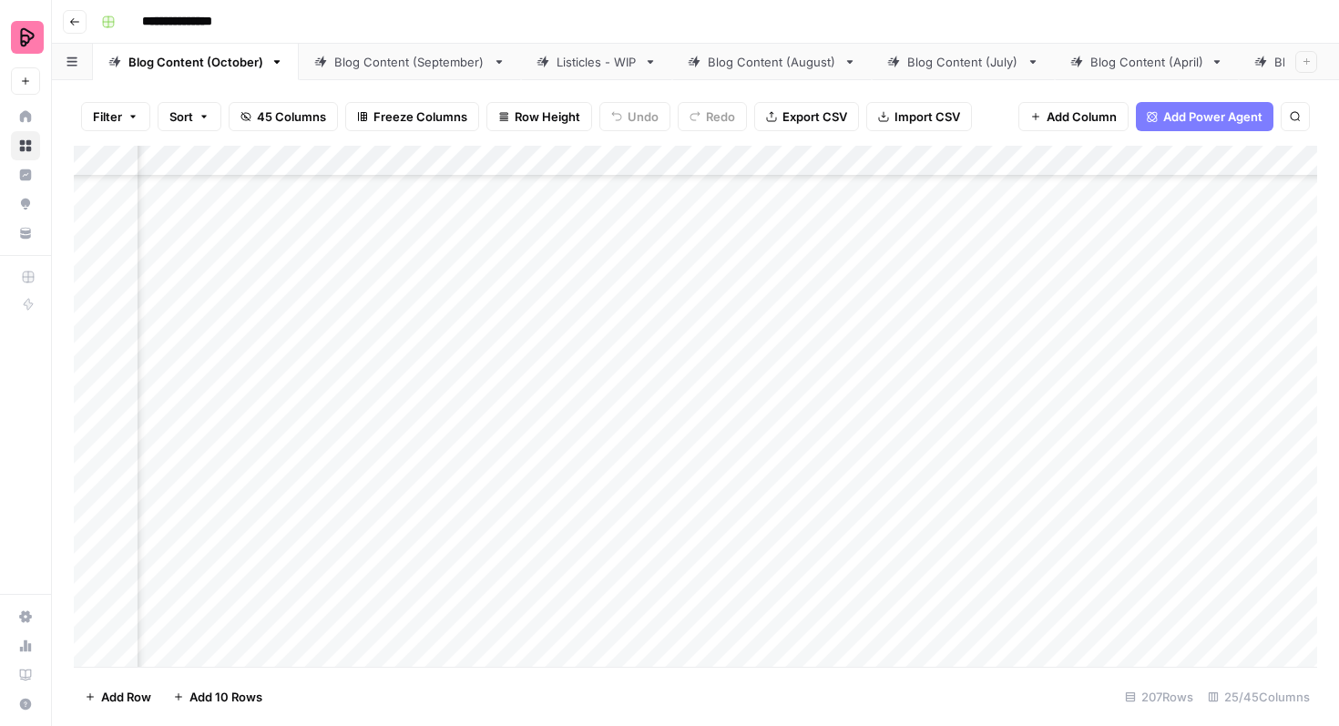
scroll to position [2517, 985]
click at [766, 301] on div "Add Column" at bounding box center [696, 406] width 1244 height 521
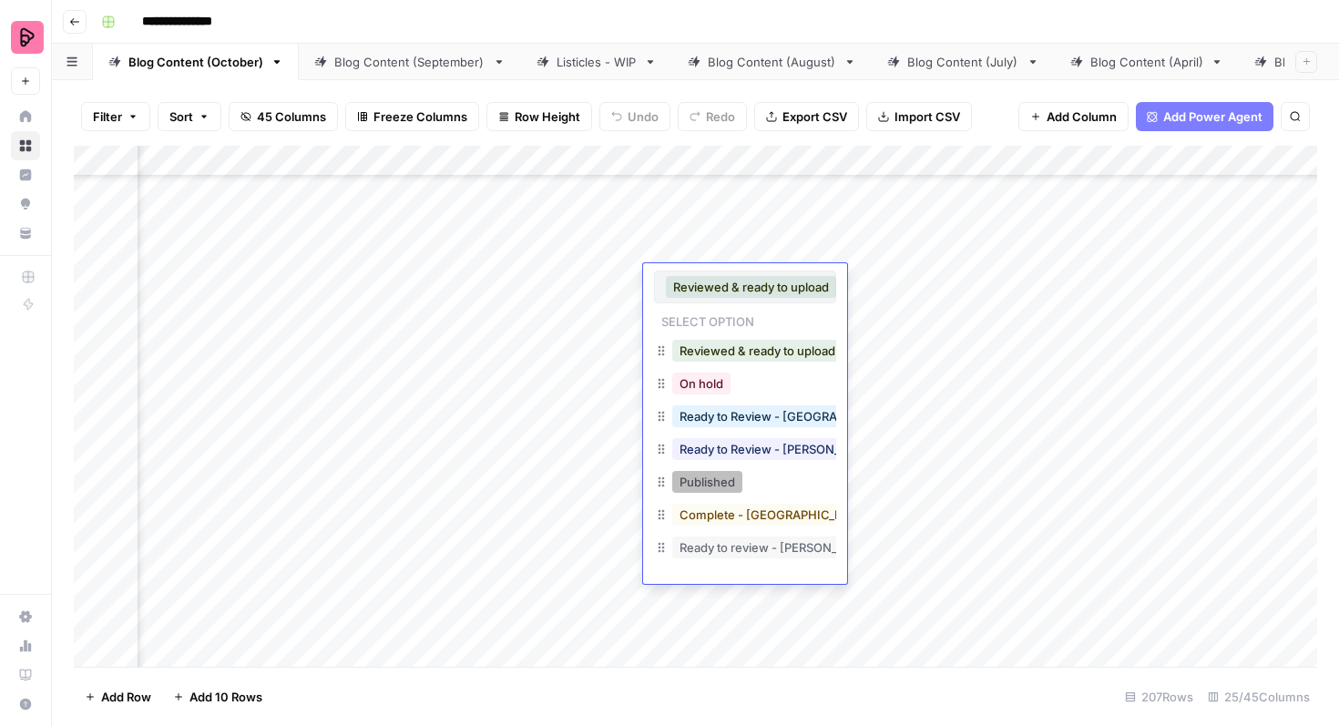
click at [726, 484] on button "Published" at bounding box center [707, 482] width 70 height 22
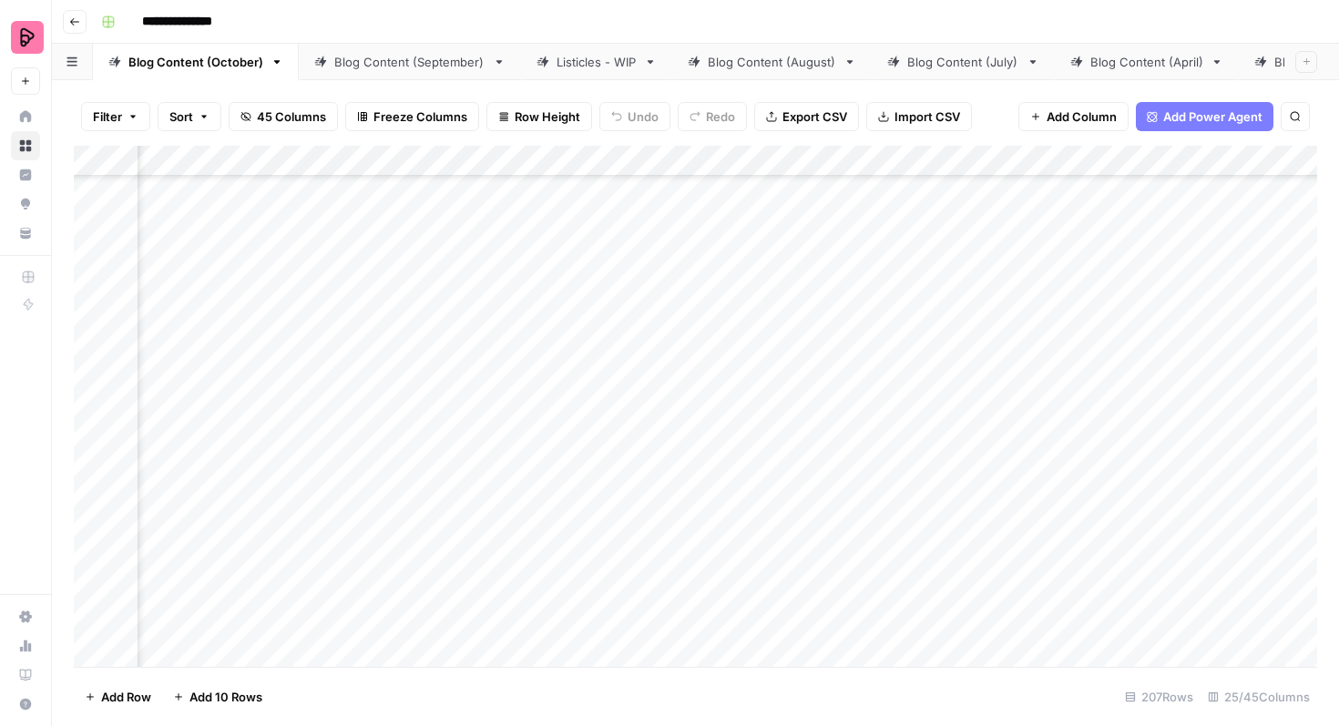
click at [765, 394] on div "Add Column" at bounding box center [696, 406] width 1244 height 521
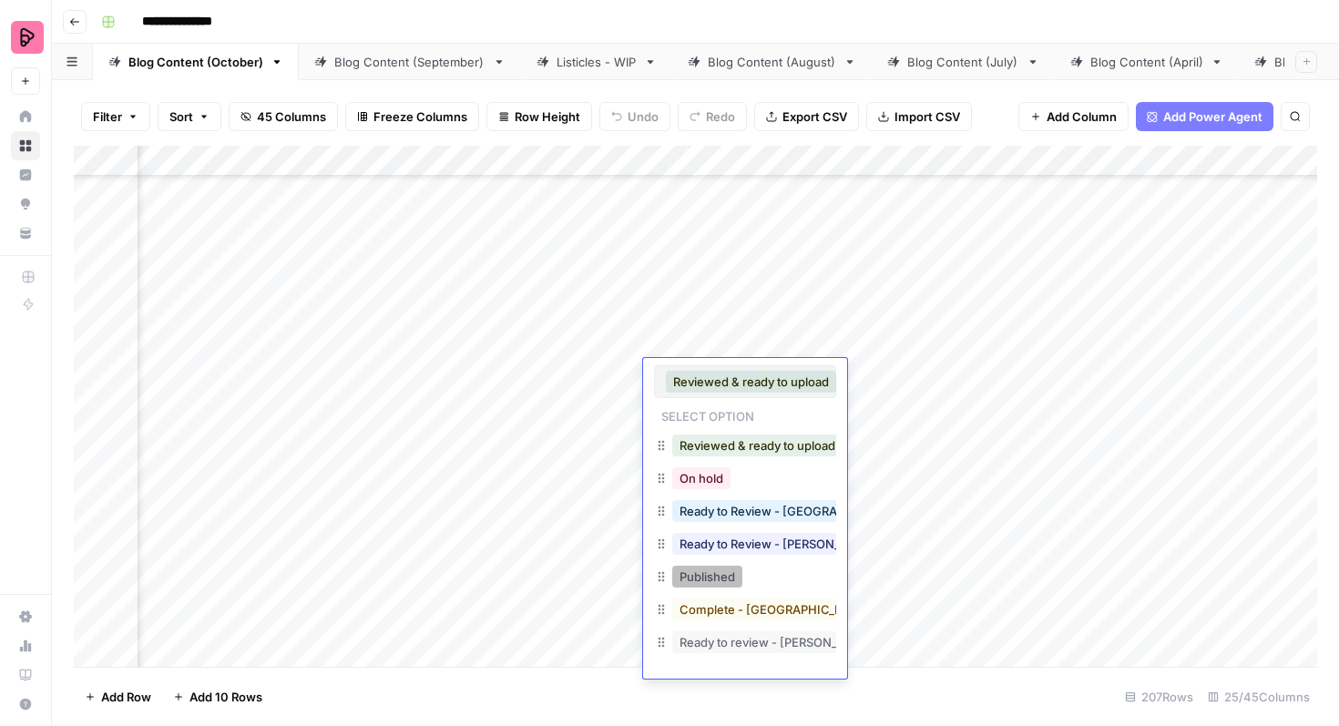
click at [727, 576] on button "Published" at bounding box center [707, 577] width 70 height 22
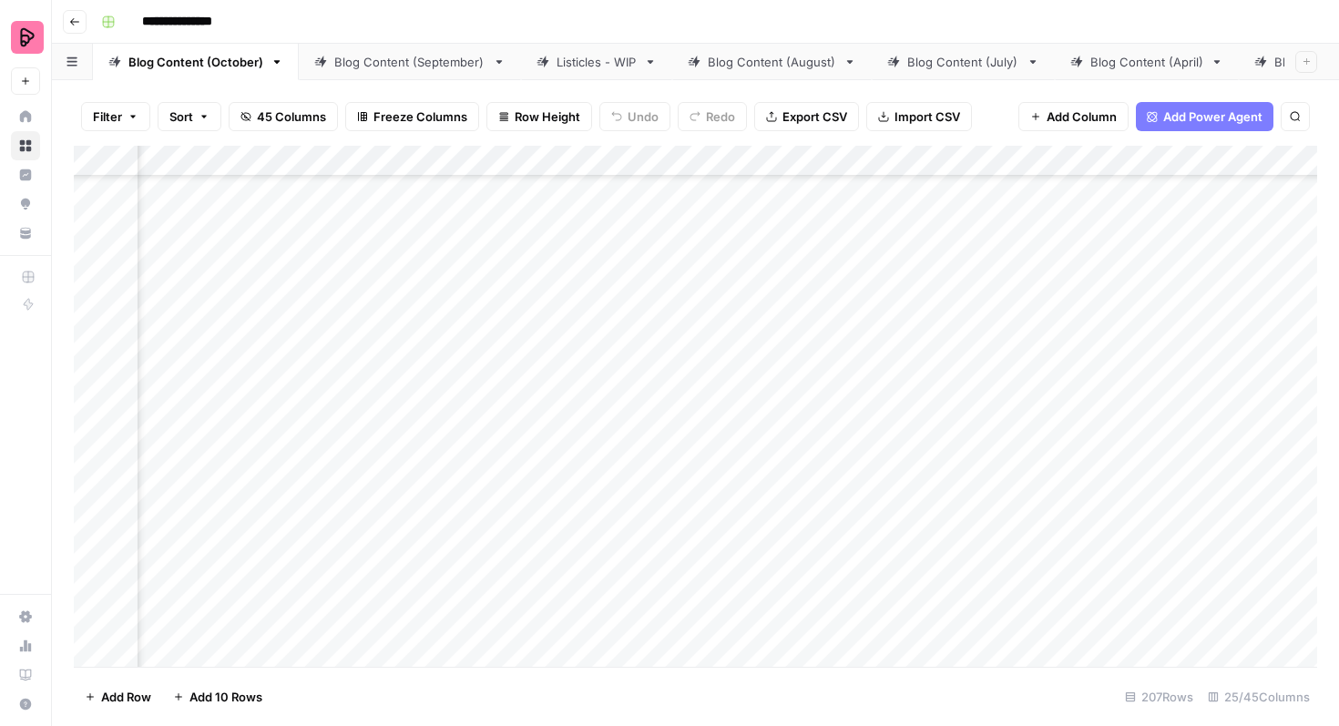
scroll to position [3144, 856]
click at [99, 323] on div "Add Column" at bounding box center [696, 406] width 1244 height 521
click at [92, 367] on div "Add Column" at bounding box center [696, 406] width 1244 height 521
click at [94, 467] on div "Add Column" at bounding box center [696, 406] width 1244 height 521
click at [818, 117] on span "Export CSV" at bounding box center [815, 117] width 65 height 18
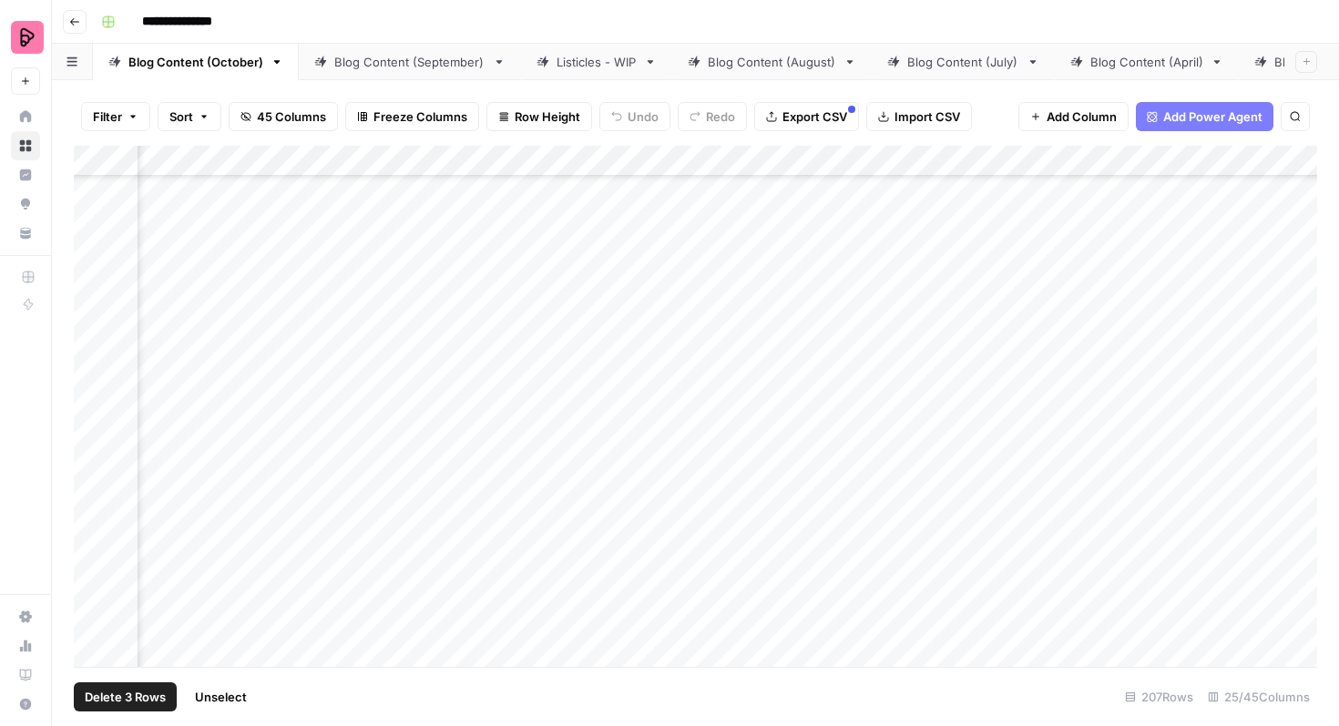
click at [99, 320] on div "Add Column" at bounding box center [696, 406] width 1244 height 521
click at [99, 367] on div "Add Column" at bounding box center [696, 406] width 1244 height 521
click at [94, 465] on div "Add Column" at bounding box center [696, 406] width 1244 height 521
click at [870, 330] on div "Add Column" at bounding box center [696, 406] width 1244 height 521
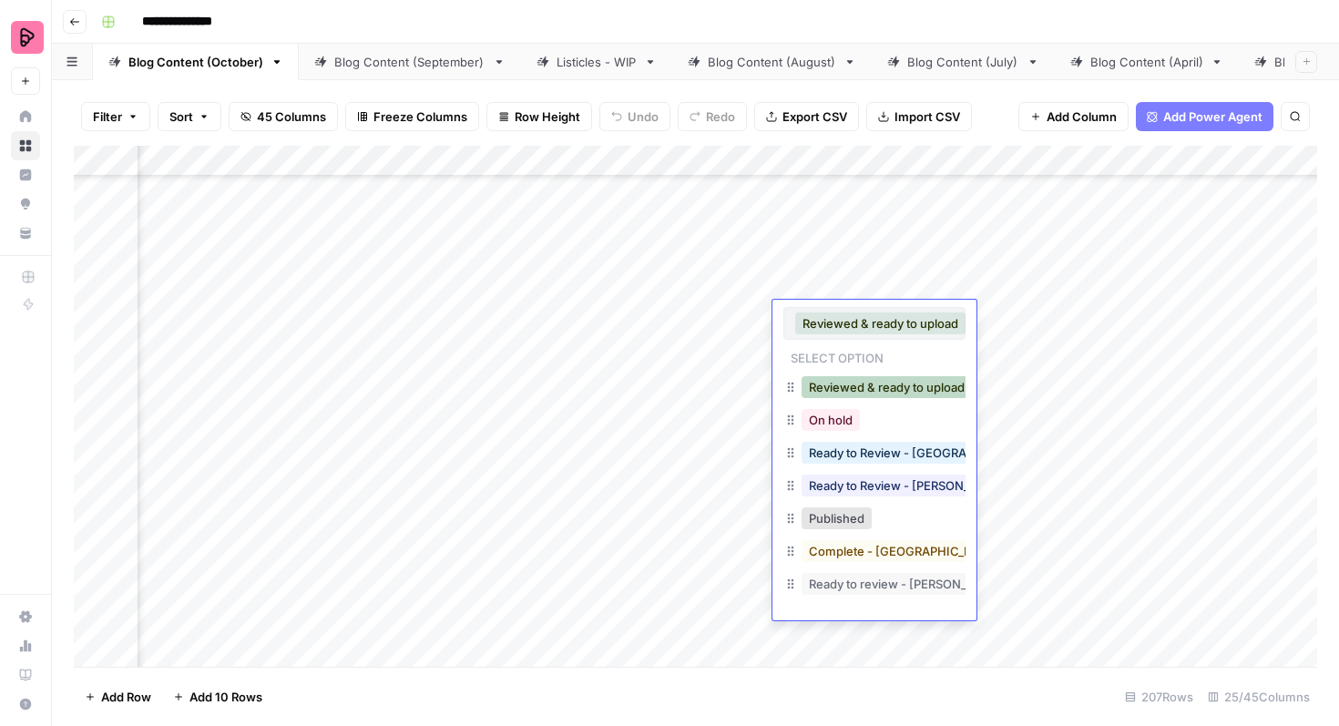
click at [884, 391] on button "Reviewed & ready to upload" at bounding box center [887, 387] width 170 height 22
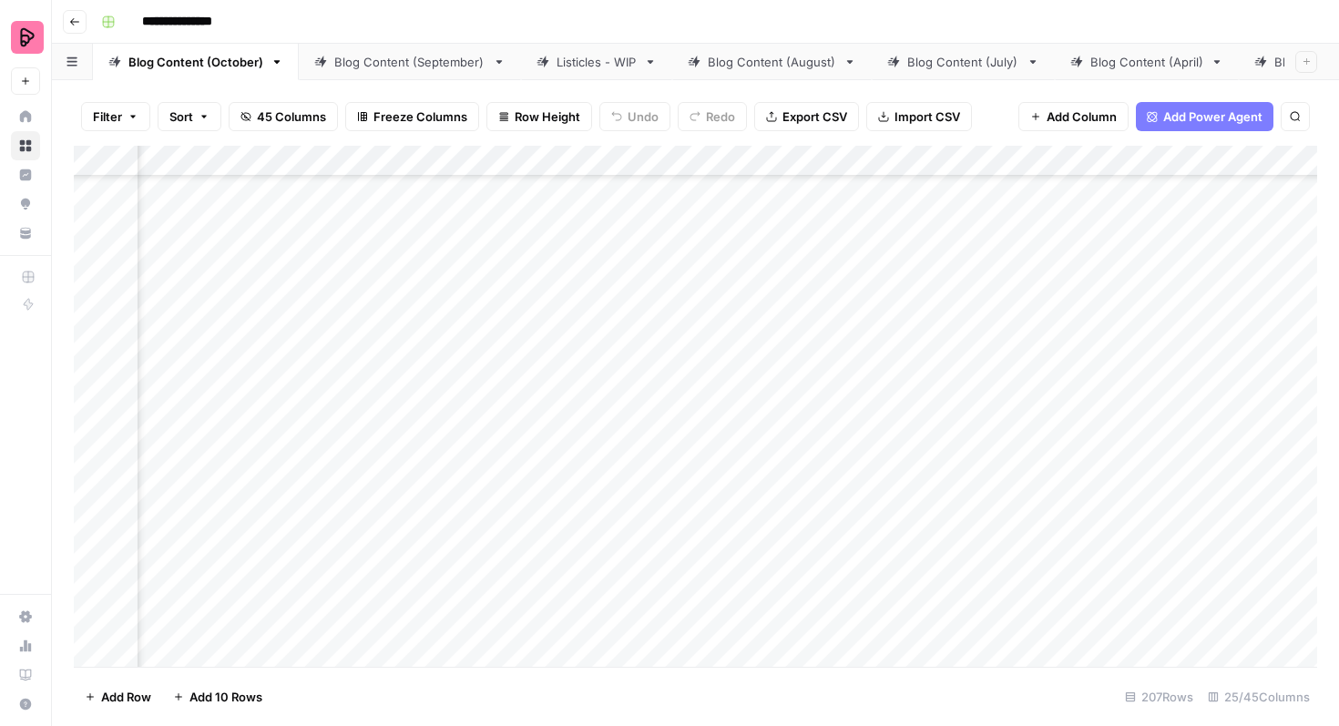
click at [873, 337] on div "Add Column" at bounding box center [696, 406] width 1244 height 521
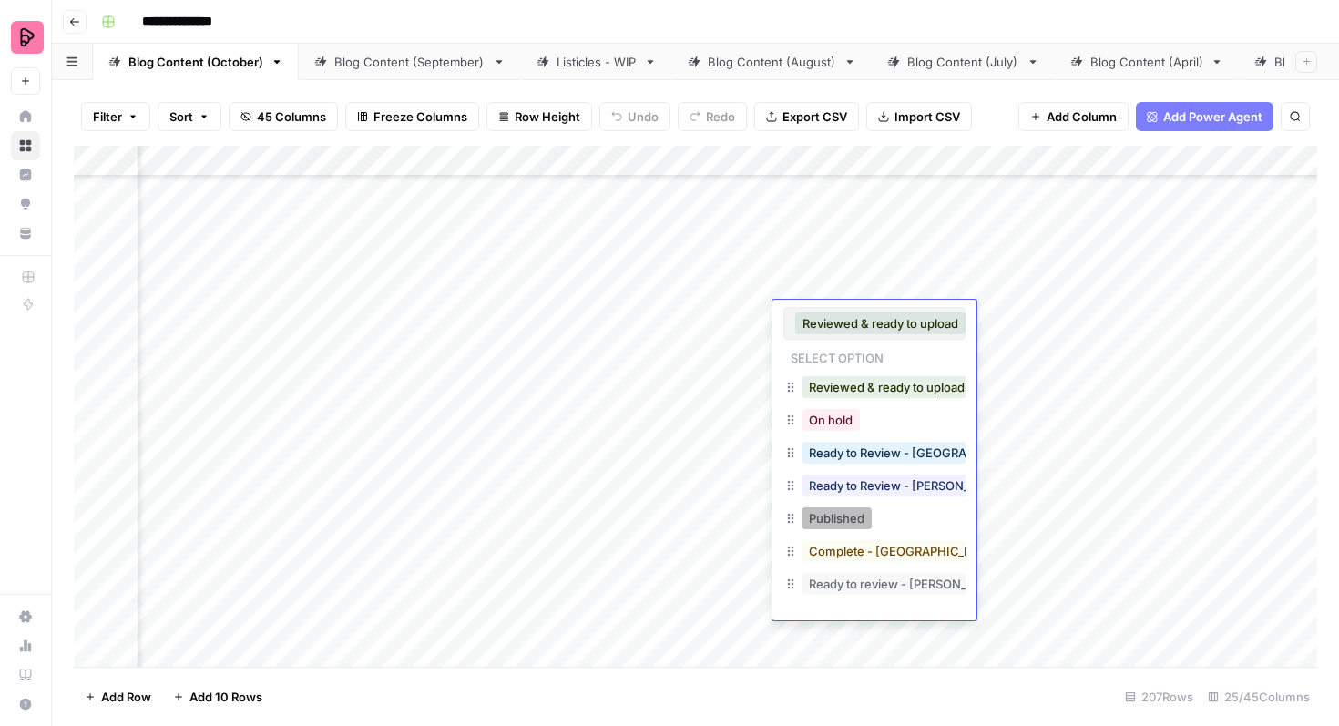
click at [845, 512] on button "Published" at bounding box center [837, 519] width 70 height 22
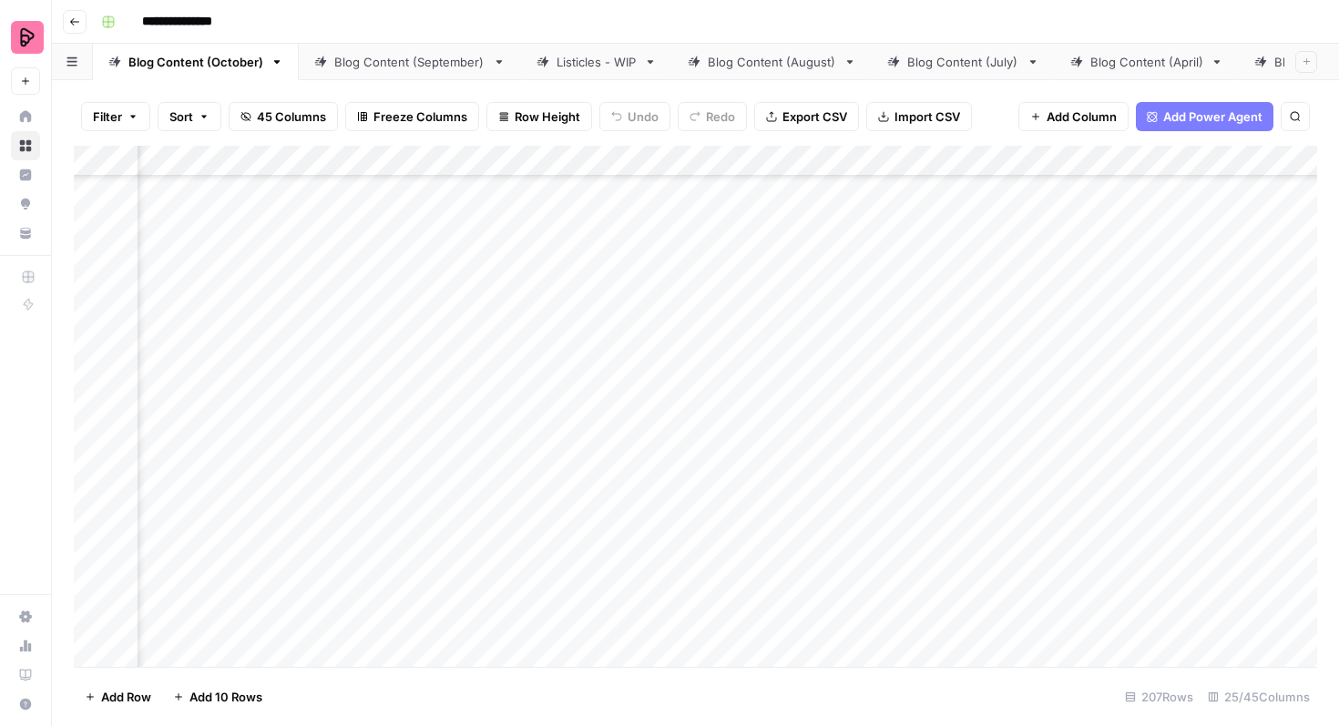
click at [875, 382] on div "Add Column" at bounding box center [696, 406] width 1244 height 521
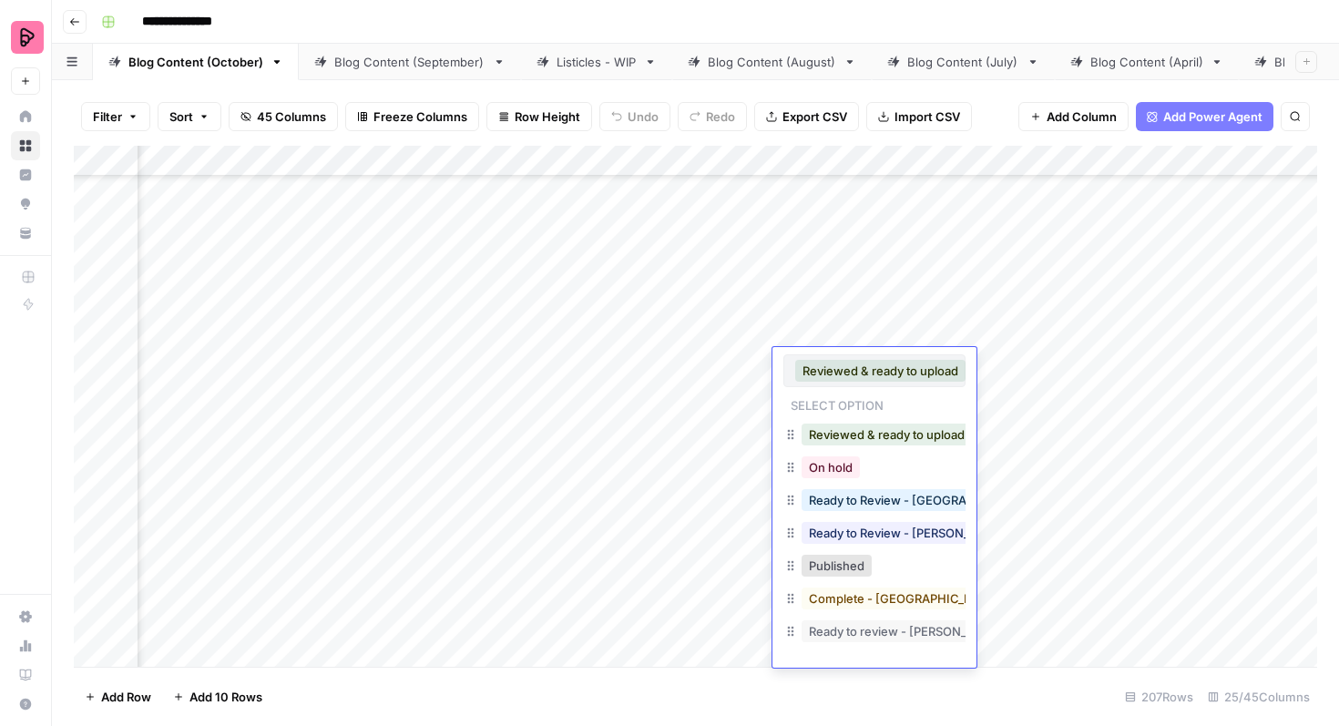
click at [852, 554] on div "Published" at bounding box center [836, 566] width 77 height 26
click at [844, 565] on button "Published" at bounding box center [837, 566] width 70 height 22
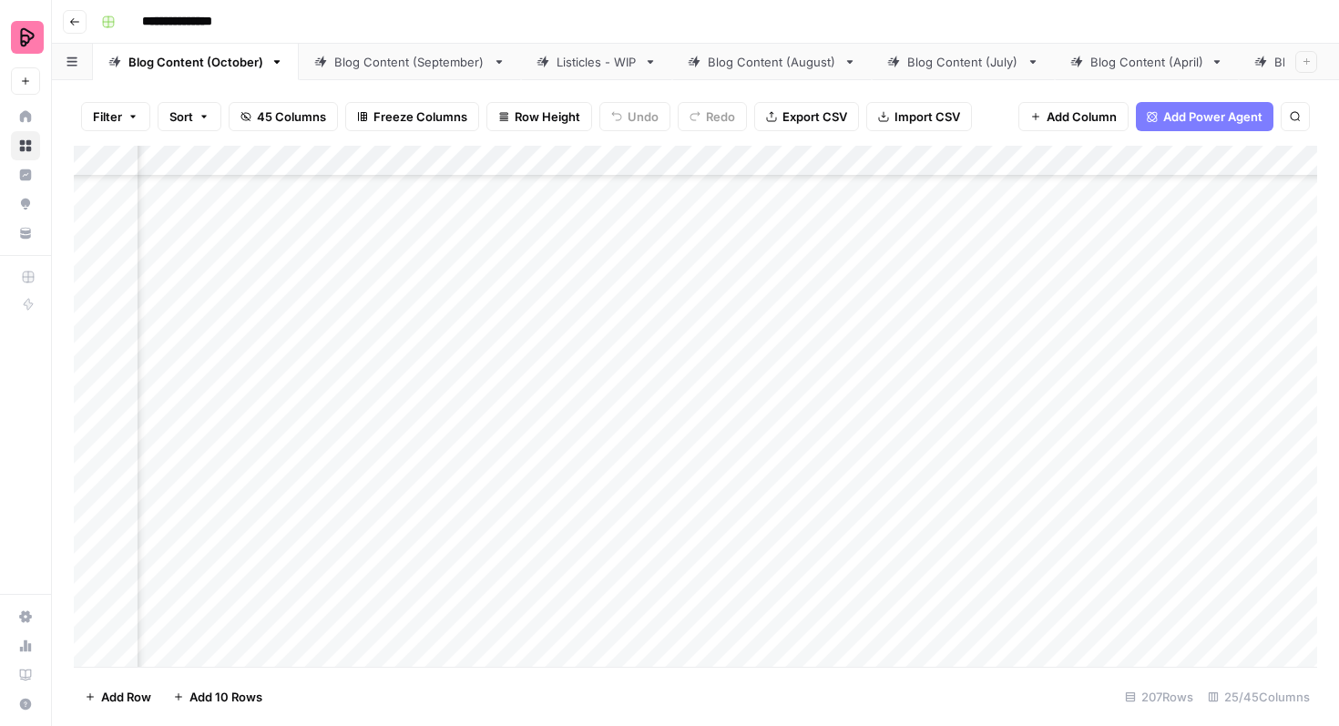
click at [887, 476] on div "Add Column" at bounding box center [696, 406] width 1244 height 521
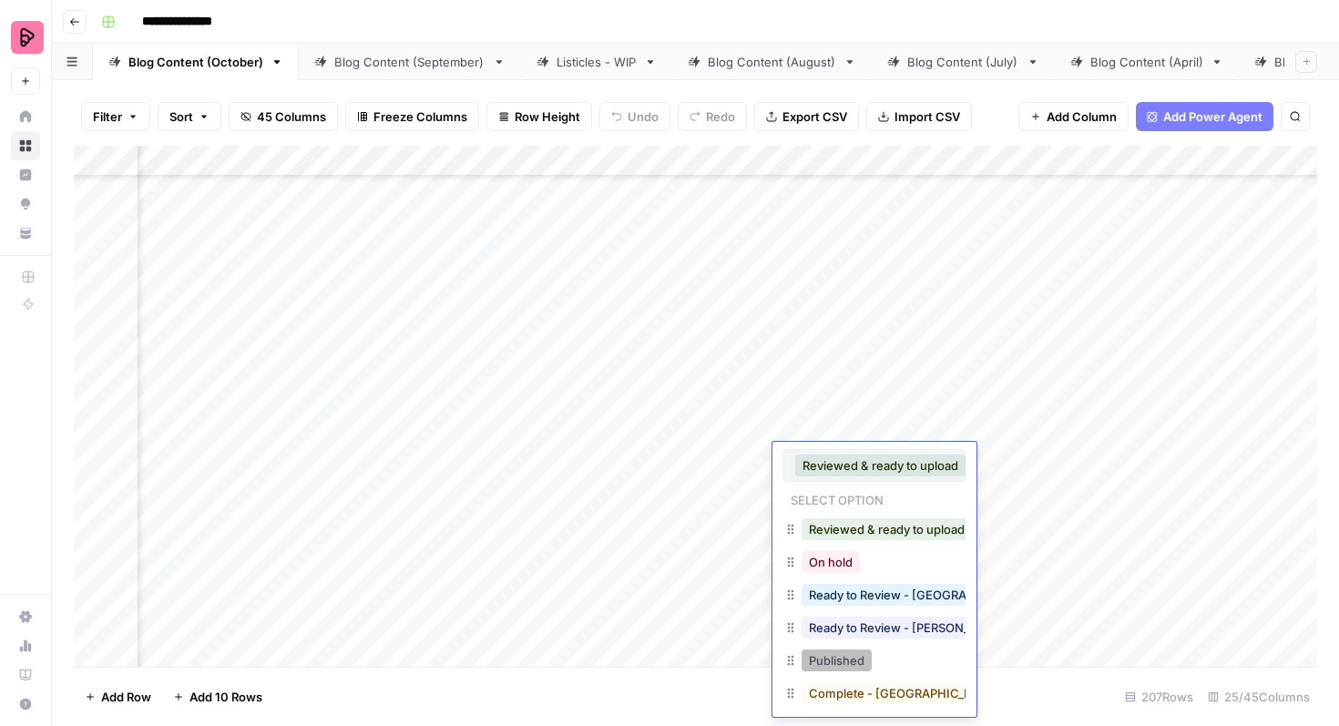
click at [837, 656] on button "Published" at bounding box center [837, 661] width 70 height 22
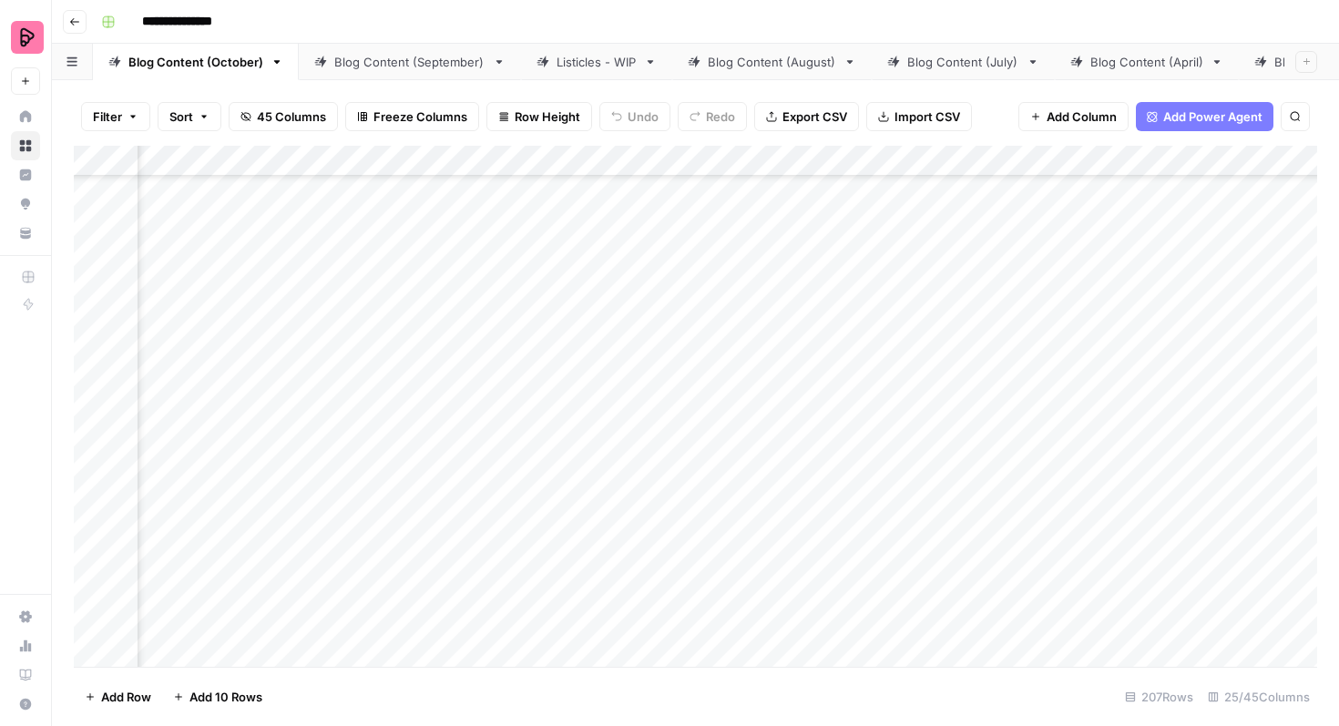
scroll to position [2503, 473]
click at [96, 441] on div "Add Column" at bounding box center [696, 406] width 1244 height 521
click at [783, 120] on span "Export CSV" at bounding box center [815, 117] width 65 height 18
click at [88, 448] on div "Add Column" at bounding box center [696, 406] width 1244 height 521
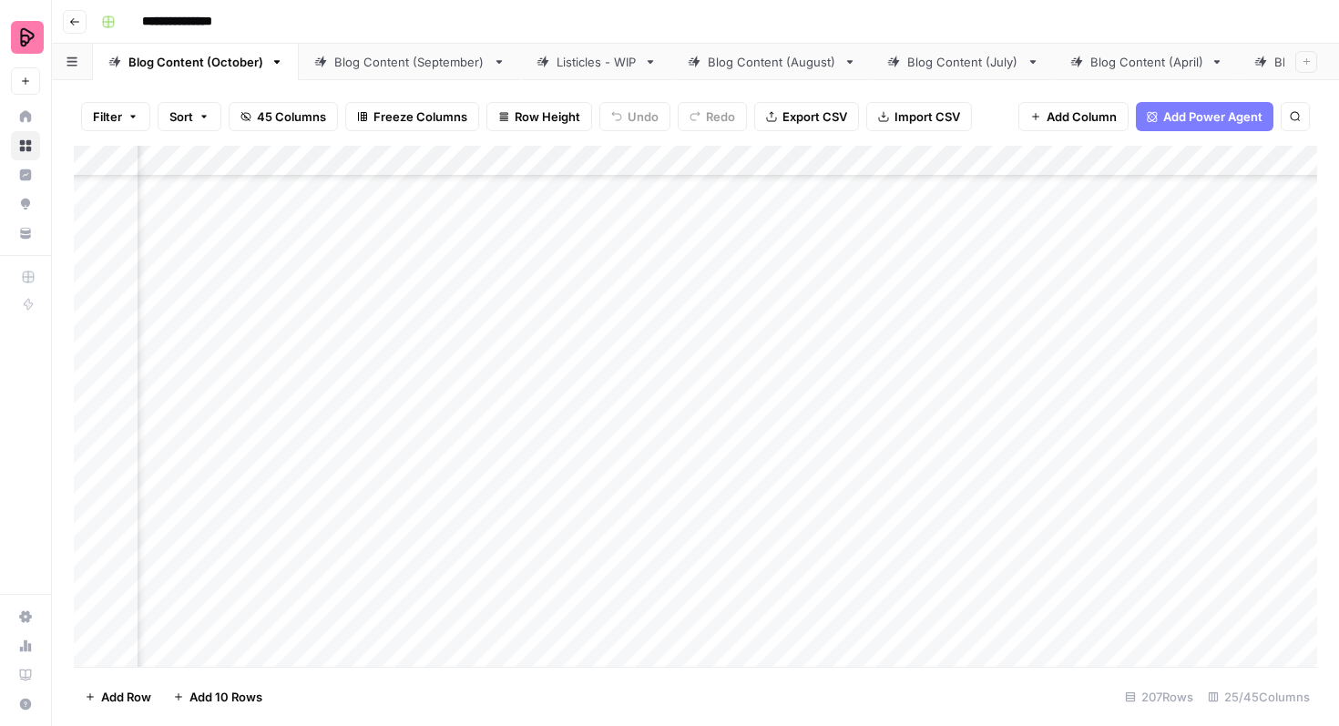
scroll to position [4515, 431]
click at [621, 319] on div "Add Column" at bounding box center [696, 406] width 1244 height 521
click at [625, 364] on div "Add Column" at bounding box center [696, 406] width 1244 height 521
click at [623, 410] on div "Add Column" at bounding box center [696, 406] width 1244 height 521
click at [630, 457] on div "Add Column" at bounding box center [696, 406] width 1244 height 521
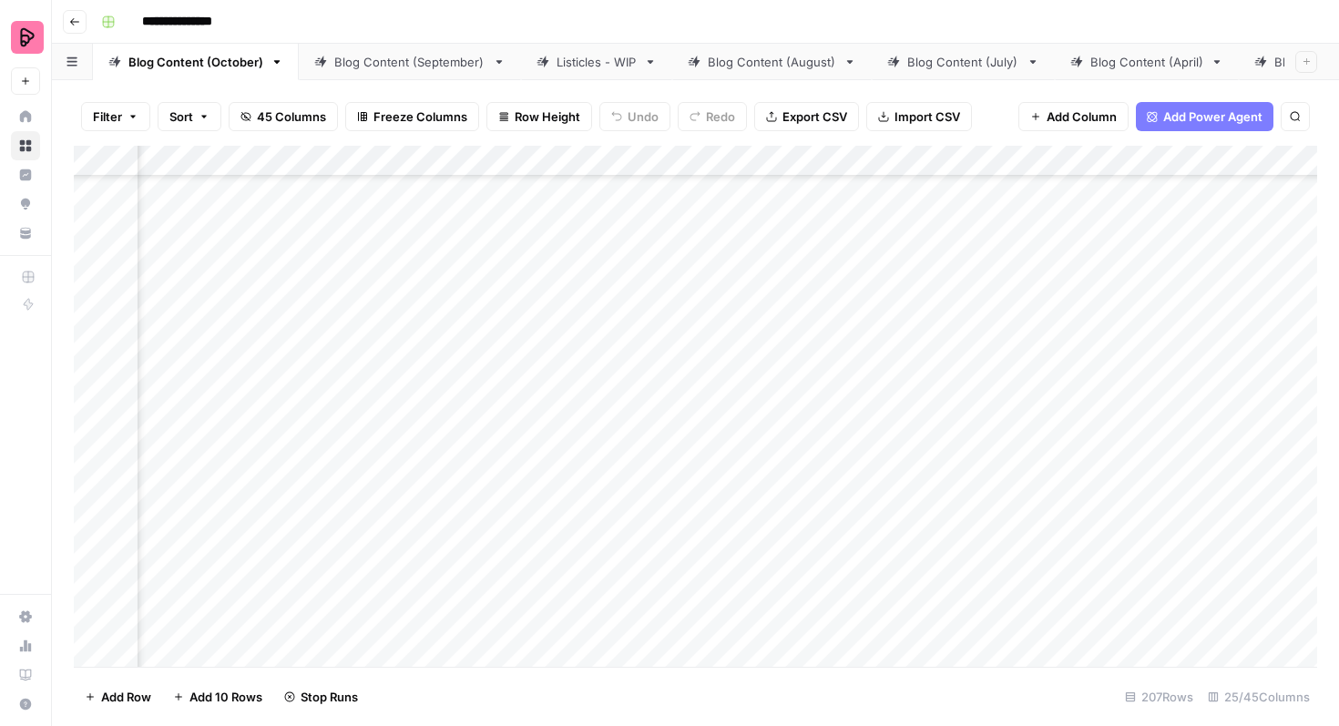
click at [623, 506] on div "Add Column" at bounding box center [696, 406] width 1244 height 521
click at [623, 555] on div "Add Column" at bounding box center [696, 406] width 1244 height 521
click at [623, 608] on div "Add Column" at bounding box center [696, 406] width 1244 height 521
click at [996, 392] on div "Add Column" at bounding box center [696, 406] width 1244 height 521
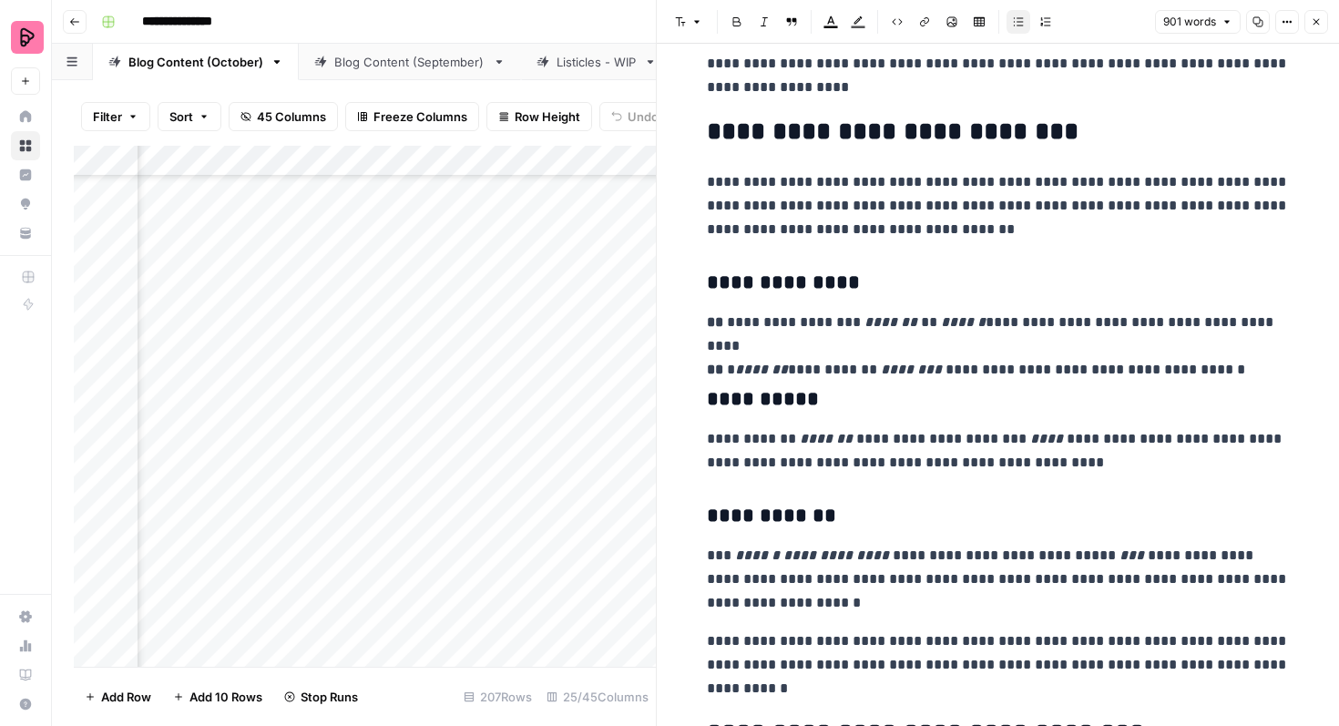
scroll to position [2612, 0]
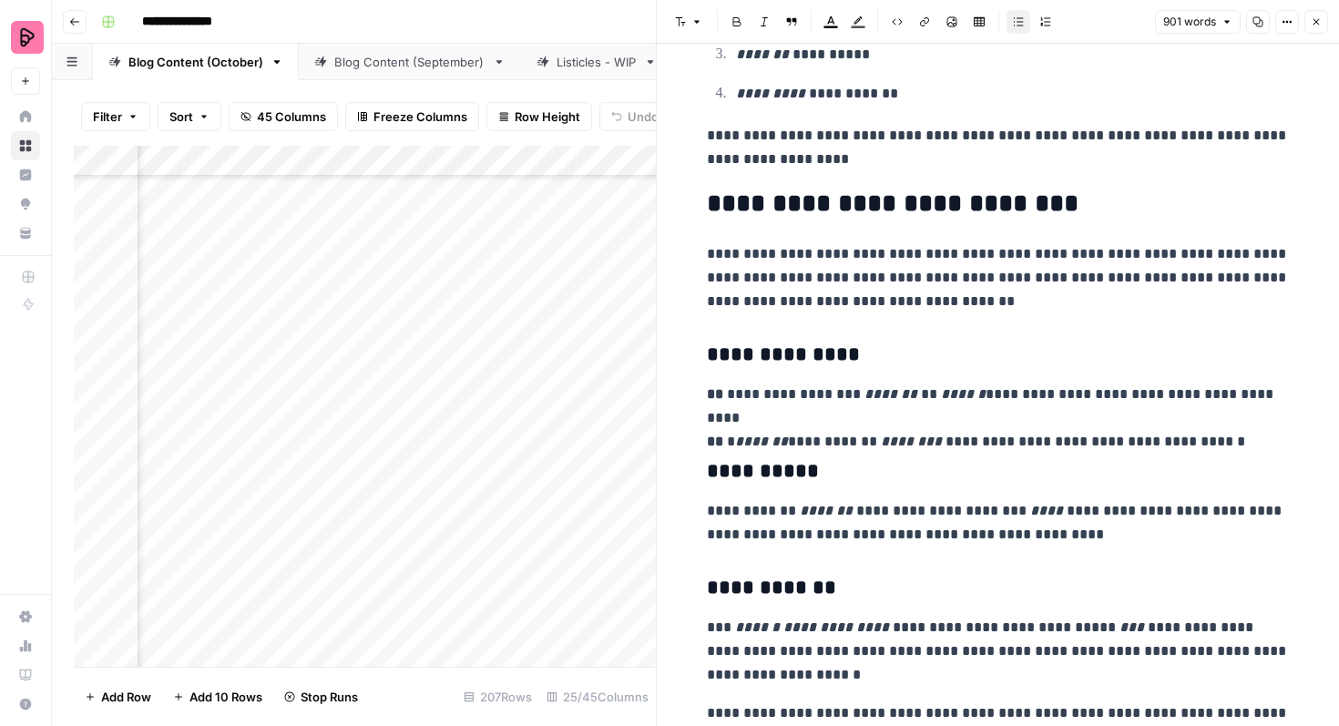
click at [1315, 25] on icon "button" at bounding box center [1316, 21] width 11 height 11
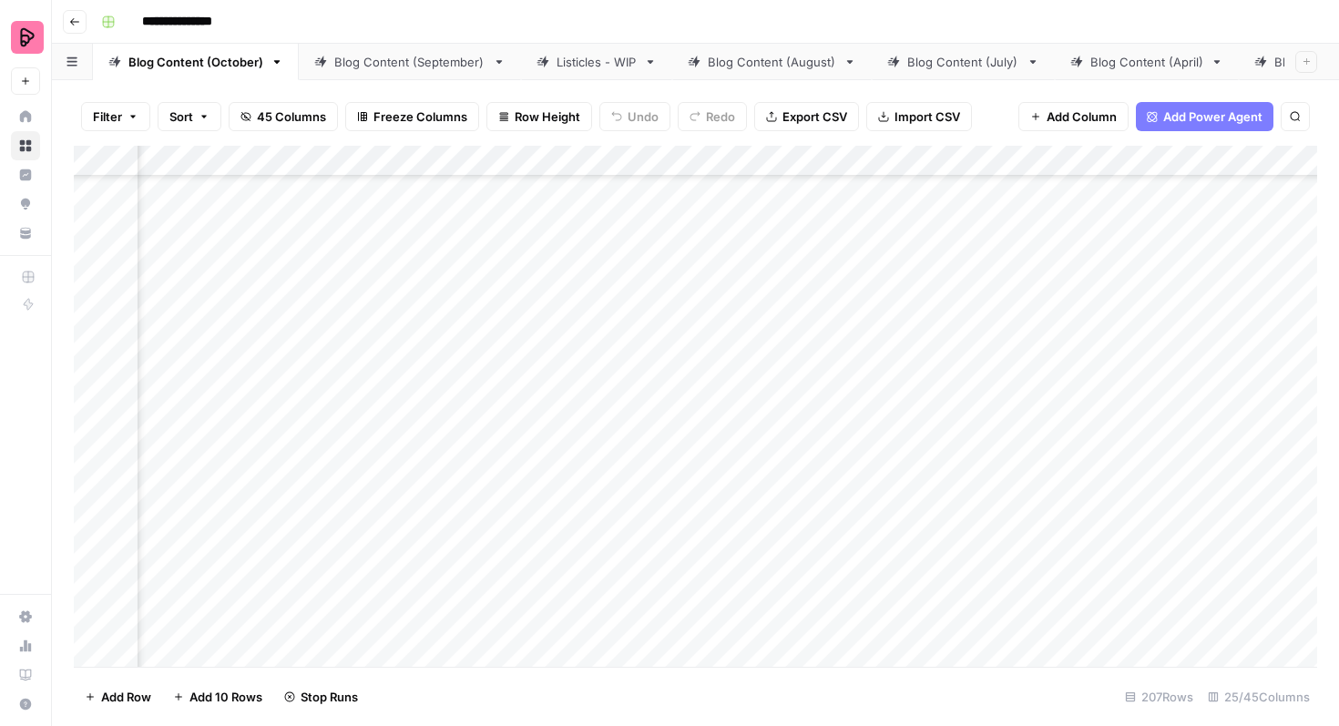
click at [431, 400] on div "Add Column" at bounding box center [696, 406] width 1244 height 521
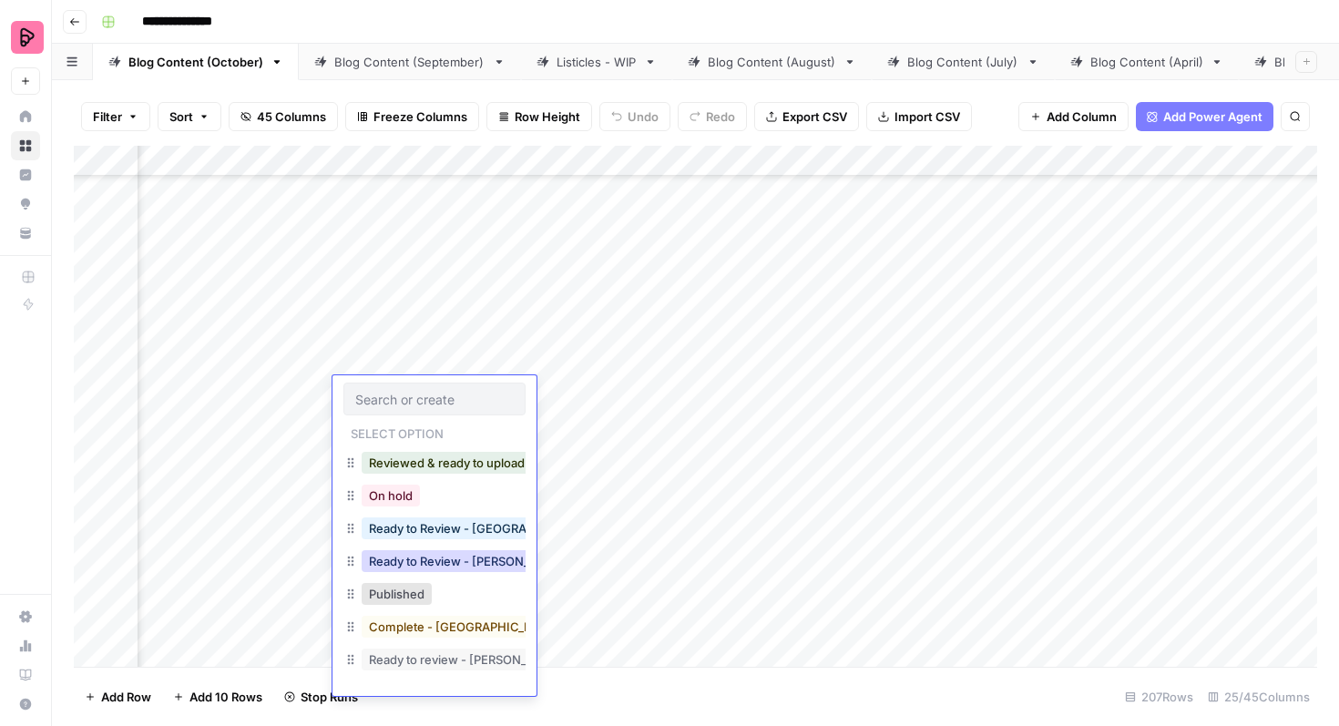
click at [448, 555] on button "Ready to Review - [PERSON_NAME]" at bounding box center [469, 561] width 215 height 22
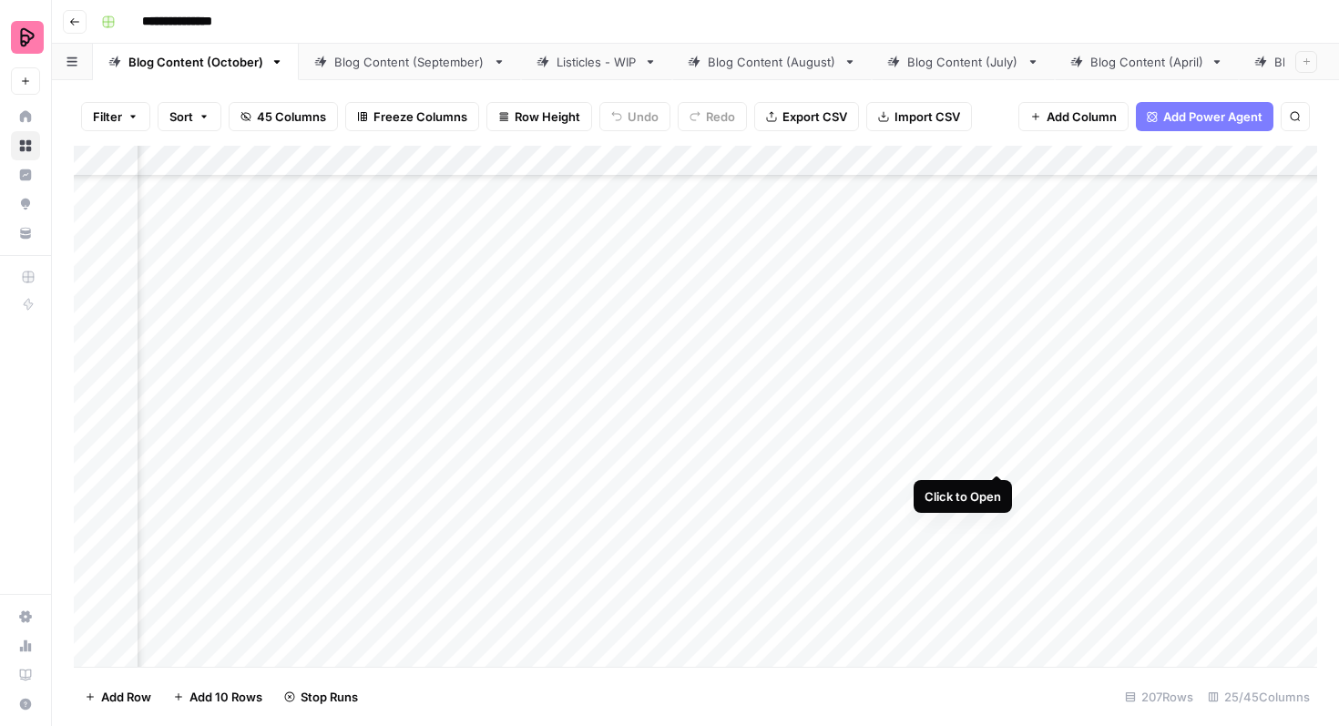
click at [994, 441] on div "Add Column" at bounding box center [696, 406] width 1244 height 521
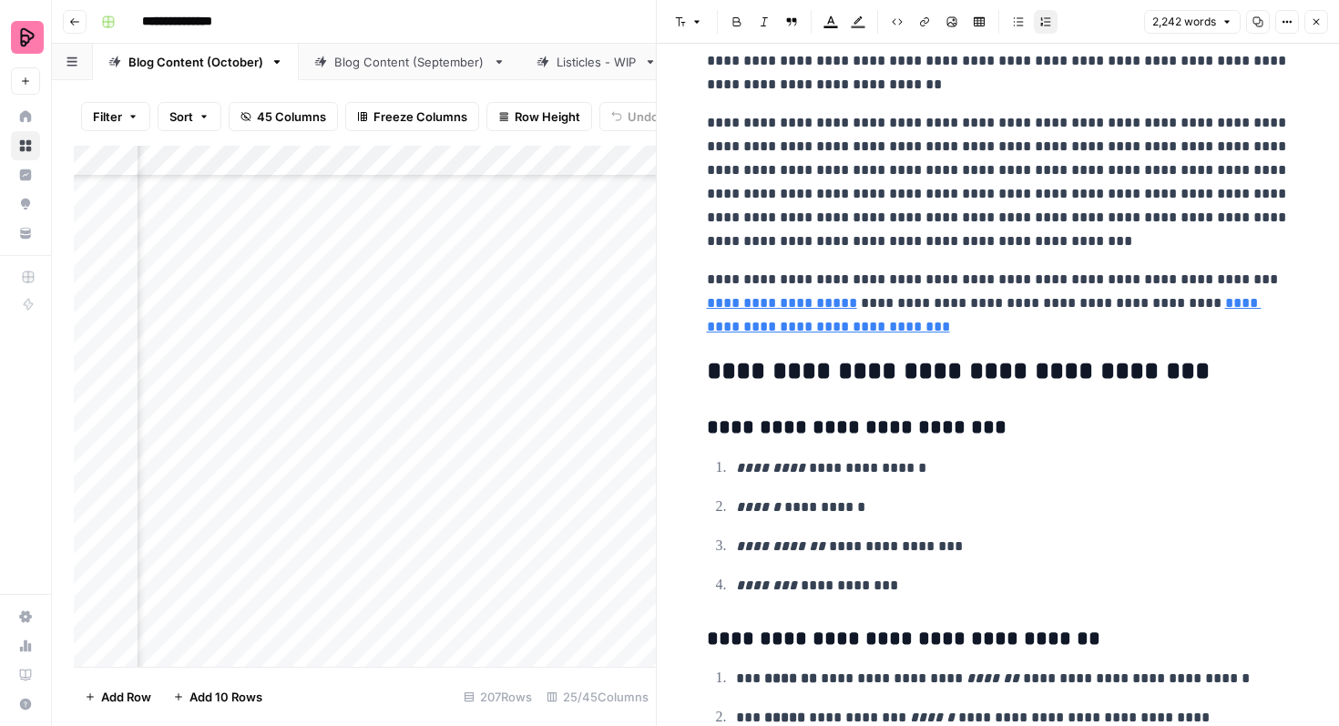
scroll to position [6439, 0]
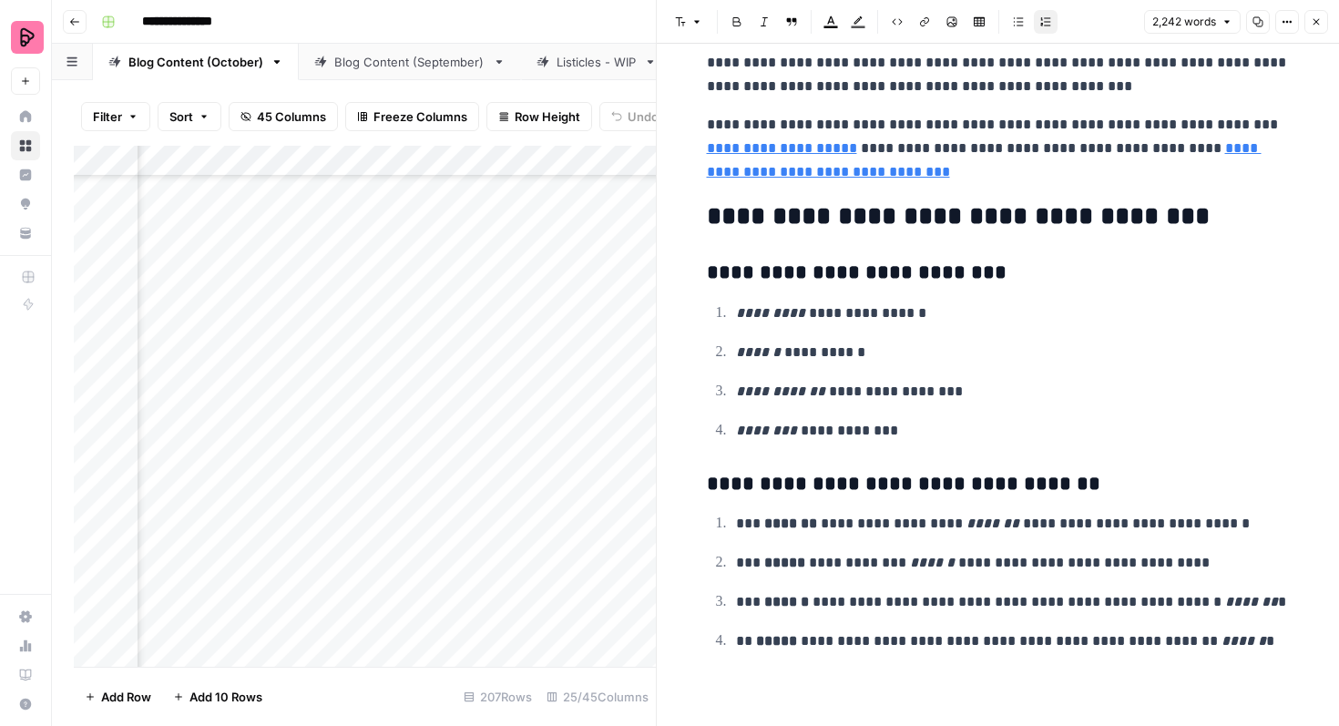
click at [1324, 32] on button "Close" at bounding box center [1317, 22] width 24 height 24
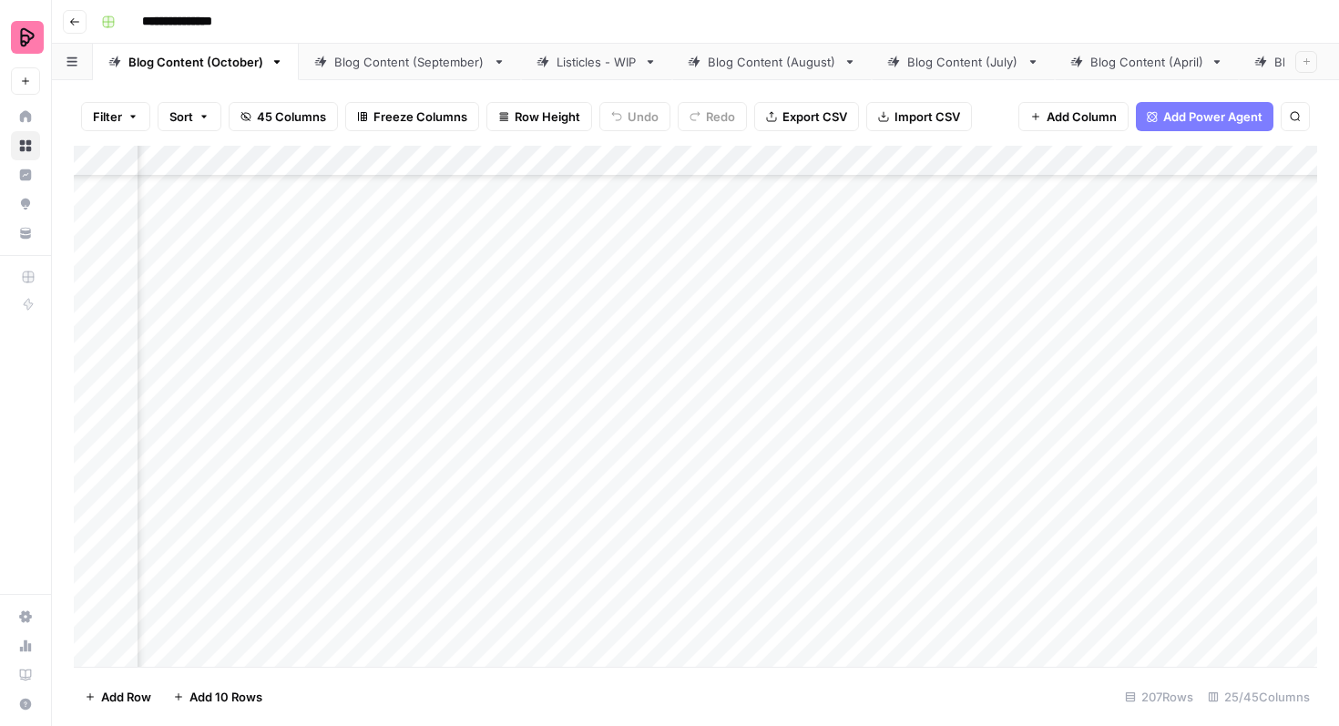
click at [447, 436] on div "Add Column" at bounding box center [696, 406] width 1244 height 521
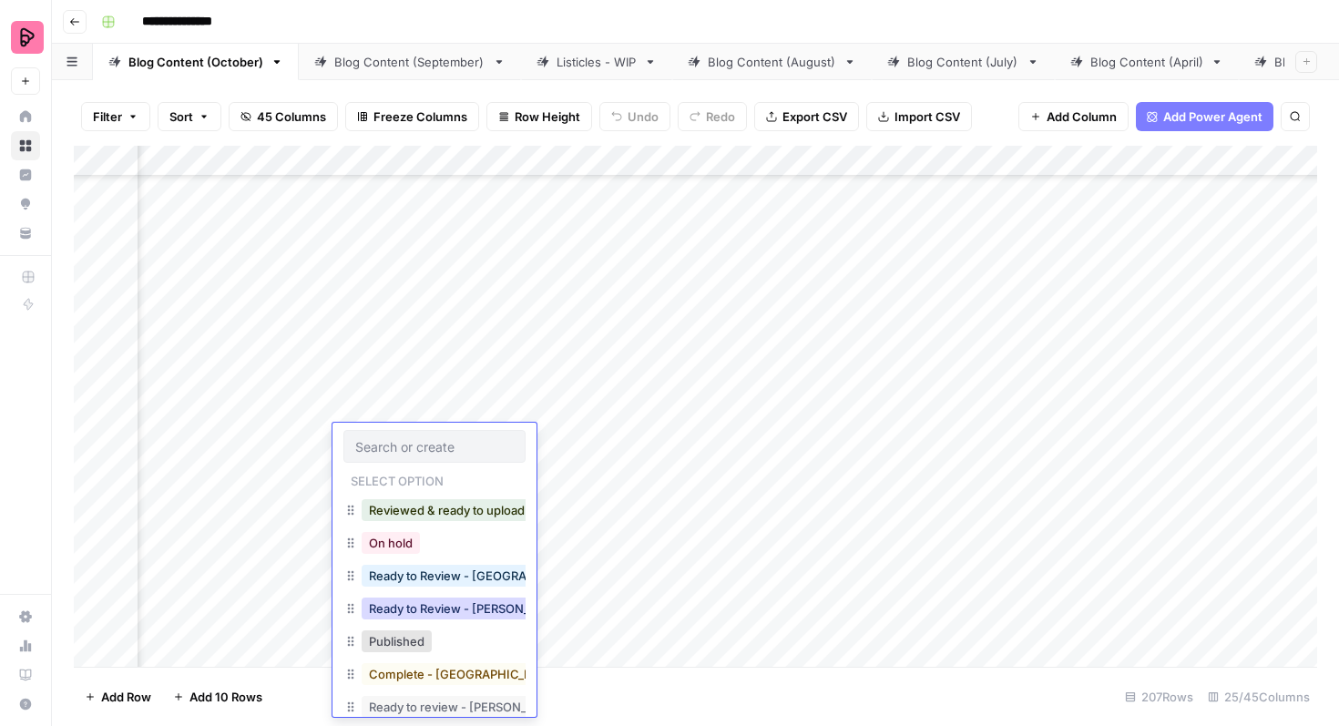
click at [450, 610] on button "Ready to Review - [PERSON_NAME]" at bounding box center [469, 609] width 215 height 22
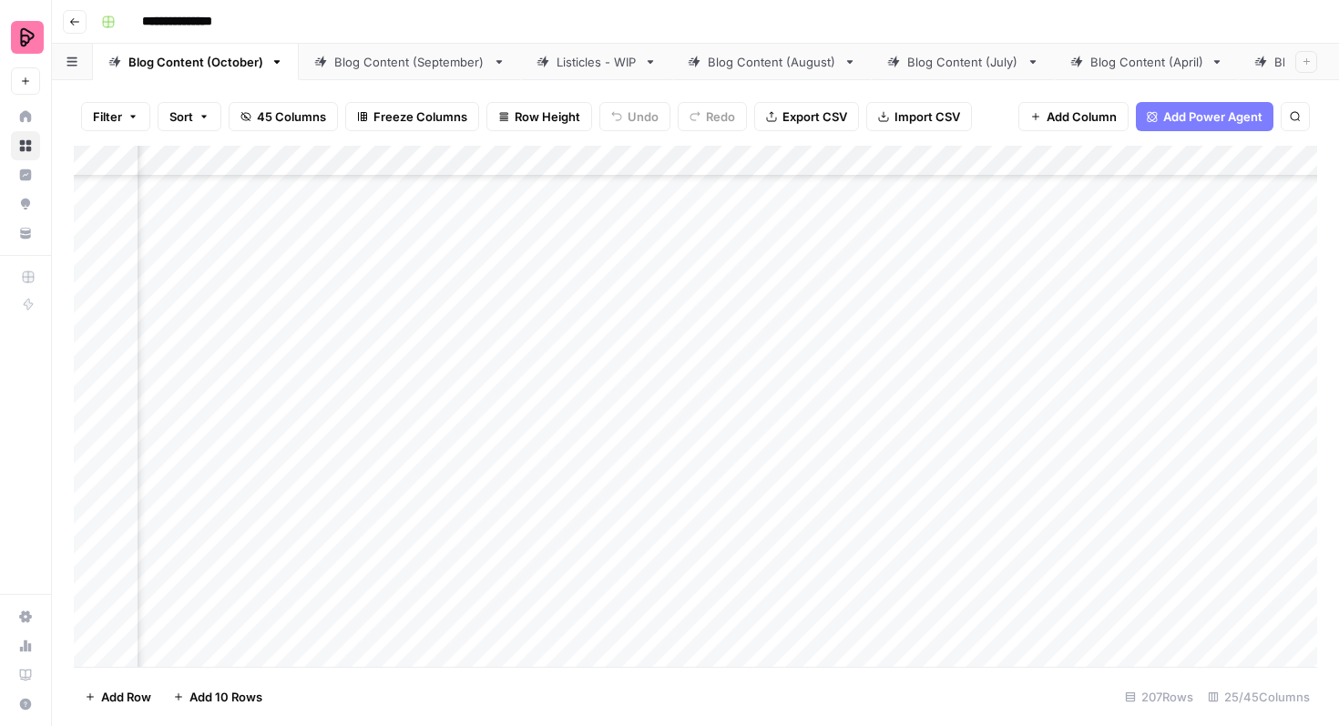
click at [995, 436] on div "Add Column" at bounding box center [696, 406] width 1244 height 521
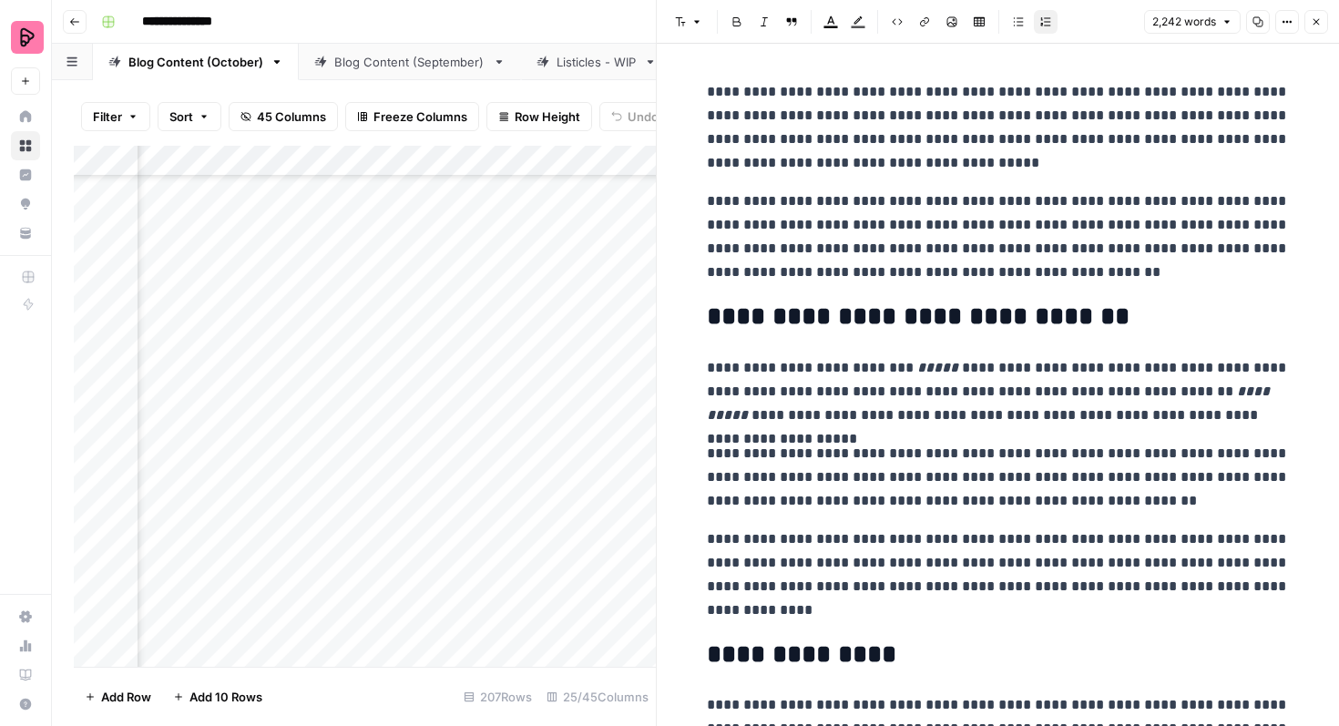
click at [1321, 22] on icon "button" at bounding box center [1316, 21] width 11 height 11
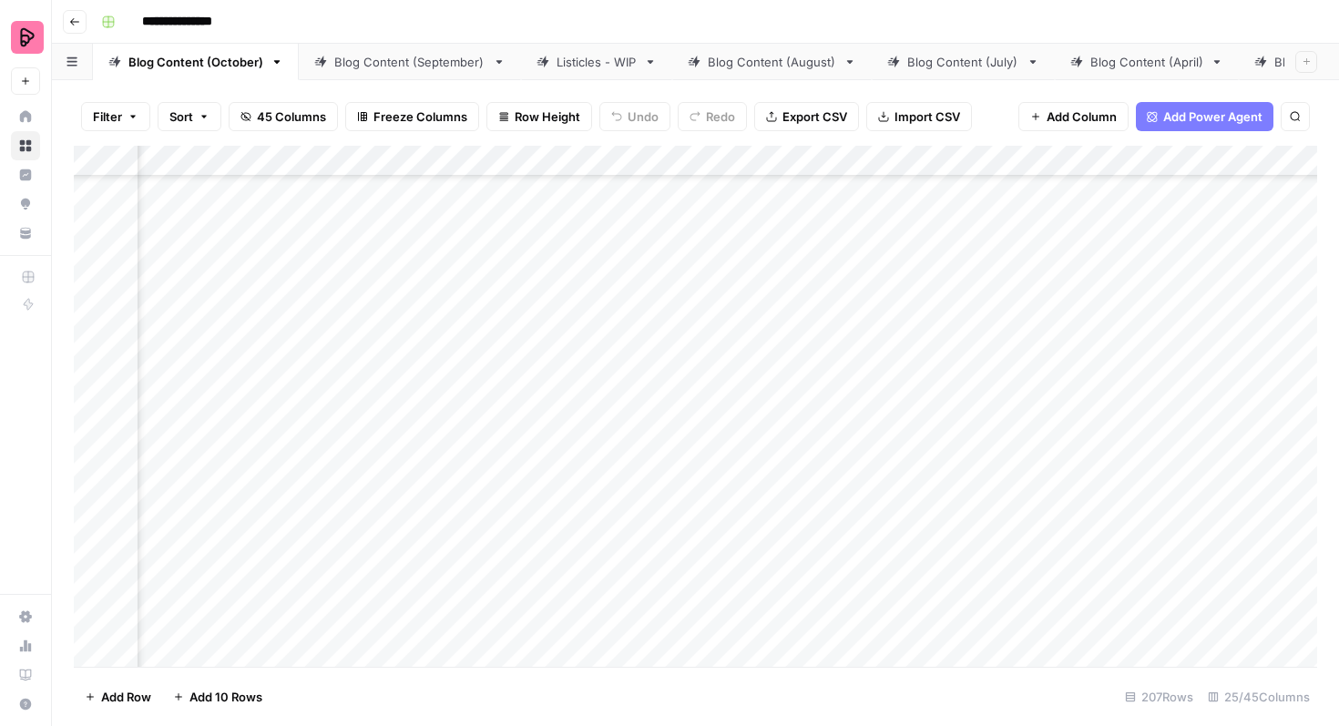
click at [927, 494] on div "Add Column" at bounding box center [696, 406] width 1244 height 521
click at [995, 488] on div "Add Column" at bounding box center [696, 406] width 1244 height 521
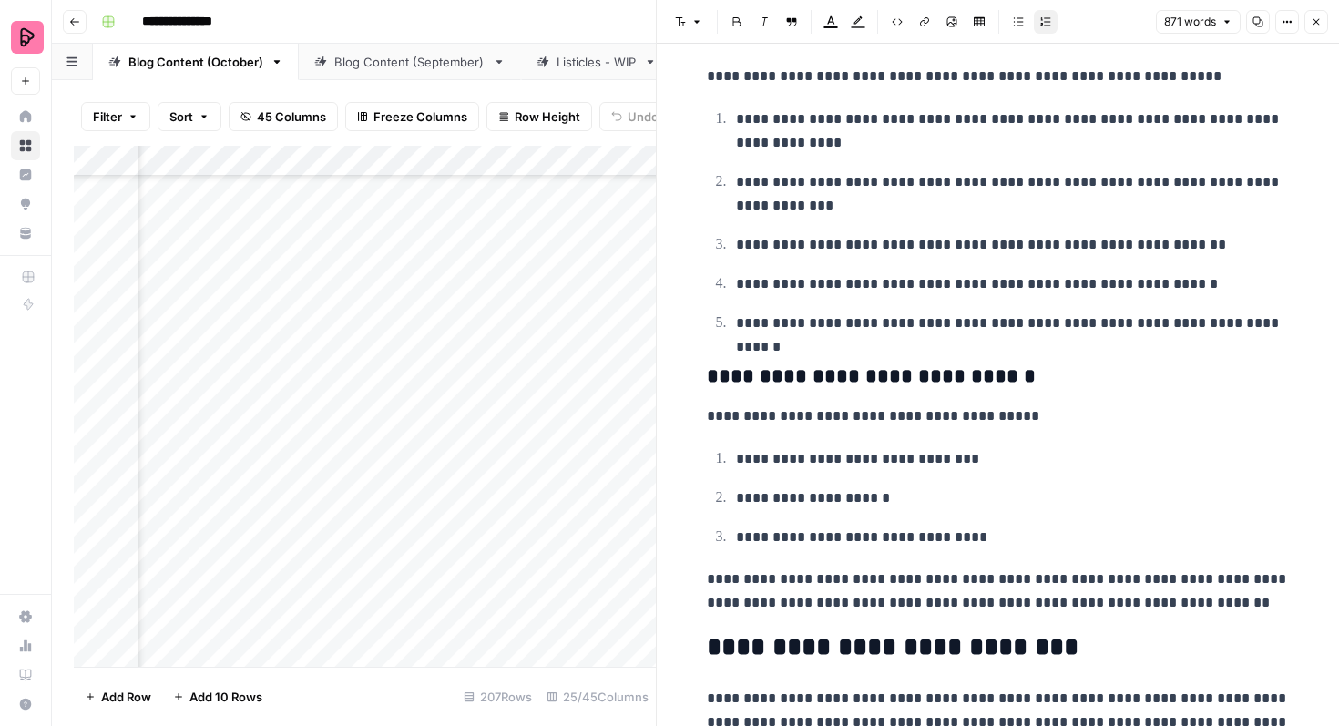
scroll to position [2059, 0]
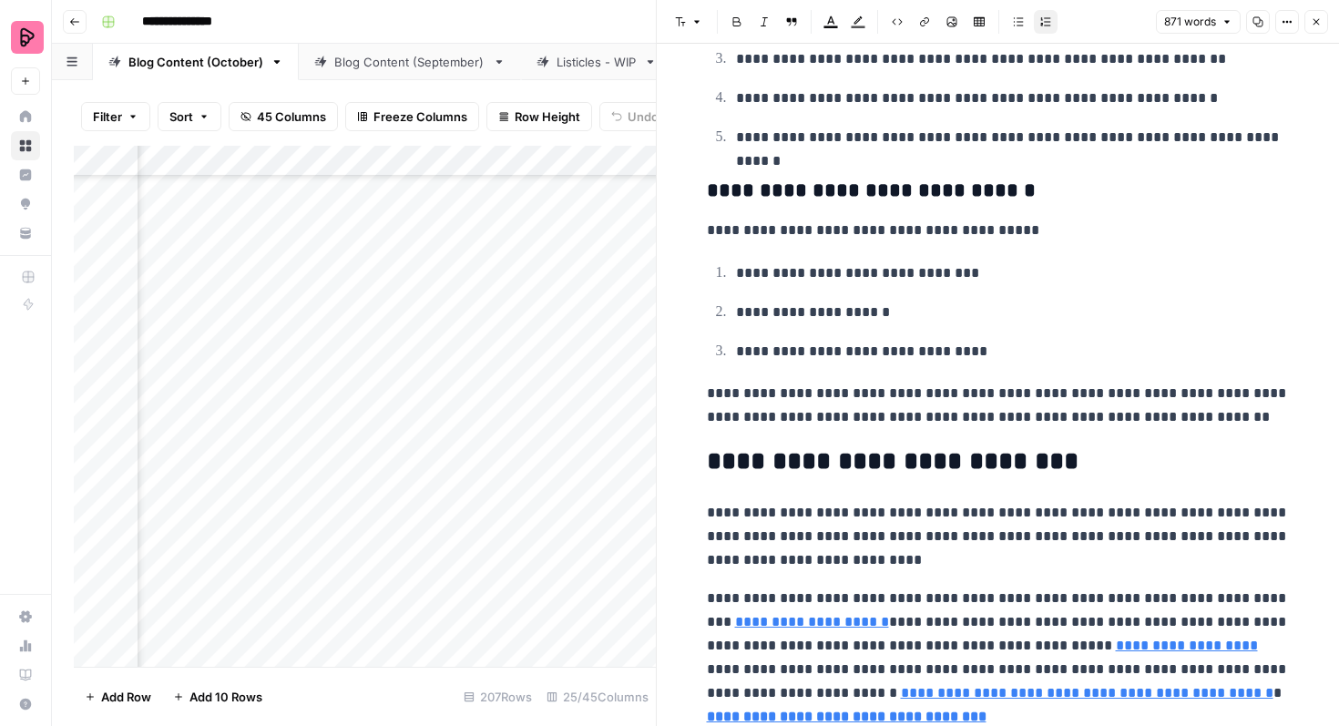
click at [1312, 20] on icon "button" at bounding box center [1316, 21] width 11 height 11
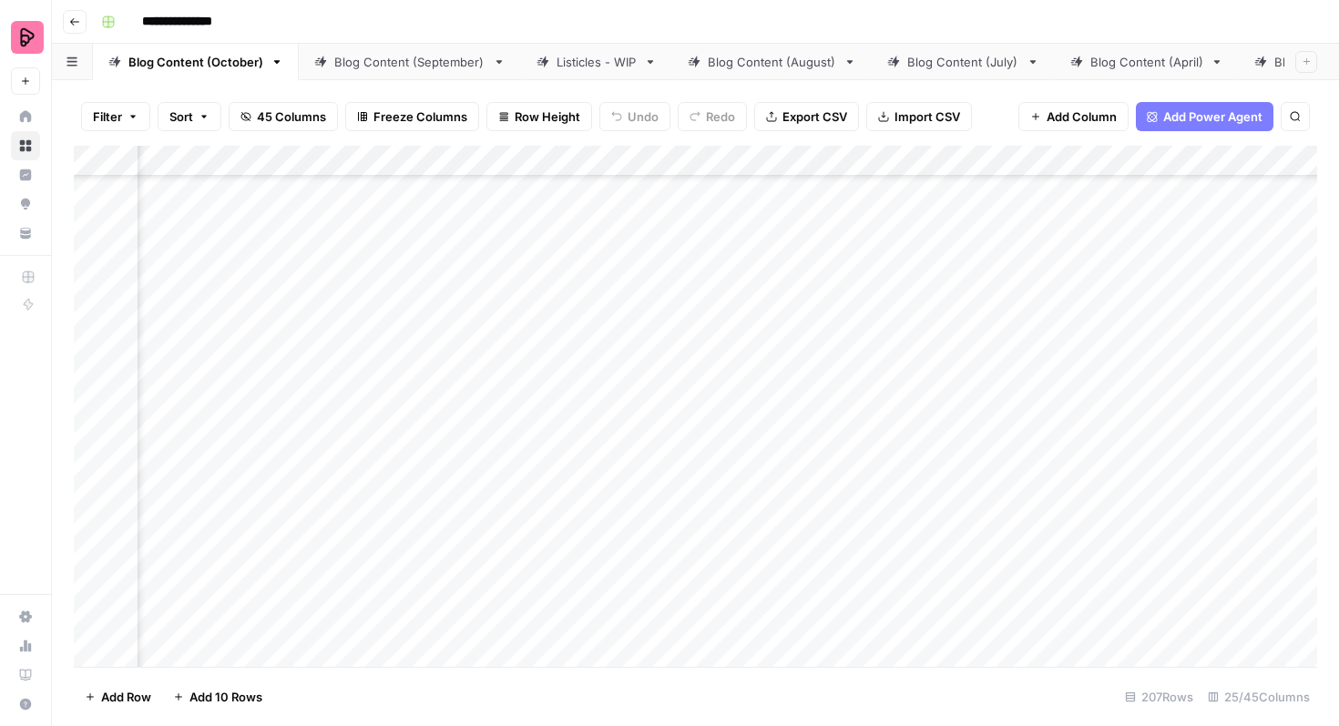
scroll to position [3968, 609]
click at [512, 486] on div "Add Column" at bounding box center [696, 406] width 1244 height 521
click at [916, 402] on div "Add Column" at bounding box center [696, 406] width 1244 height 521
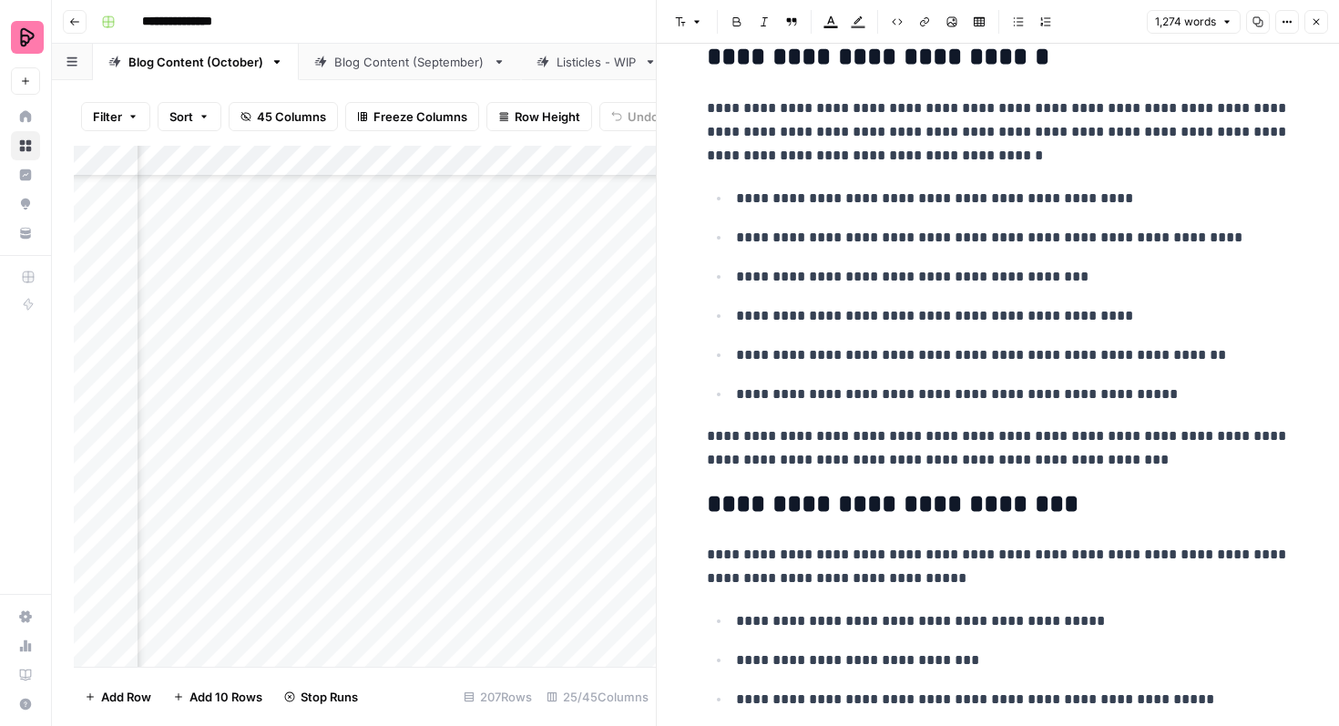
scroll to position [2401, 0]
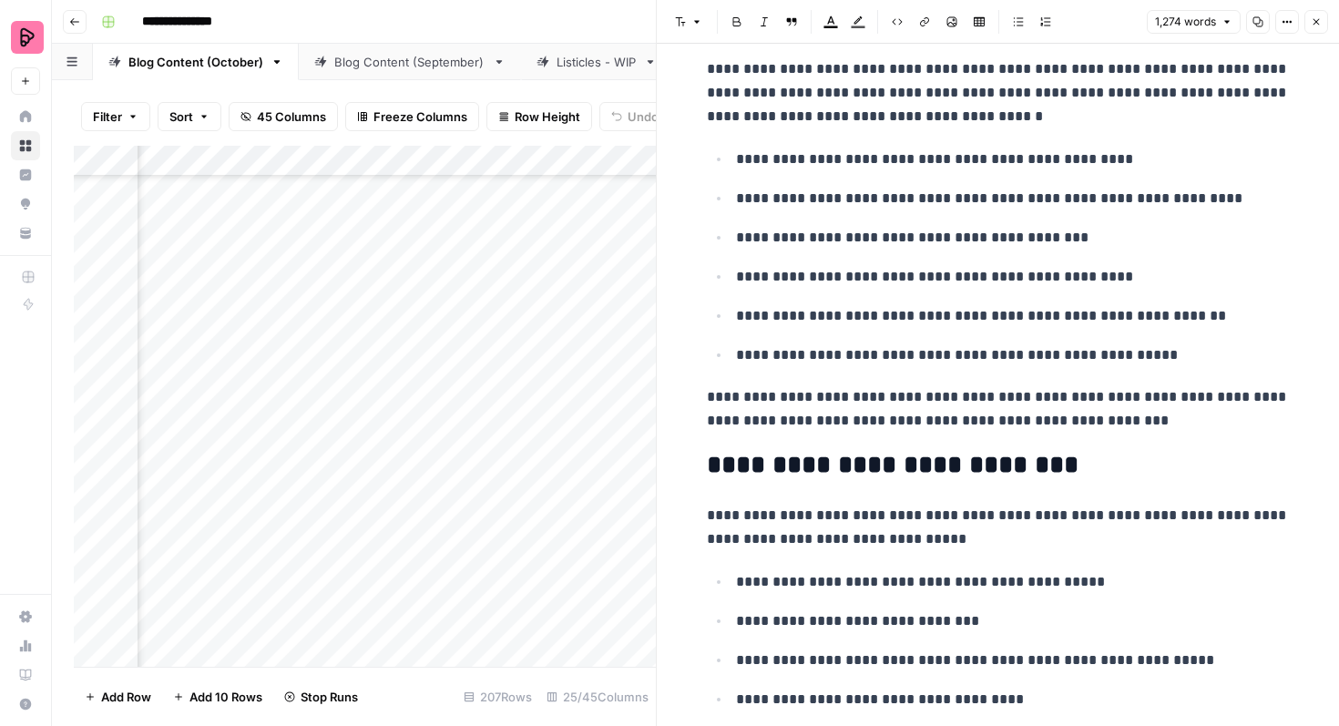
click at [1315, 24] on icon "button" at bounding box center [1316, 21] width 11 height 11
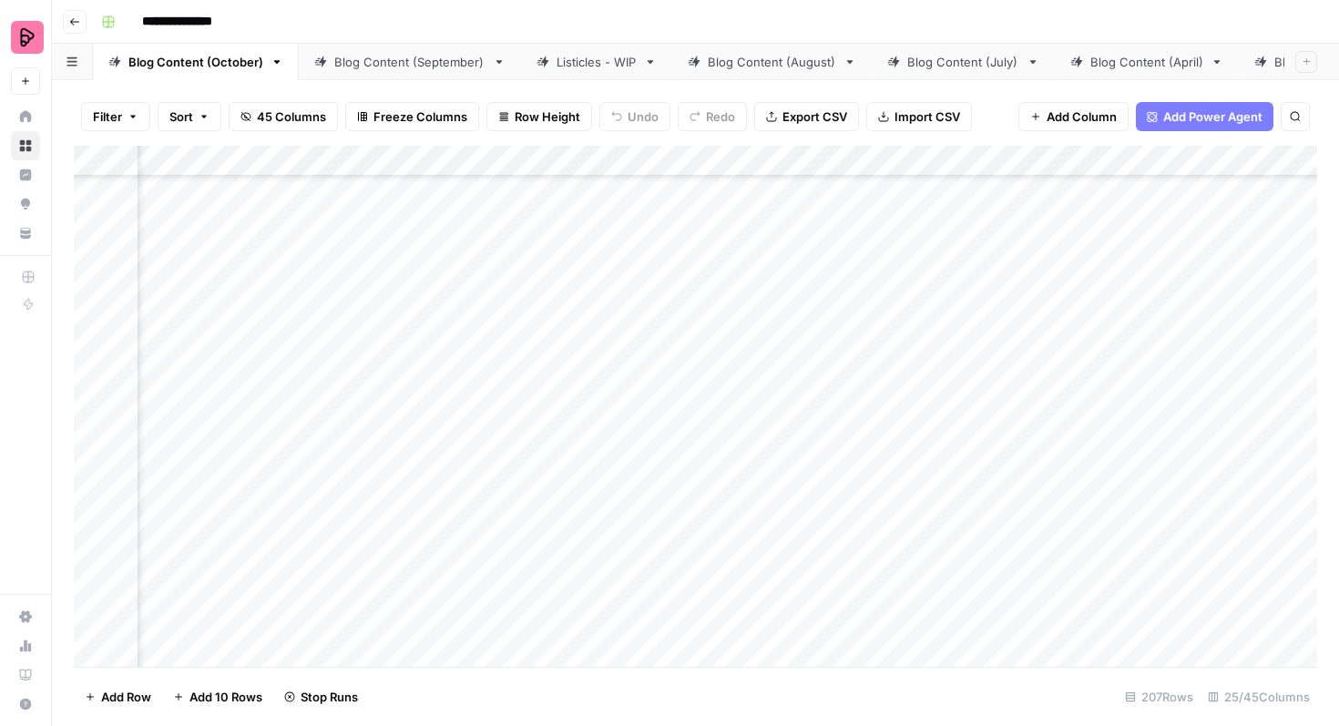
scroll to position [4102, 933]
click at [680, 401] on div "Add Column" at bounding box center [696, 406] width 1244 height 521
click at [1000, 449] on div "Add Column" at bounding box center [696, 406] width 1244 height 521
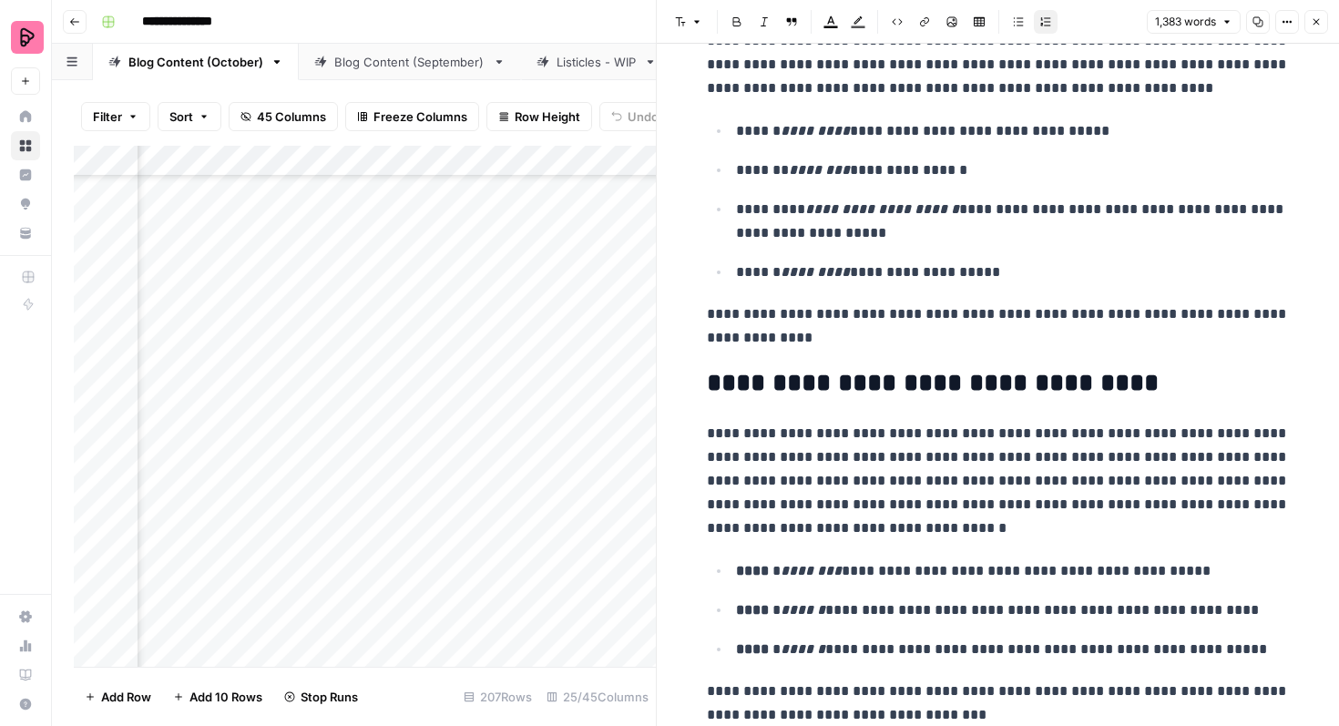
scroll to position [2046, 0]
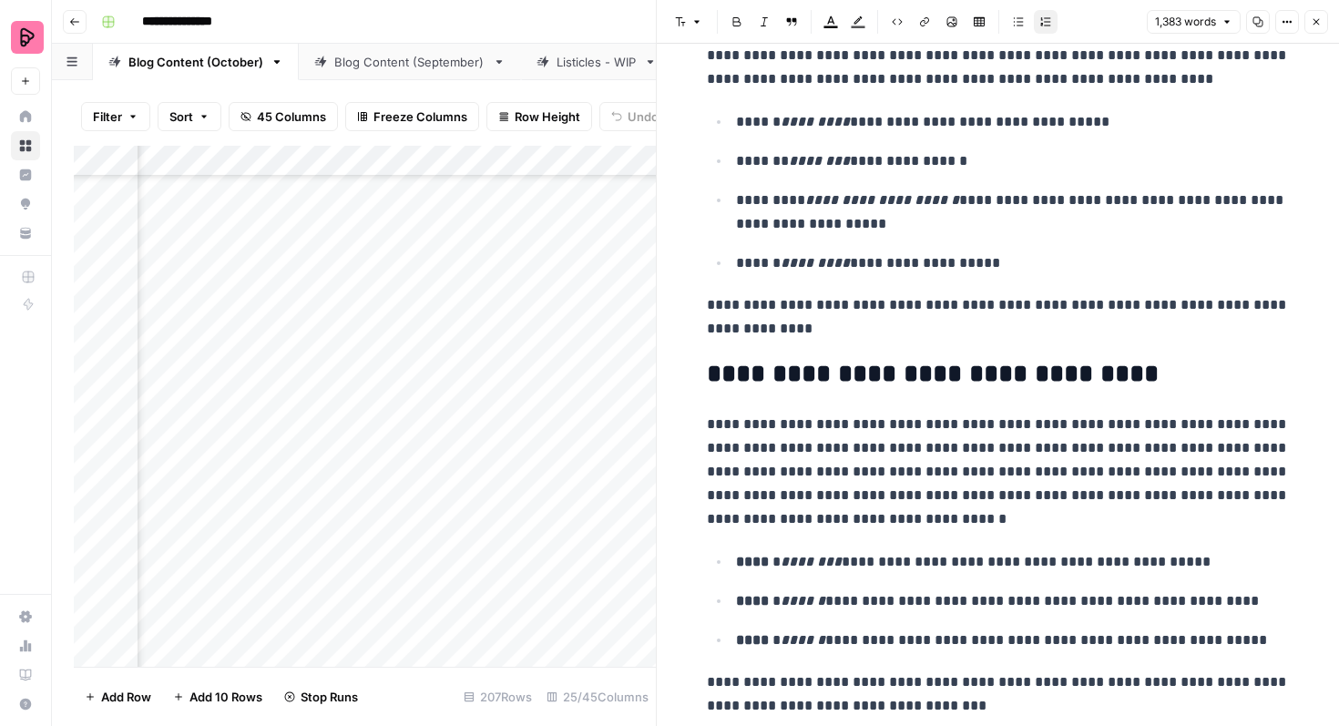
click at [1319, 20] on icon "button" at bounding box center [1317, 22] width 6 height 6
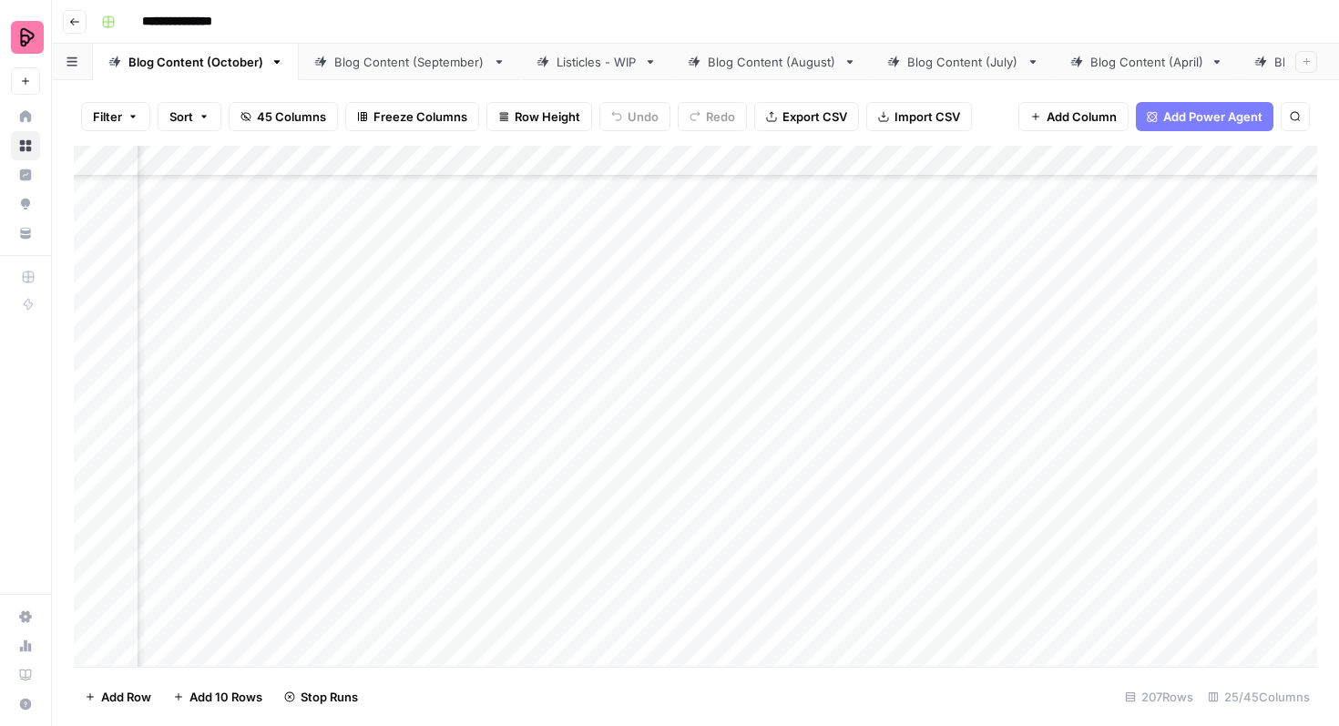
click at [433, 456] on div "Add Column" at bounding box center [696, 406] width 1244 height 521
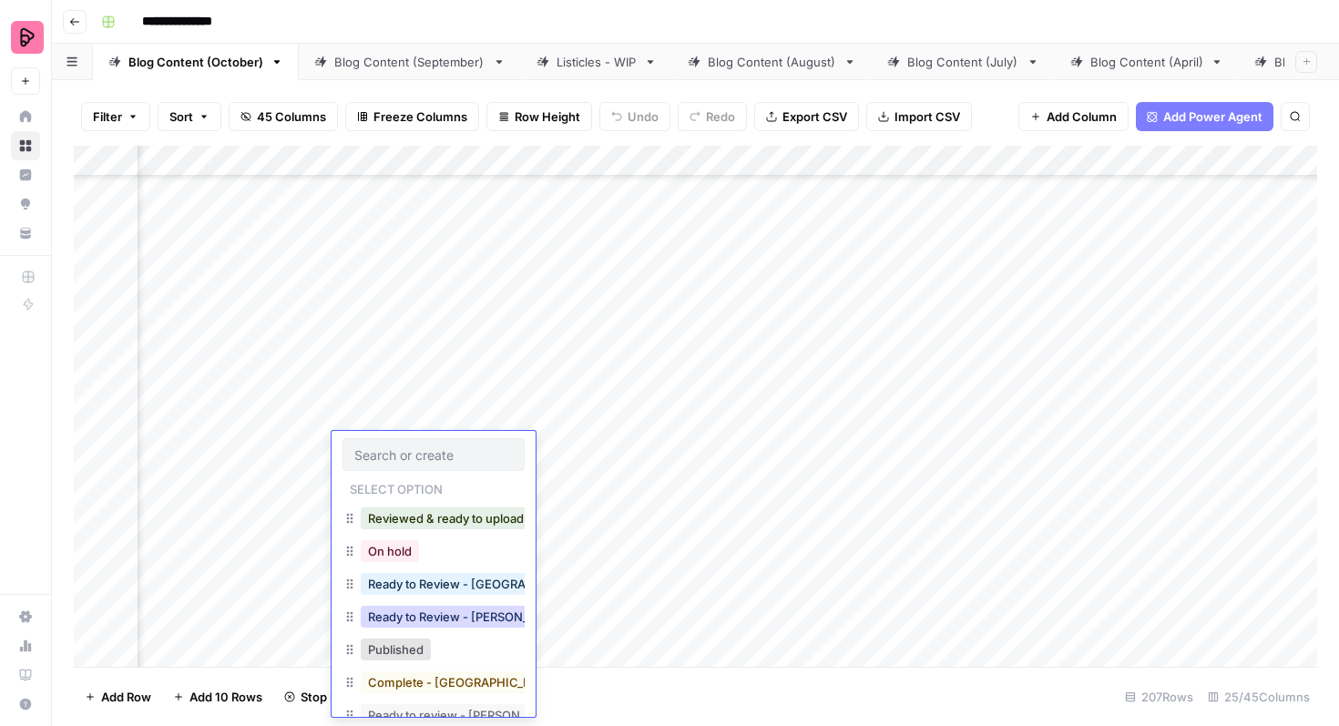
click at [451, 613] on button "Ready to Review - [PERSON_NAME]" at bounding box center [468, 617] width 215 height 22
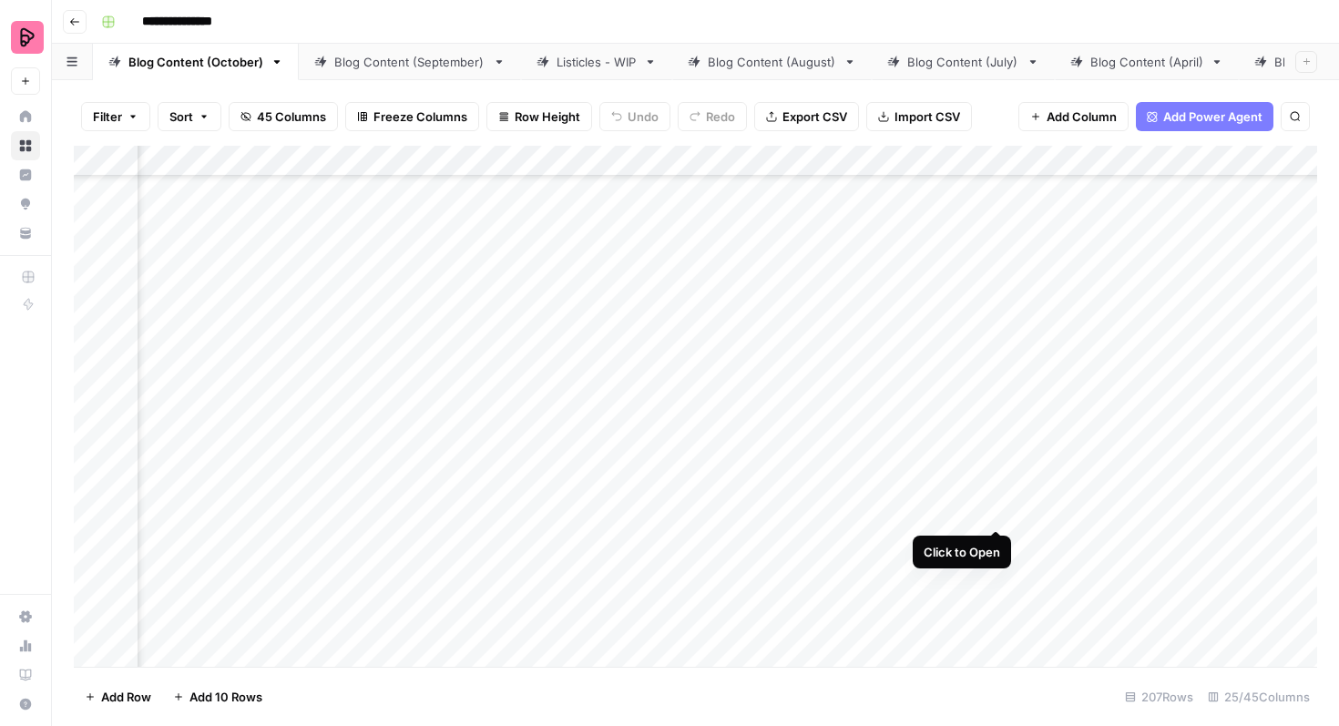
click at [996, 496] on div "Add Column" at bounding box center [696, 406] width 1244 height 521
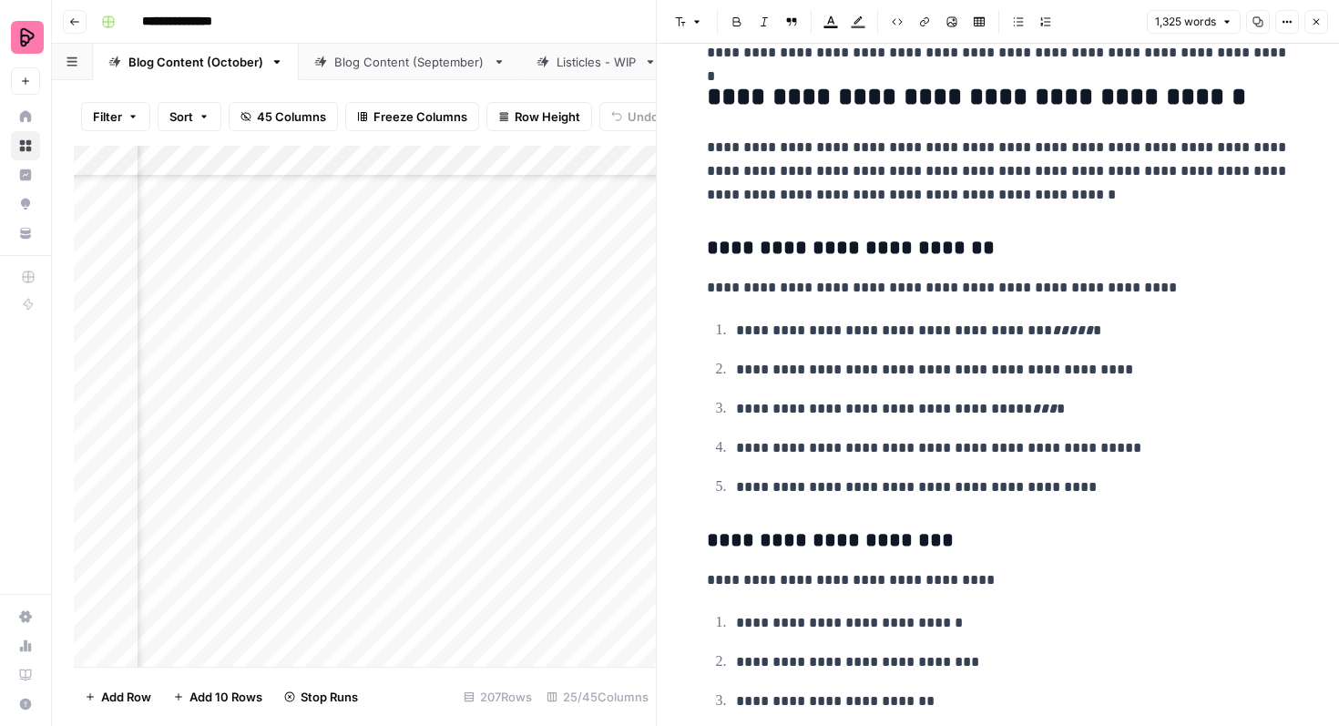
scroll to position [2612, 0]
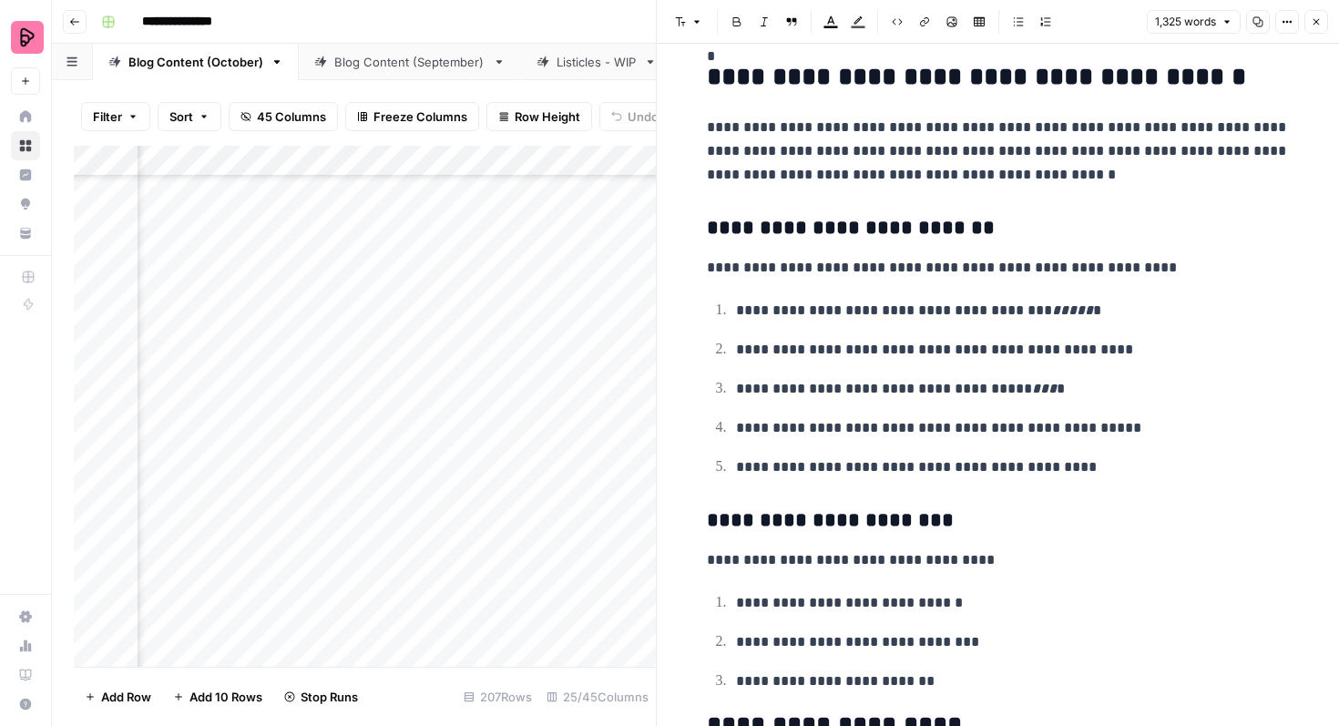
click at [1319, 28] on button "Close" at bounding box center [1317, 22] width 24 height 24
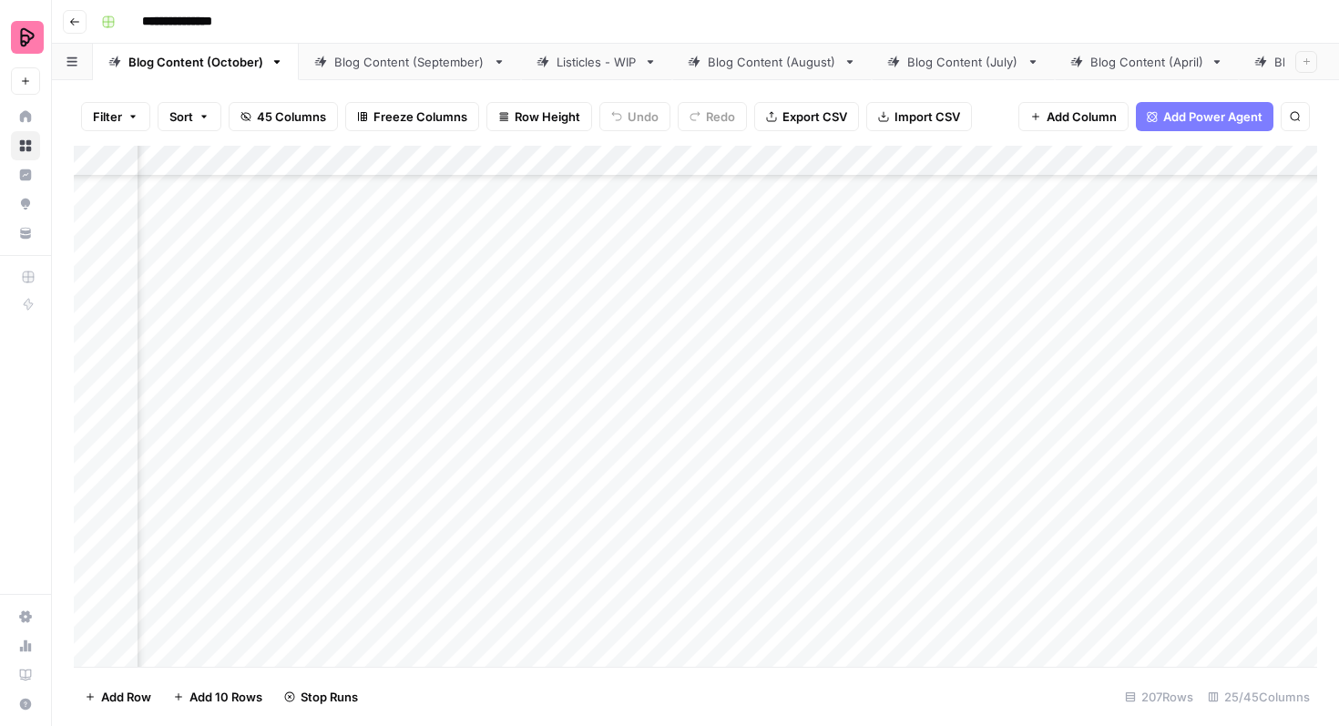
click at [450, 502] on div "Add Column" at bounding box center [696, 406] width 1244 height 521
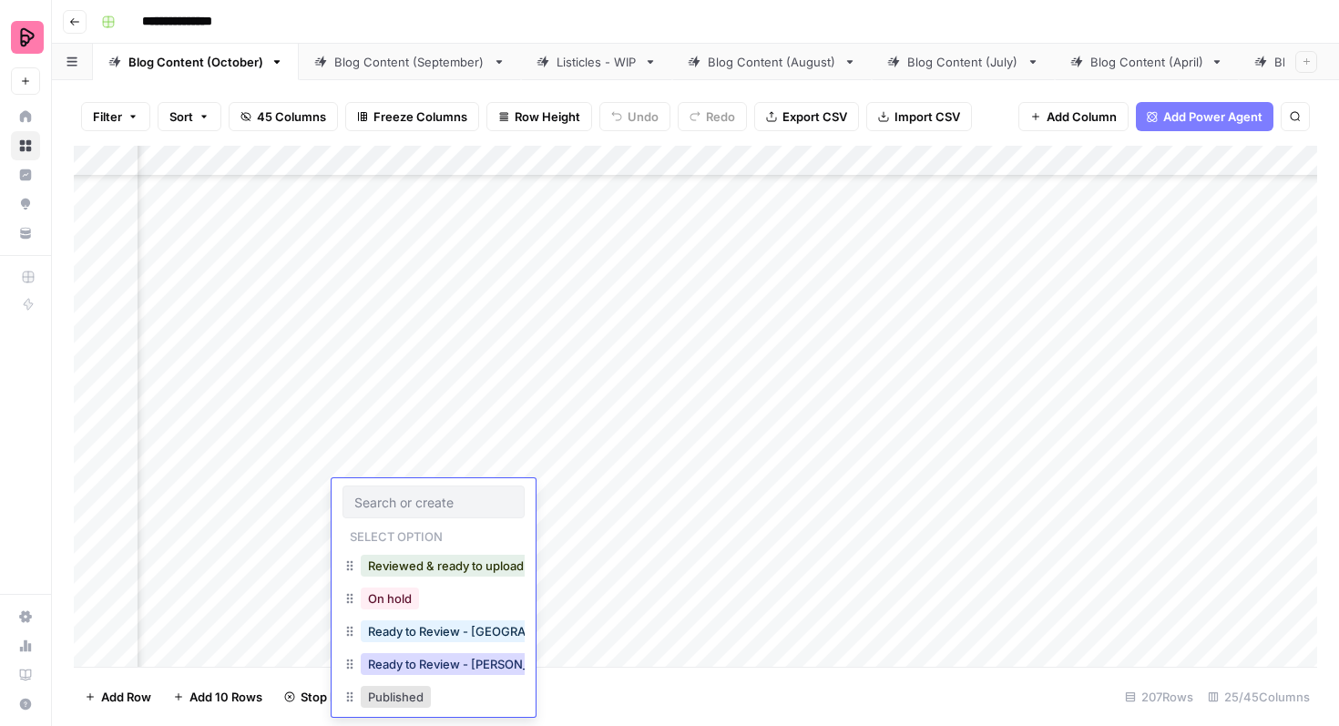
click at [450, 662] on button "Ready to Review - [PERSON_NAME]" at bounding box center [468, 664] width 215 height 22
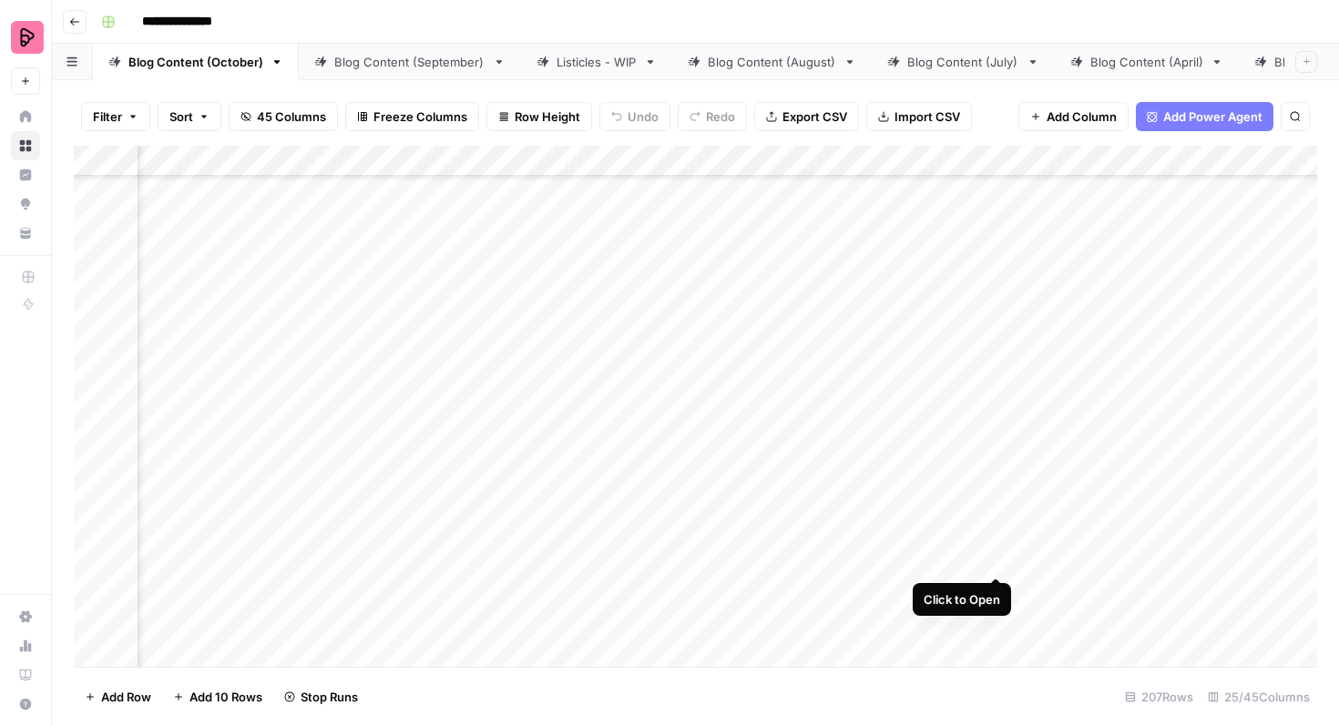
click at [995, 546] on div "Add Column" at bounding box center [696, 406] width 1244 height 521
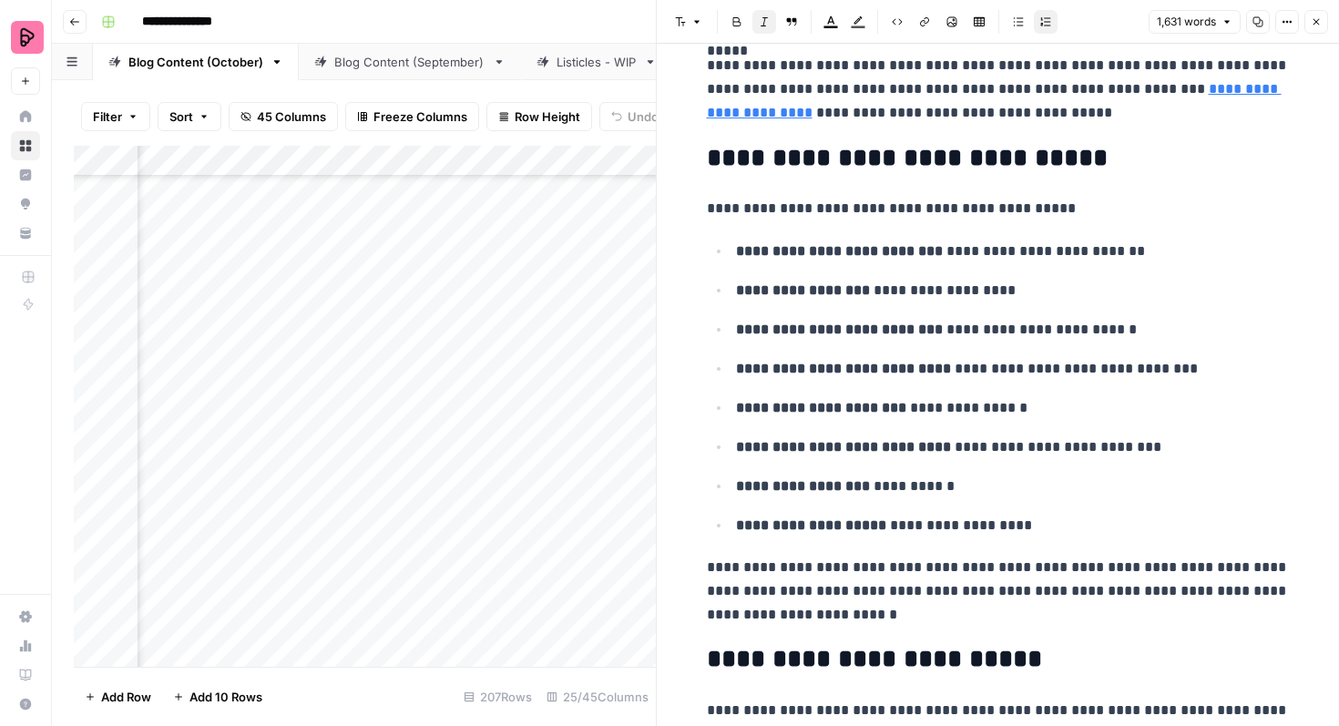
scroll to position [3399, 0]
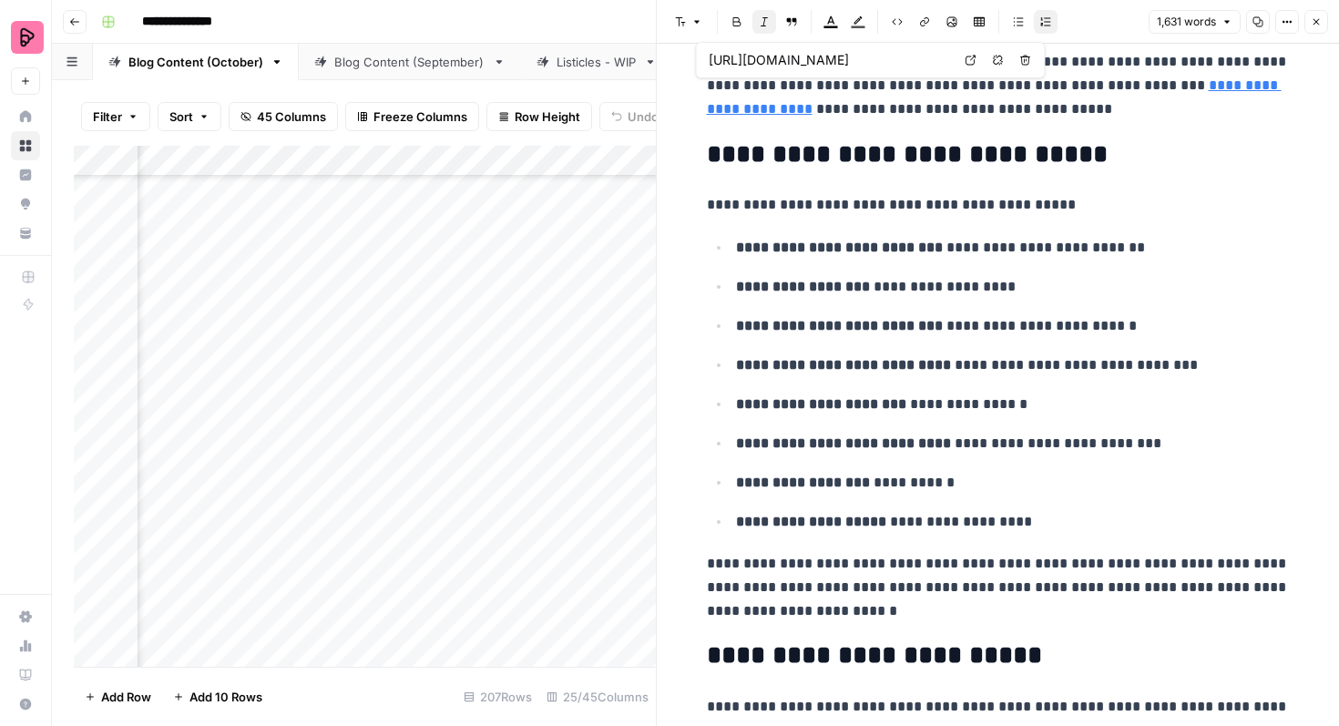
click at [1310, 16] on button "Close" at bounding box center [1317, 22] width 24 height 24
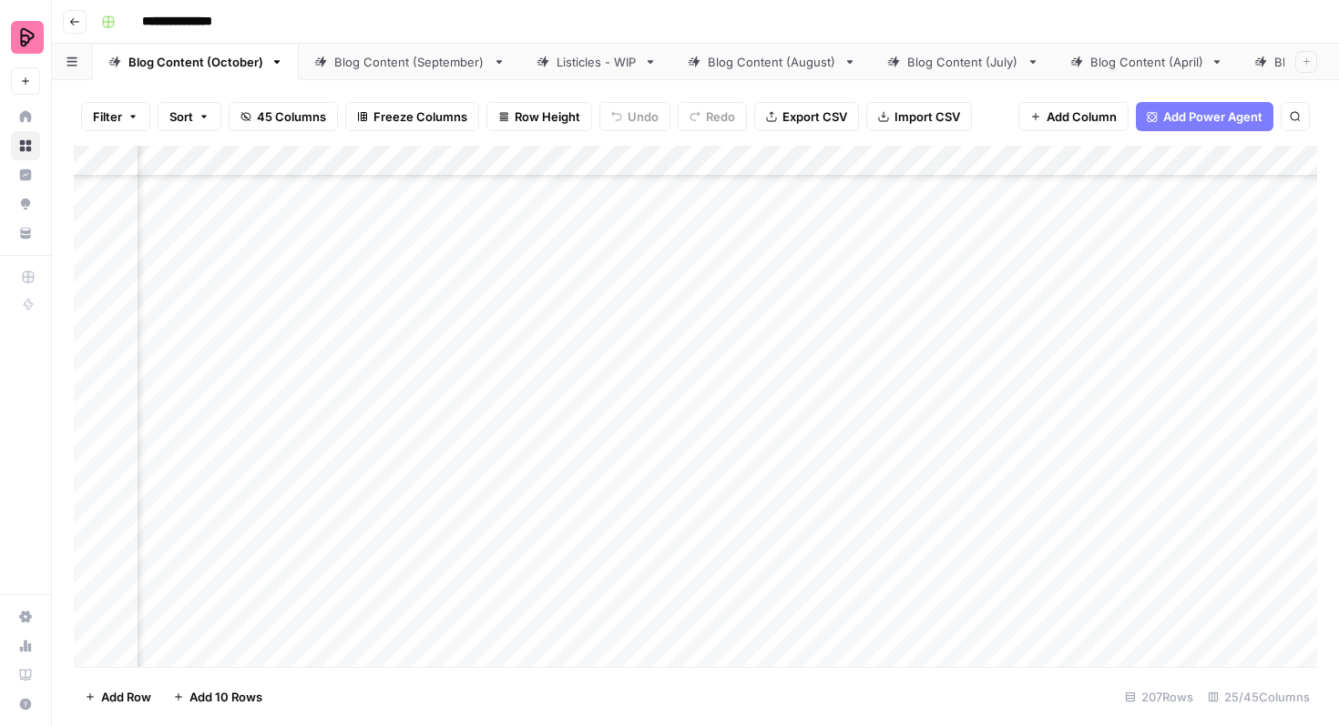
click at [468, 547] on div "Add Column" at bounding box center [696, 406] width 1244 height 521
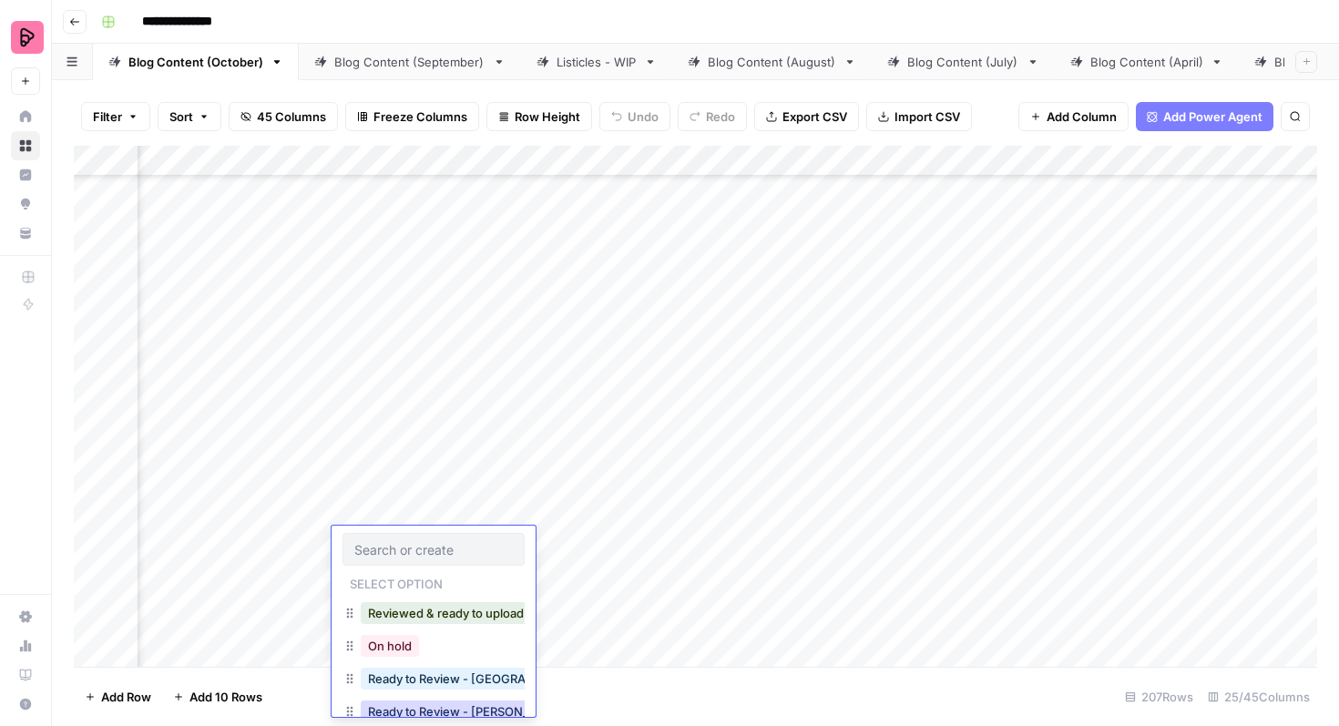
click at [446, 702] on button "Ready to Review - [PERSON_NAME]" at bounding box center [468, 712] width 215 height 22
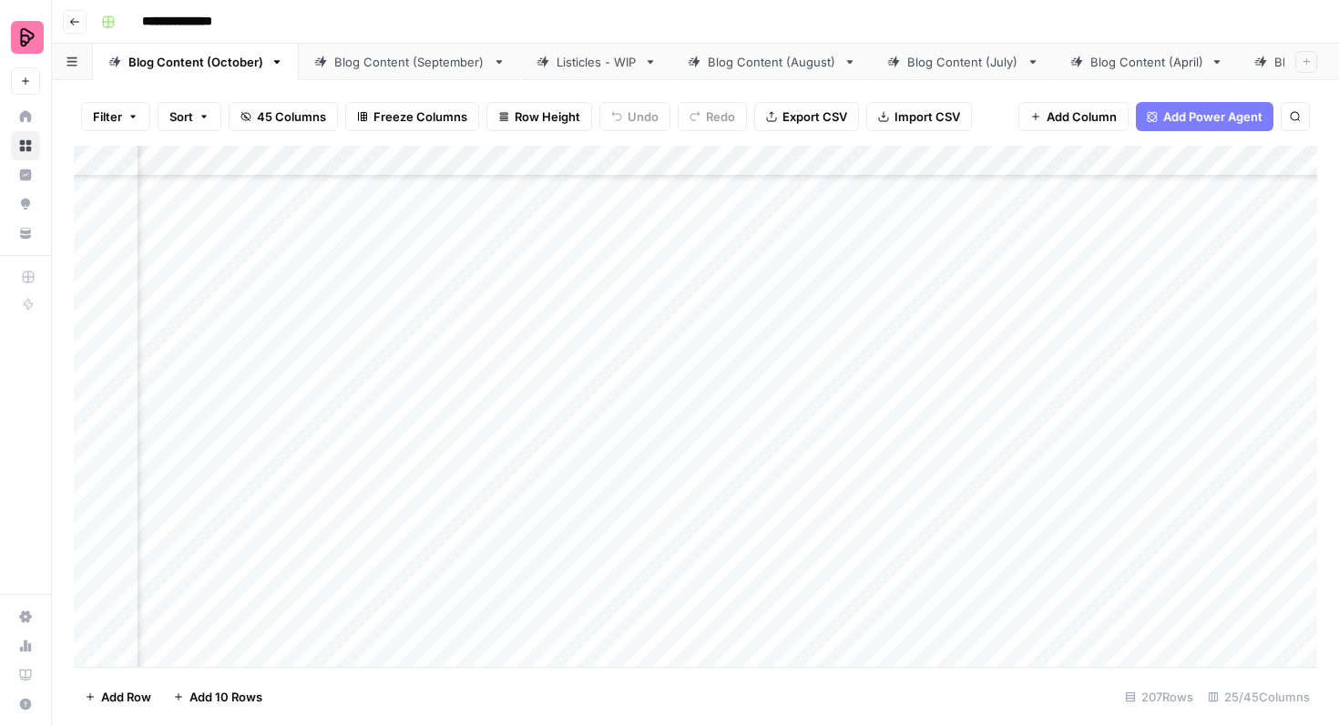
scroll to position [4394, 1297]
click at [998, 295] on div "Add Column" at bounding box center [696, 406] width 1244 height 521
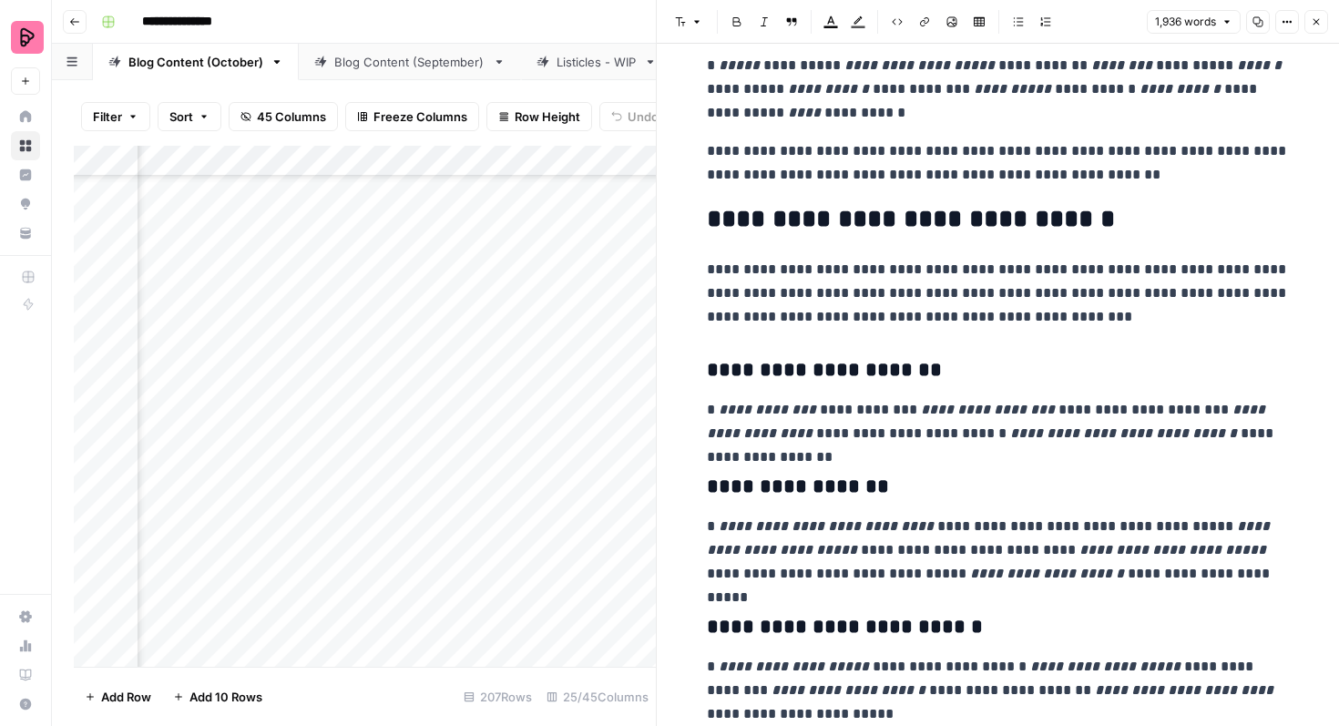
scroll to position [3140, 0]
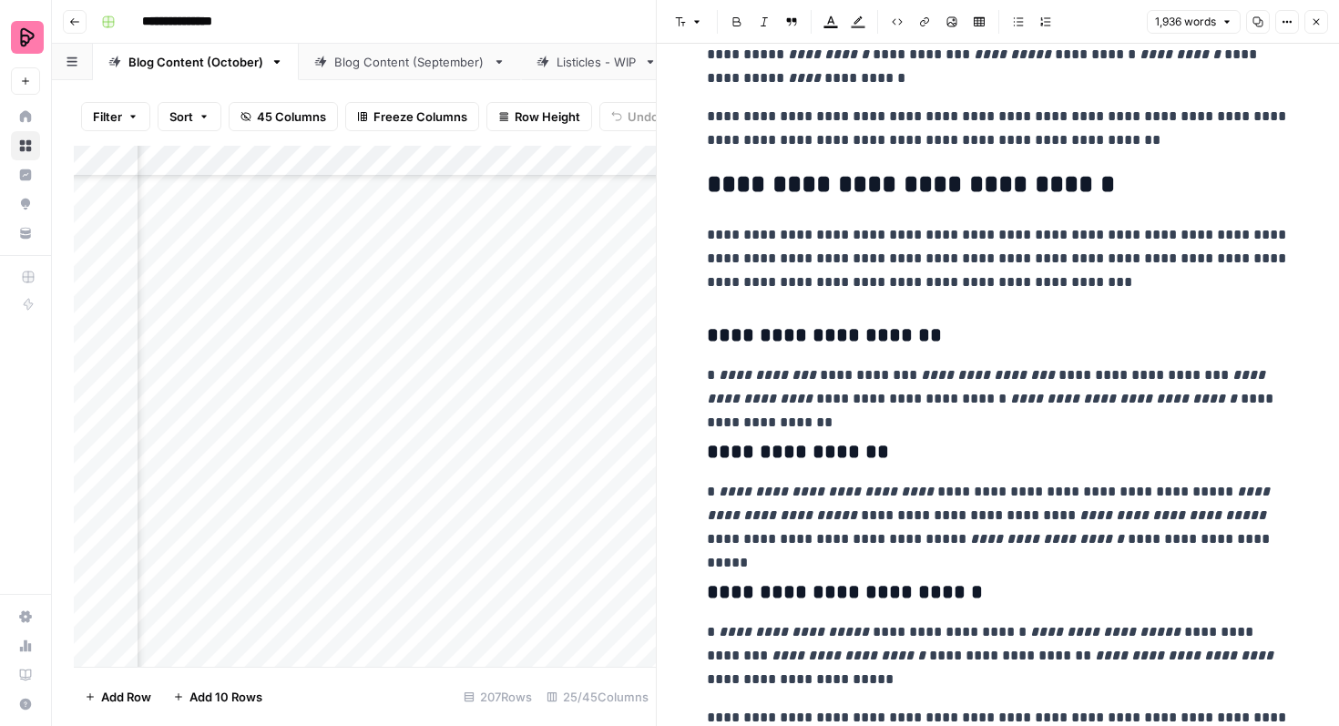
click at [1318, 26] on icon "button" at bounding box center [1316, 21] width 11 height 11
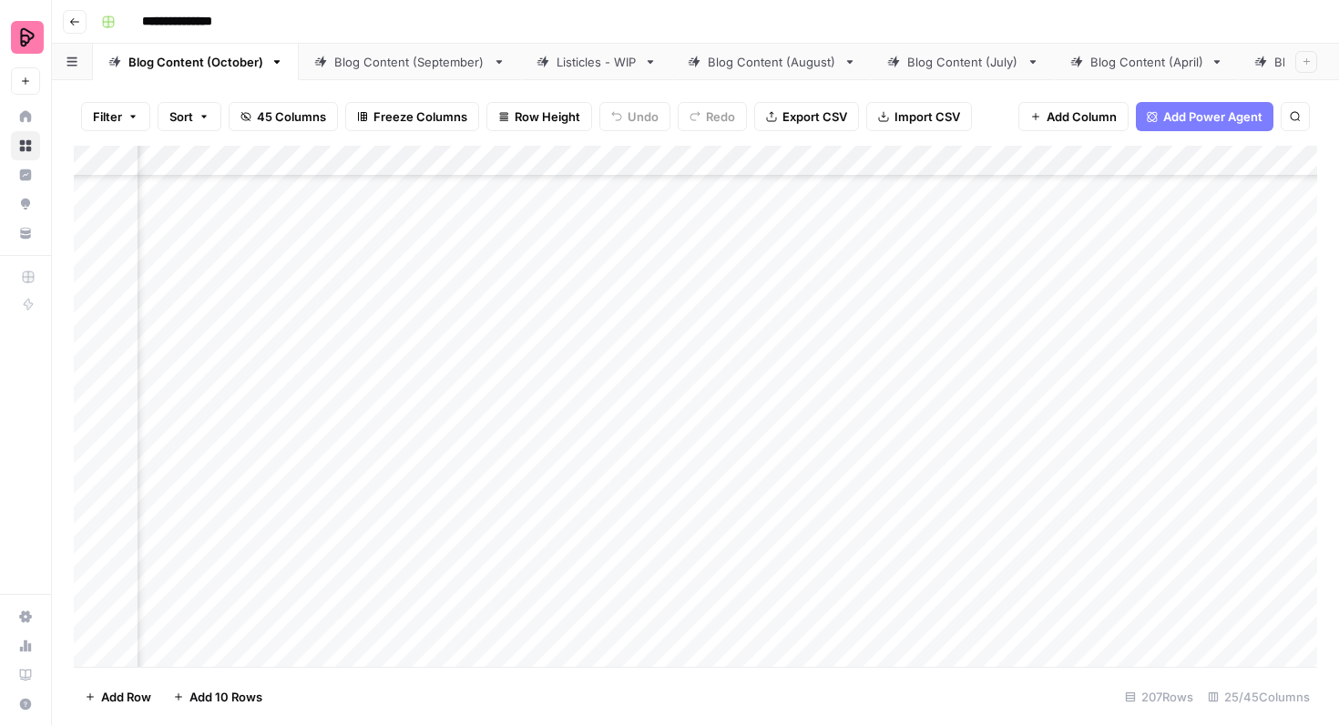
click at [457, 302] on div "Add Column" at bounding box center [696, 406] width 1244 height 521
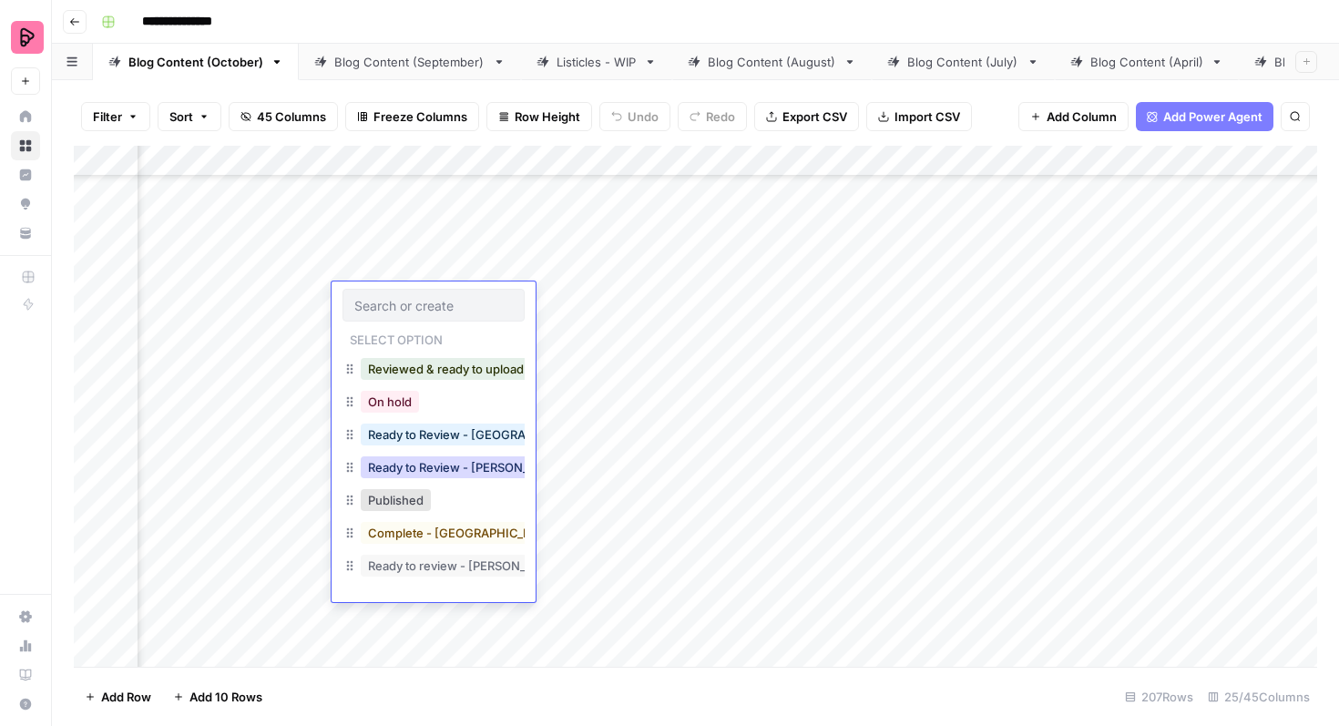
click at [460, 462] on button "Ready to Review - [PERSON_NAME]" at bounding box center [468, 468] width 215 height 22
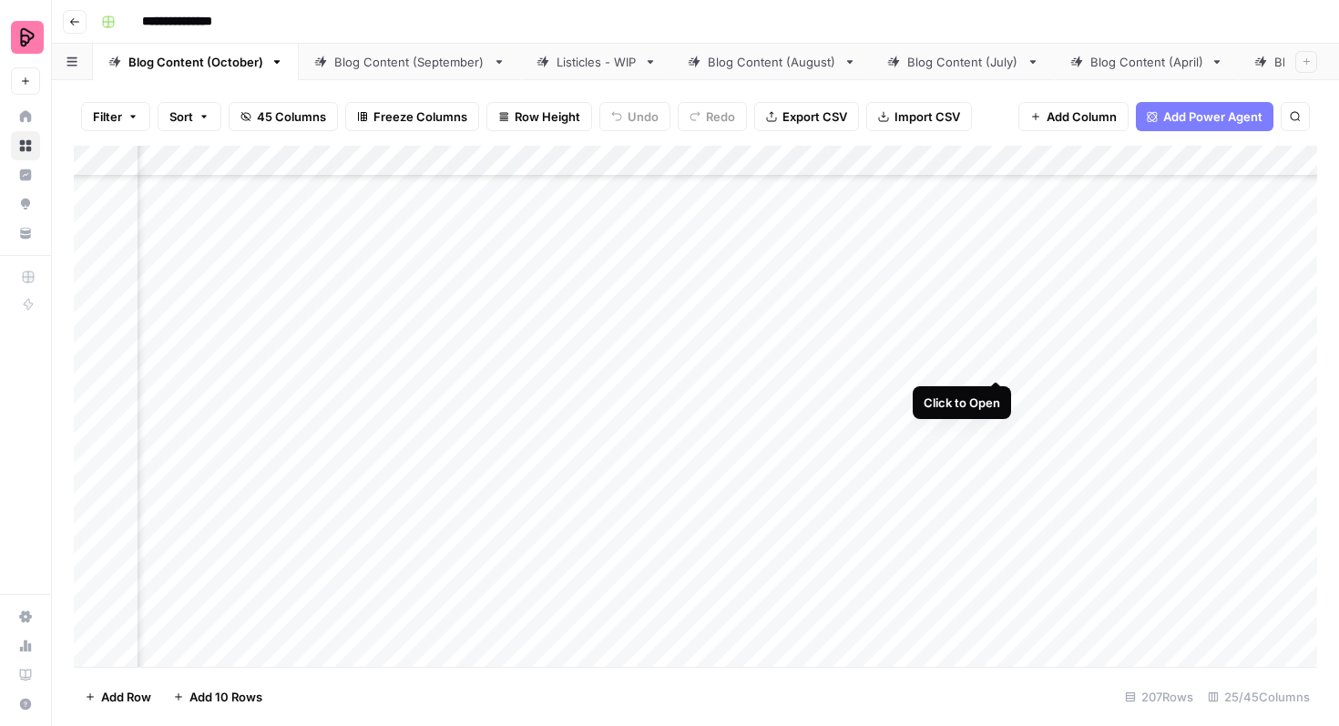
click at [990, 349] on div "Add Column" at bounding box center [696, 406] width 1244 height 521
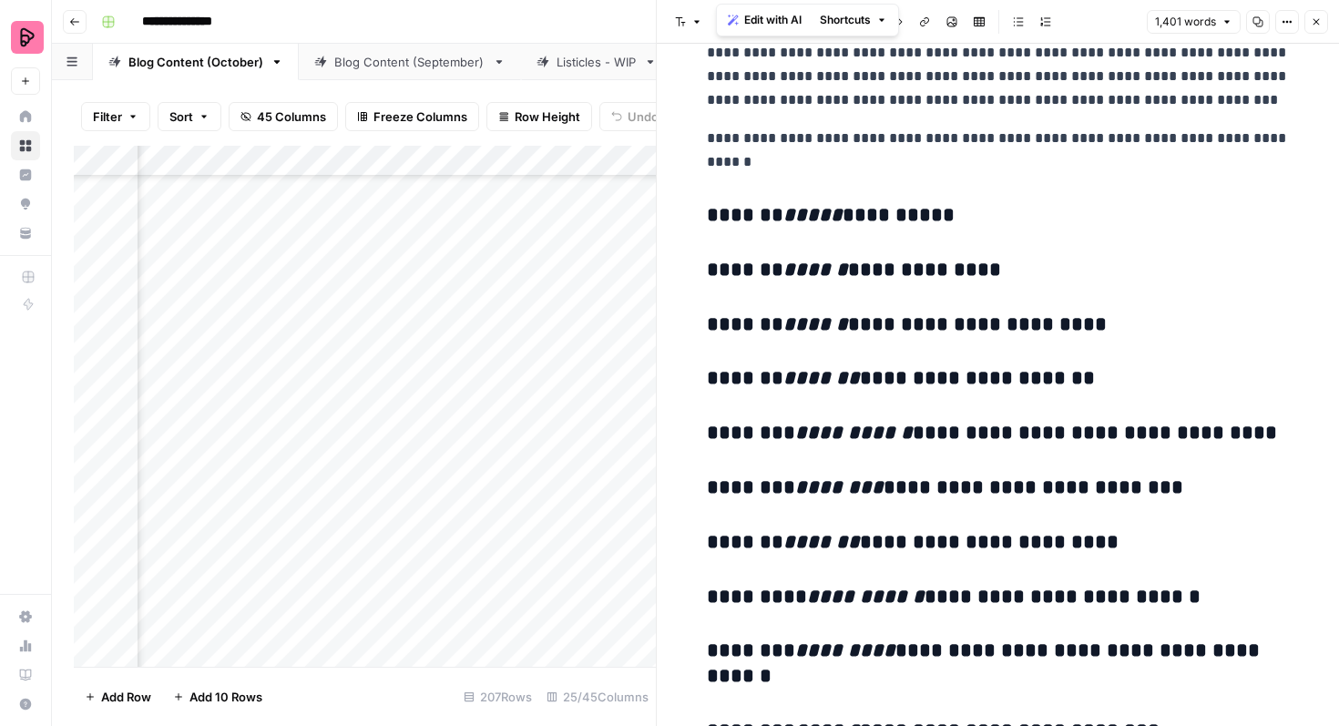
scroll to position [782, 0]
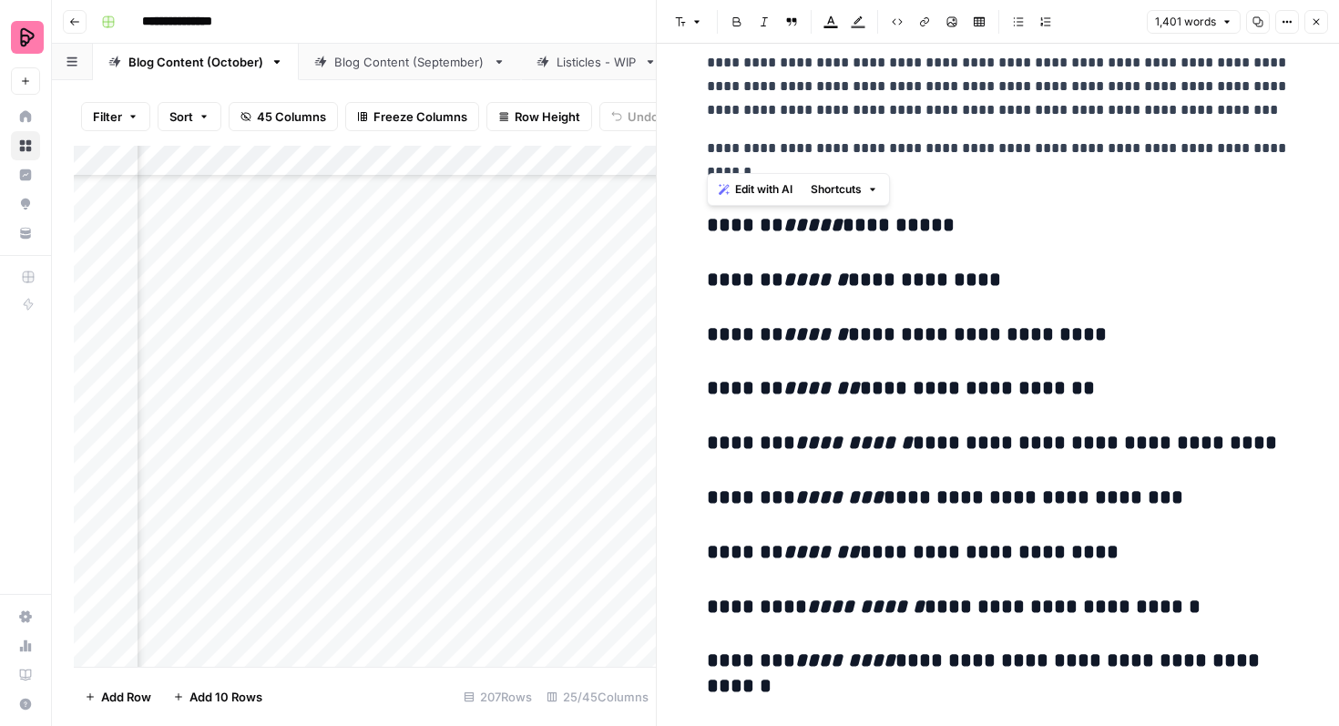
drag, startPoint x: 1112, startPoint y: 417, endPoint x: 701, endPoint y: 221, distance: 455.7
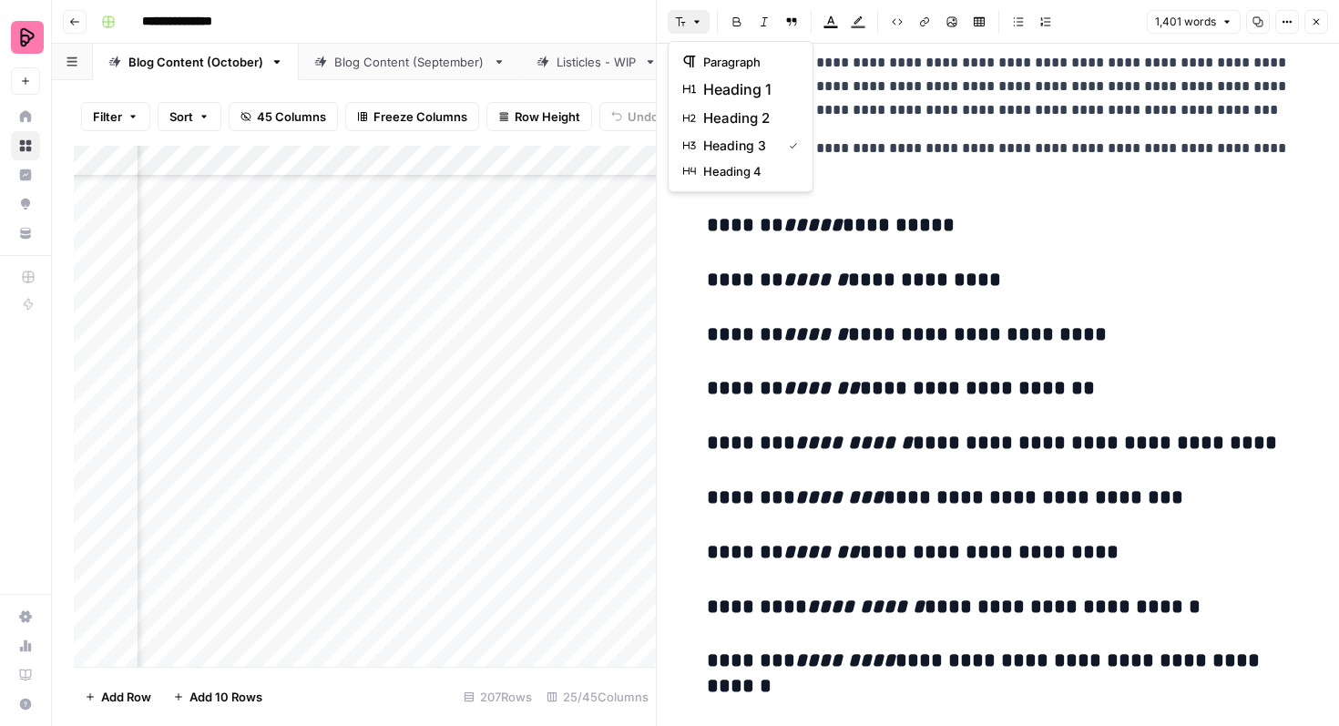
click at [697, 16] on icon "button" at bounding box center [697, 21] width 11 height 11
click at [711, 58] on span "paragraph" at bounding box center [746, 62] width 87 height 18
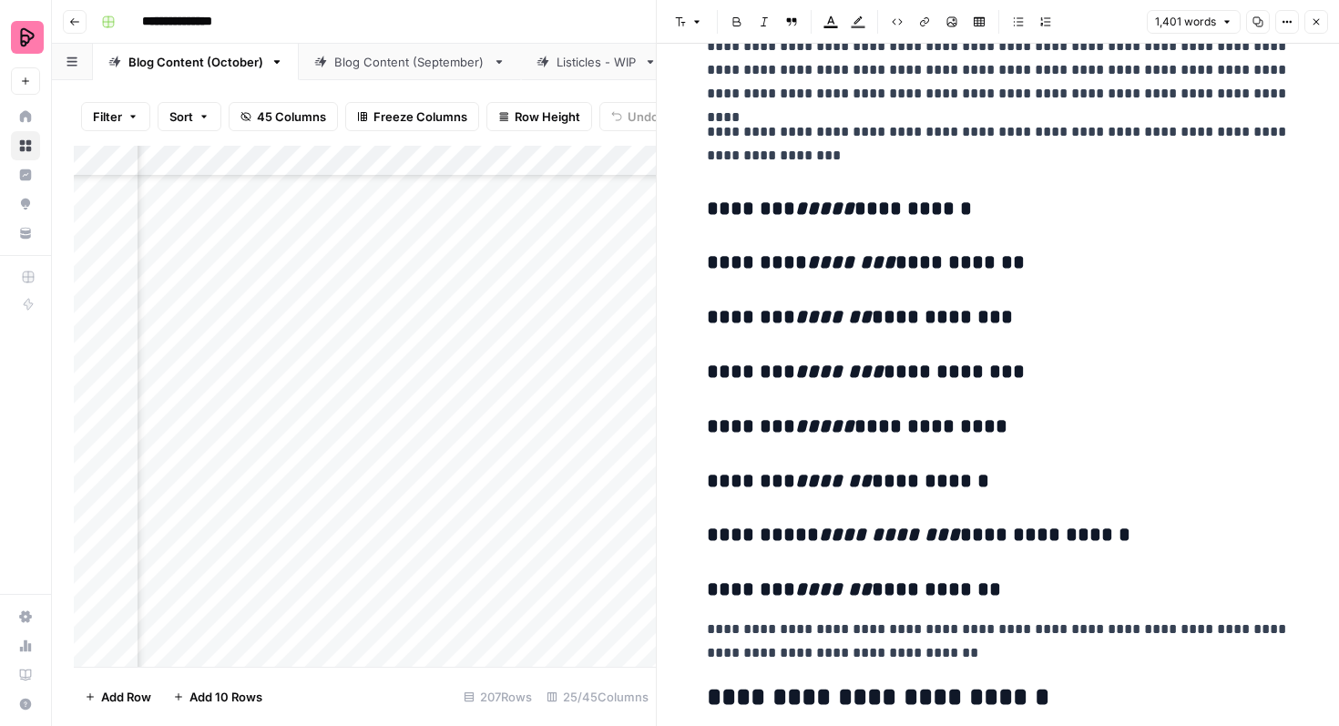
scroll to position [1723, 0]
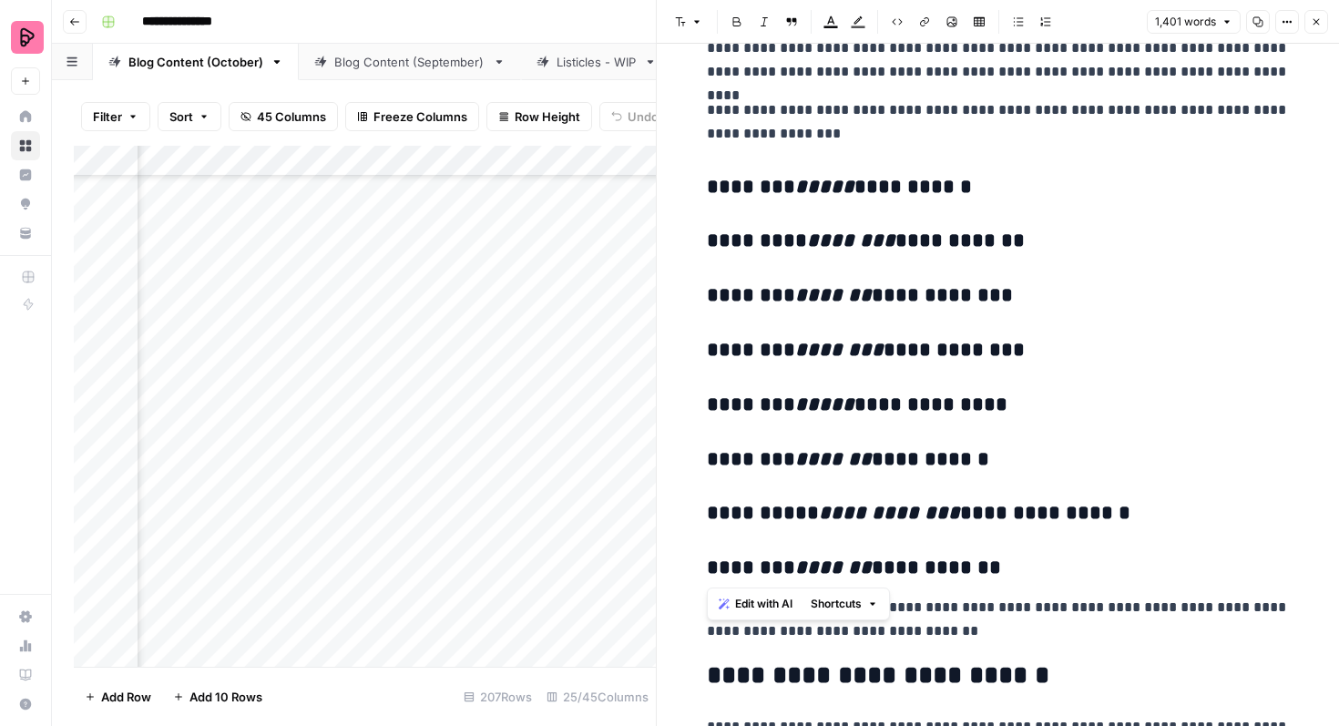
drag, startPoint x: 994, startPoint y: 580, endPoint x: 700, endPoint y: 175, distance: 501.0
click at [703, 27] on button "Font style" at bounding box center [689, 22] width 42 height 24
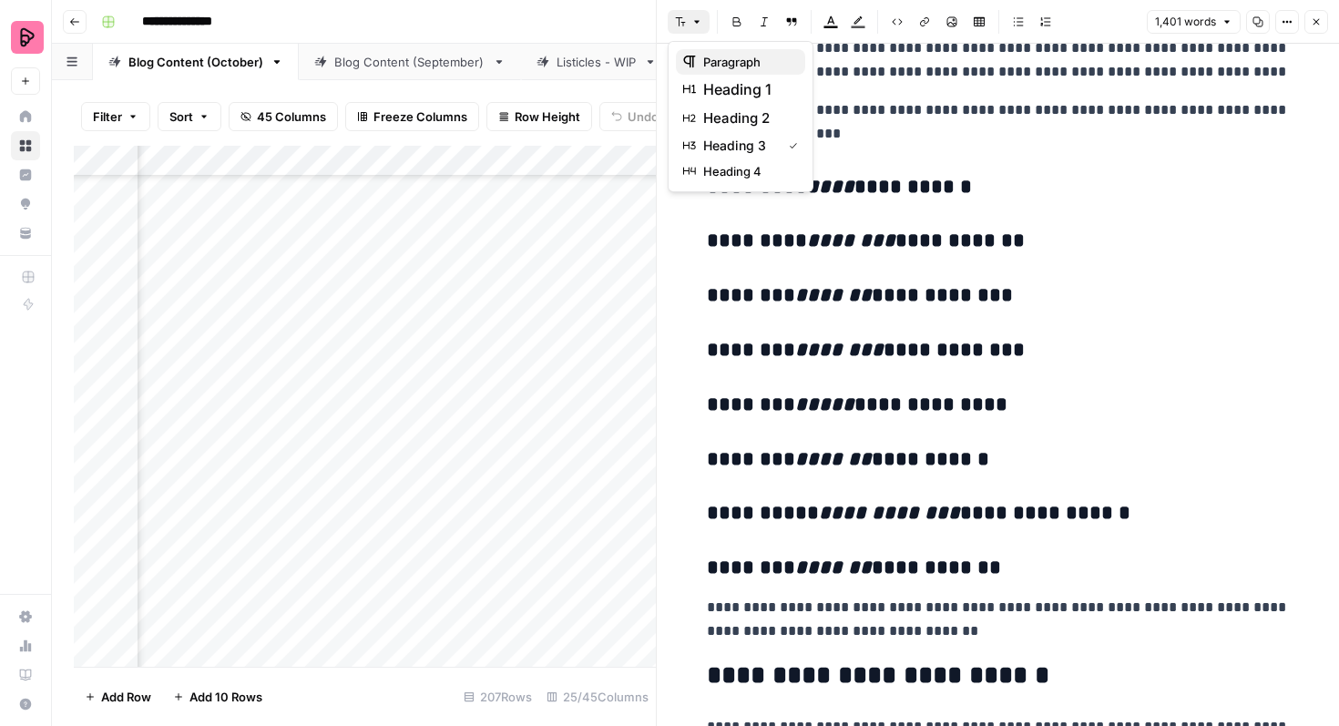
click at [703, 59] on span "paragraph" at bounding box center [746, 62] width 87 height 18
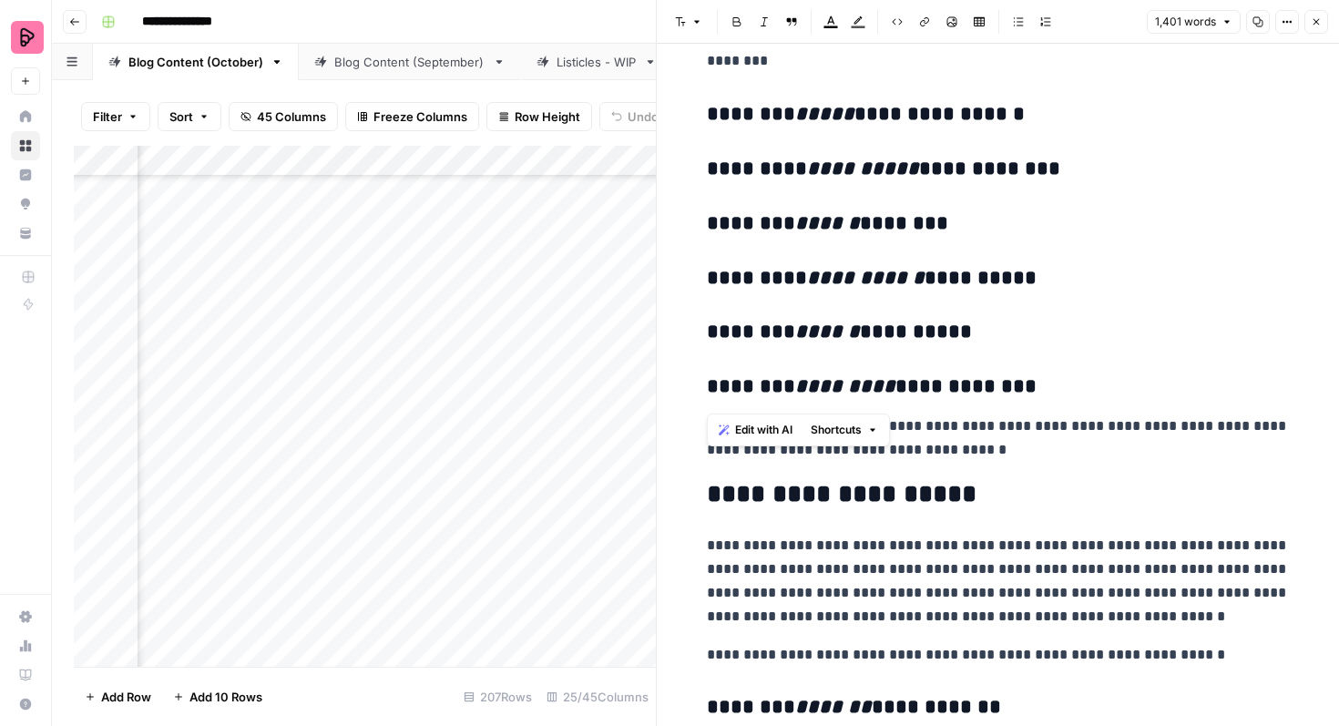
scroll to position [2395, 0]
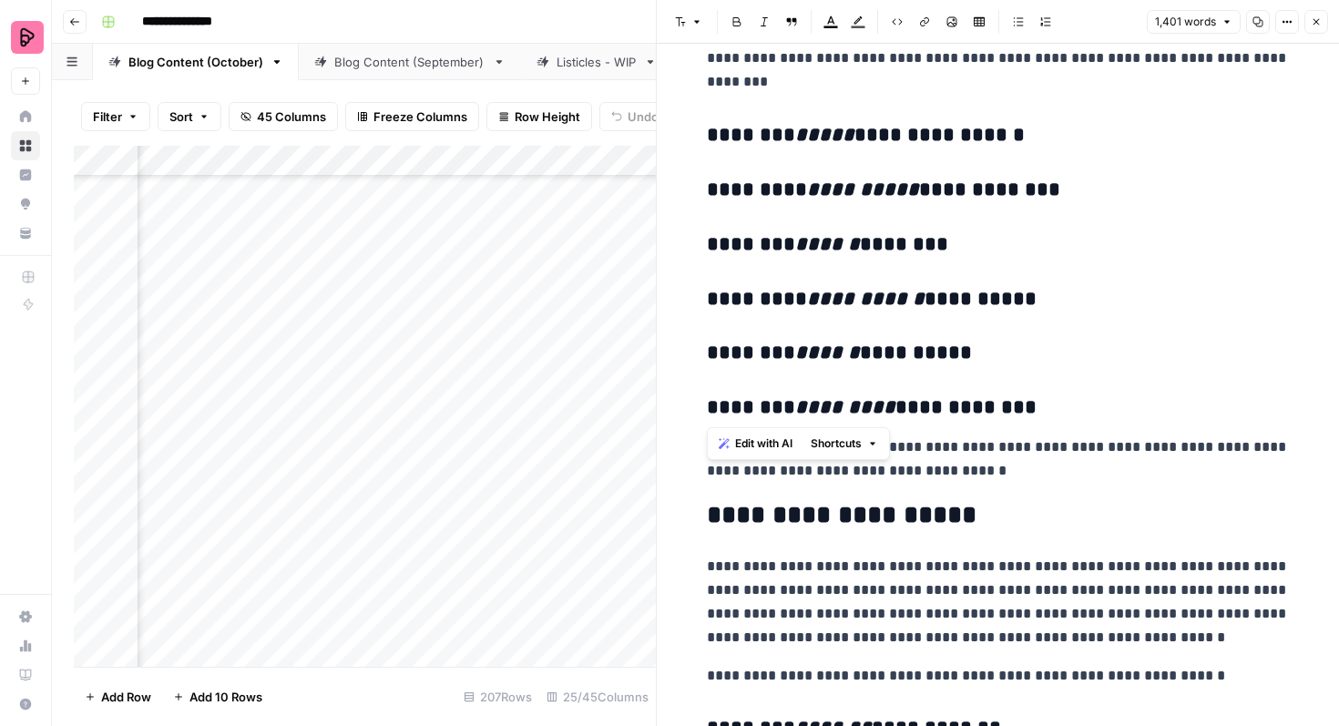
drag, startPoint x: 991, startPoint y: 348, endPoint x: 690, endPoint y: 132, distance: 371.0
click at [696, 23] on icon "button" at bounding box center [696, 22] width 5 height 3
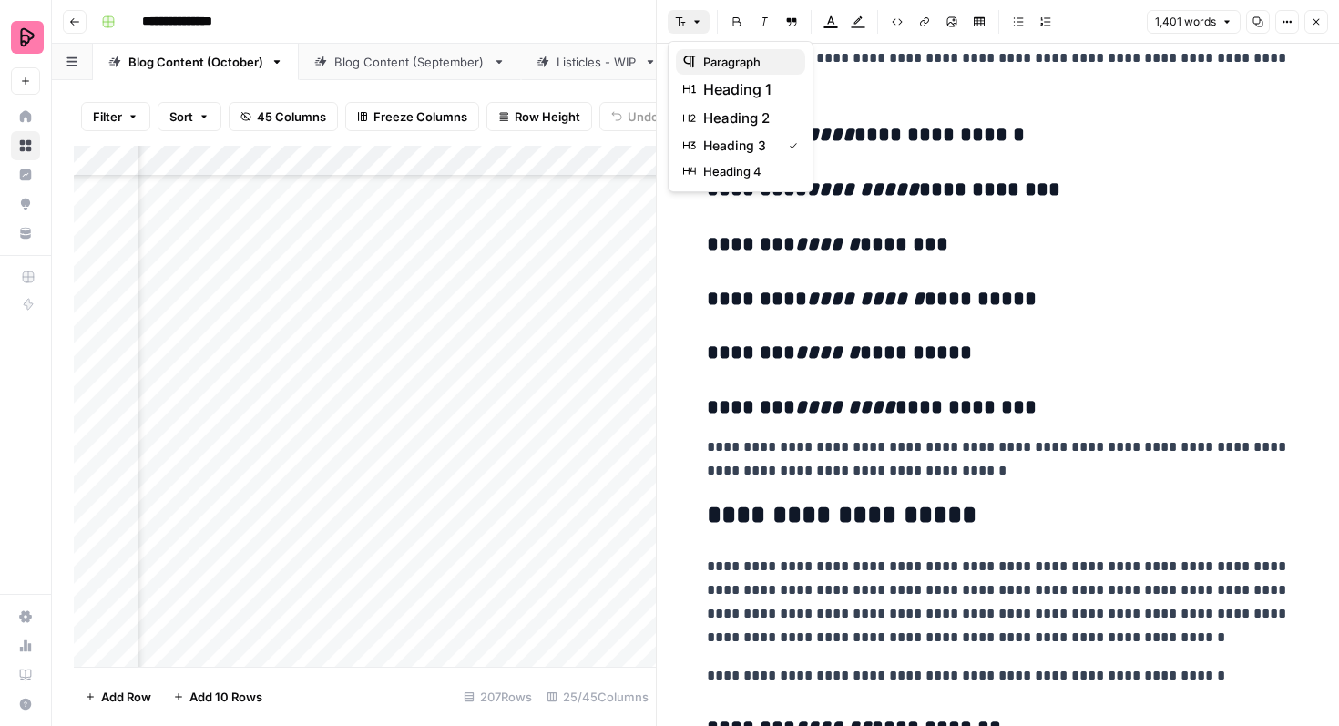
click at [703, 65] on div "paragraph" at bounding box center [740, 62] width 115 height 18
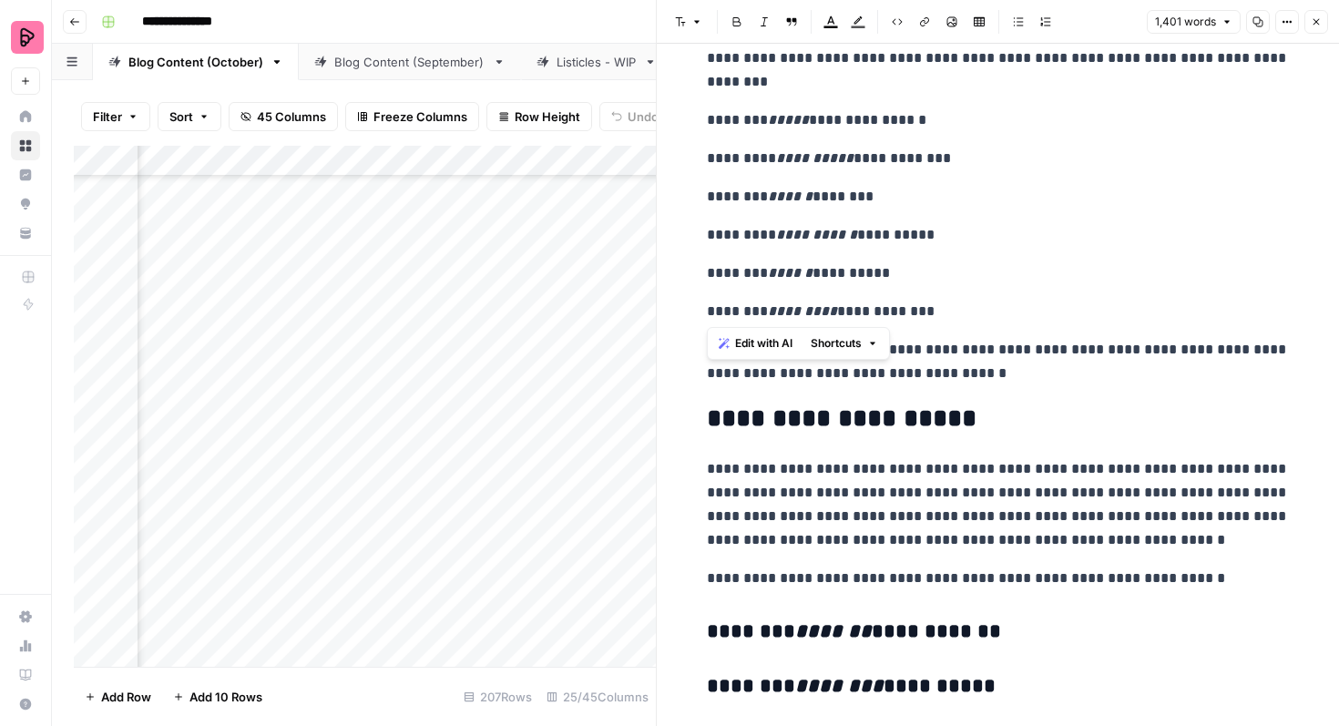
click at [1009, 266] on p "**********" at bounding box center [998, 274] width 583 height 24
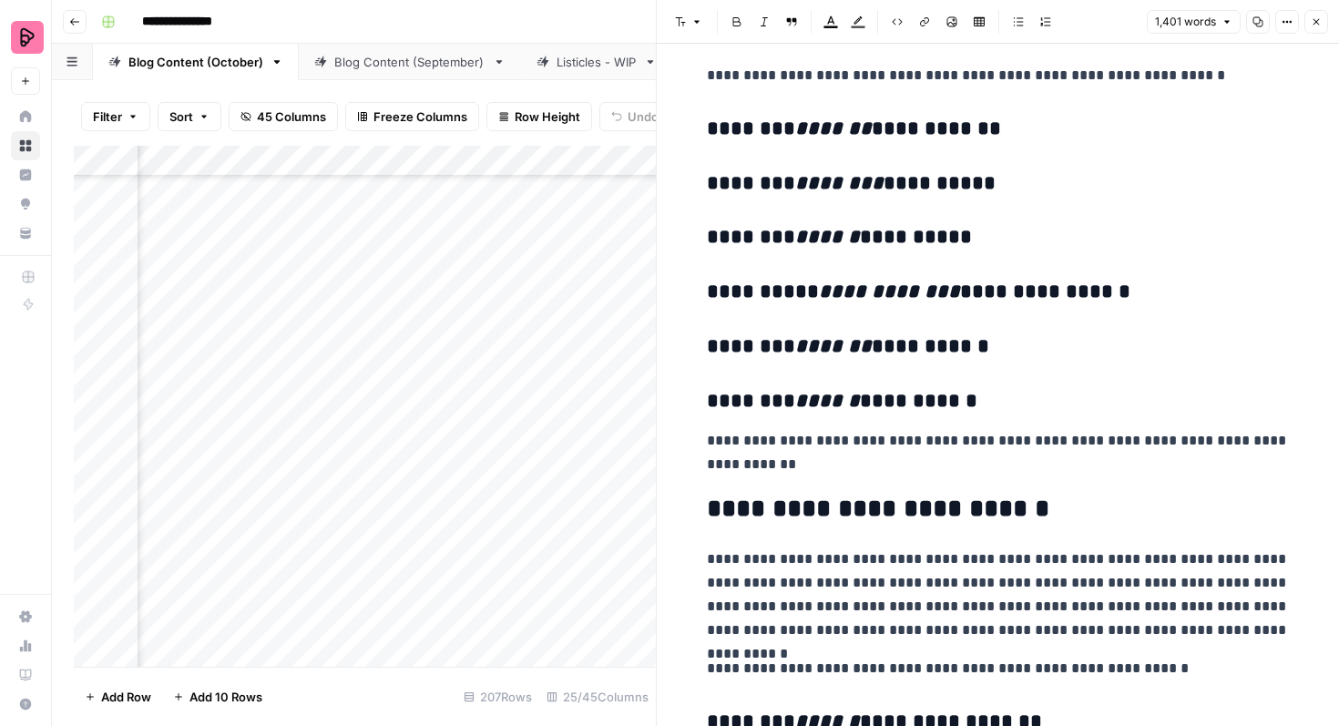
scroll to position [2895, 0]
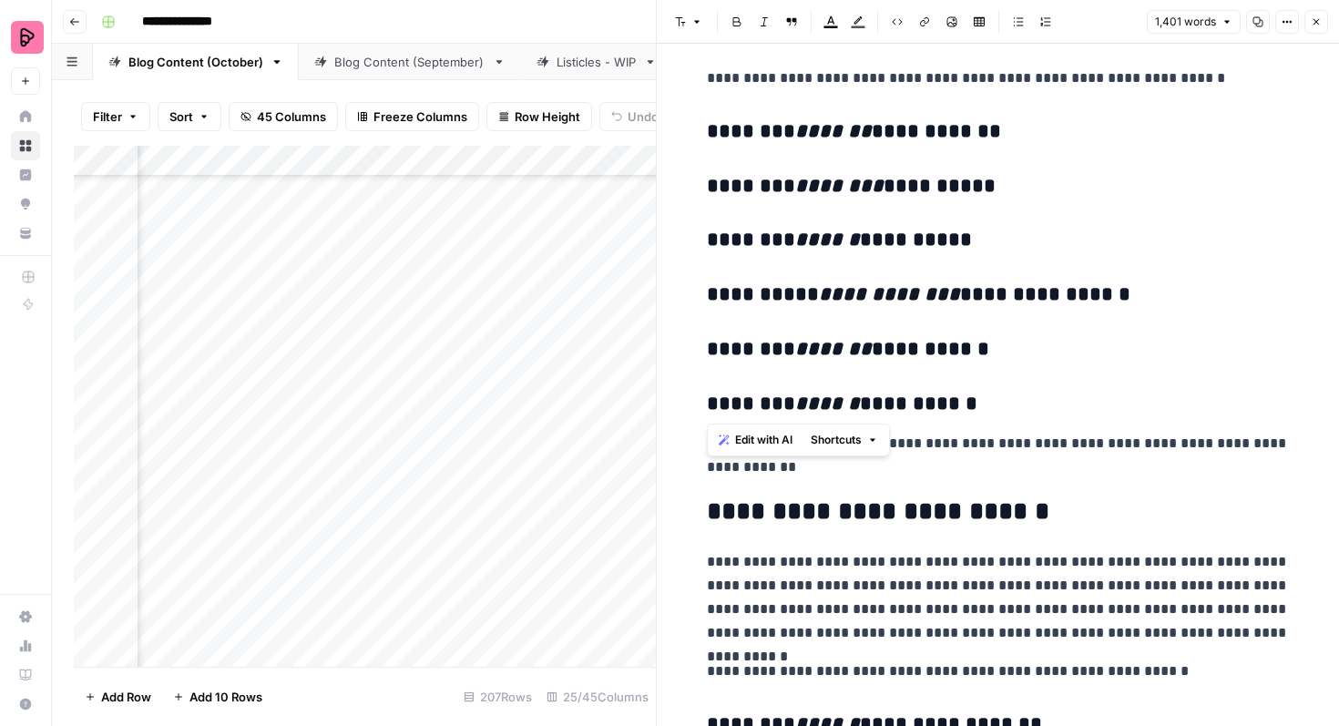
drag, startPoint x: 958, startPoint y: 411, endPoint x: 683, endPoint y: 127, distance: 395.0
click at [683, 127] on div "**********" at bounding box center [998, 514] width 682 height 6731
click at [701, 16] on icon "button" at bounding box center [697, 21] width 11 height 11
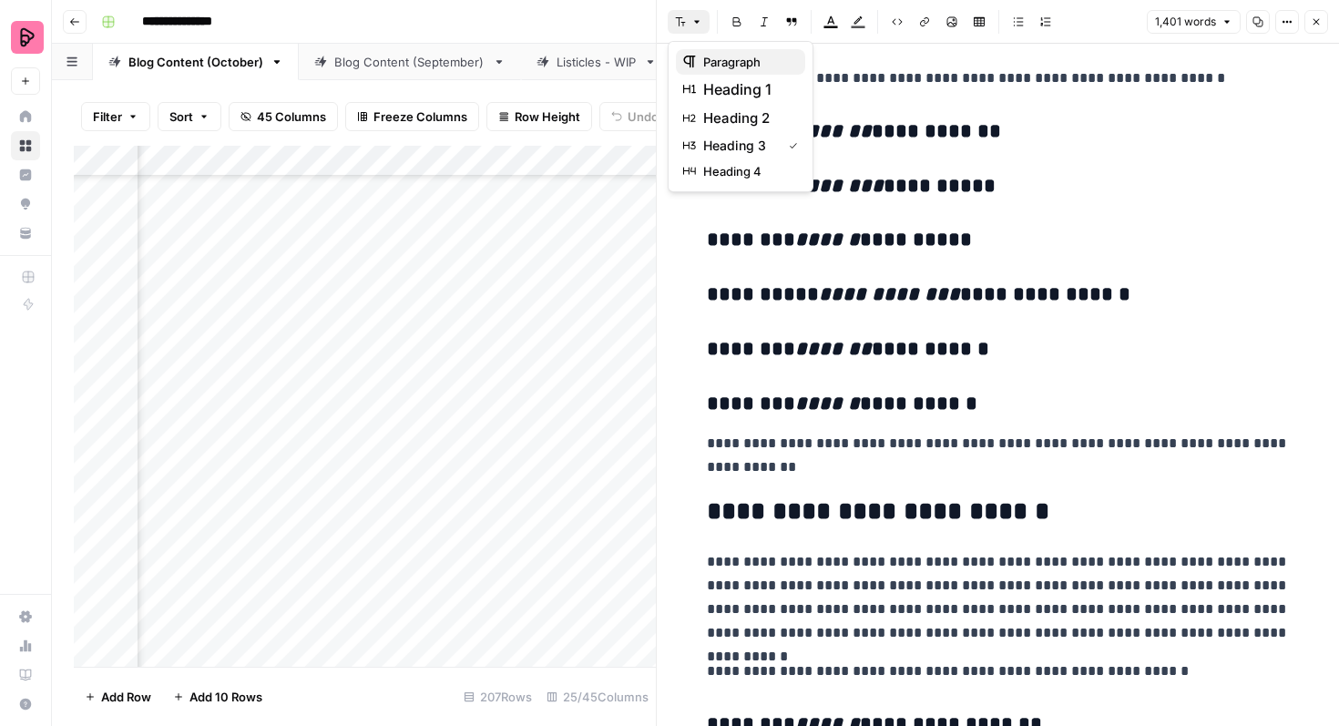
click at [703, 60] on span "paragraph" at bounding box center [746, 62] width 87 height 18
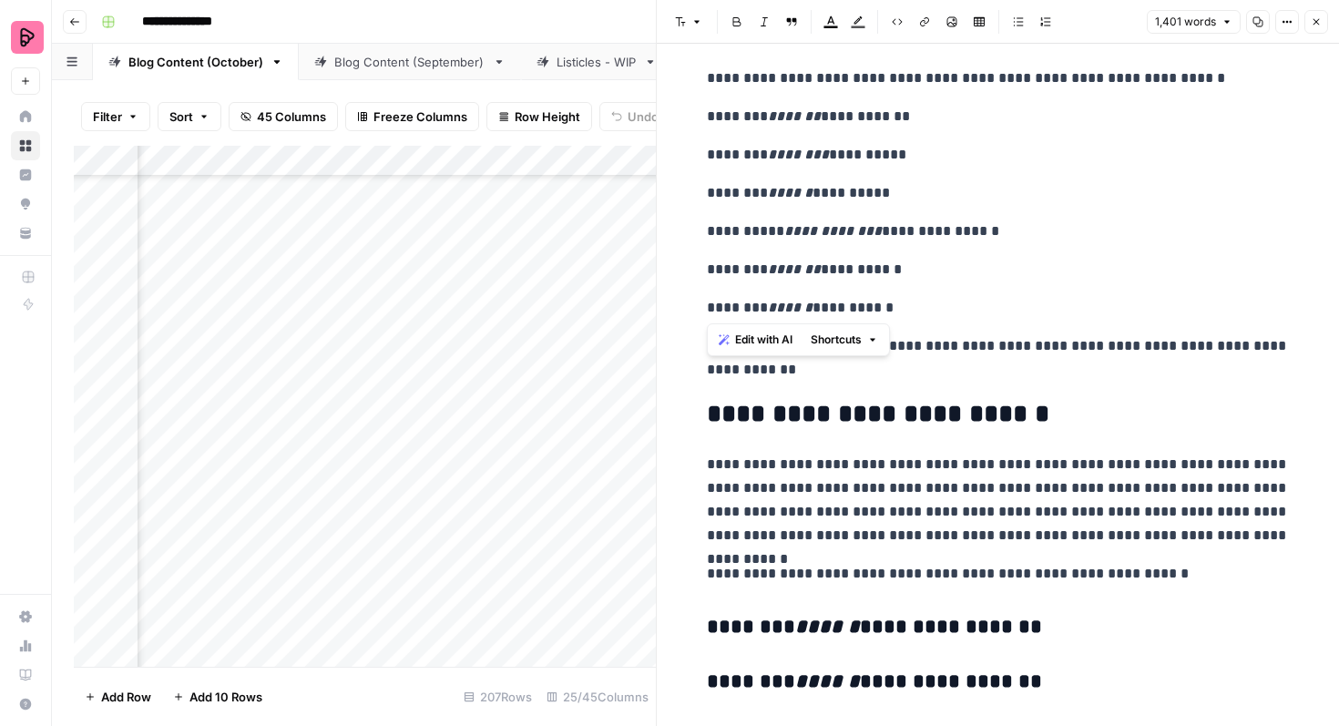
click at [981, 303] on p "**********" at bounding box center [998, 308] width 583 height 24
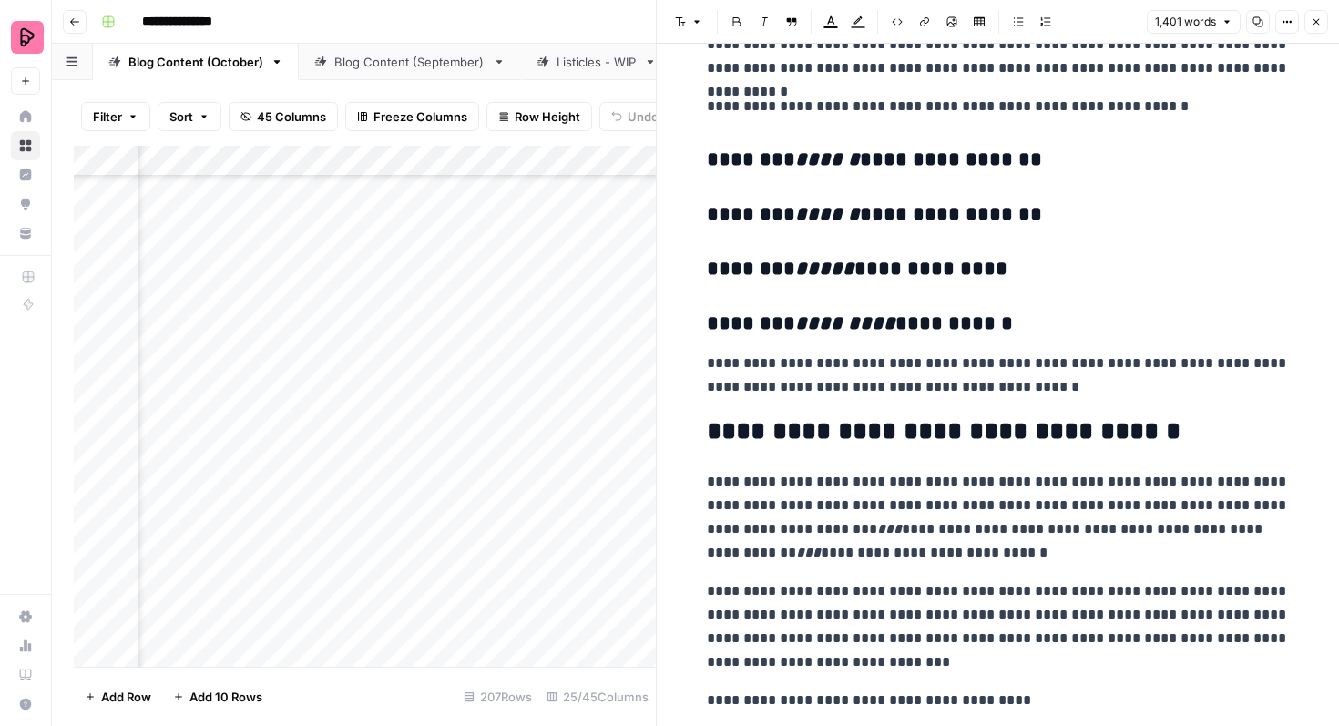
scroll to position [3363, 0]
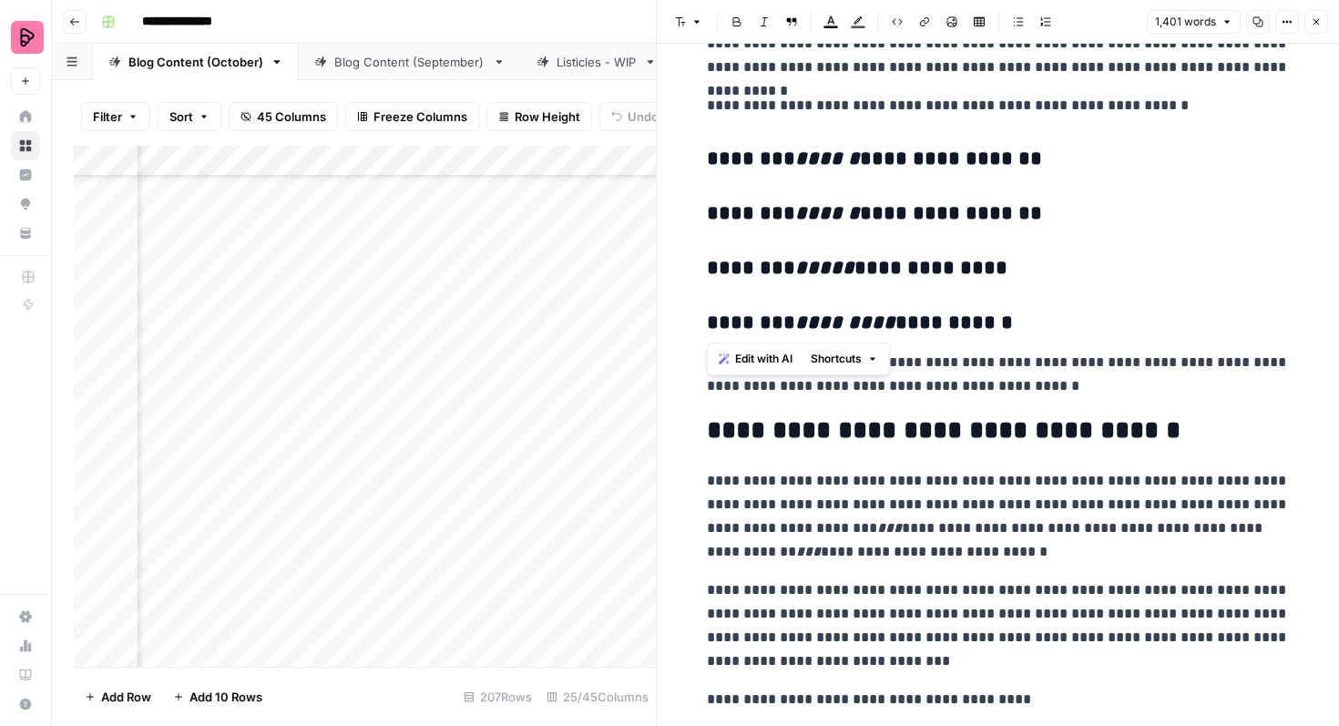
drag, startPoint x: 995, startPoint y: 335, endPoint x: 693, endPoint y: 159, distance: 349.6
click at [695, 21] on icon "button" at bounding box center [696, 22] width 5 height 3
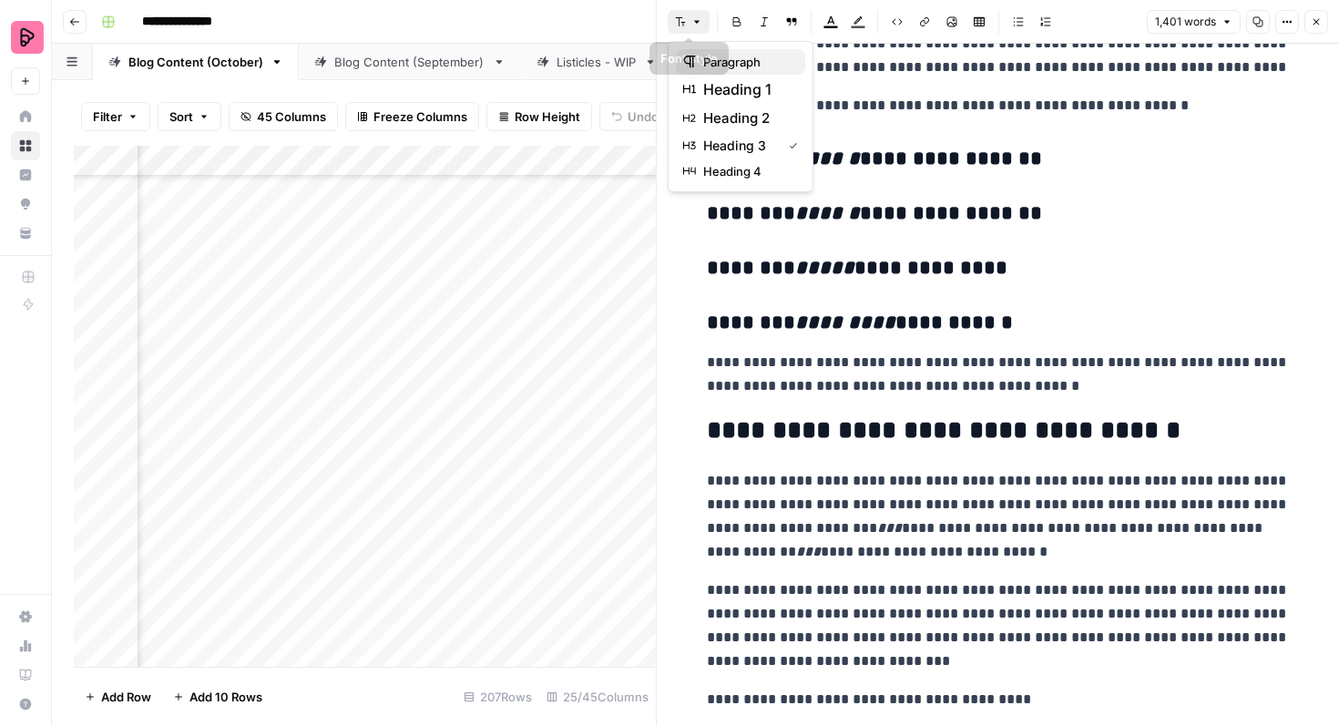
click at [703, 55] on span "paragraph" at bounding box center [746, 62] width 87 height 18
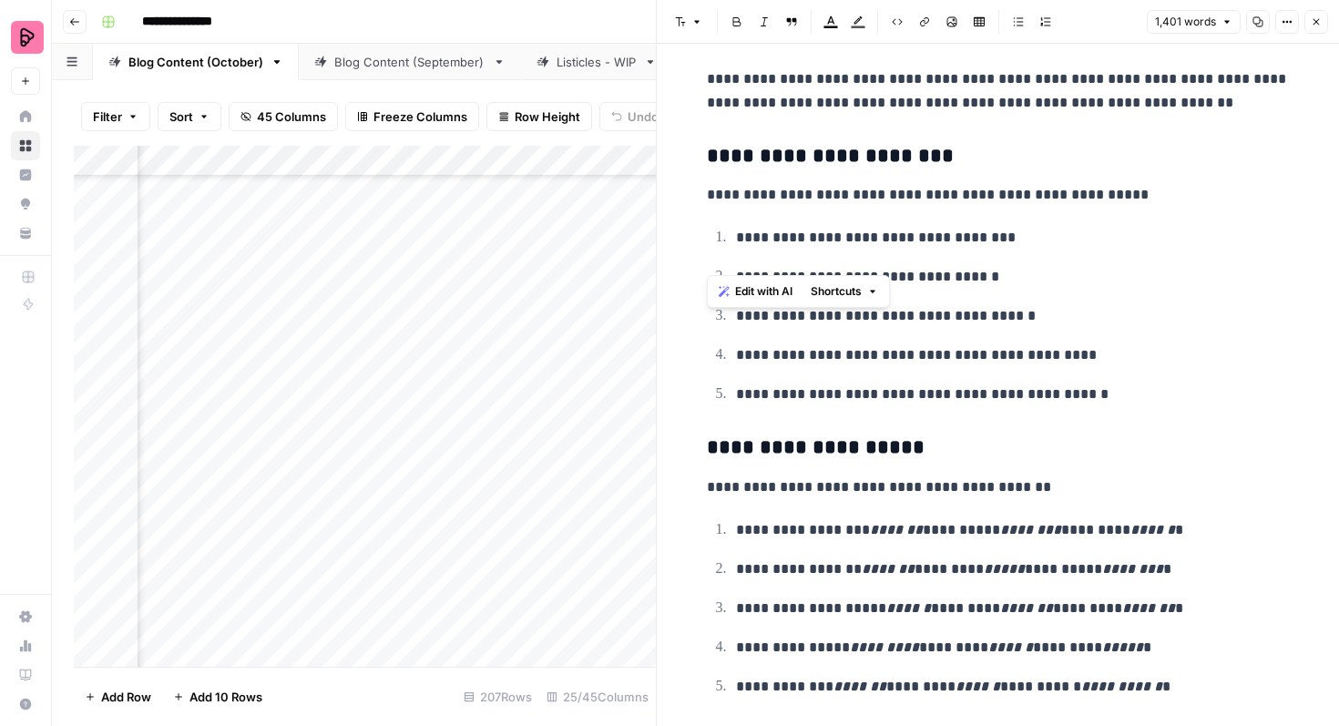
scroll to position [3929, 0]
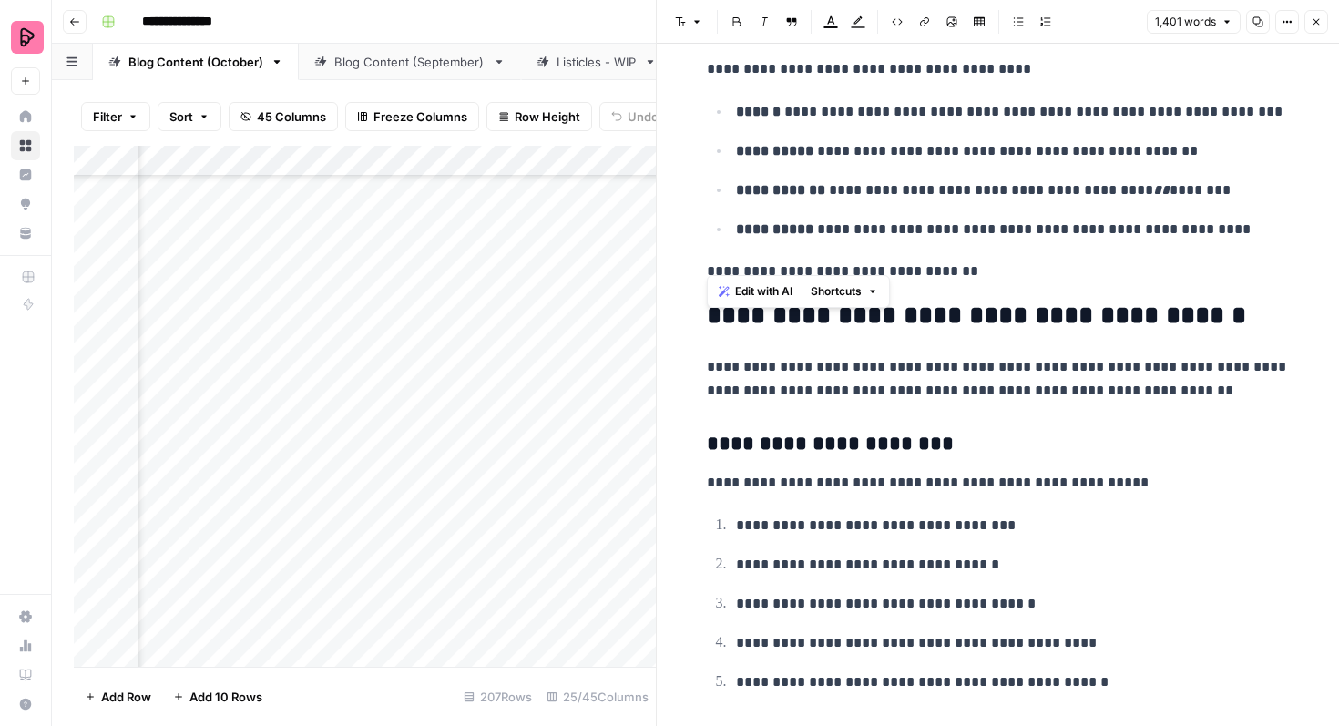
click at [1318, 22] on icon "button" at bounding box center [1316, 21] width 11 height 11
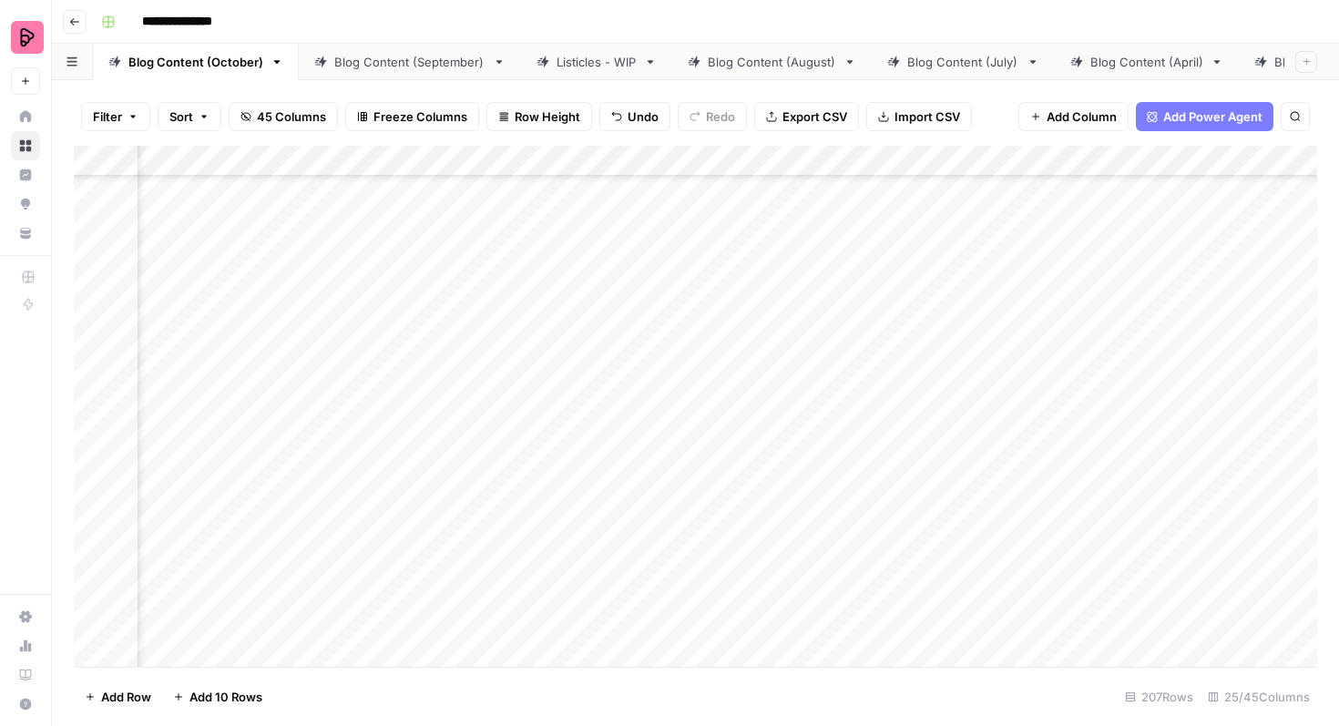
click at [473, 354] on div "Add Column" at bounding box center [696, 406] width 1244 height 521
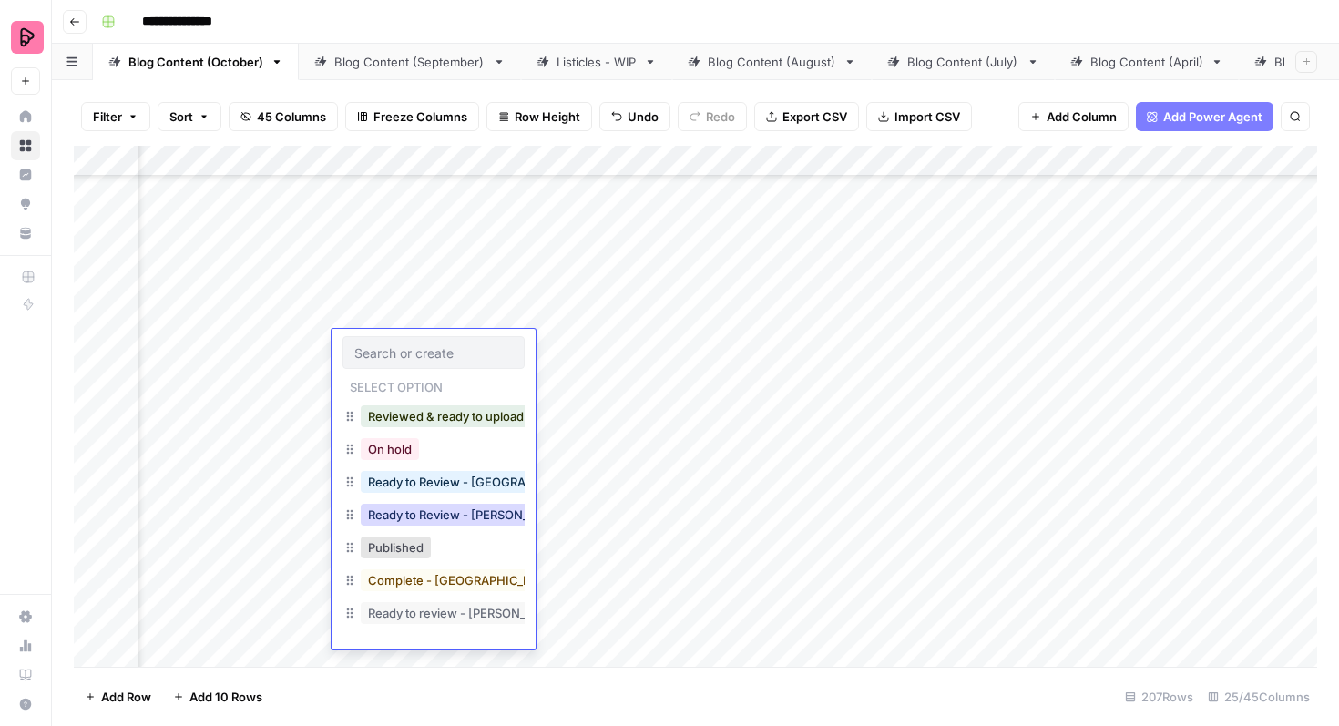
click at [467, 509] on button "Ready to Review - [PERSON_NAME]" at bounding box center [468, 515] width 215 height 22
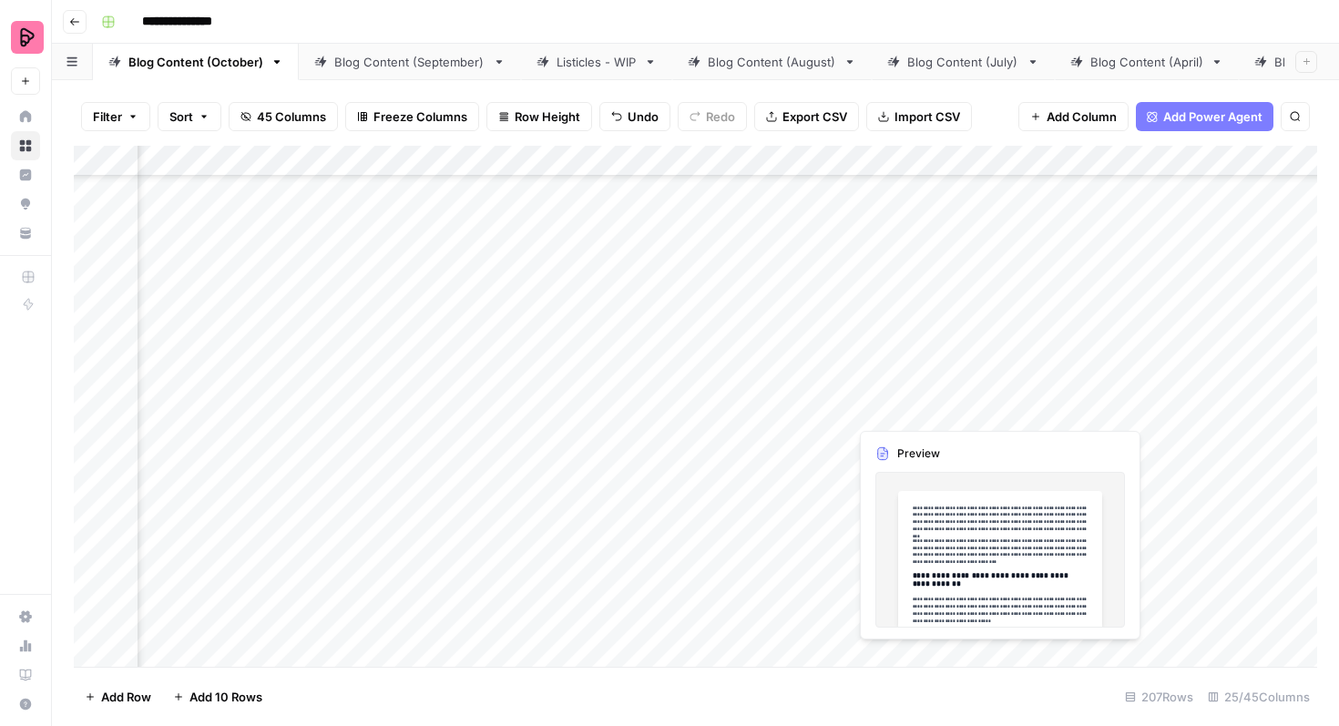
click at [994, 393] on div "Add Column" at bounding box center [696, 406] width 1244 height 521
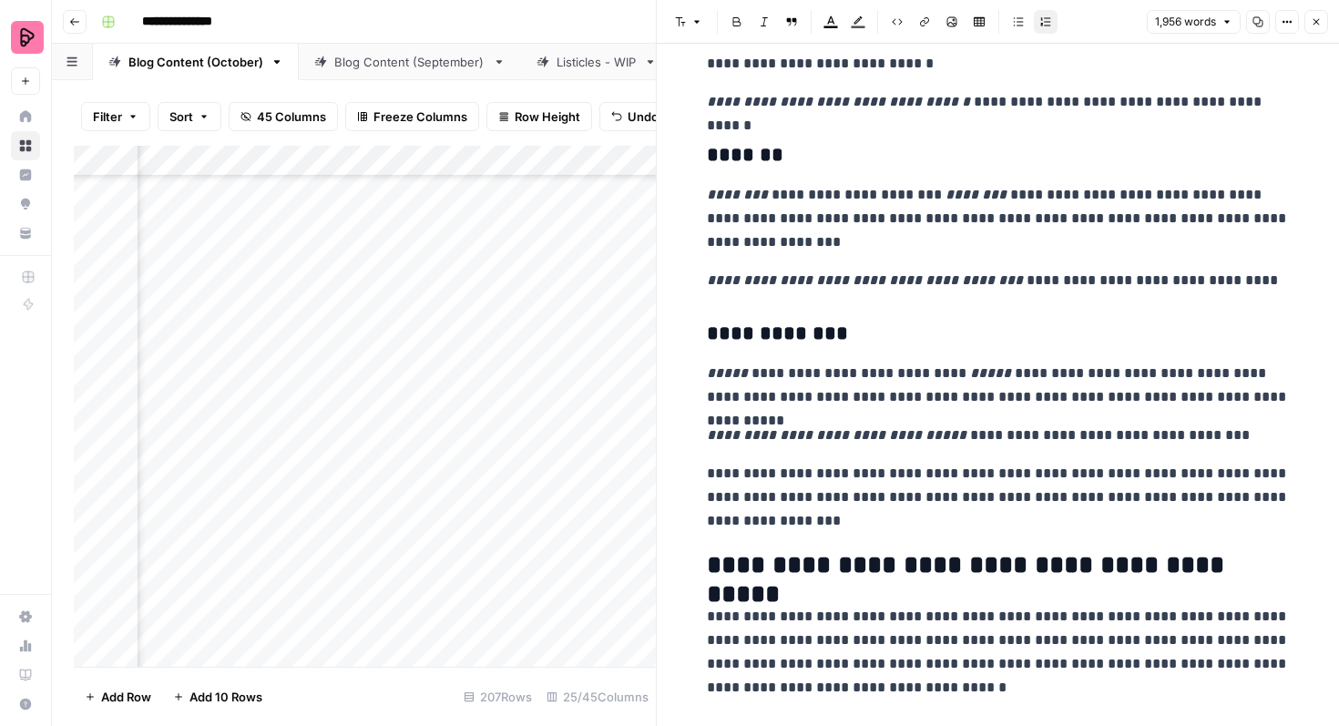
scroll to position [3381, 0]
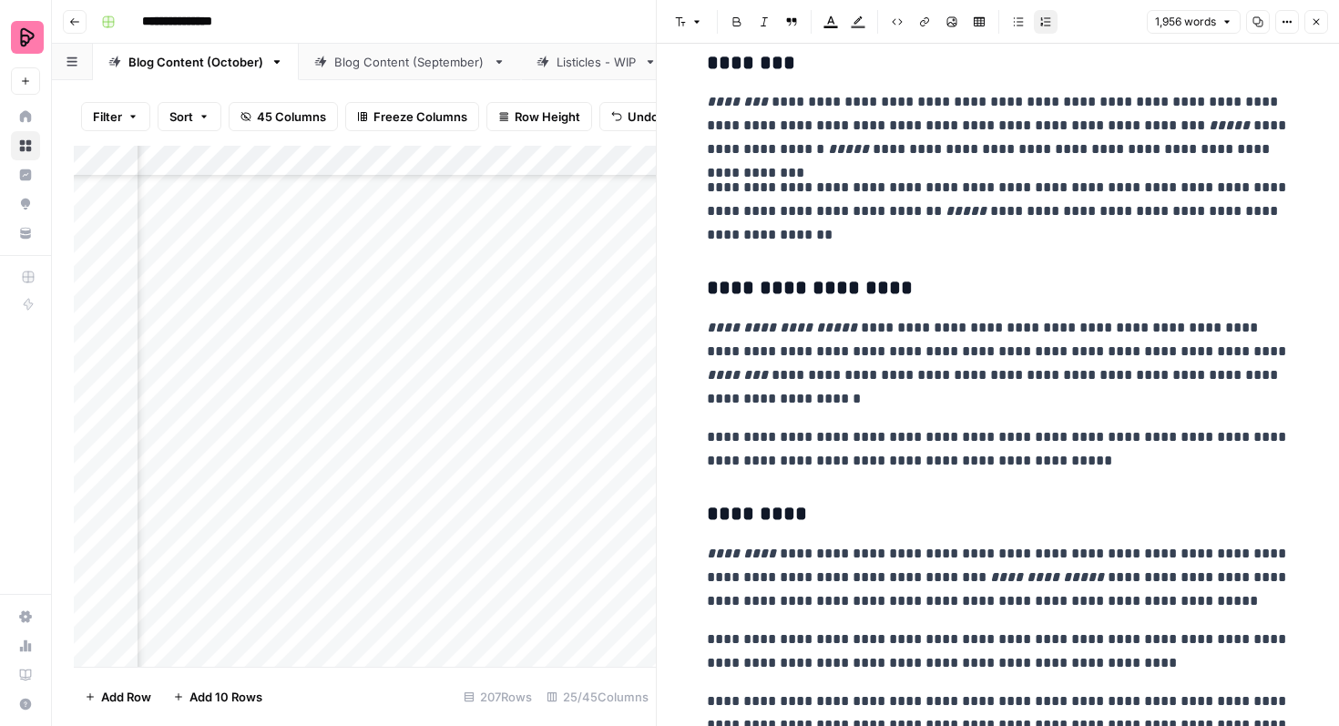
click at [1313, 19] on icon "button" at bounding box center [1316, 21] width 11 height 11
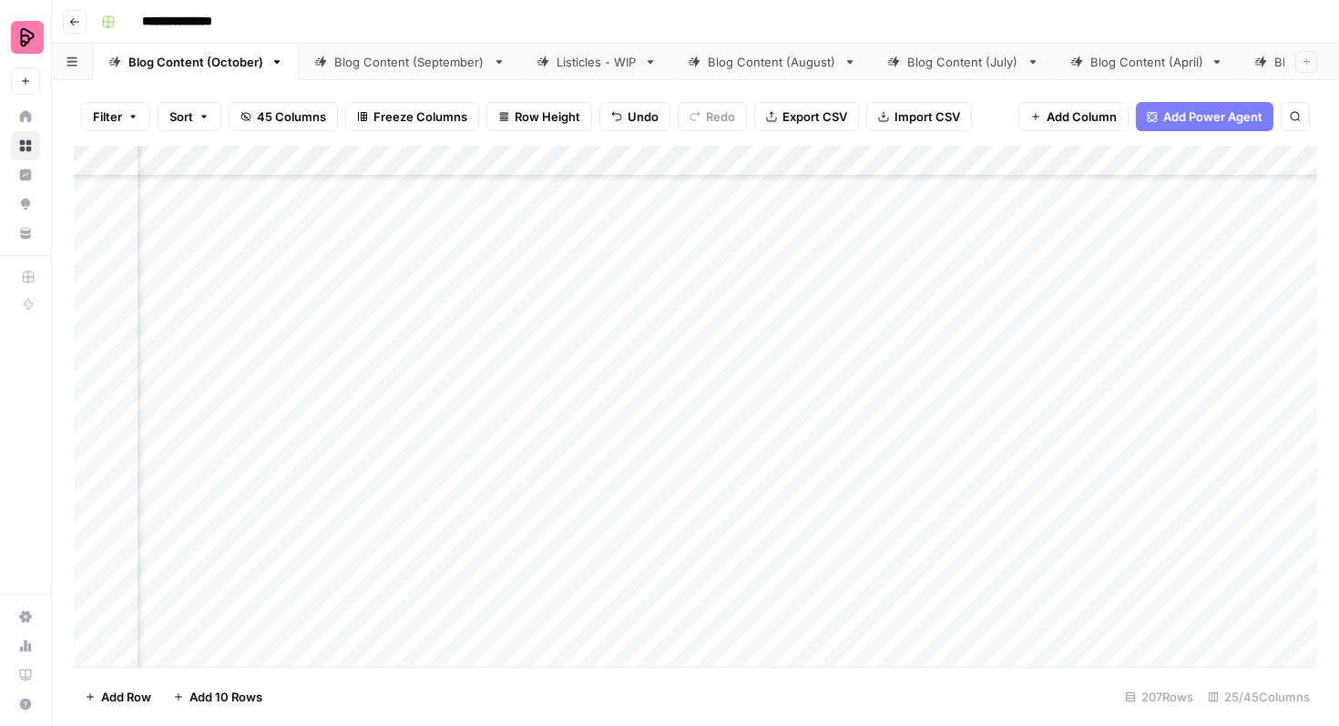
click at [396, 409] on div "Add Column" at bounding box center [696, 406] width 1244 height 521
click at [428, 409] on div "Add Column" at bounding box center [696, 406] width 1244 height 521
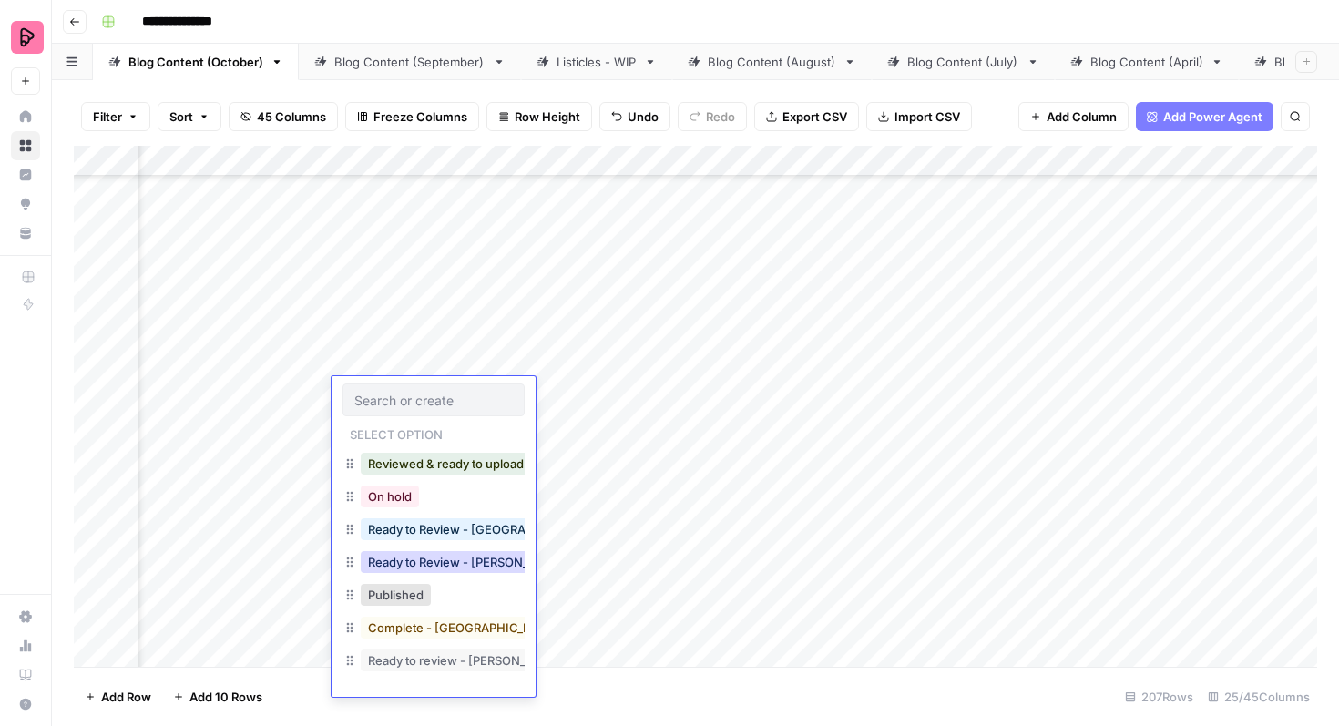
click at [459, 557] on button "Ready to Review - [PERSON_NAME]" at bounding box center [468, 562] width 215 height 22
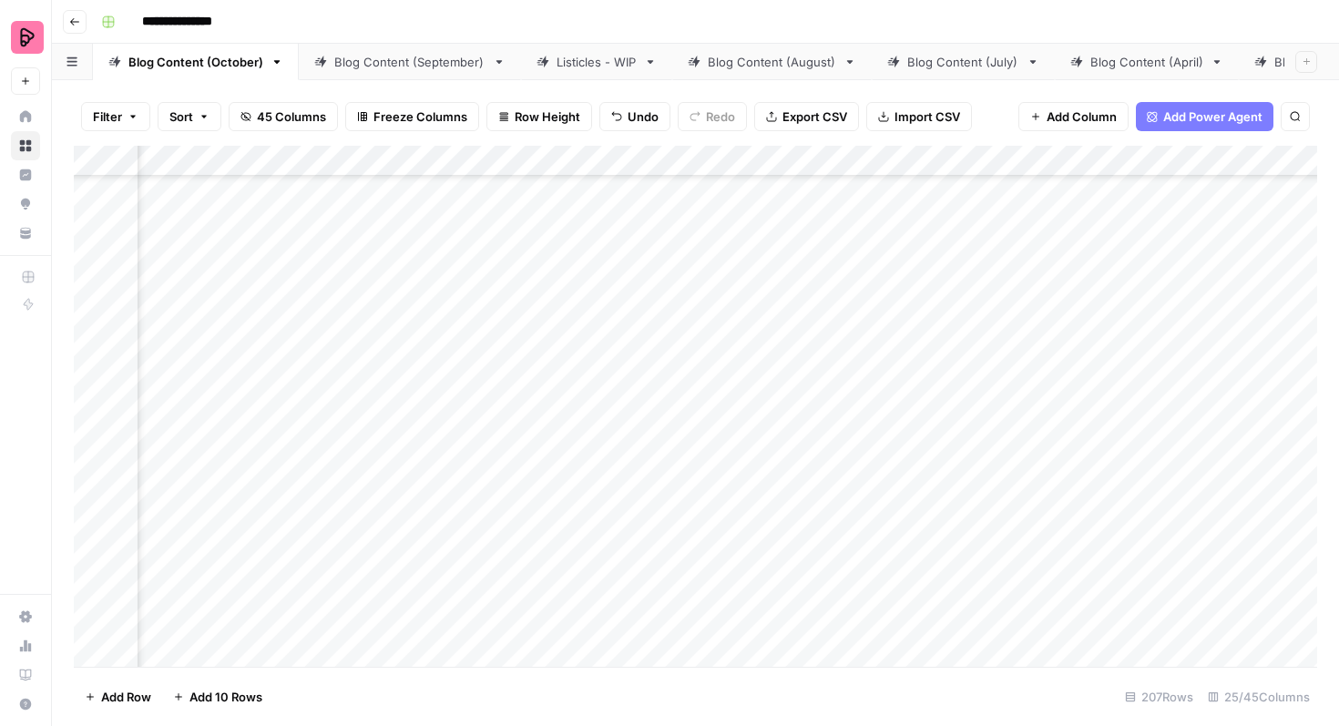
scroll to position [4494, 528]
